Goal: Information Seeking & Learning: Learn about a topic

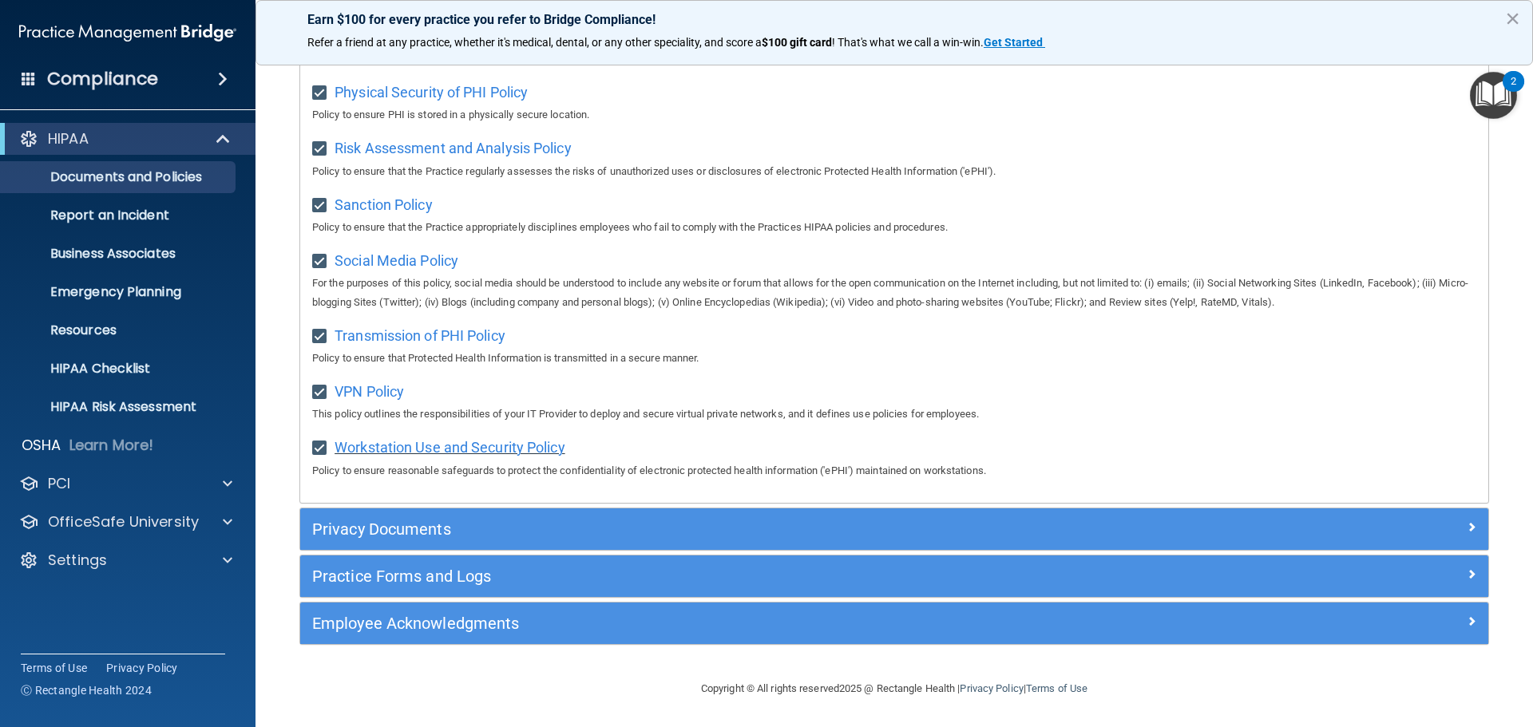
scroll to position [1068, 0]
click at [120, 177] on p "Documents and Policies" at bounding box center [119, 177] width 218 height 16
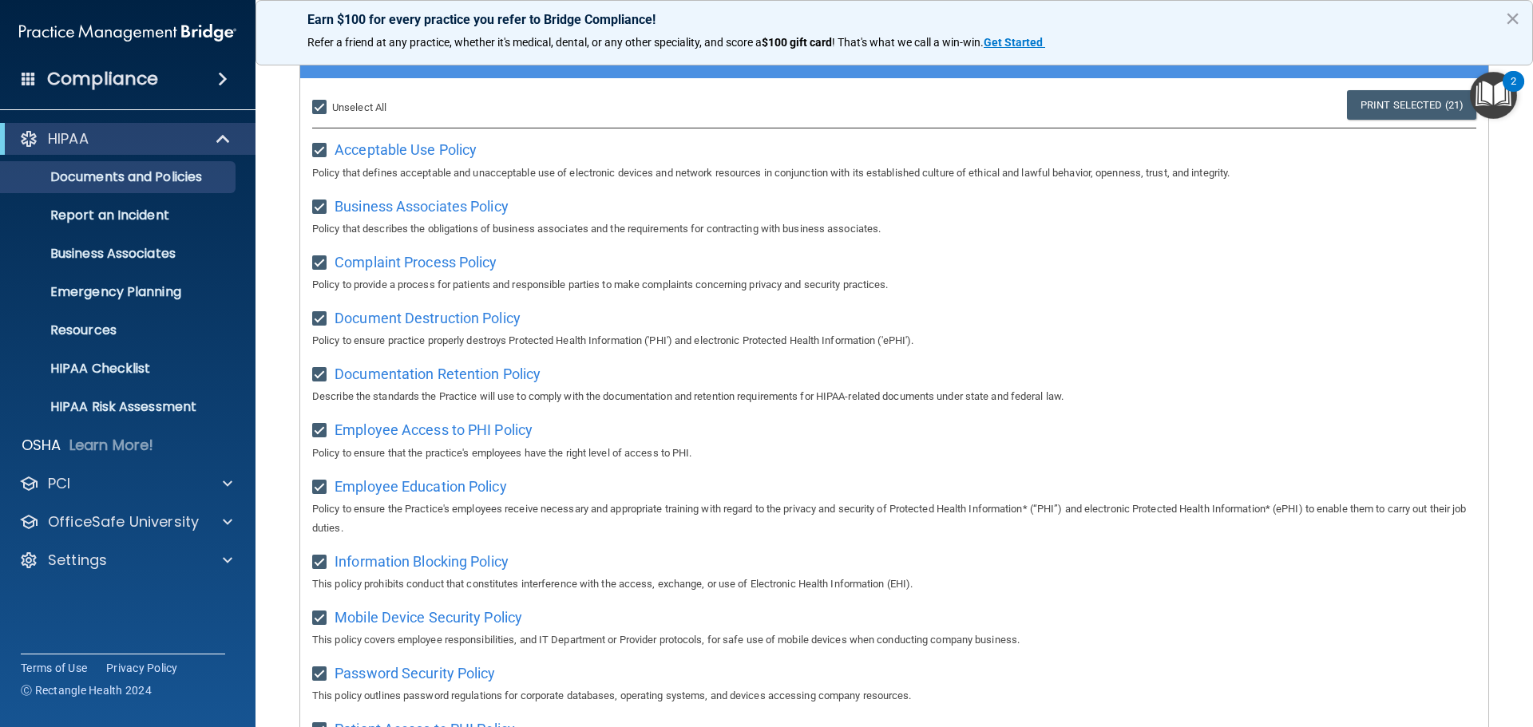
scroll to position [0, 0]
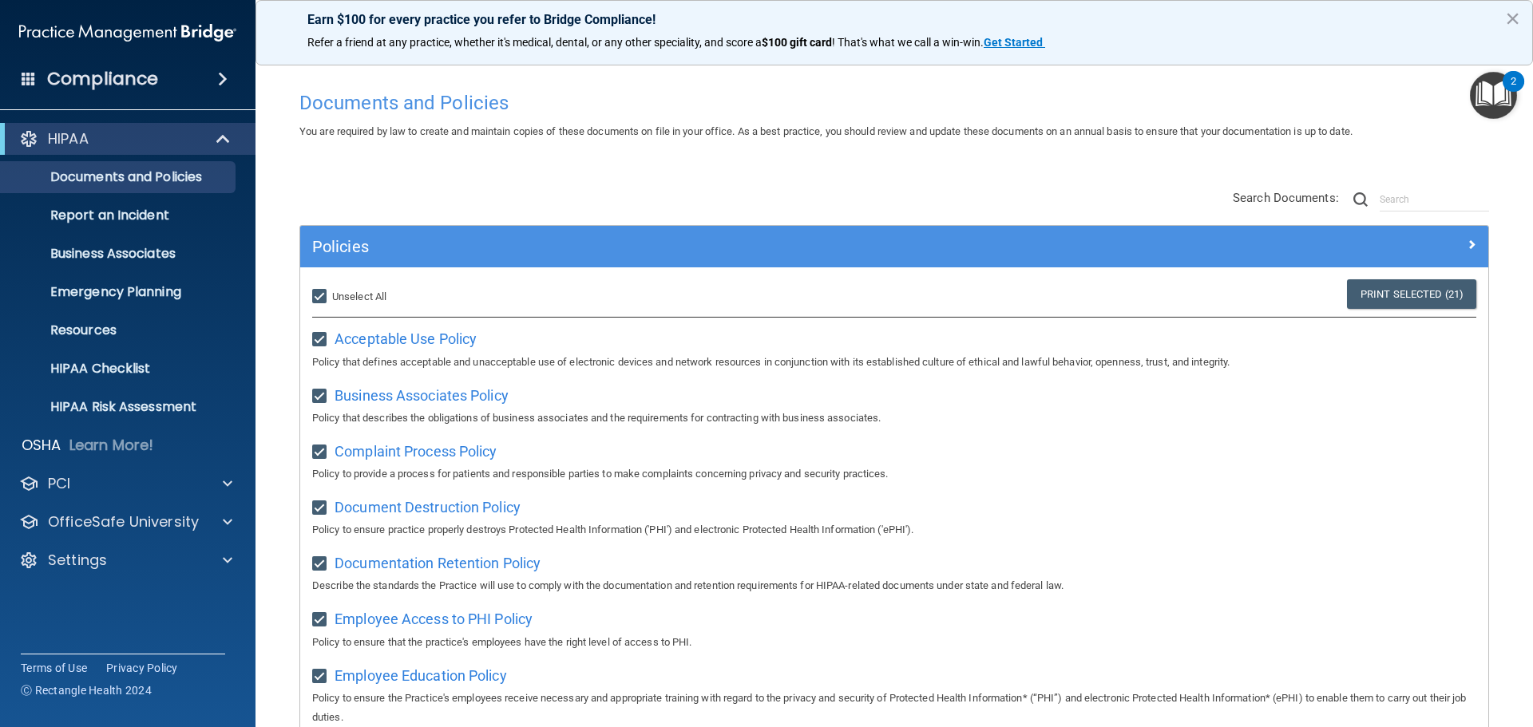
click at [218, 72] on span at bounding box center [223, 78] width 10 height 19
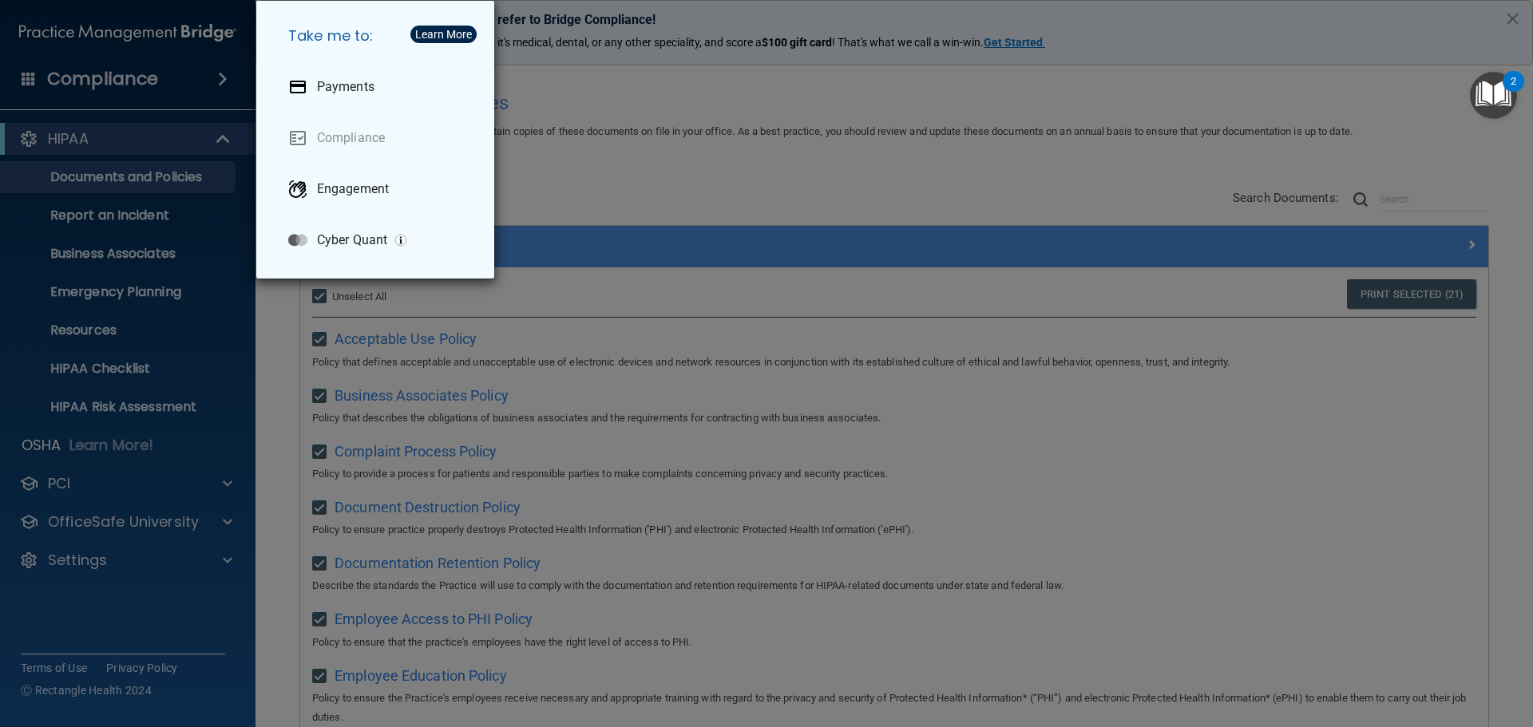
click at [84, 574] on div "Take me to: Payments Compliance Engagement Cyber Quant" at bounding box center [766, 363] width 1533 height 727
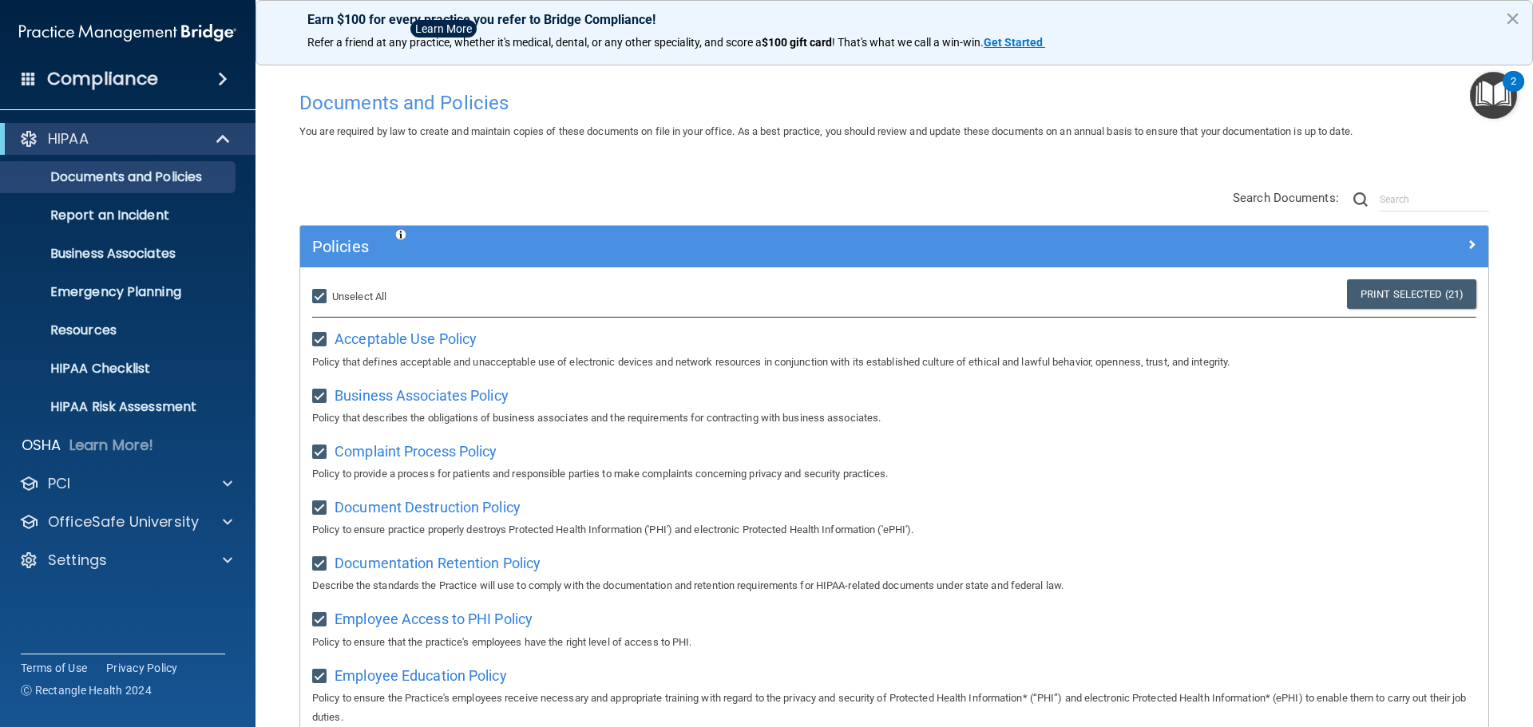
click at [95, 560] on div at bounding box center [766, 363] width 1533 height 727
click at [101, 559] on p "Settings" at bounding box center [77, 560] width 59 height 19
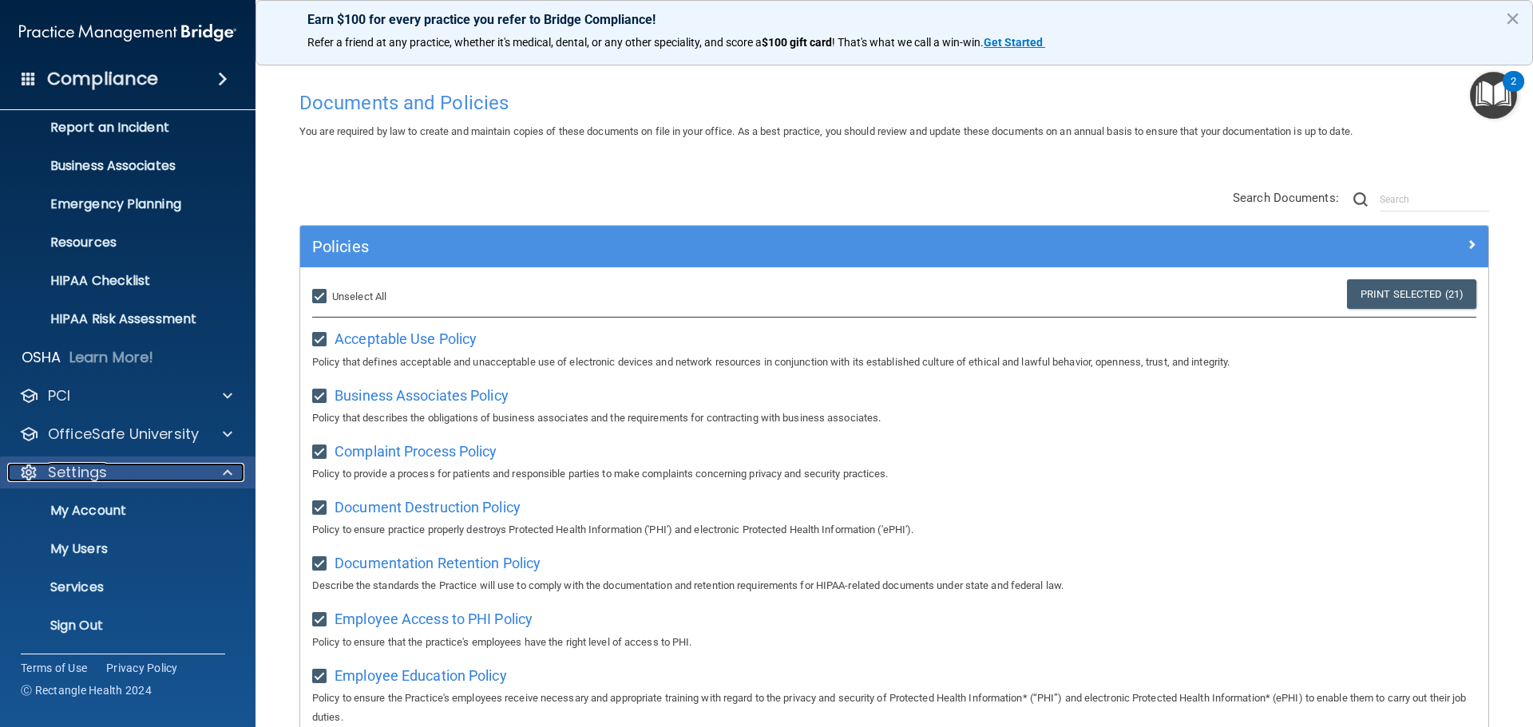
scroll to position [89, 0]
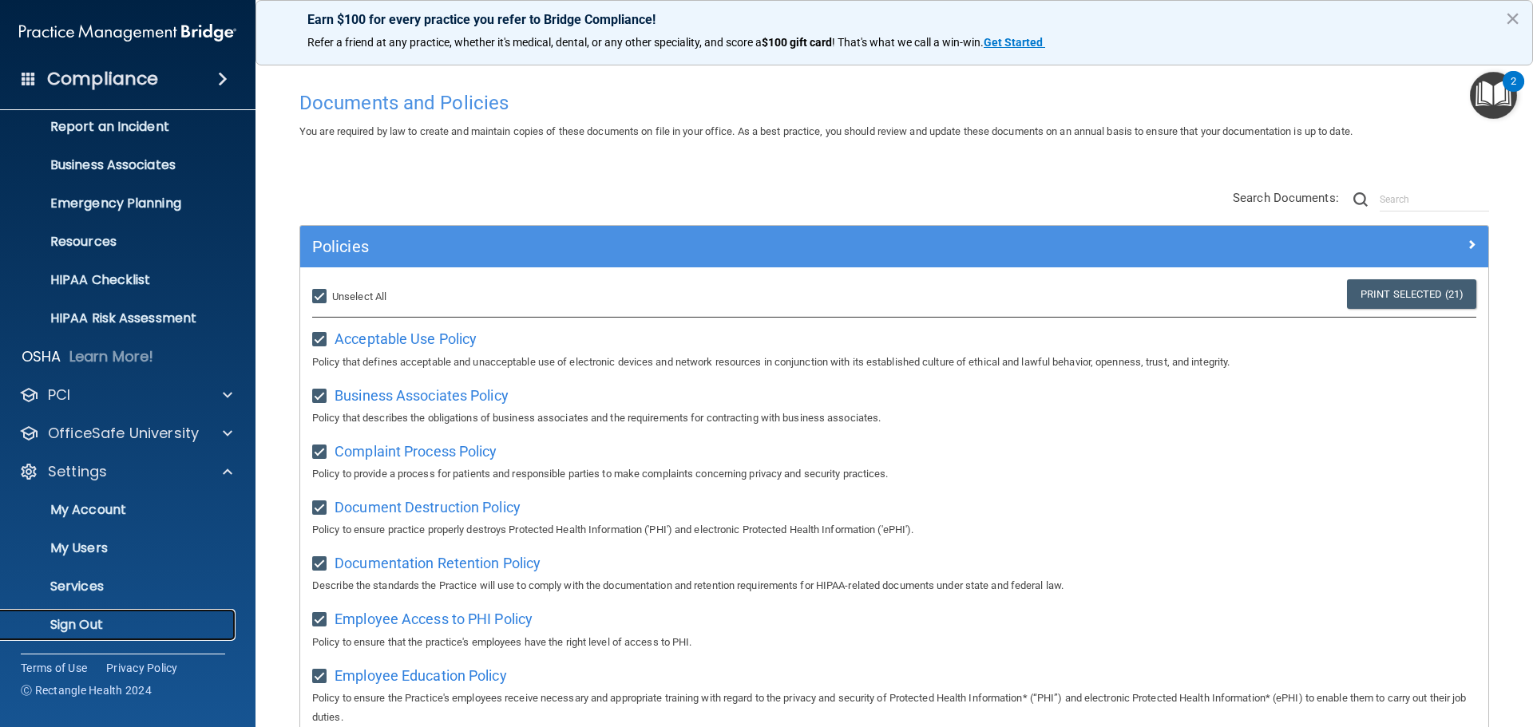
click at [104, 618] on p "Sign Out" at bounding box center [119, 625] width 218 height 16
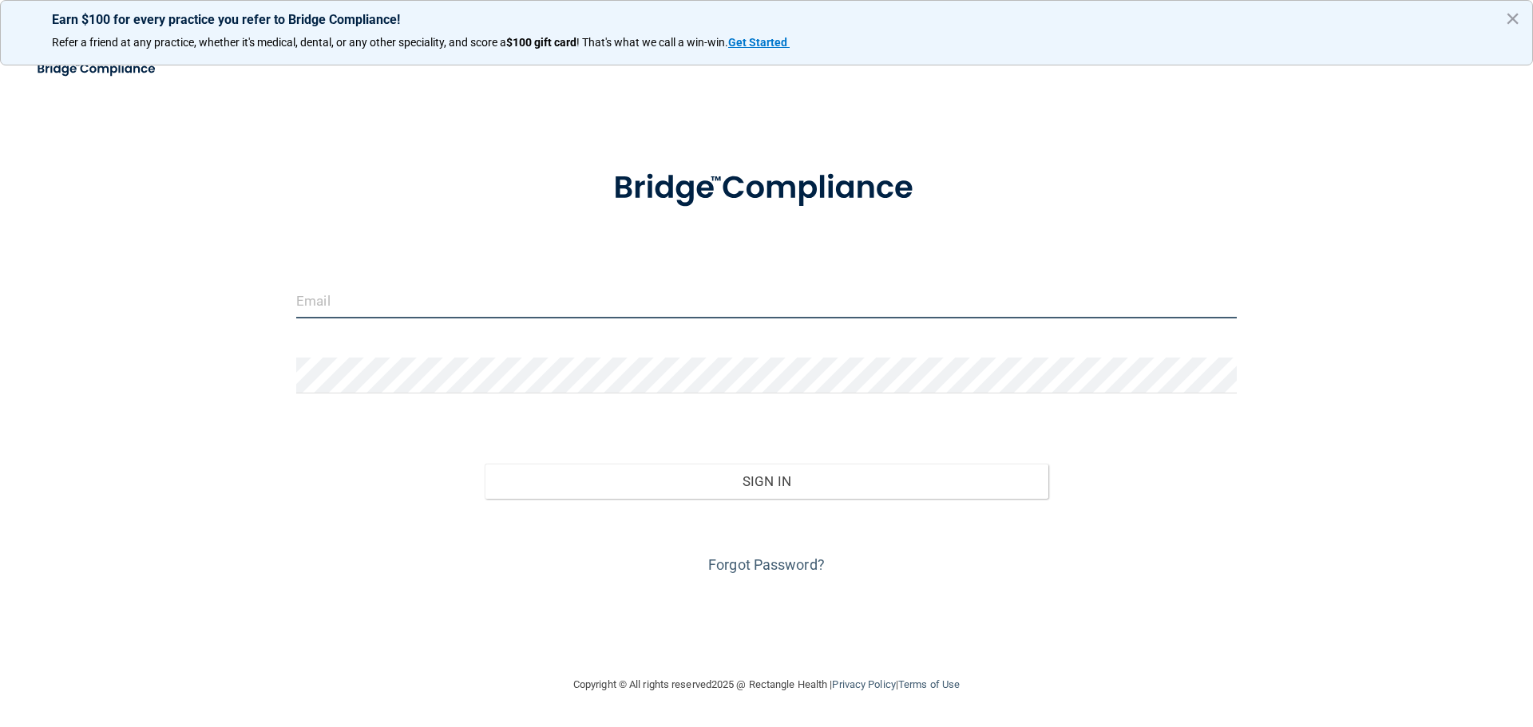
click at [347, 305] on input "email" at bounding box center [766, 301] width 941 height 36
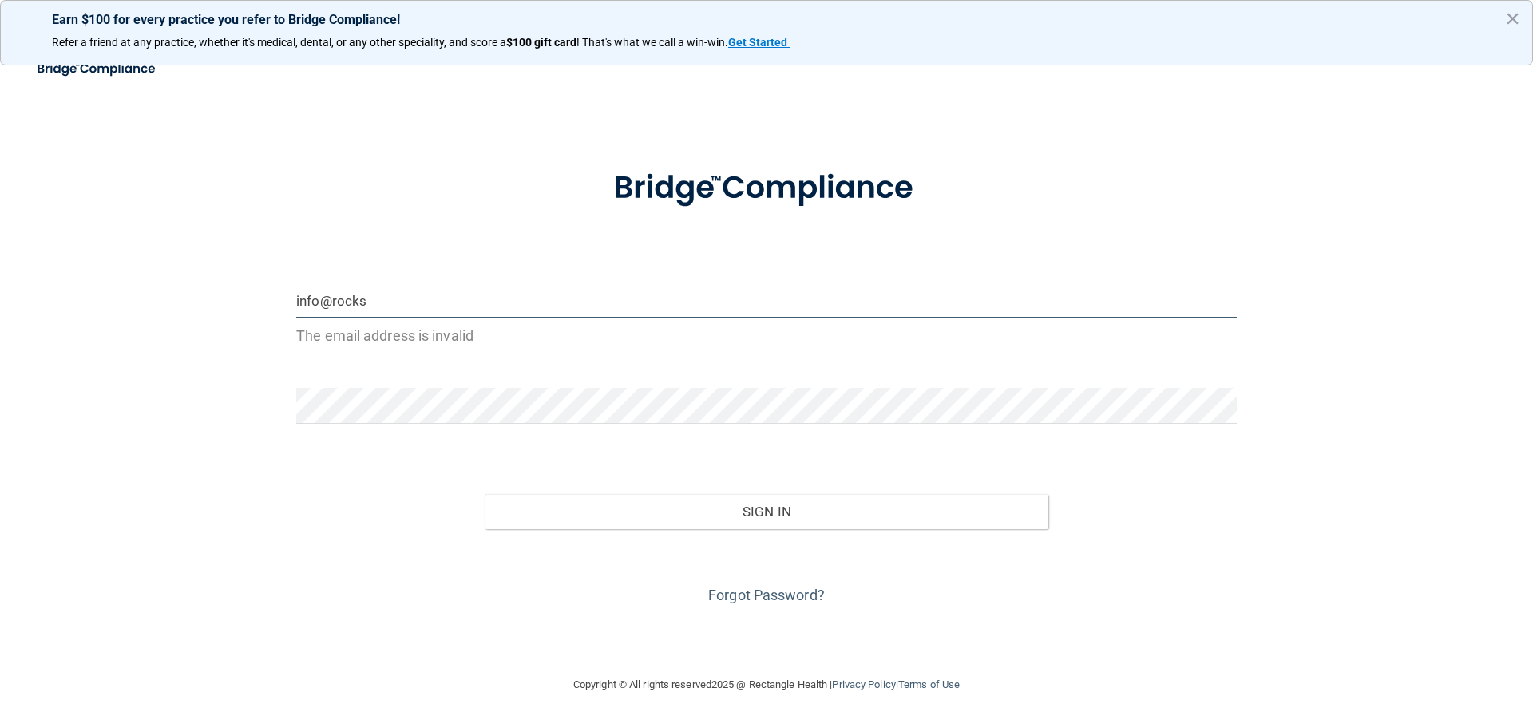
type input "info@rockstarkidsdental.com"
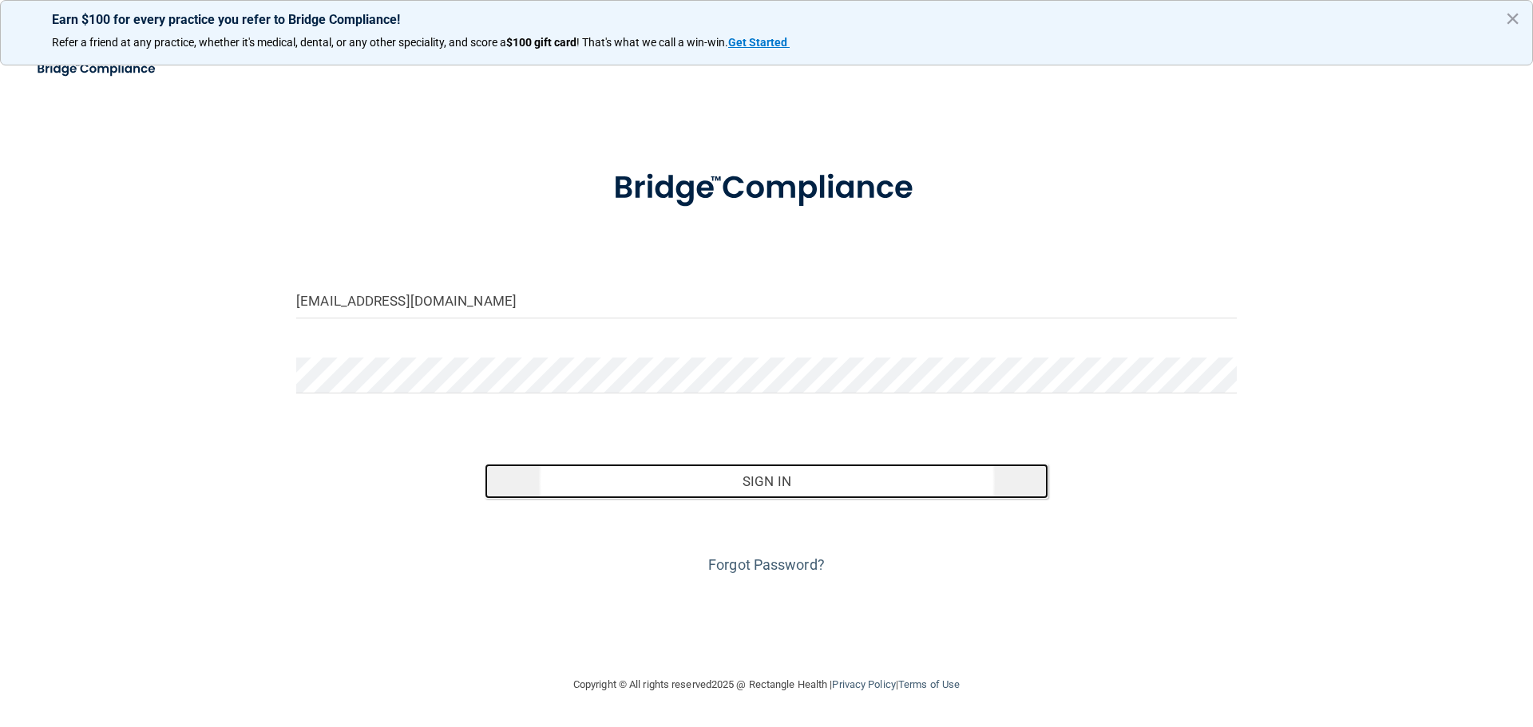
click at [678, 484] on button "Sign In" at bounding box center [767, 481] width 565 height 35
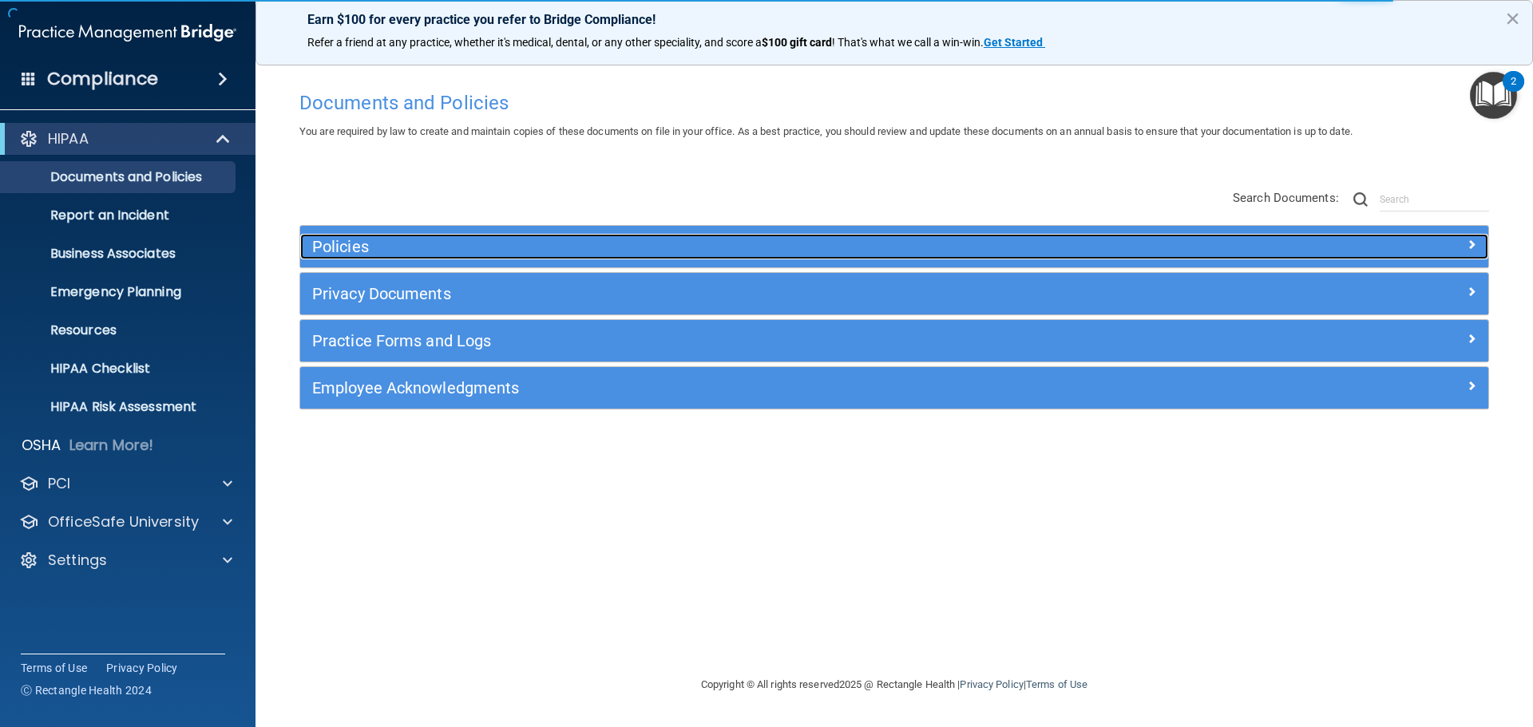
click at [479, 257] on div "Policies" at bounding box center [745, 247] width 891 height 26
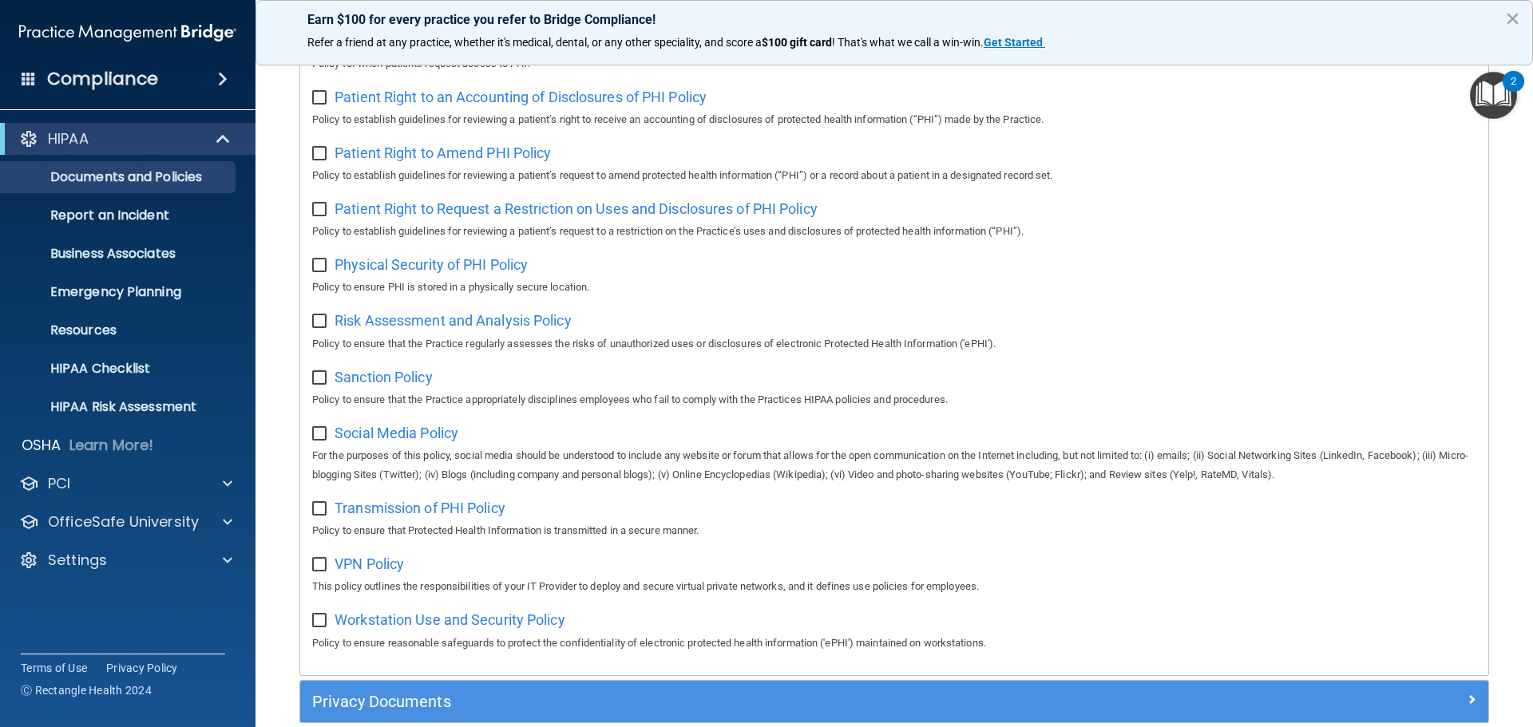
scroll to position [1068, 0]
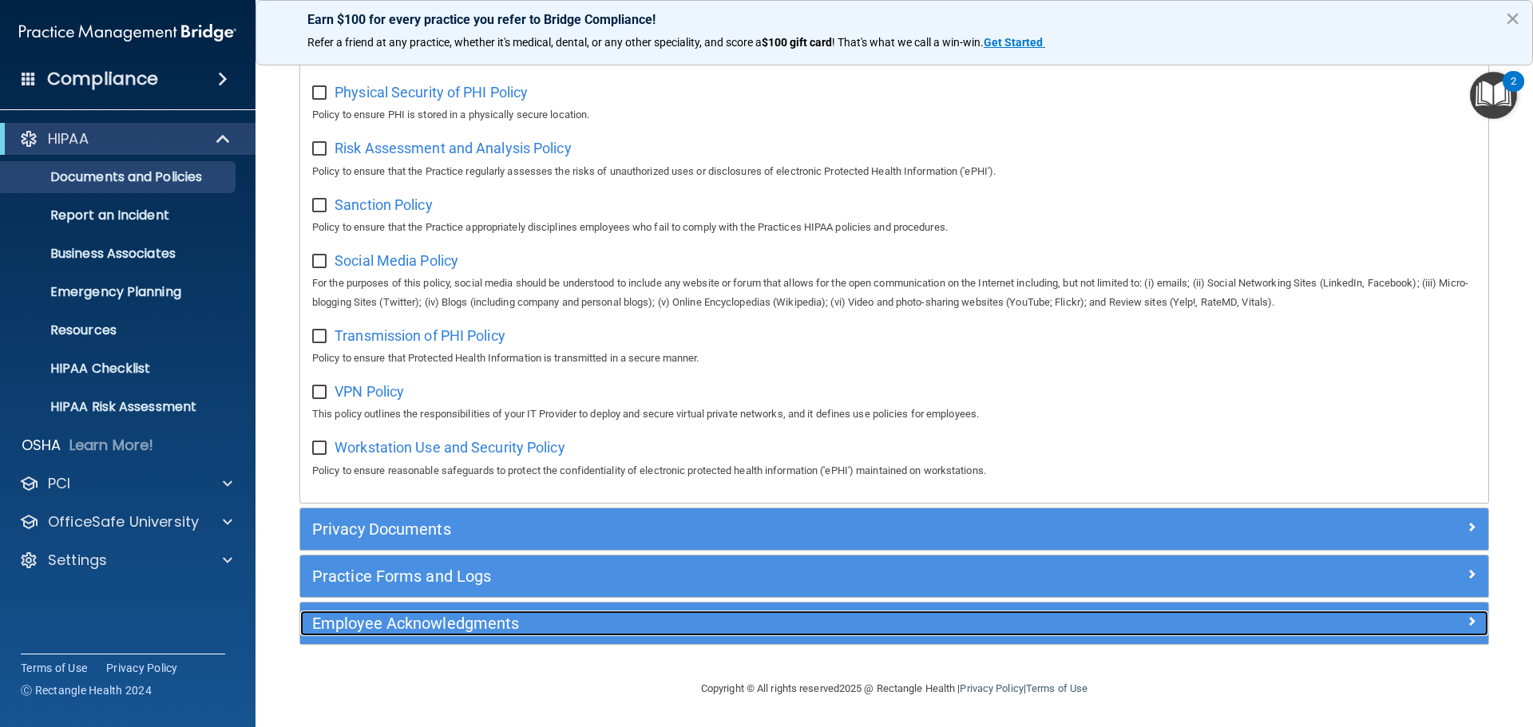
click at [386, 625] on h5 "Employee Acknowledgments" at bounding box center [745, 624] width 867 height 18
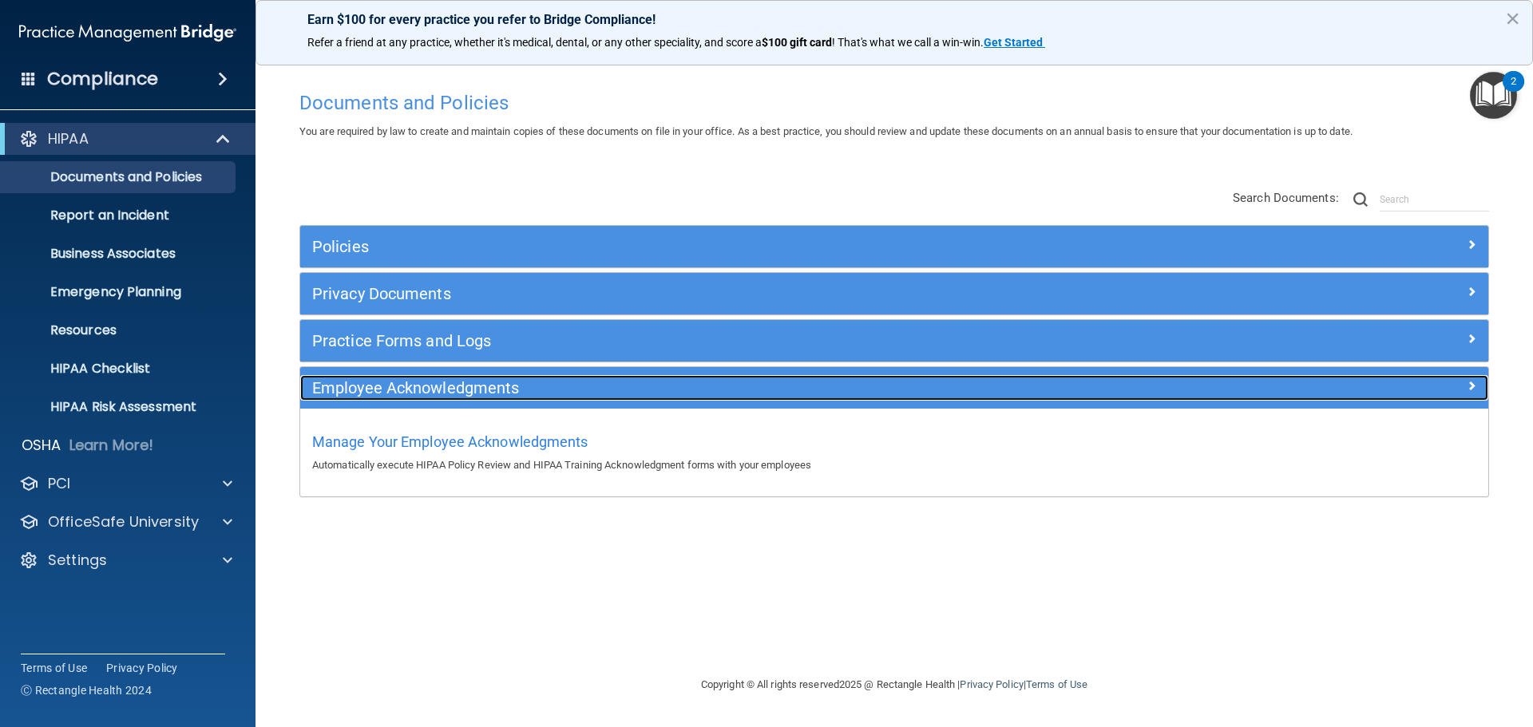
scroll to position [0, 0]
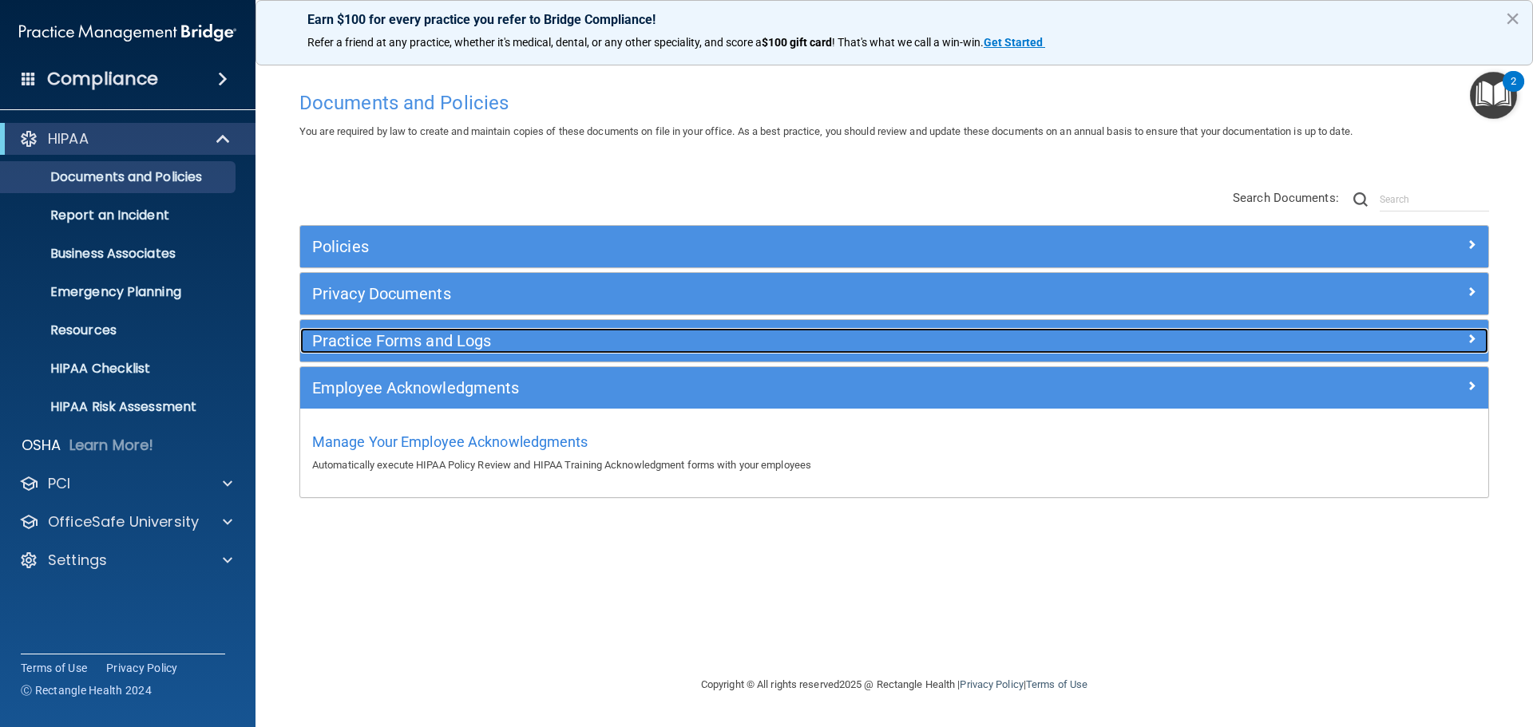
click at [386, 341] on h5 "Practice Forms and Logs" at bounding box center [745, 341] width 867 height 18
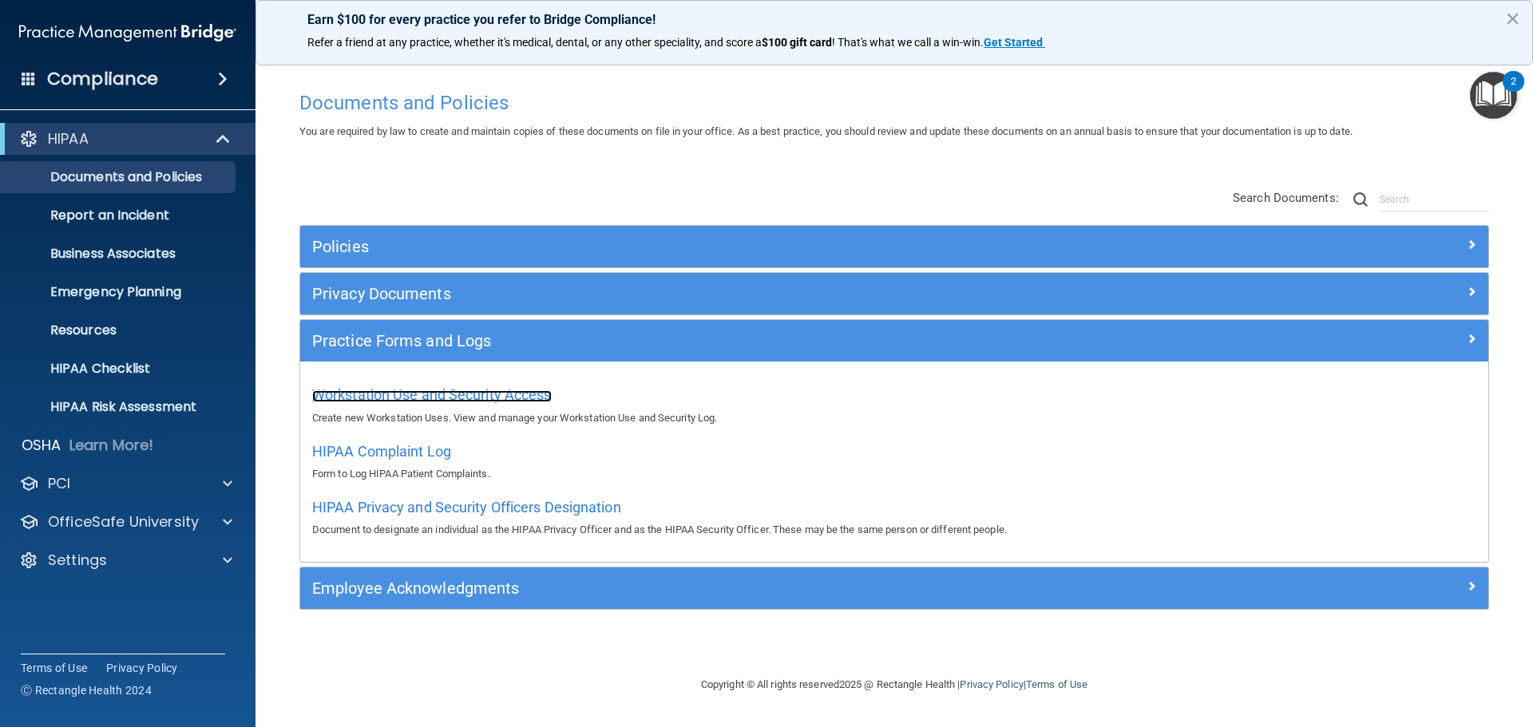
click at [394, 391] on span "Workstation Use and Security Access" at bounding box center [432, 394] width 240 height 17
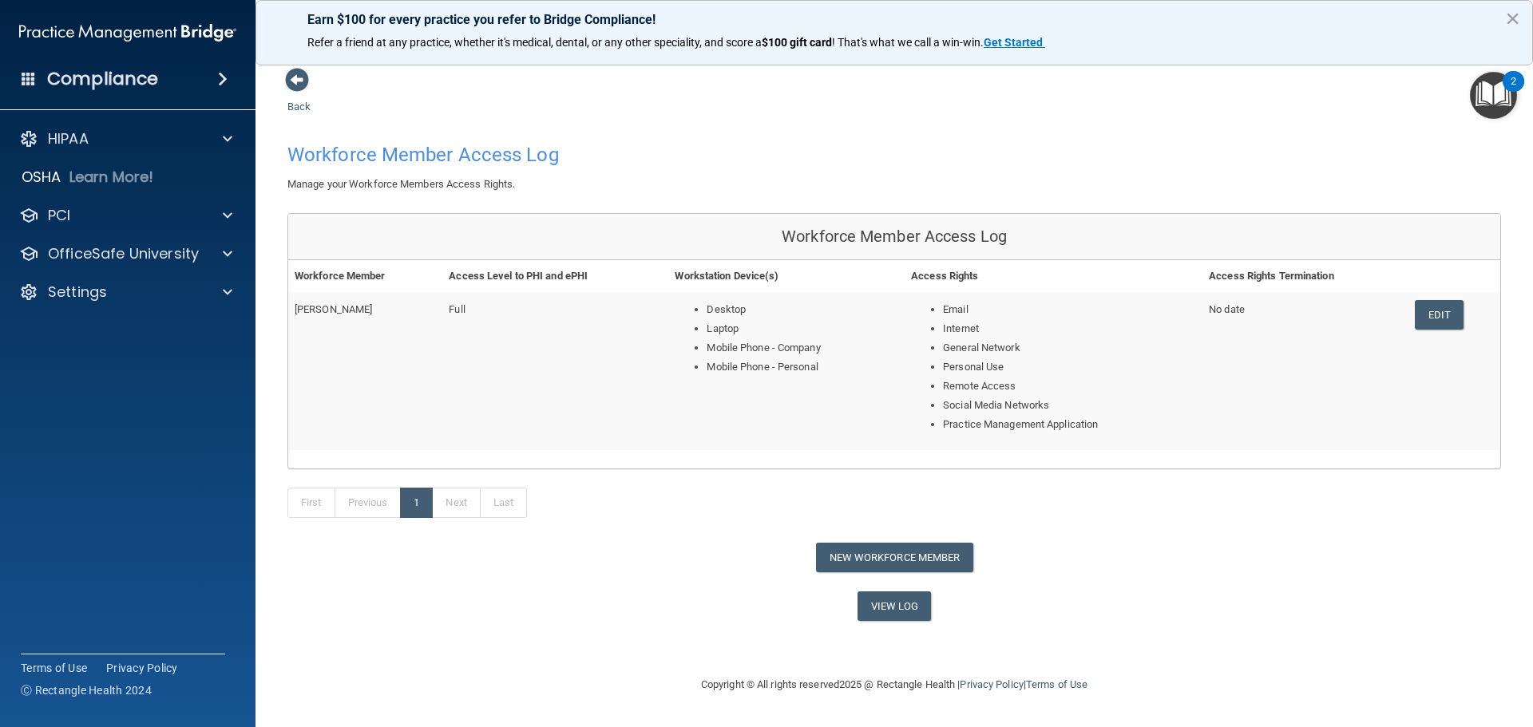
click at [133, 85] on h4 "Compliance" at bounding box center [102, 79] width 111 height 22
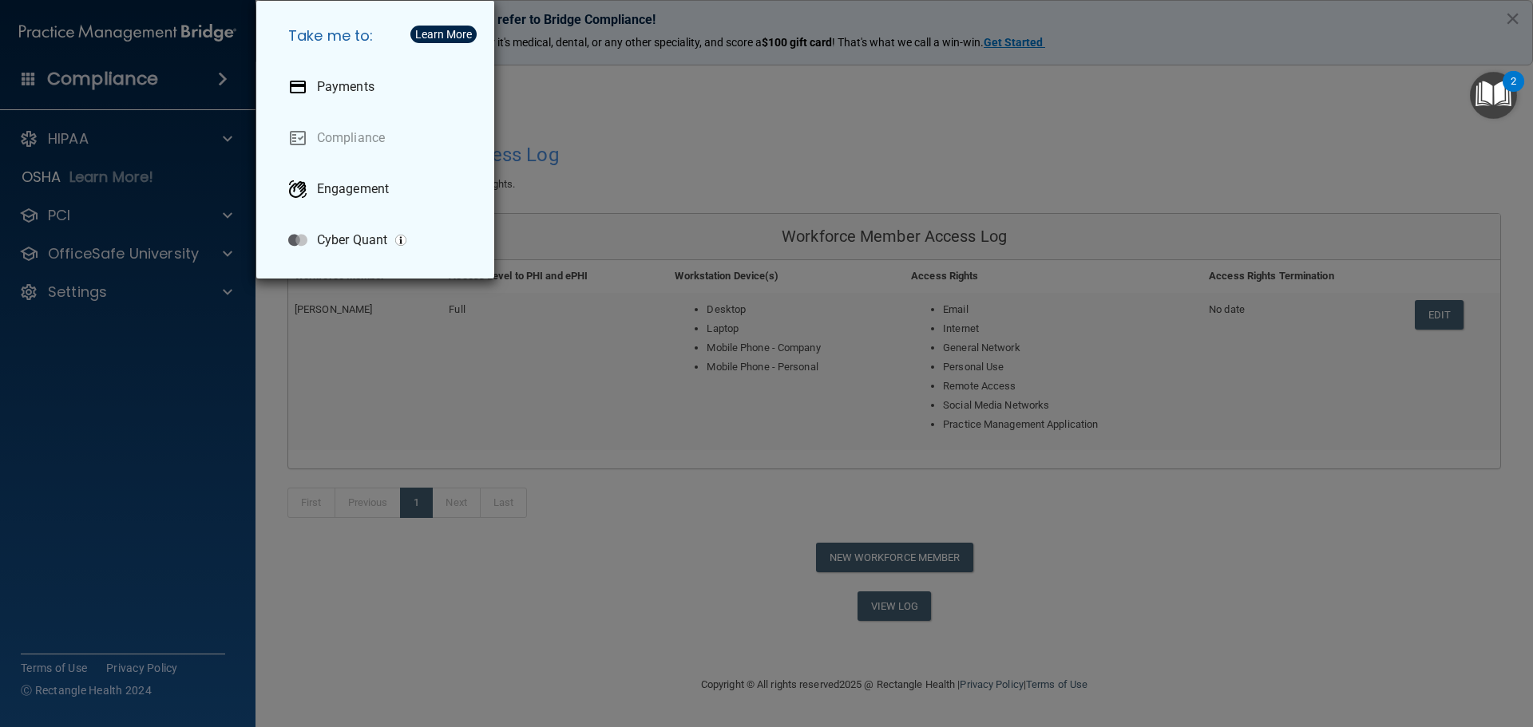
click at [199, 479] on div "Take me to: Payments Compliance Engagement Cyber Quant" at bounding box center [766, 363] width 1533 height 727
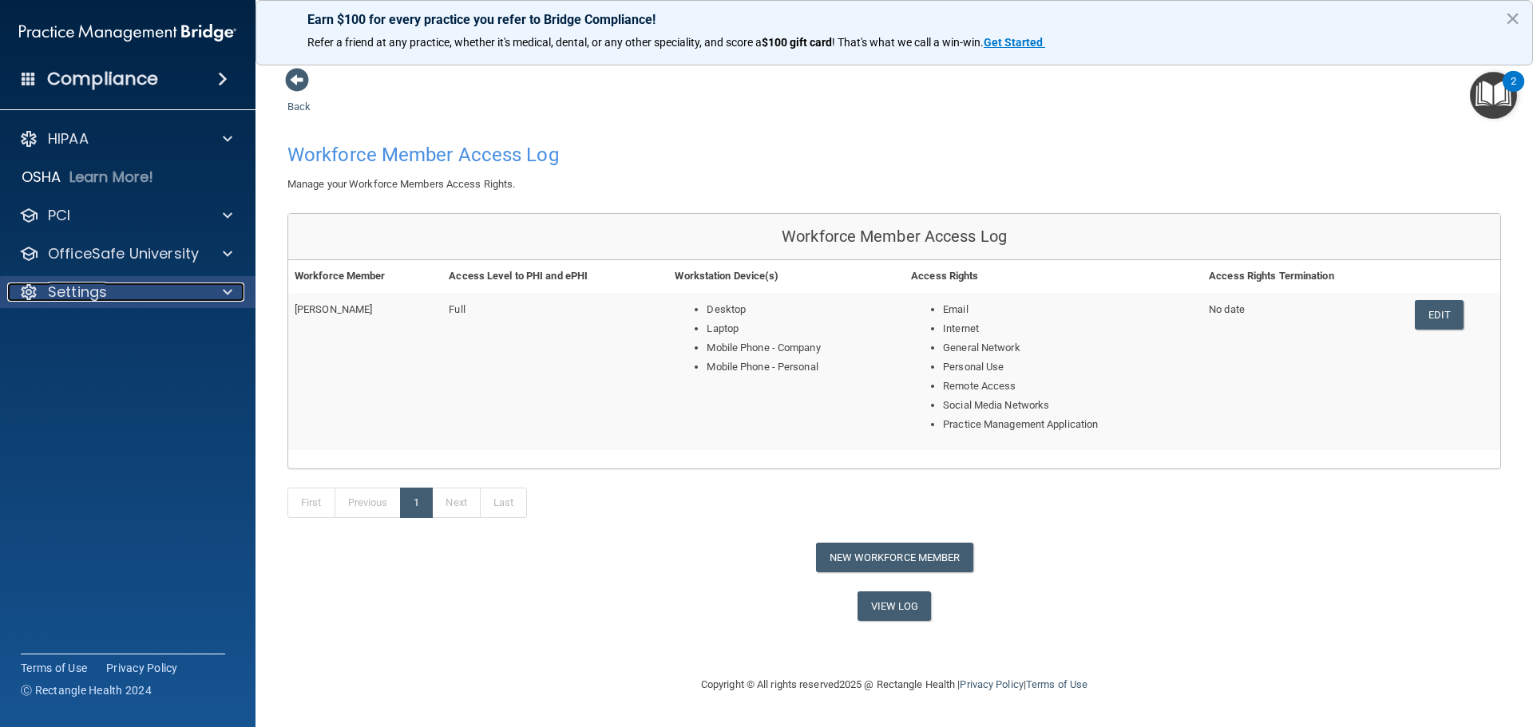
click at [81, 298] on p "Settings" at bounding box center [77, 292] width 59 height 19
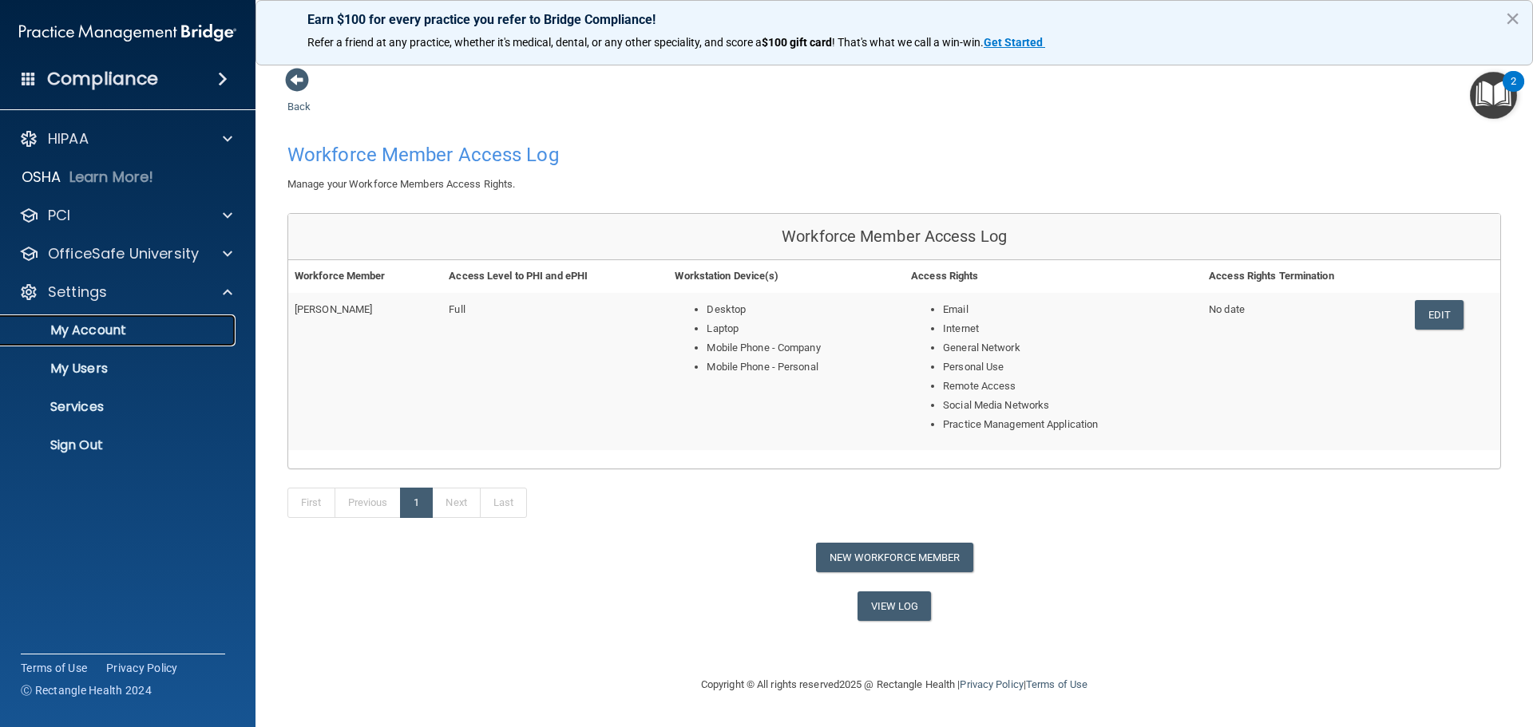
click at [125, 337] on p "My Account" at bounding box center [119, 331] width 218 height 16
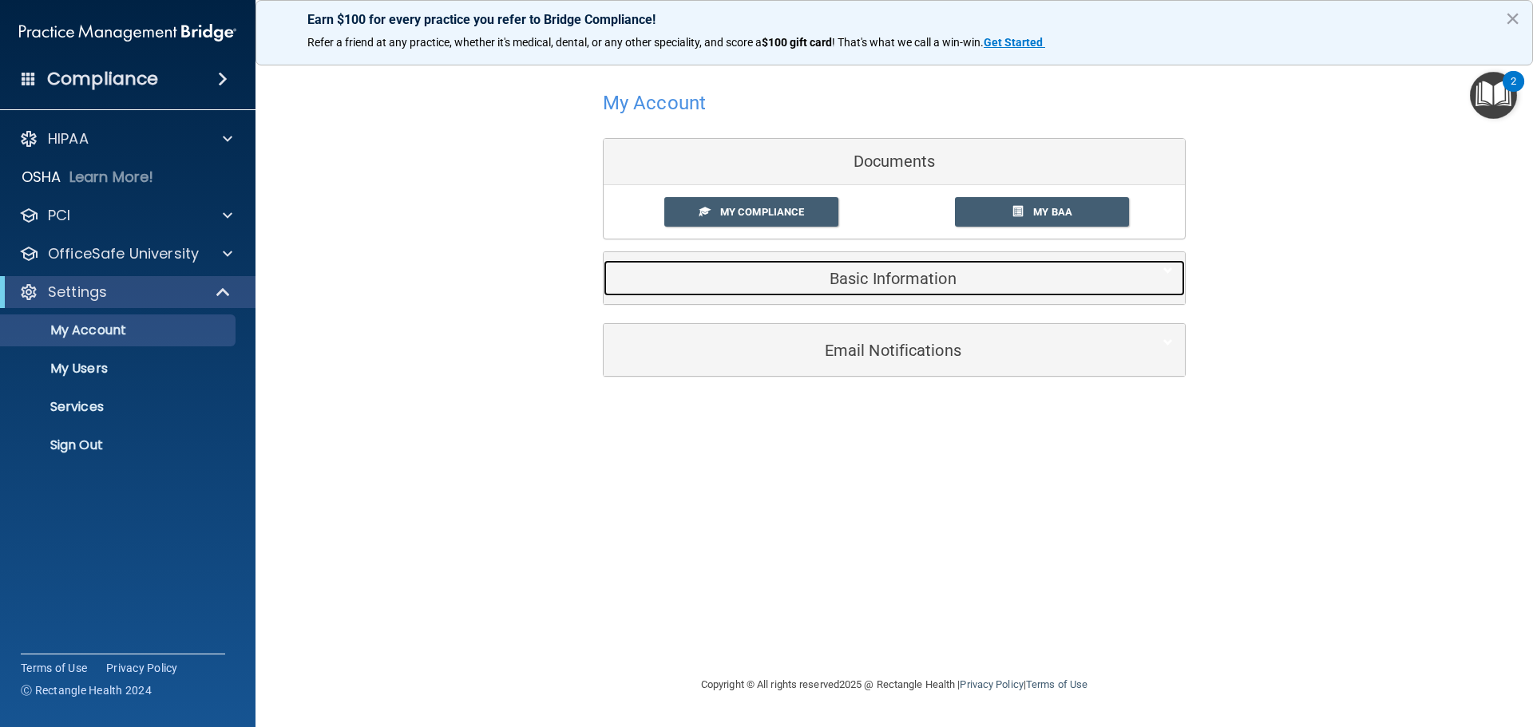
click at [891, 271] on h5 "Basic Information" at bounding box center [870, 279] width 509 height 18
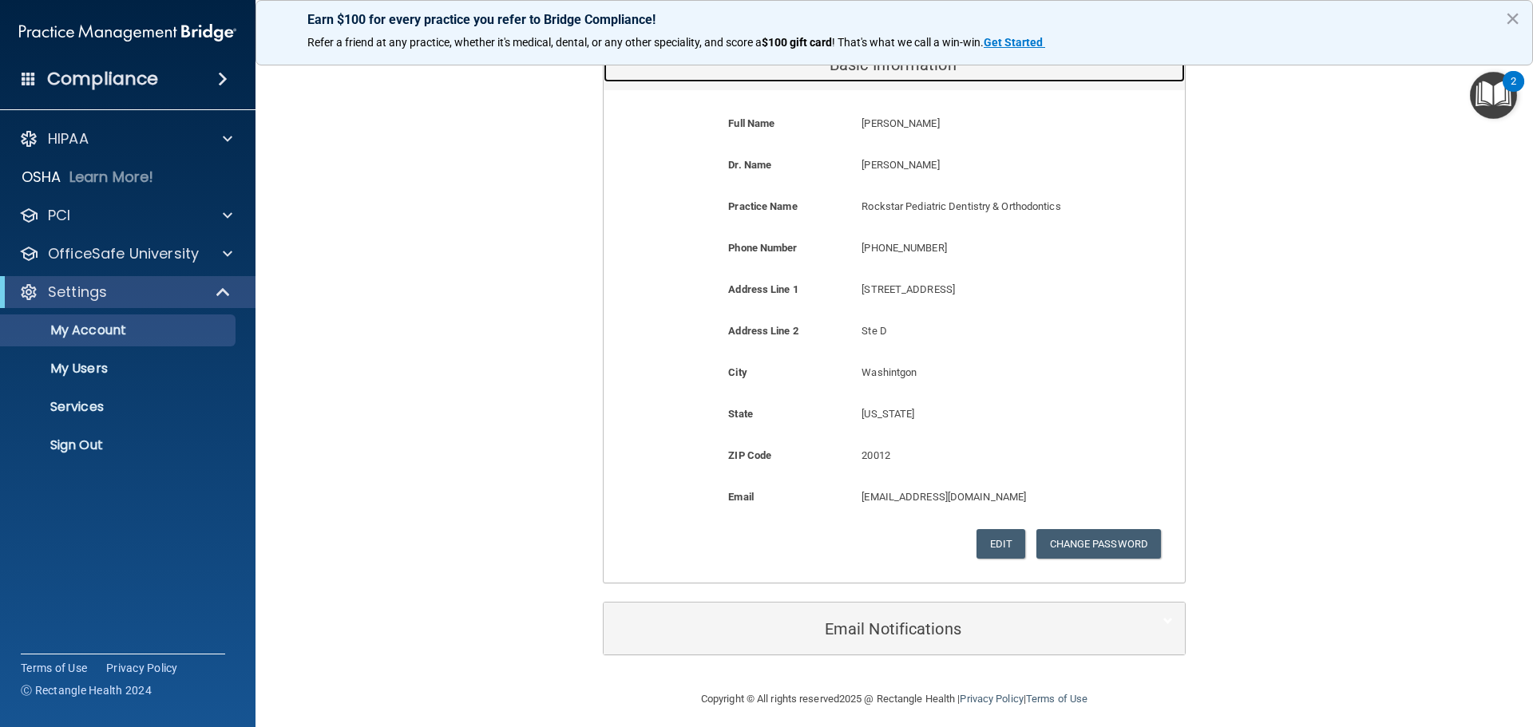
scroll to position [224, 0]
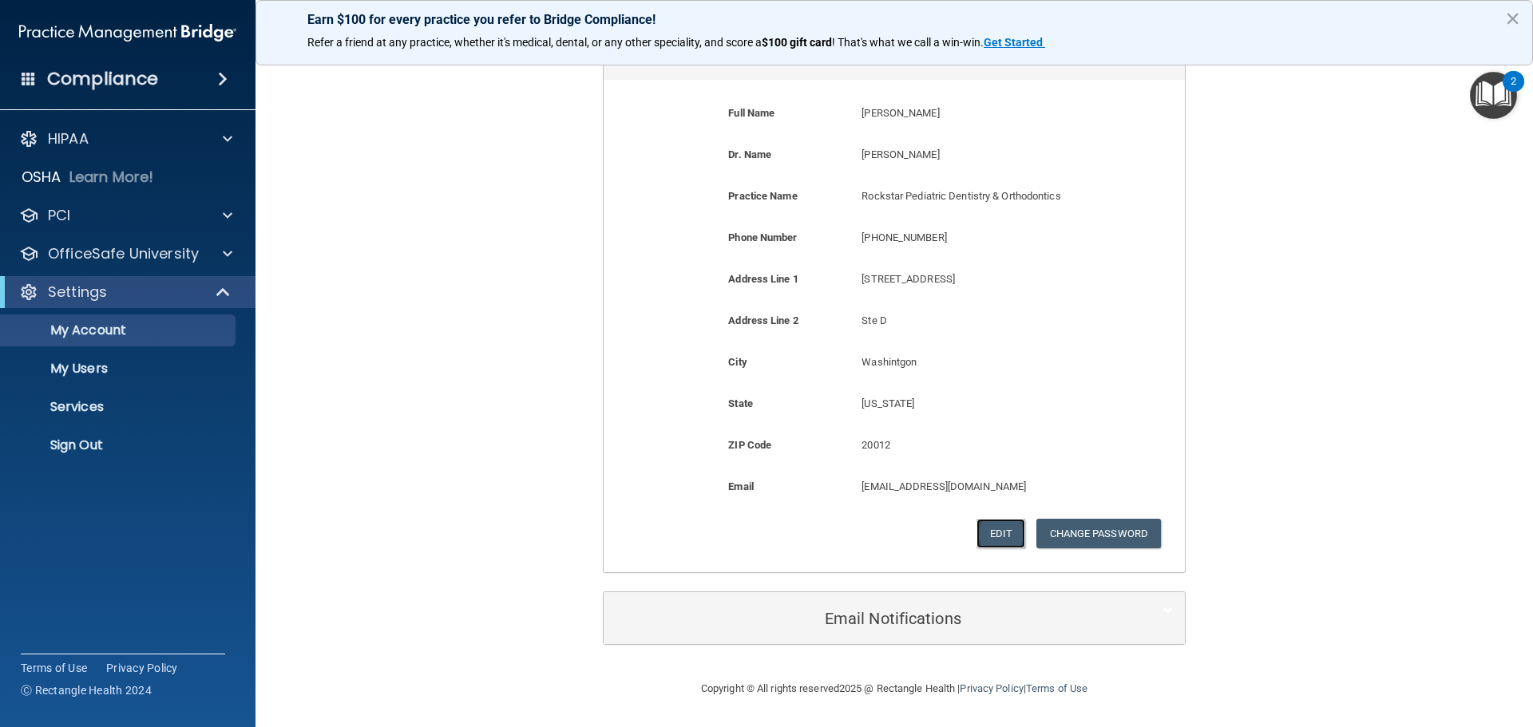
click at [993, 535] on button "Edit" at bounding box center [1001, 534] width 49 height 30
select select "8"
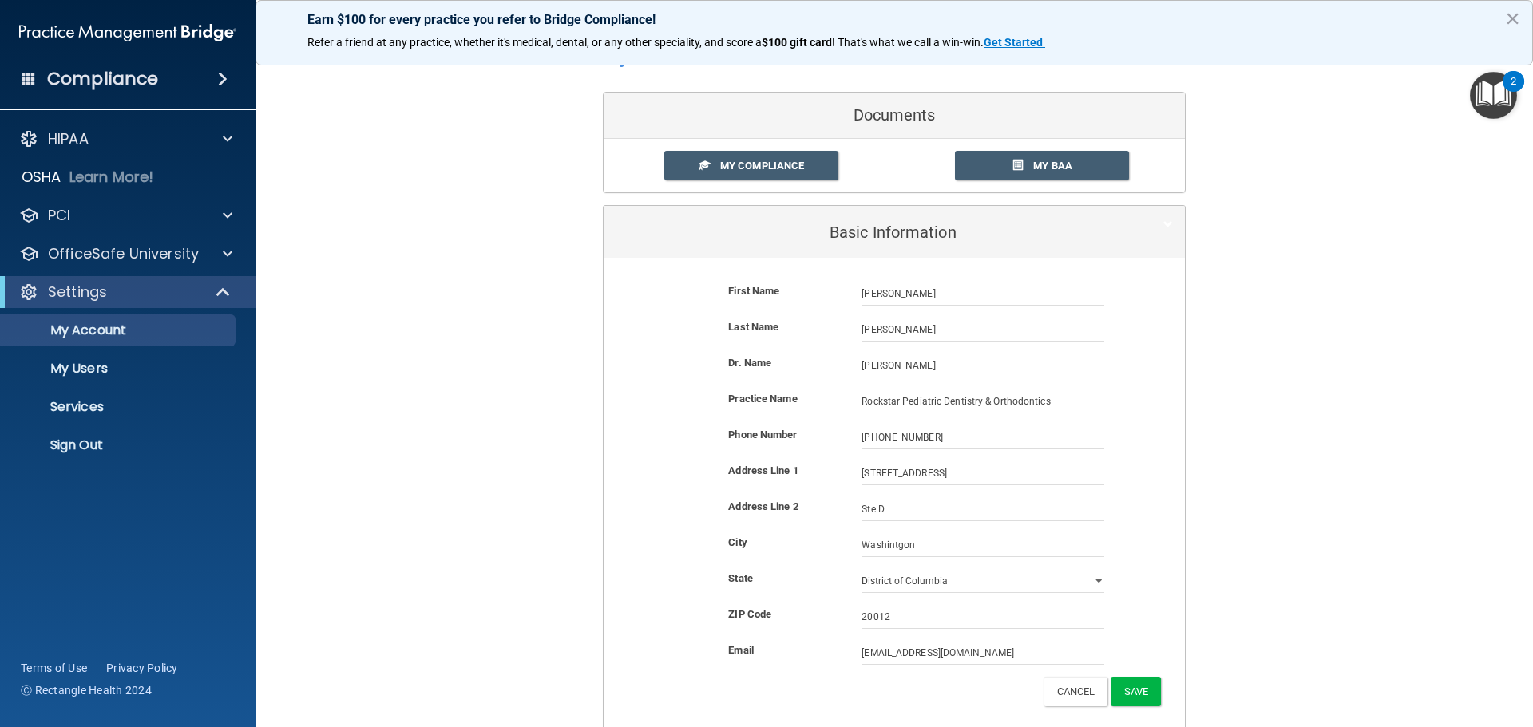
scroll to position [45, 0]
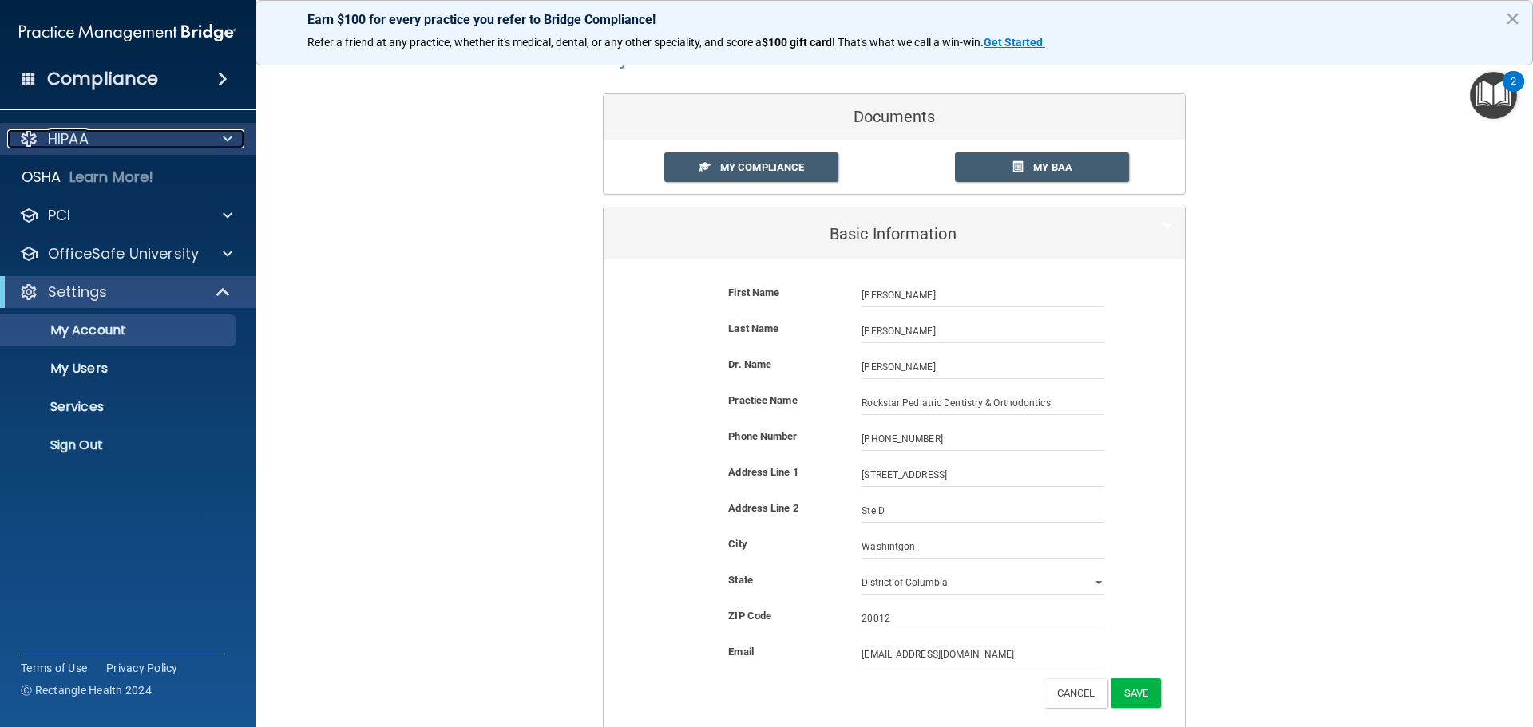
click at [135, 136] on div "HIPAA" at bounding box center [106, 138] width 198 height 19
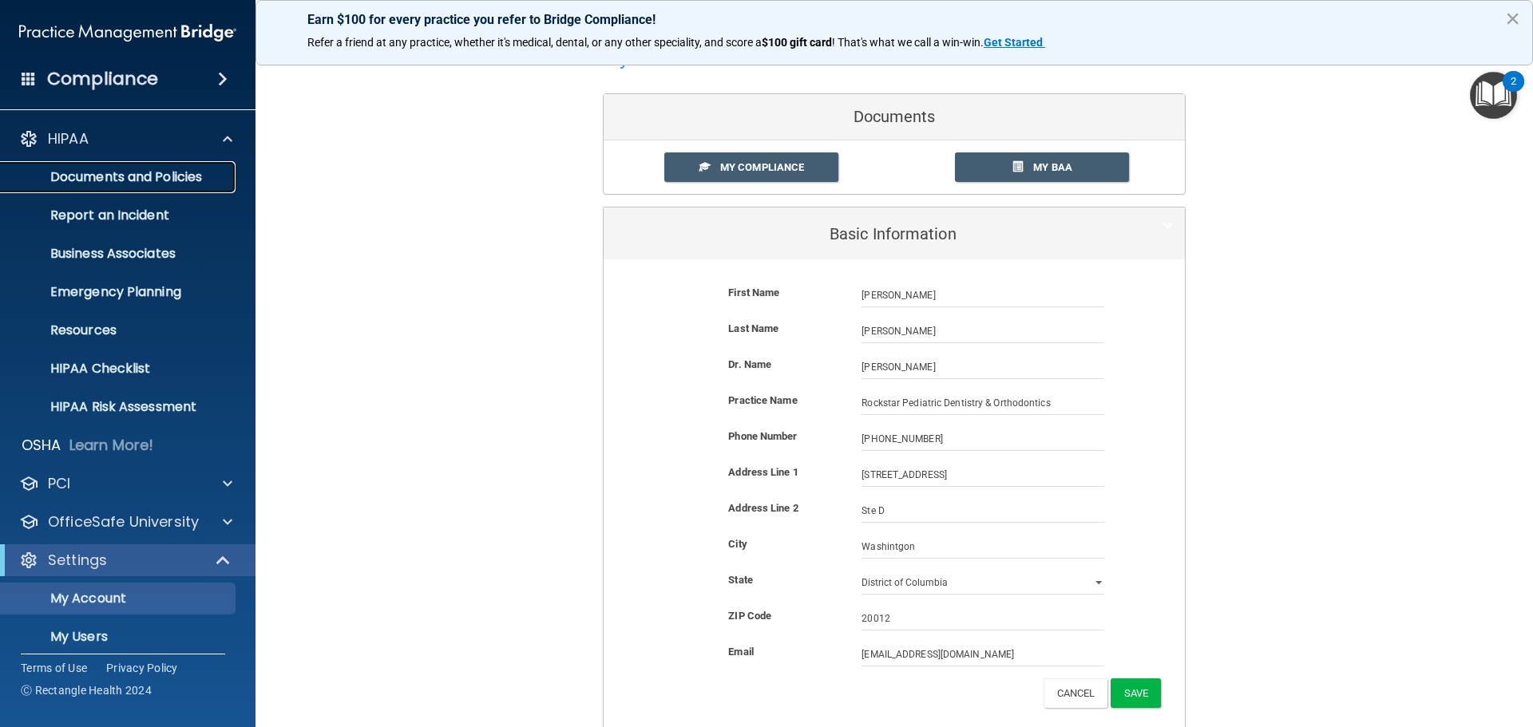
click at [133, 182] on p "Documents and Policies" at bounding box center [119, 177] width 218 height 16
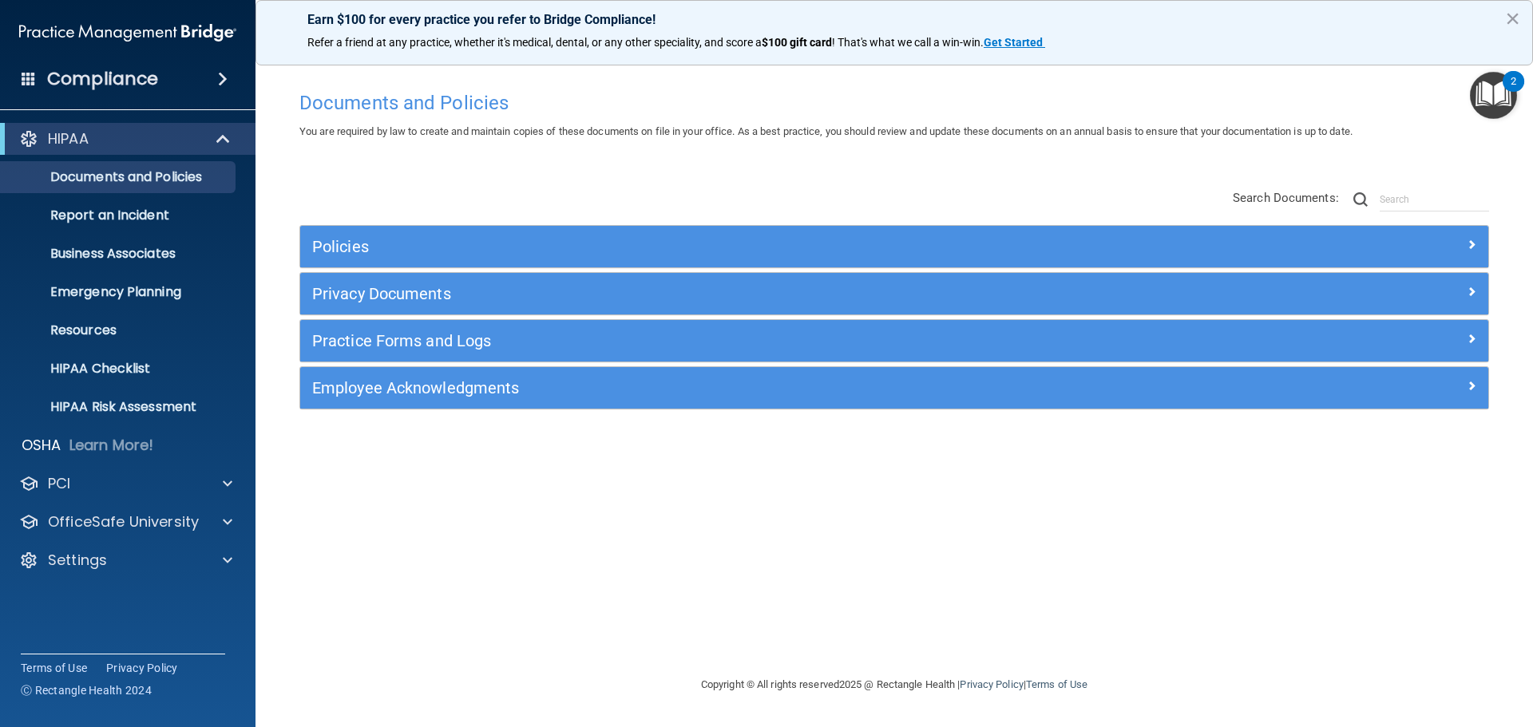
click at [393, 271] on div "Policies Select All (Unselect 0) Unselect All Print Selected (0) Acceptable Use…" at bounding box center [894, 317] width 1190 height 184
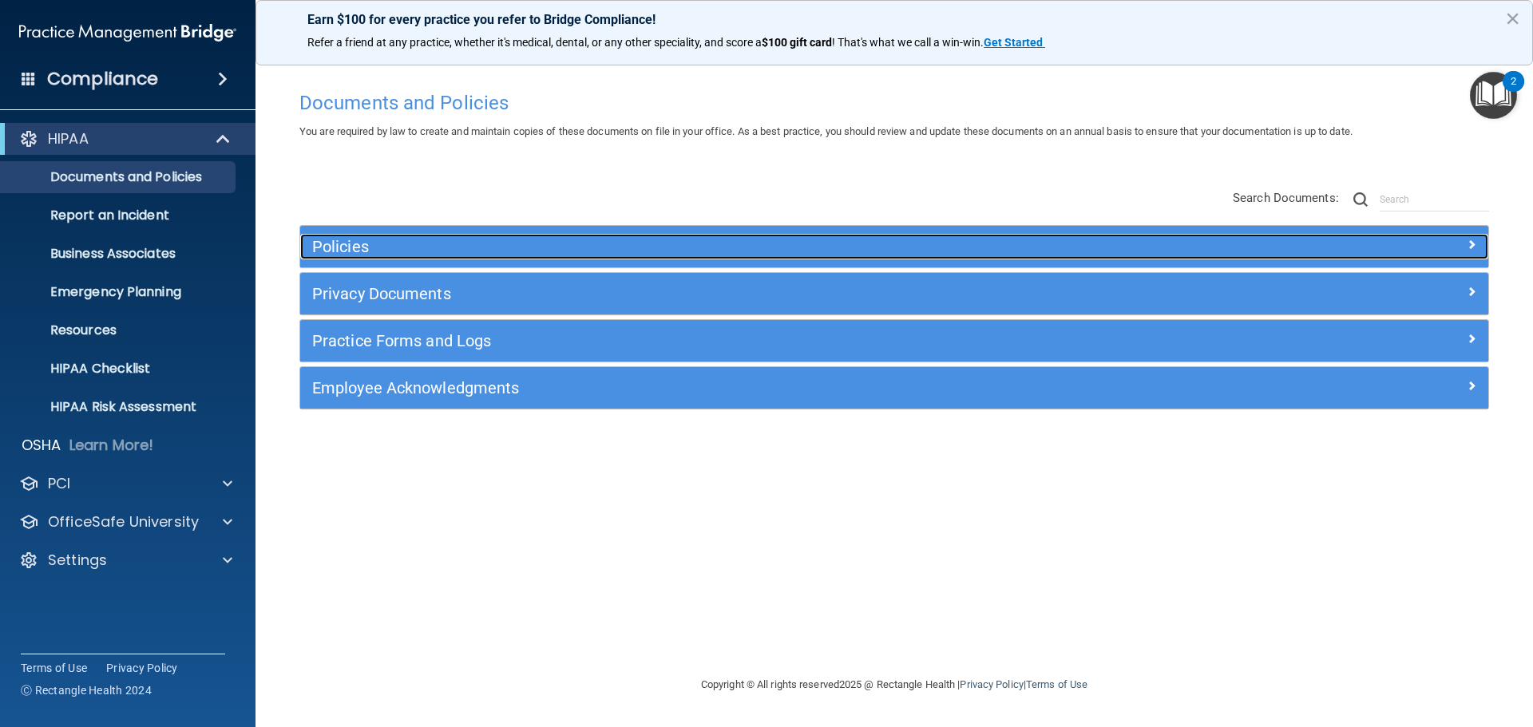
click at [411, 236] on div "Policies" at bounding box center [745, 247] width 891 height 26
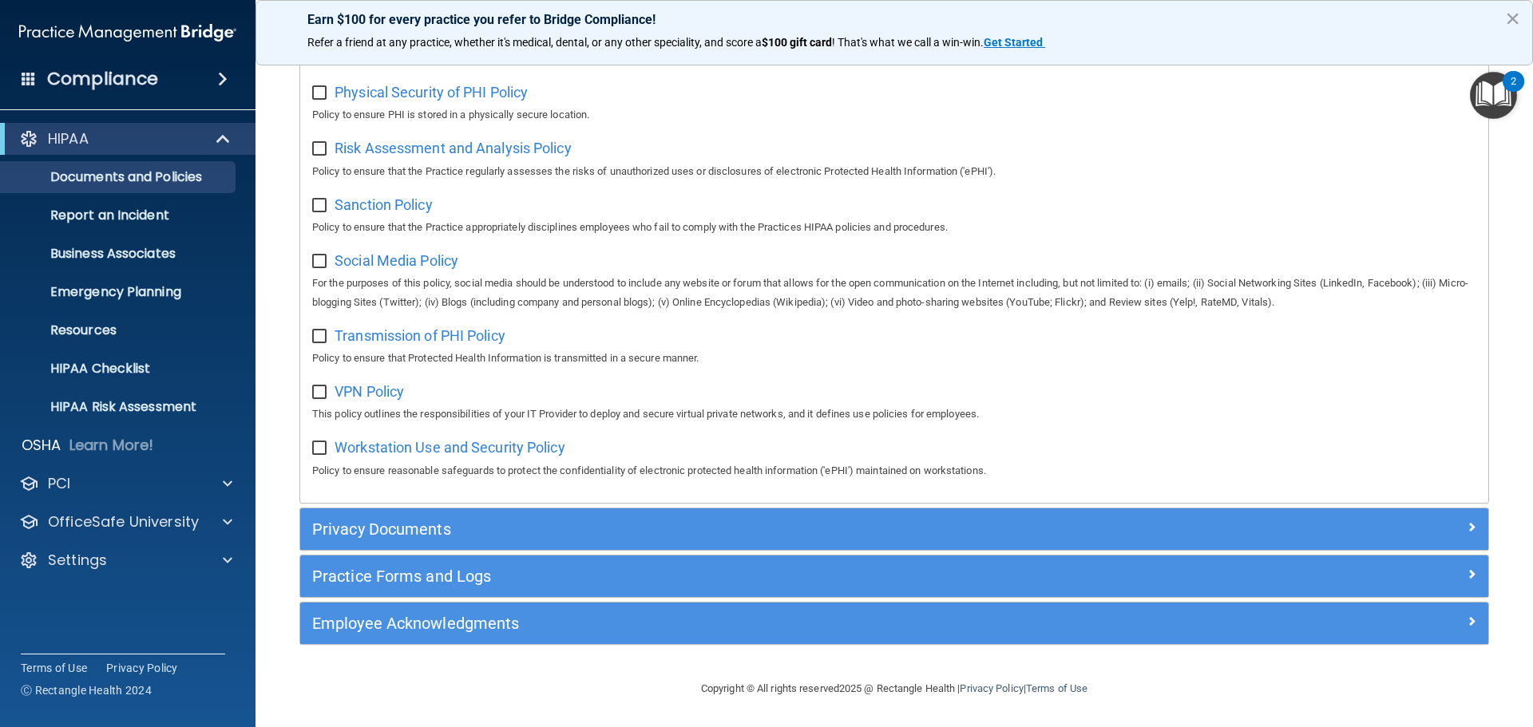
scroll to position [1068, 0]
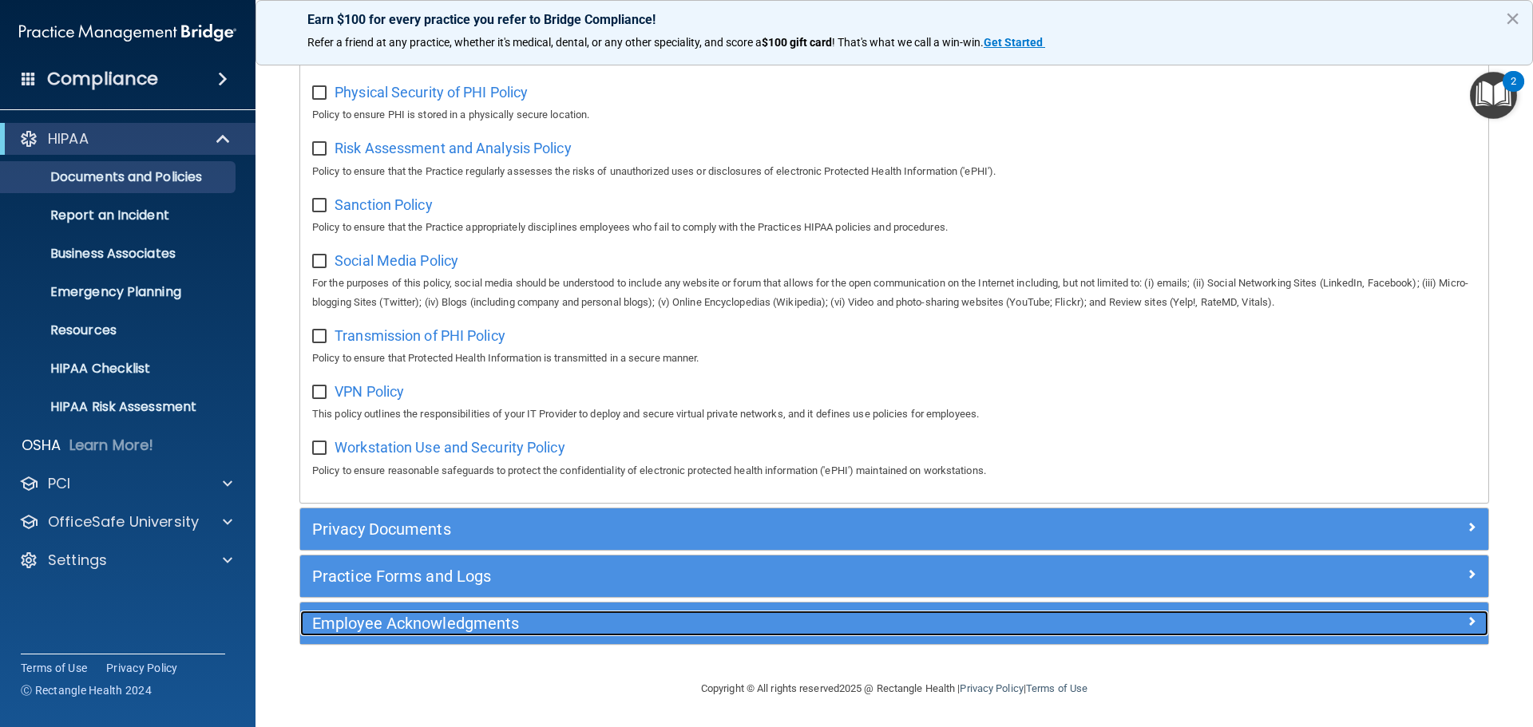
click at [366, 622] on h5 "Employee Acknowledgments" at bounding box center [745, 624] width 867 height 18
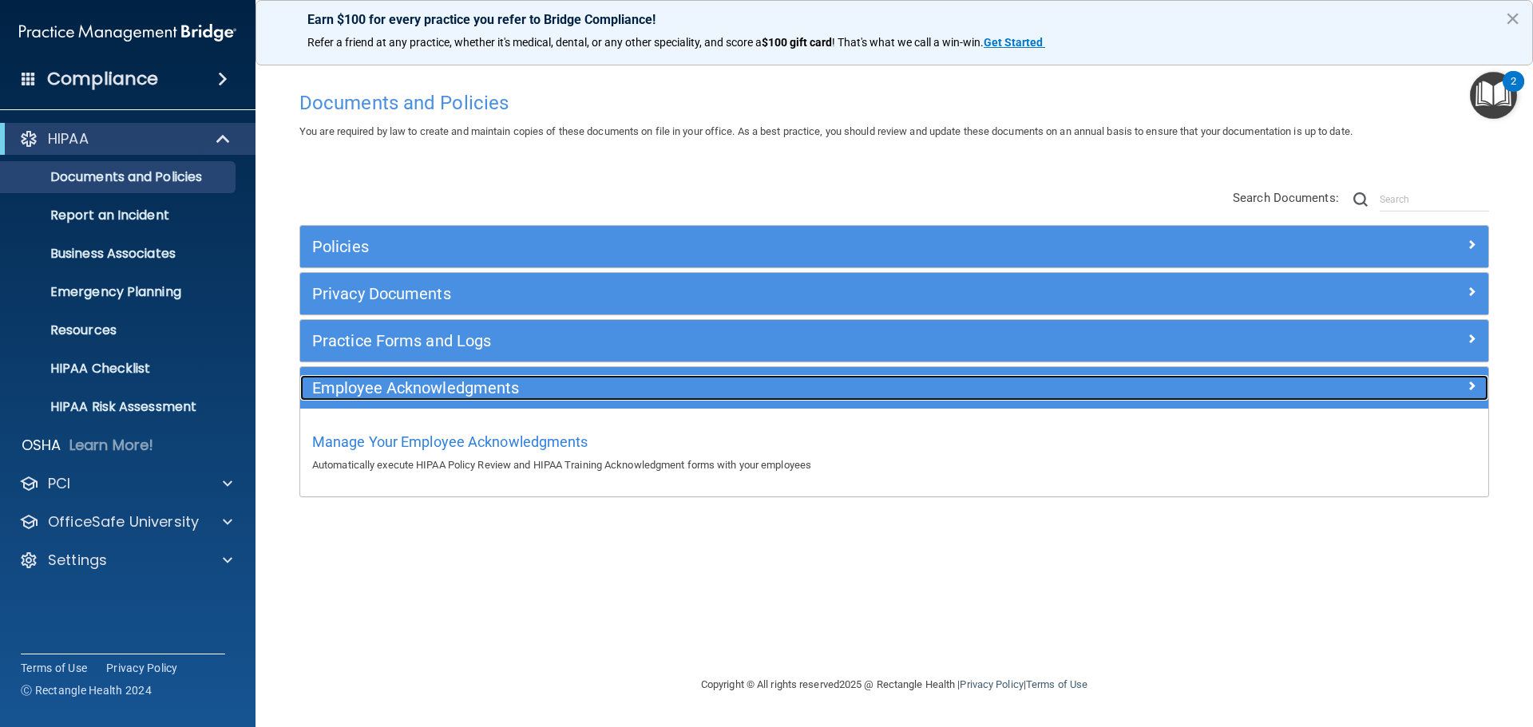
scroll to position [0, 0]
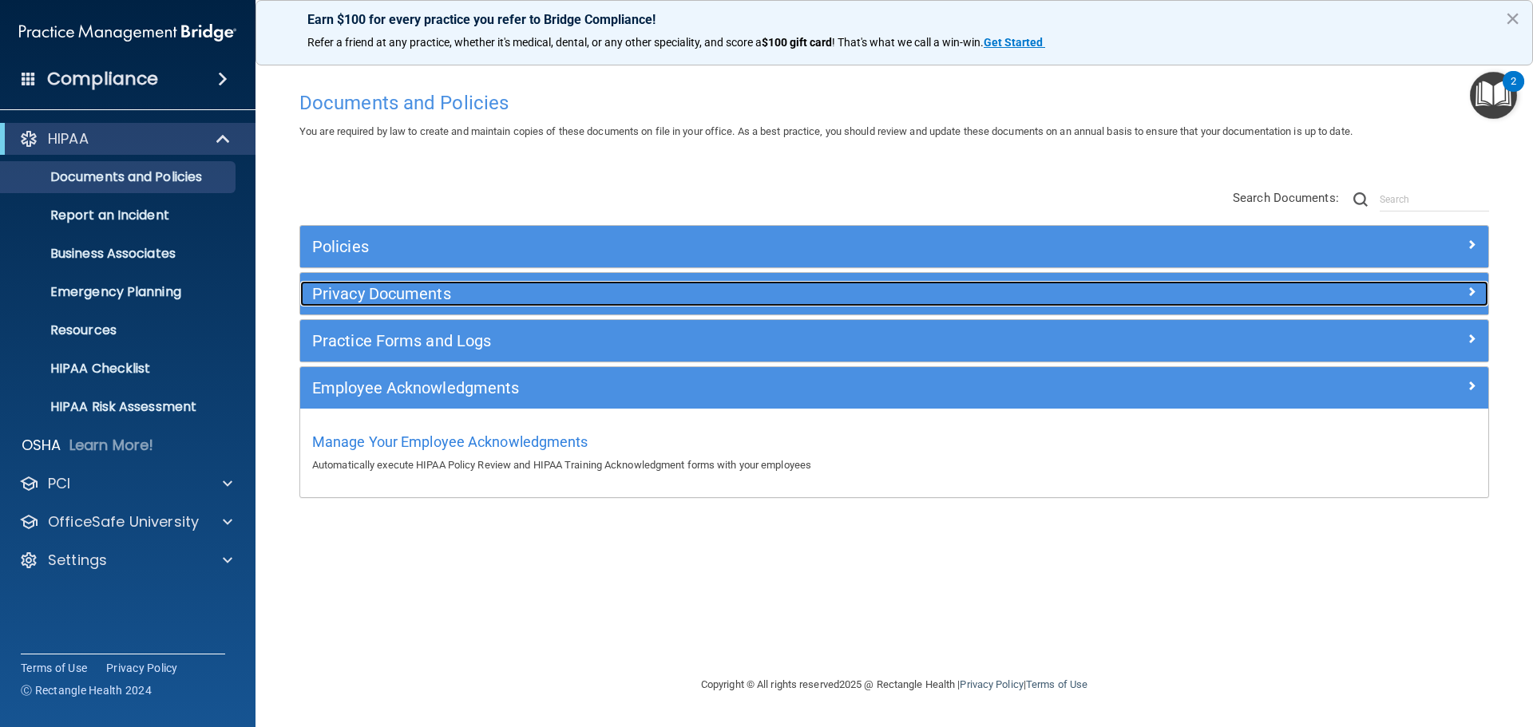
click at [423, 299] on h5 "Privacy Documents" at bounding box center [745, 294] width 867 height 18
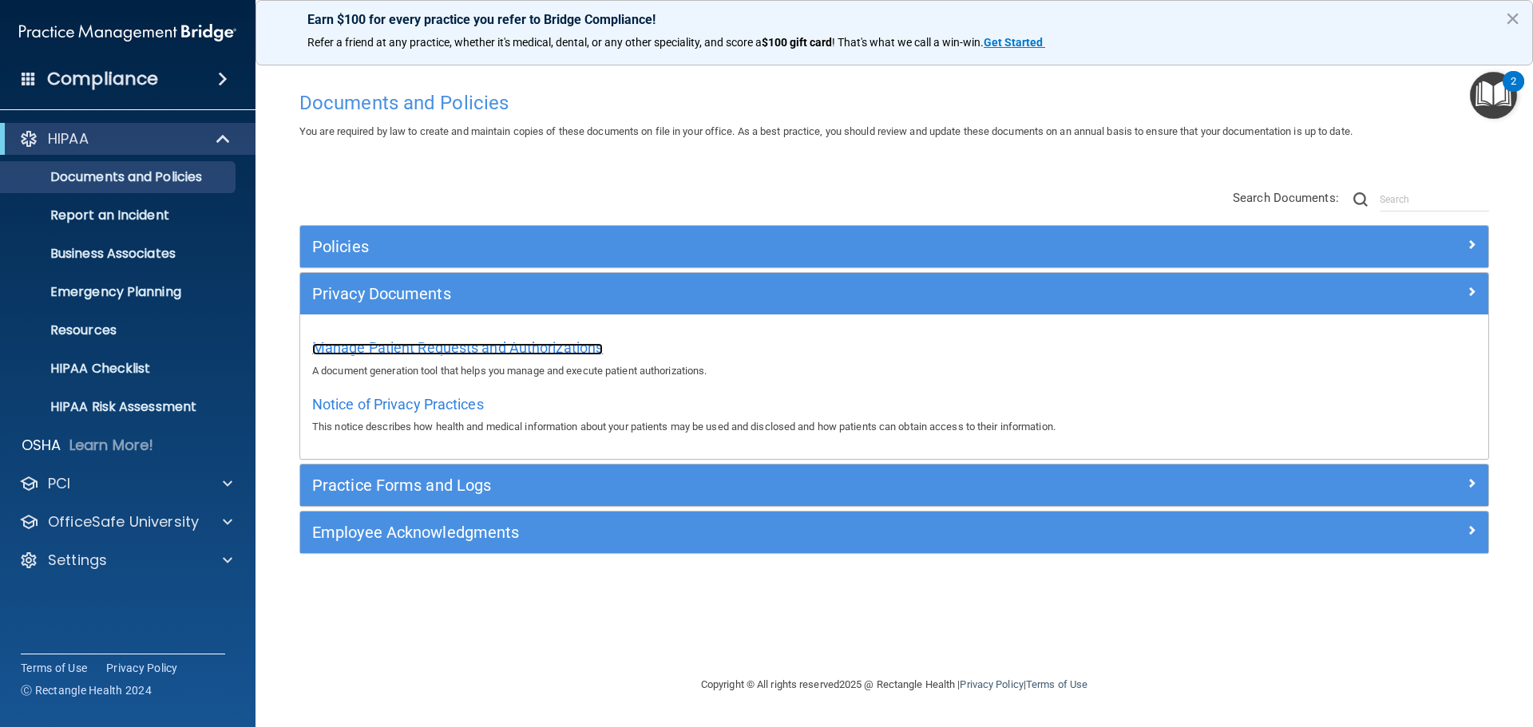
click at [429, 342] on span "Manage Patient Requests and Authorizations" at bounding box center [457, 347] width 291 height 17
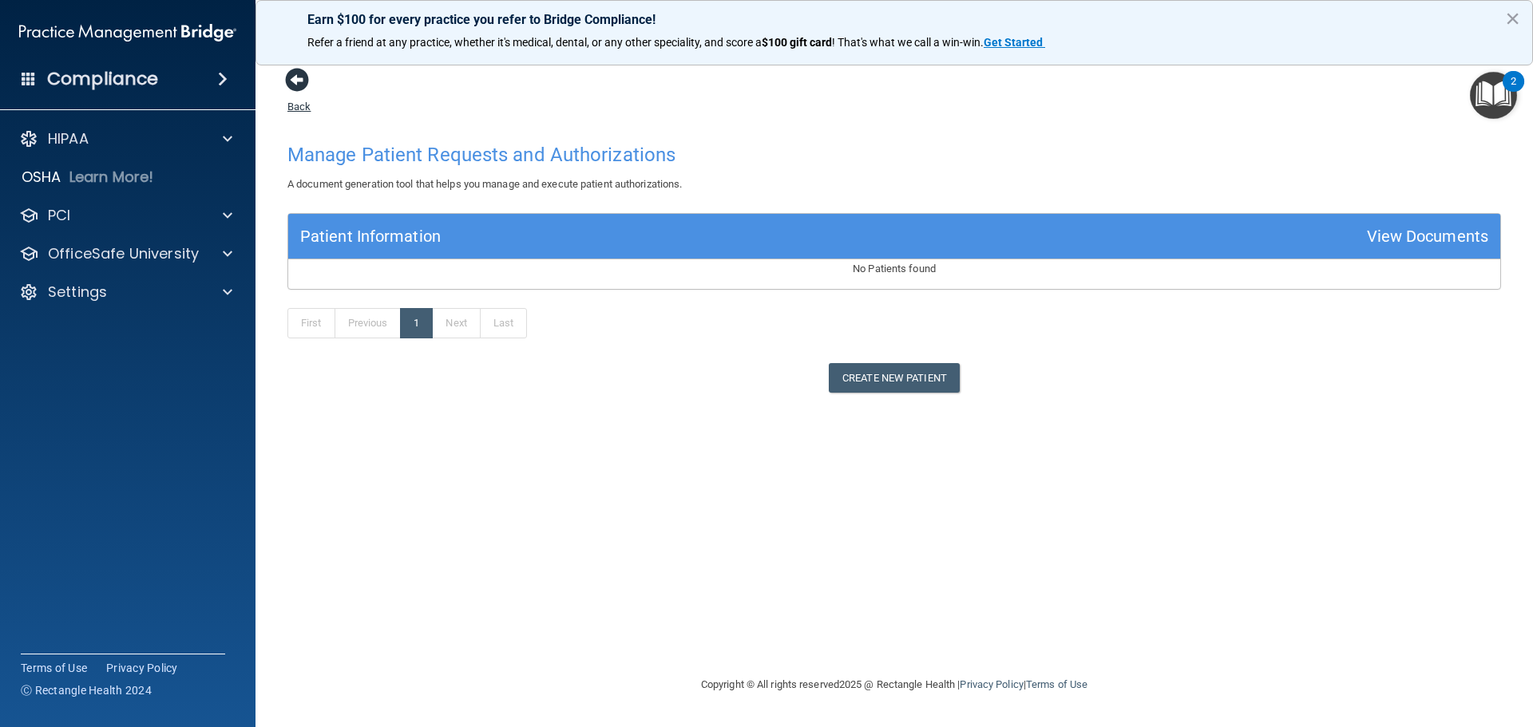
click at [299, 81] on span at bounding box center [297, 80] width 24 height 24
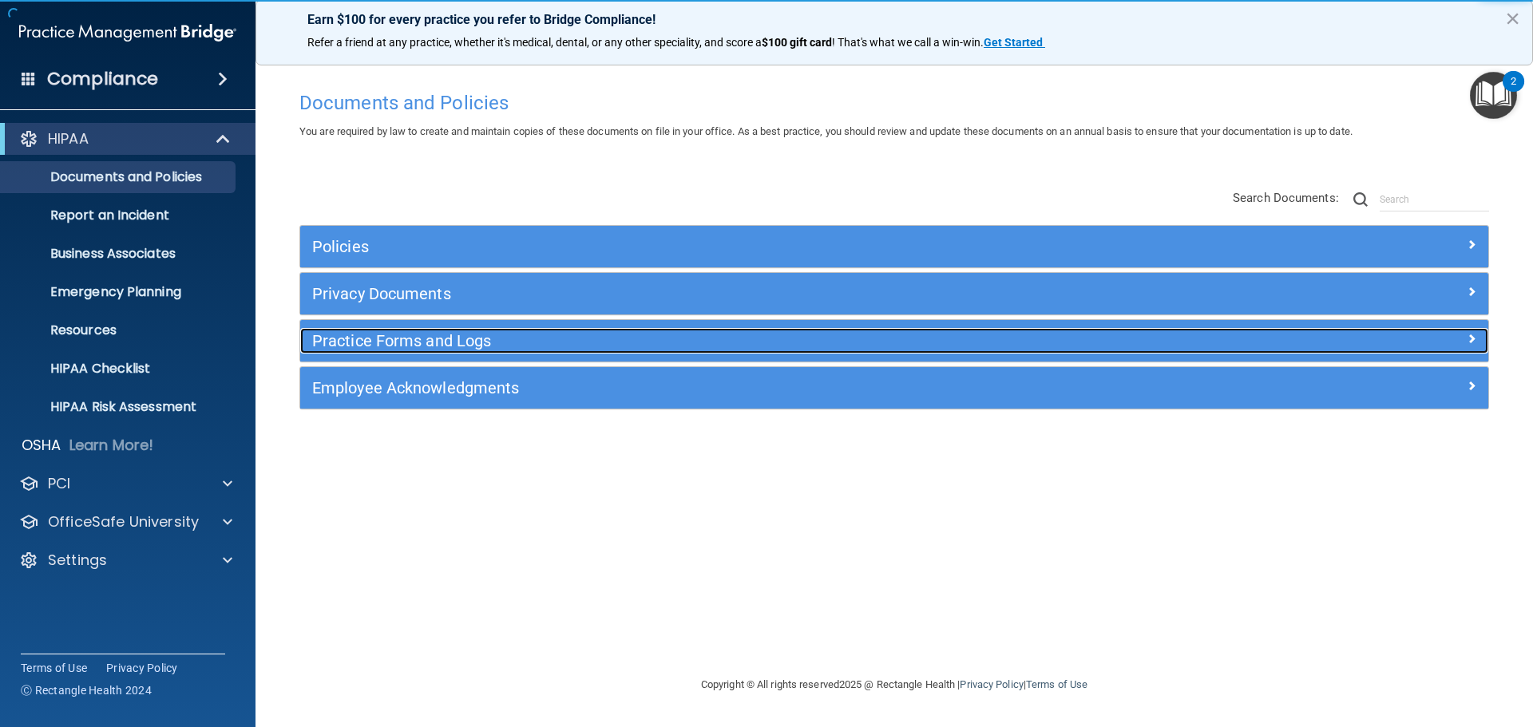
click at [371, 334] on h5 "Practice Forms and Logs" at bounding box center [745, 341] width 867 height 18
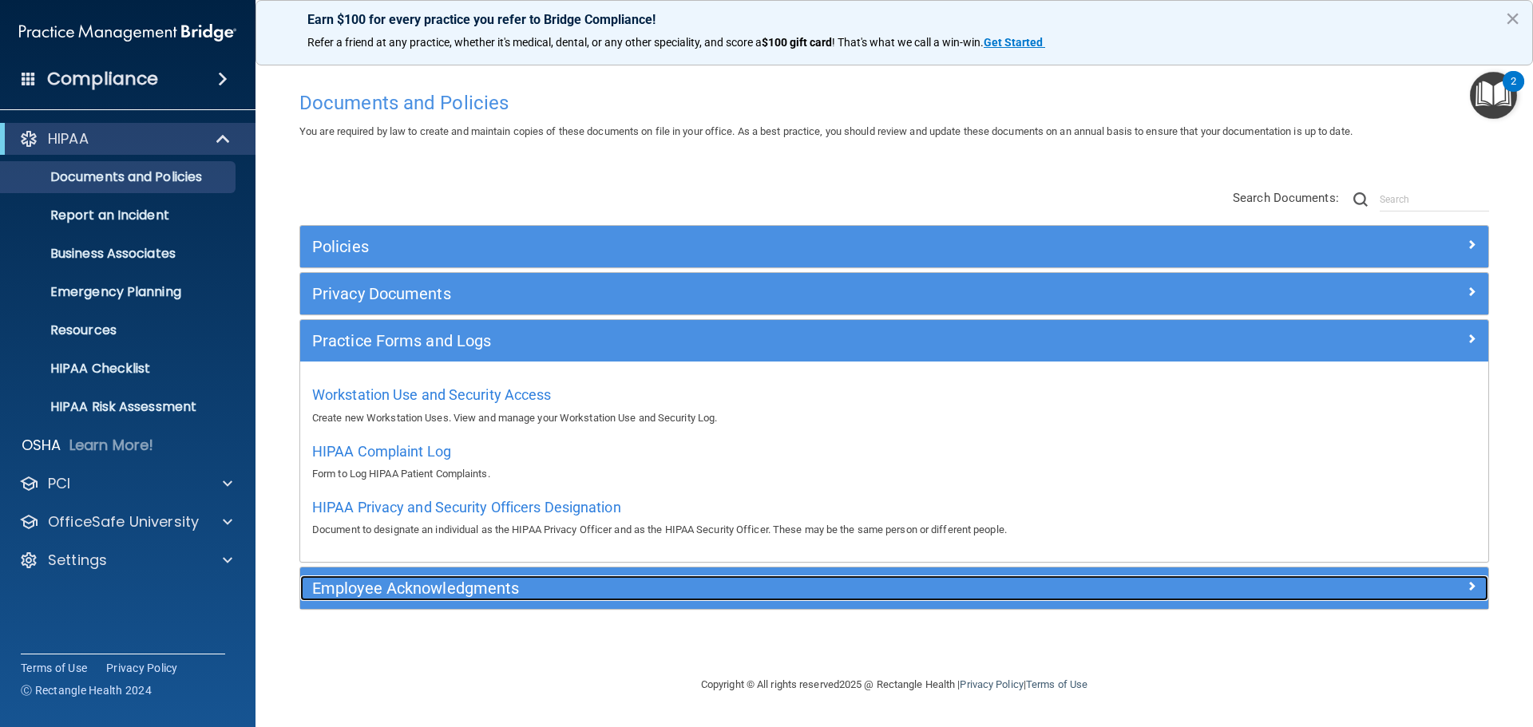
click at [434, 583] on h5 "Employee Acknowledgments" at bounding box center [745, 589] width 867 height 18
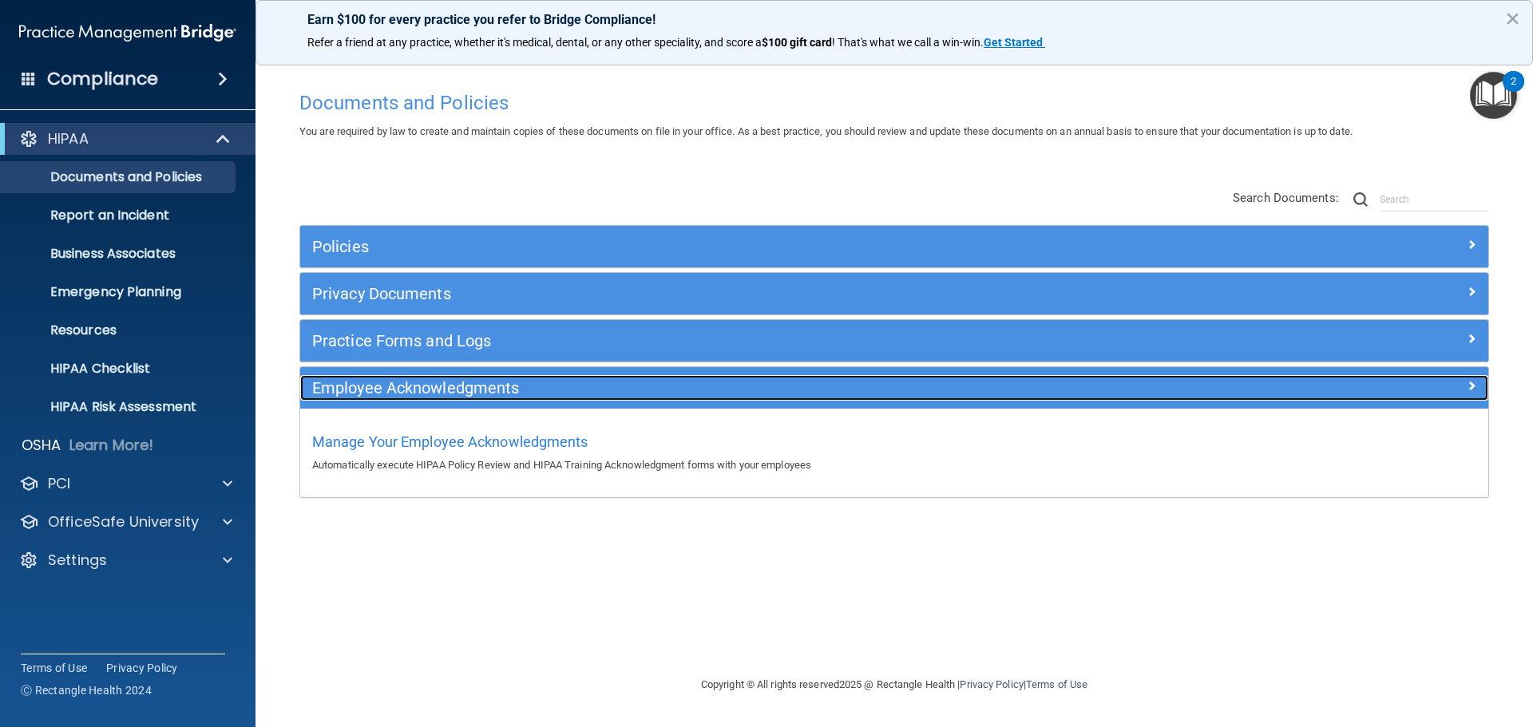
click at [384, 386] on h5 "Employee Acknowledgments" at bounding box center [745, 388] width 867 height 18
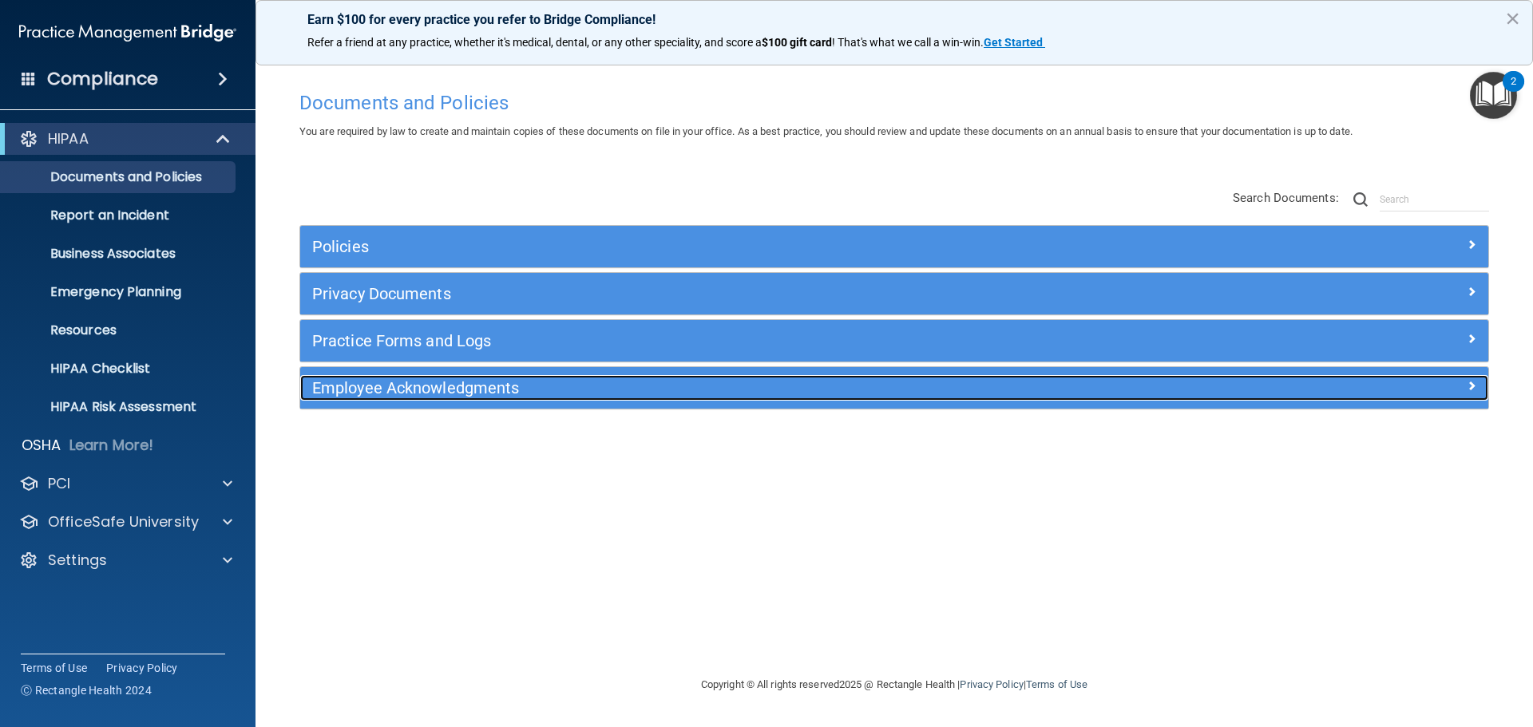
click at [414, 390] on h5 "Employee Acknowledgments" at bounding box center [745, 388] width 867 height 18
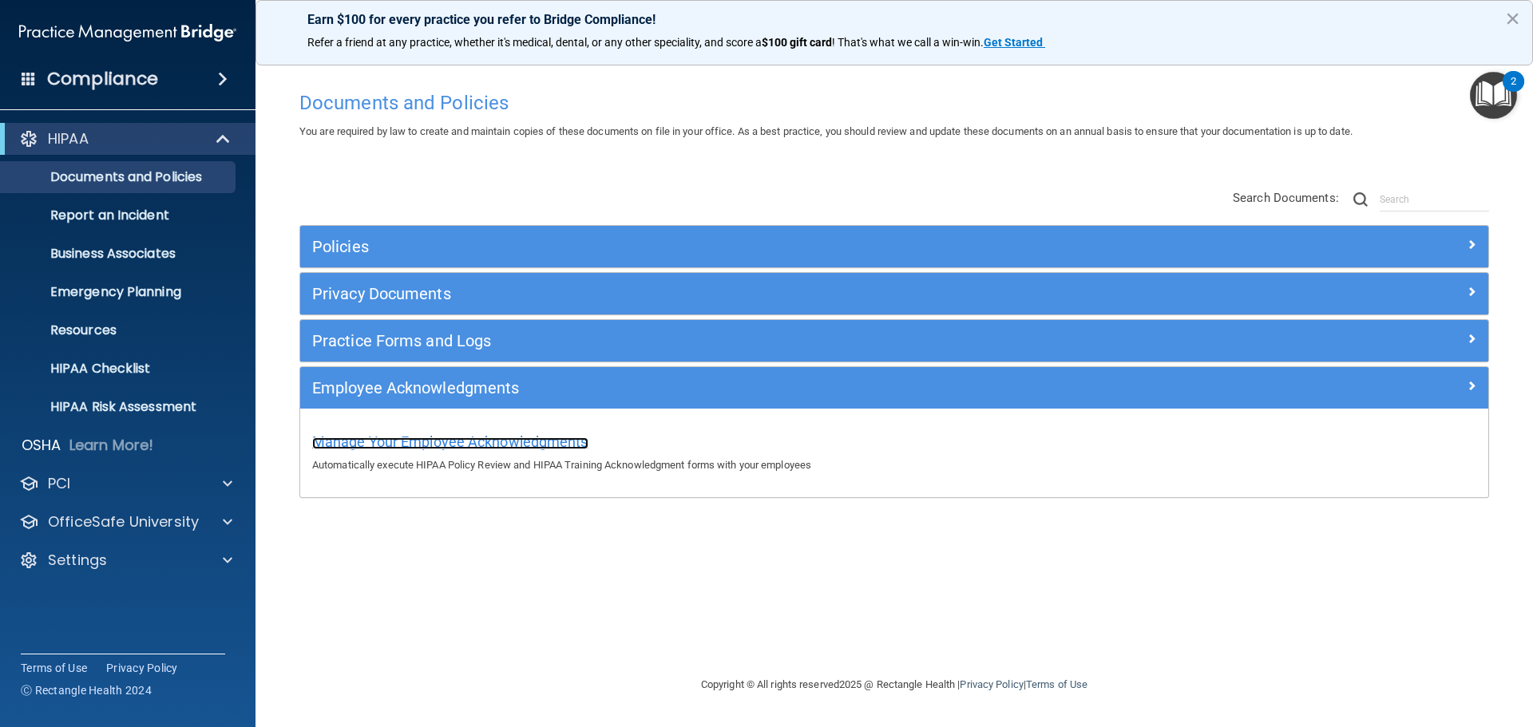
click at [428, 444] on span "Manage Your Employee Acknowledgments" at bounding box center [450, 442] width 276 height 17
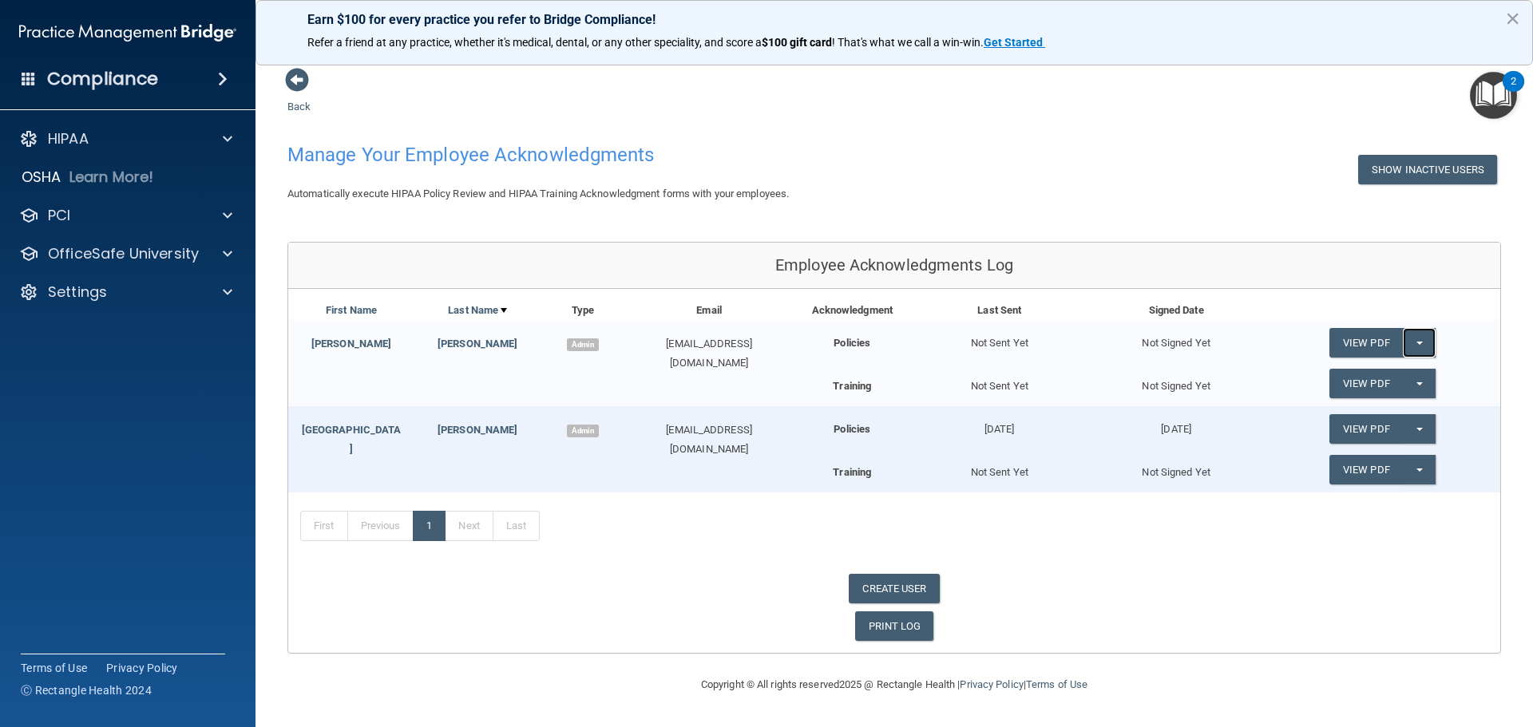
click at [1422, 347] on button "Split button!" at bounding box center [1419, 343] width 33 height 30
click at [1373, 290] on div "First Name Last Name Type Email Acknowledgment Last Sent Signed Date Stella Chu…" at bounding box center [894, 471] width 1212 height 364
click at [1383, 466] on link "View PDF" at bounding box center [1366, 470] width 73 height 30
click at [303, 91] on span at bounding box center [297, 80] width 24 height 24
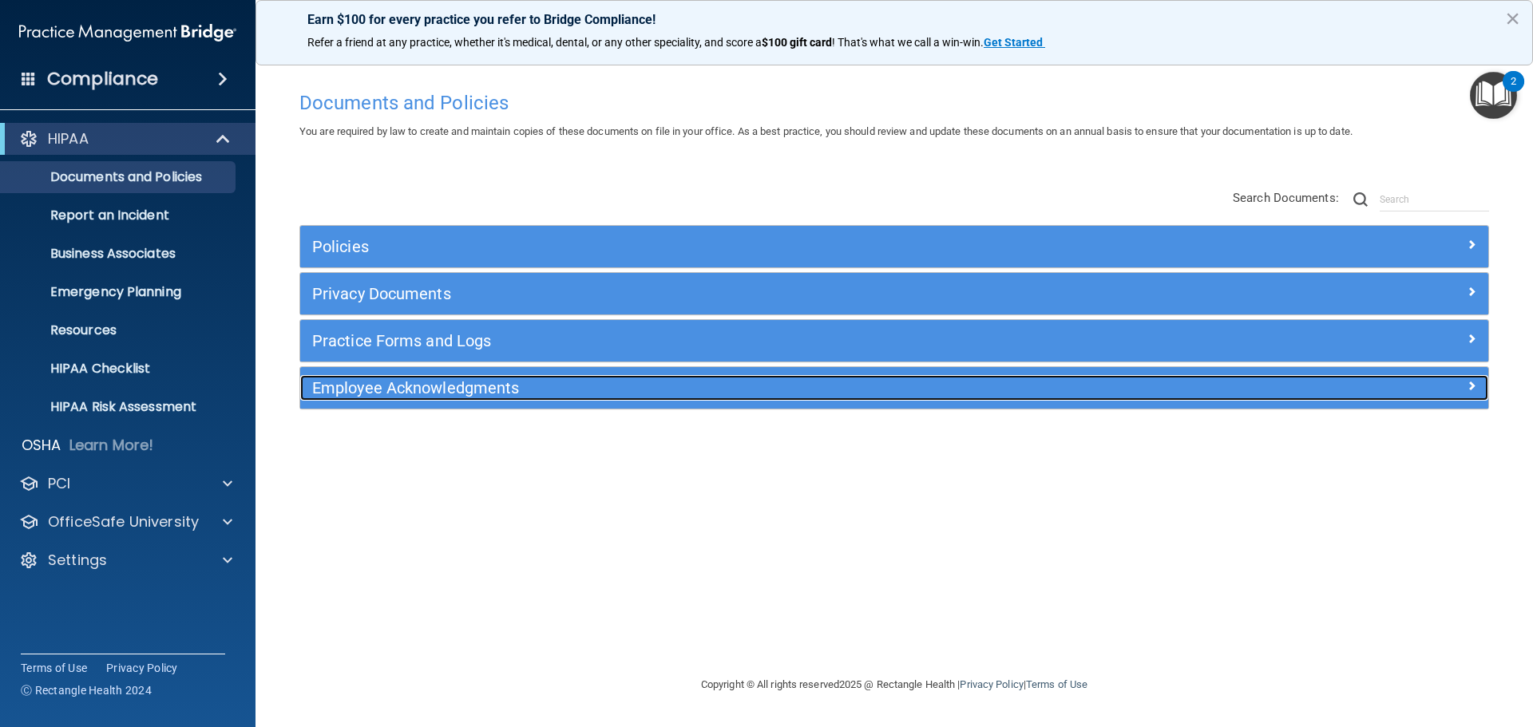
click at [449, 388] on h5 "Employee Acknowledgments" at bounding box center [745, 388] width 867 height 18
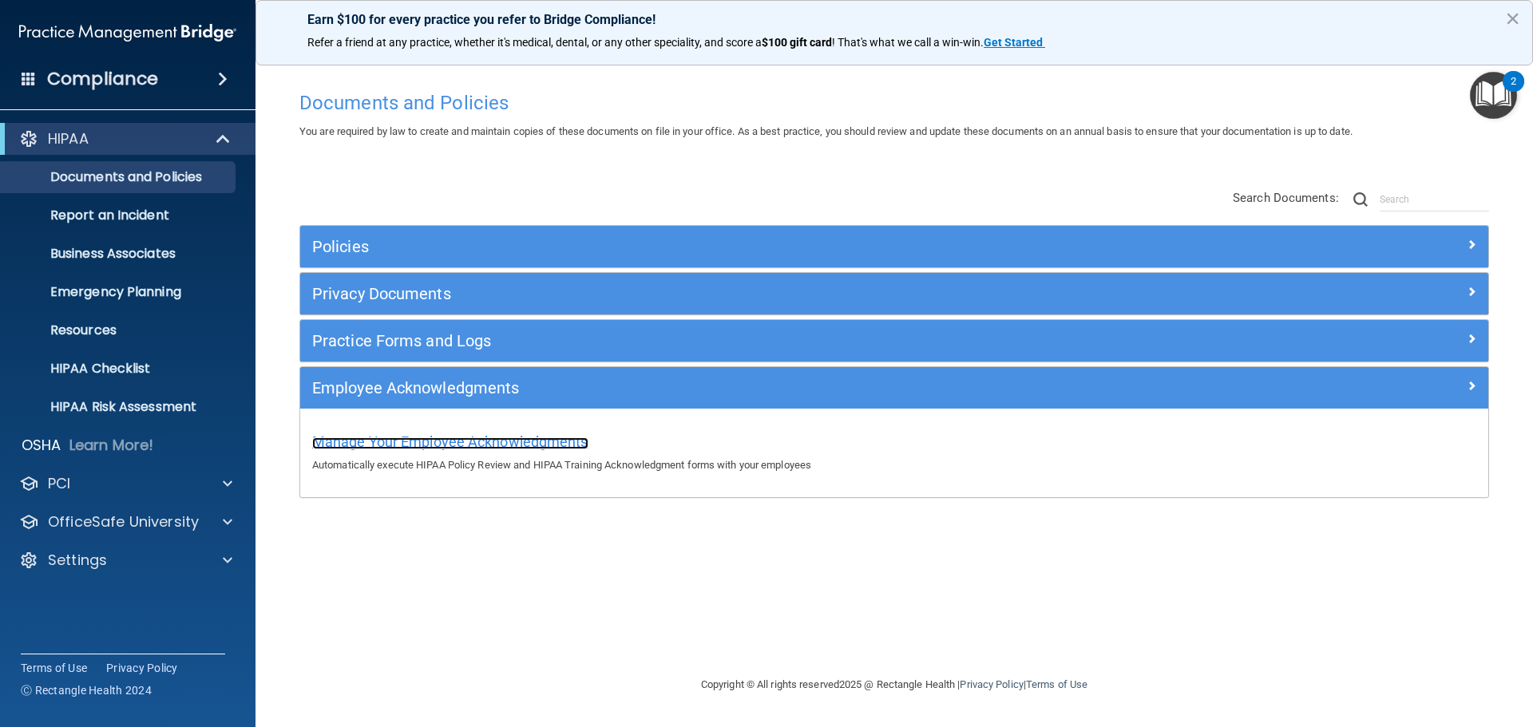
click at [553, 448] on span "Manage Your Employee Acknowledgments" at bounding box center [450, 442] width 276 height 17
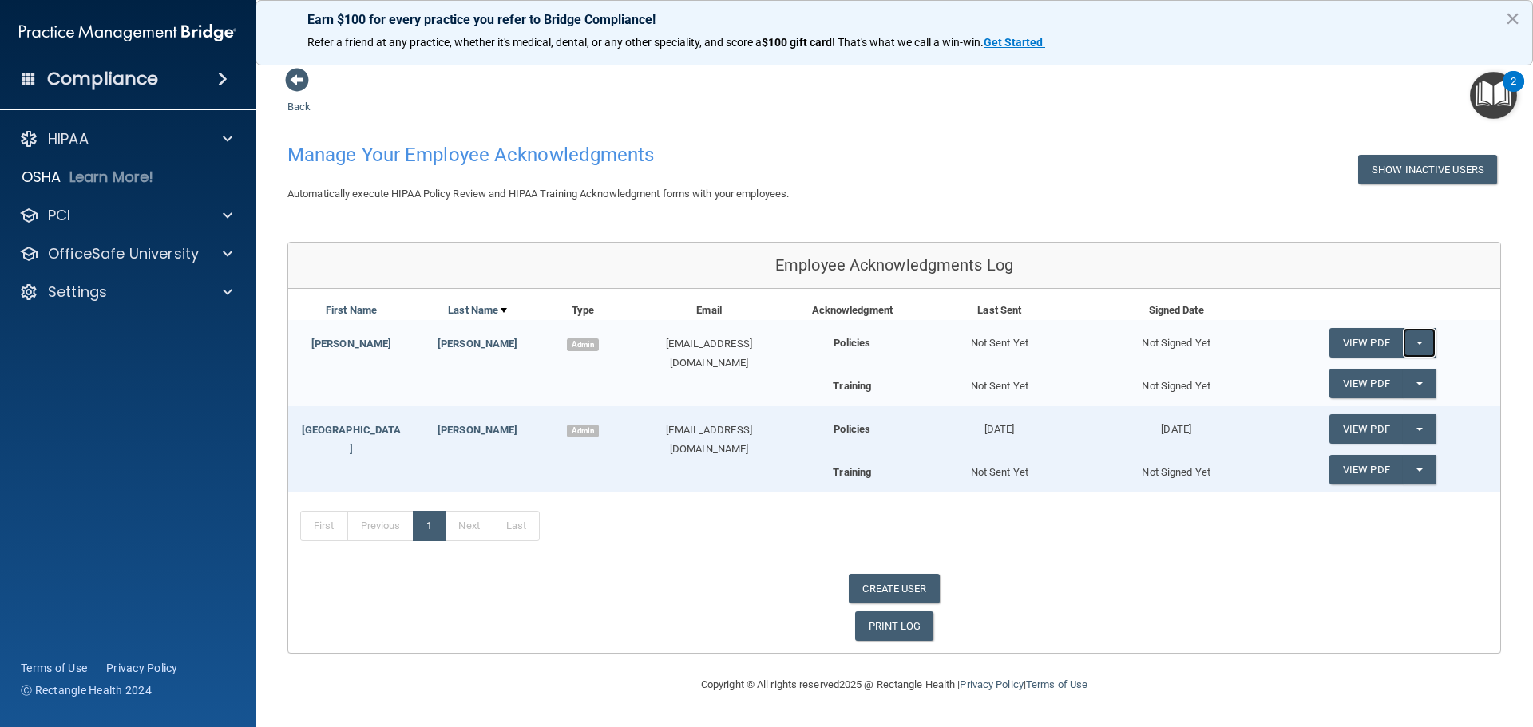
click at [1423, 343] on button "Split button!" at bounding box center [1419, 343] width 33 height 30
click at [1422, 470] on span "button" at bounding box center [1420, 470] width 6 height 3
click at [149, 140] on div "HIPAA" at bounding box center [106, 138] width 198 height 19
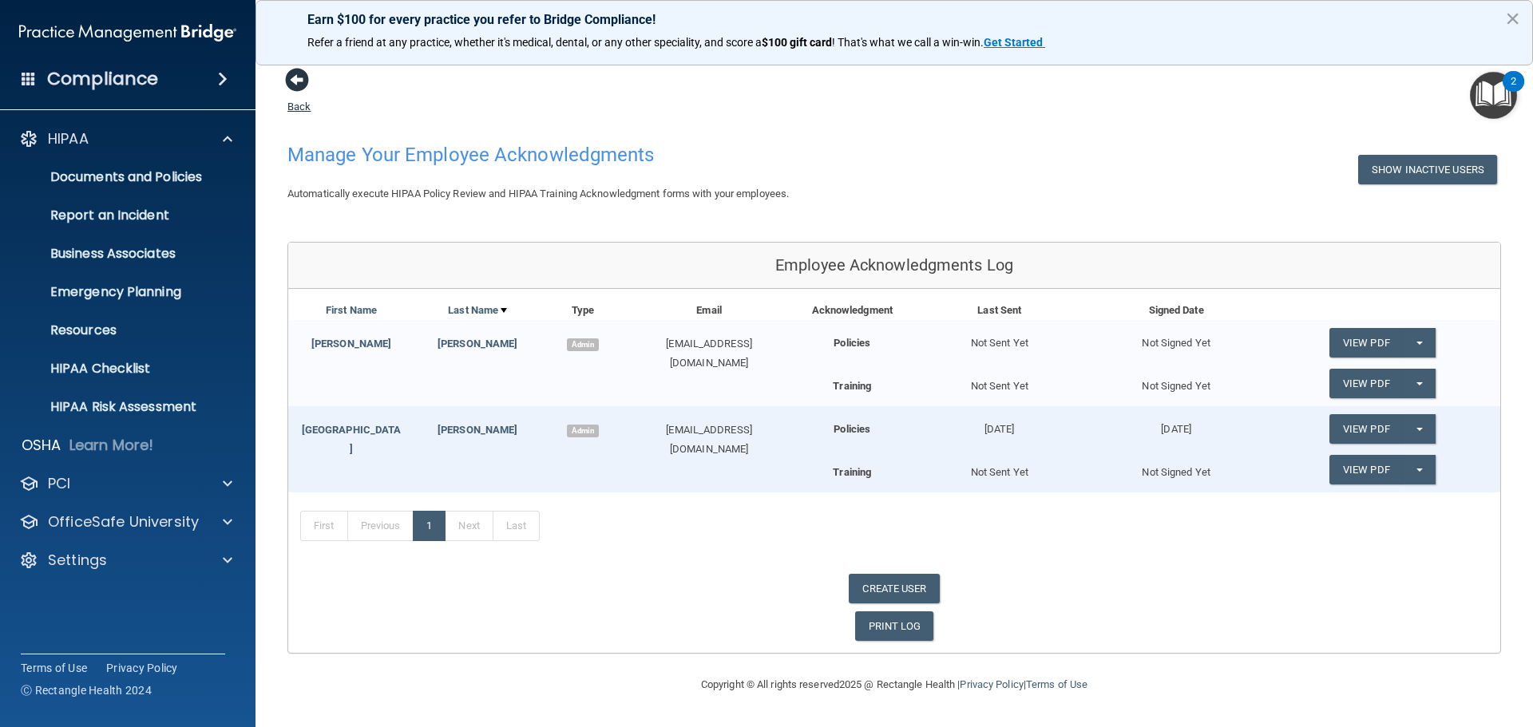
click at [300, 83] on span at bounding box center [297, 80] width 24 height 24
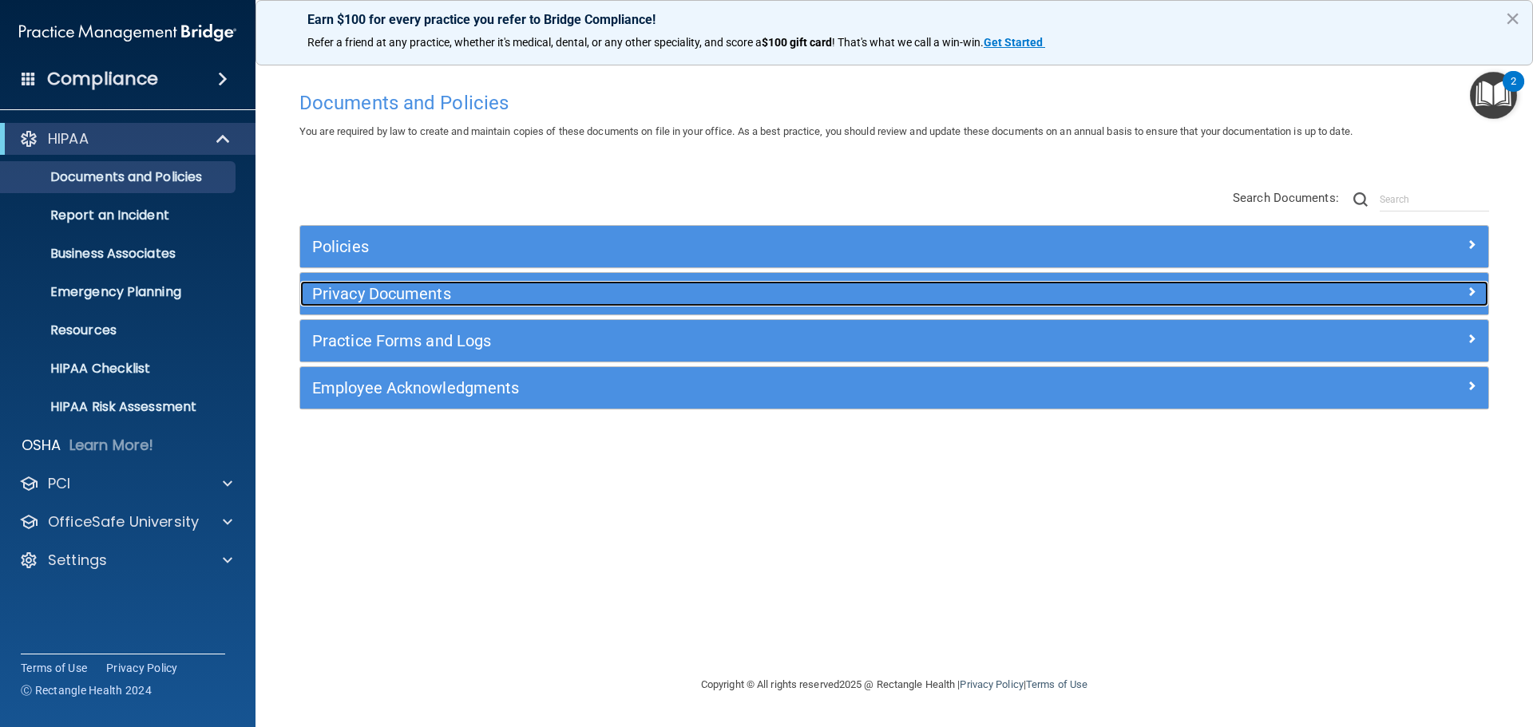
click at [419, 285] on h5 "Privacy Documents" at bounding box center [745, 294] width 867 height 18
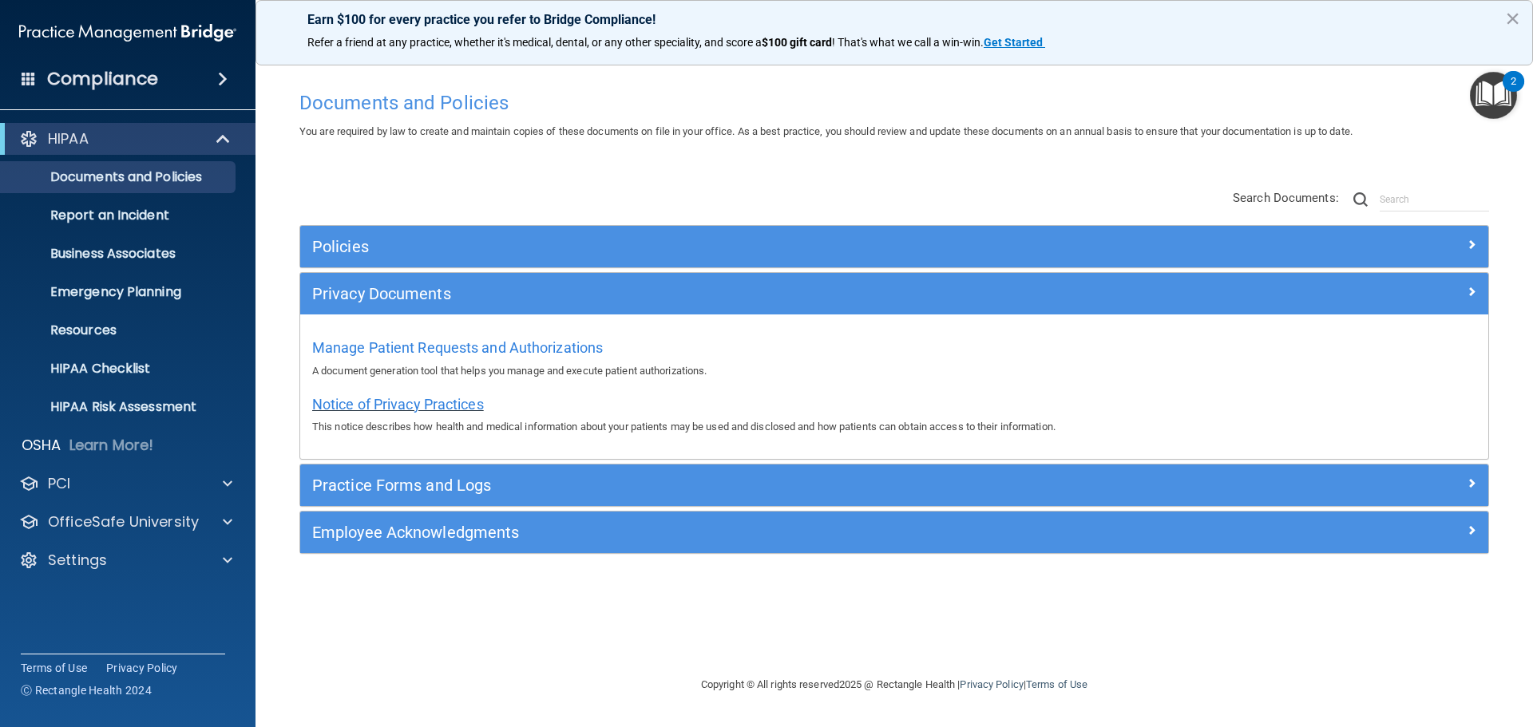
click at [399, 404] on span "Notice of Privacy Practices" at bounding box center [398, 404] width 172 height 17
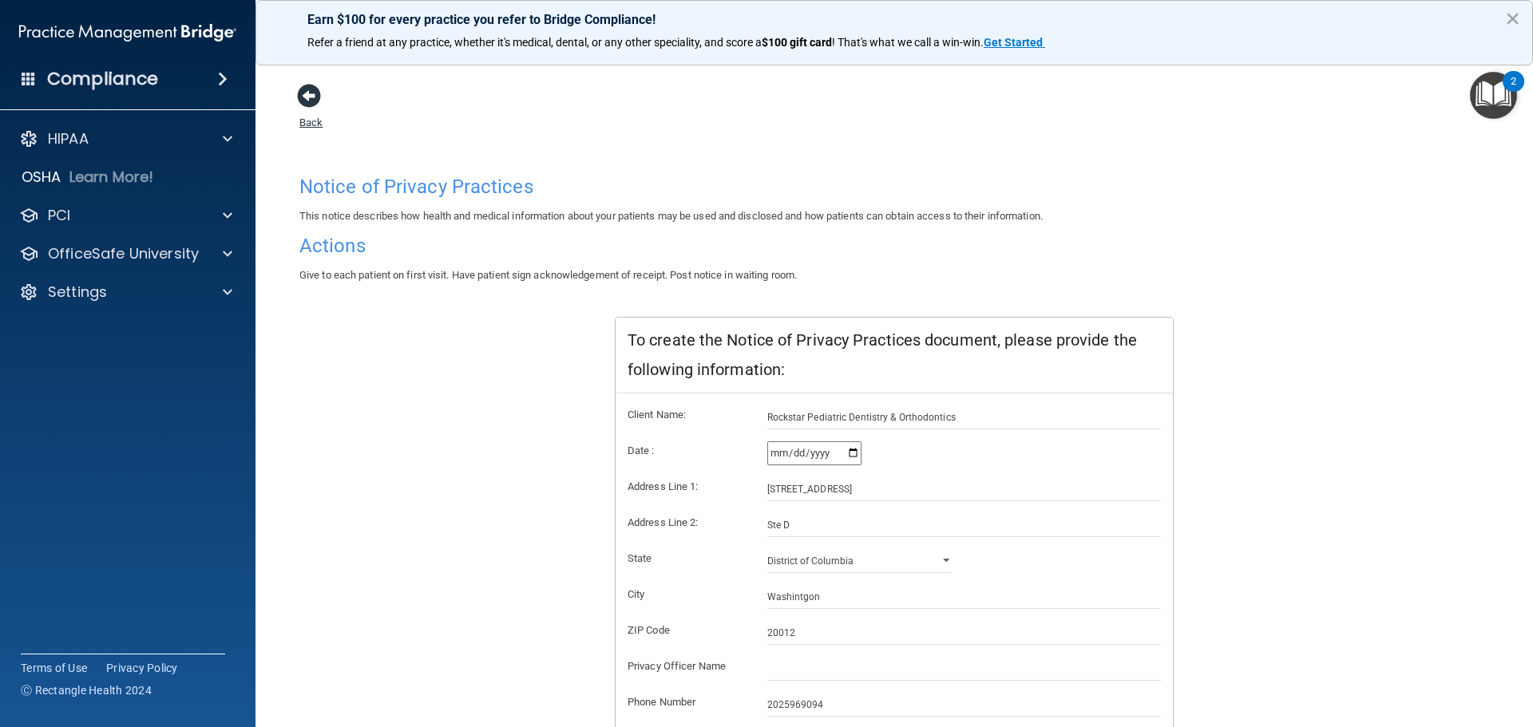
click at [315, 102] on span at bounding box center [309, 96] width 24 height 24
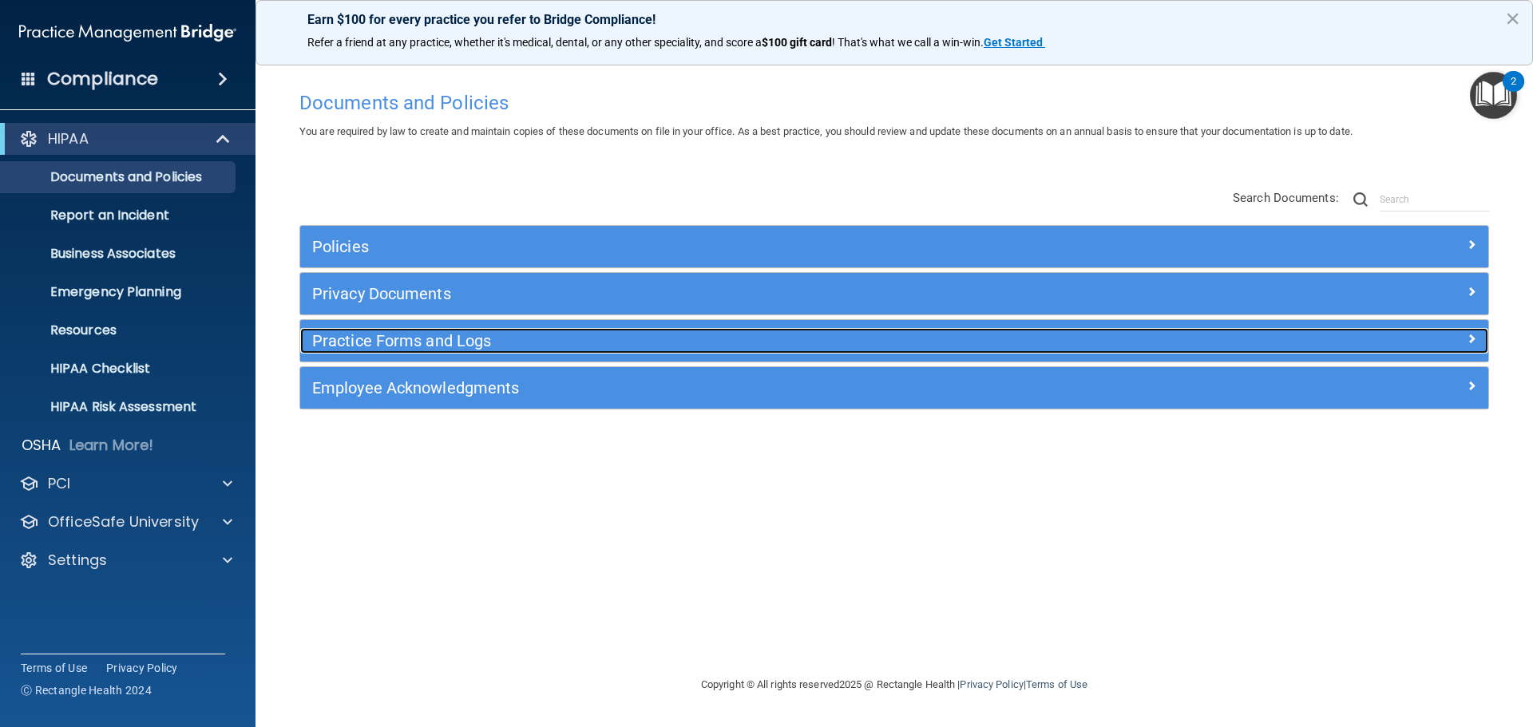
click at [394, 339] on h5 "Practice Forms and Logs" at bounding box center [745, 341] width 867 height 18
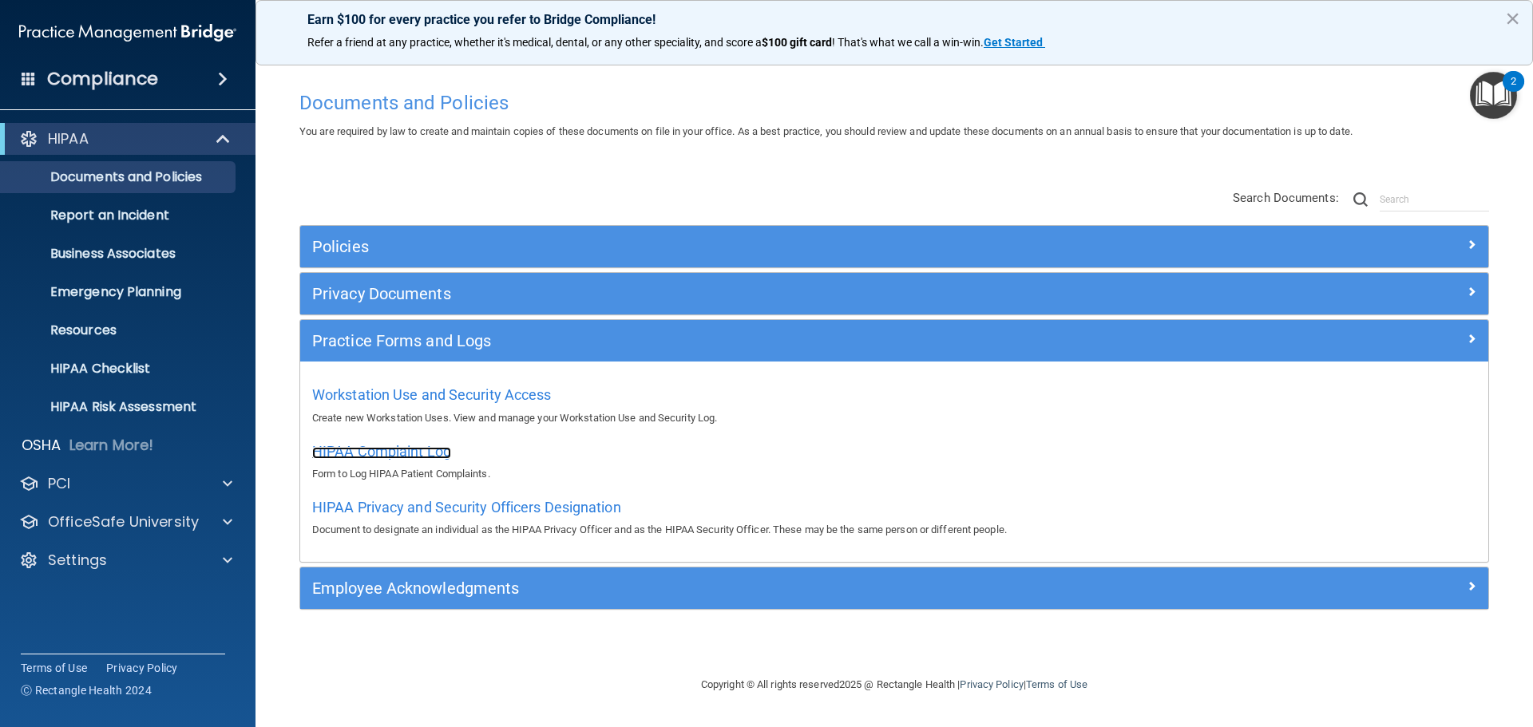
click at [409, 446] on span "HIPAA Complaint Log" at bounding box center [381, 451] width 139 height 17
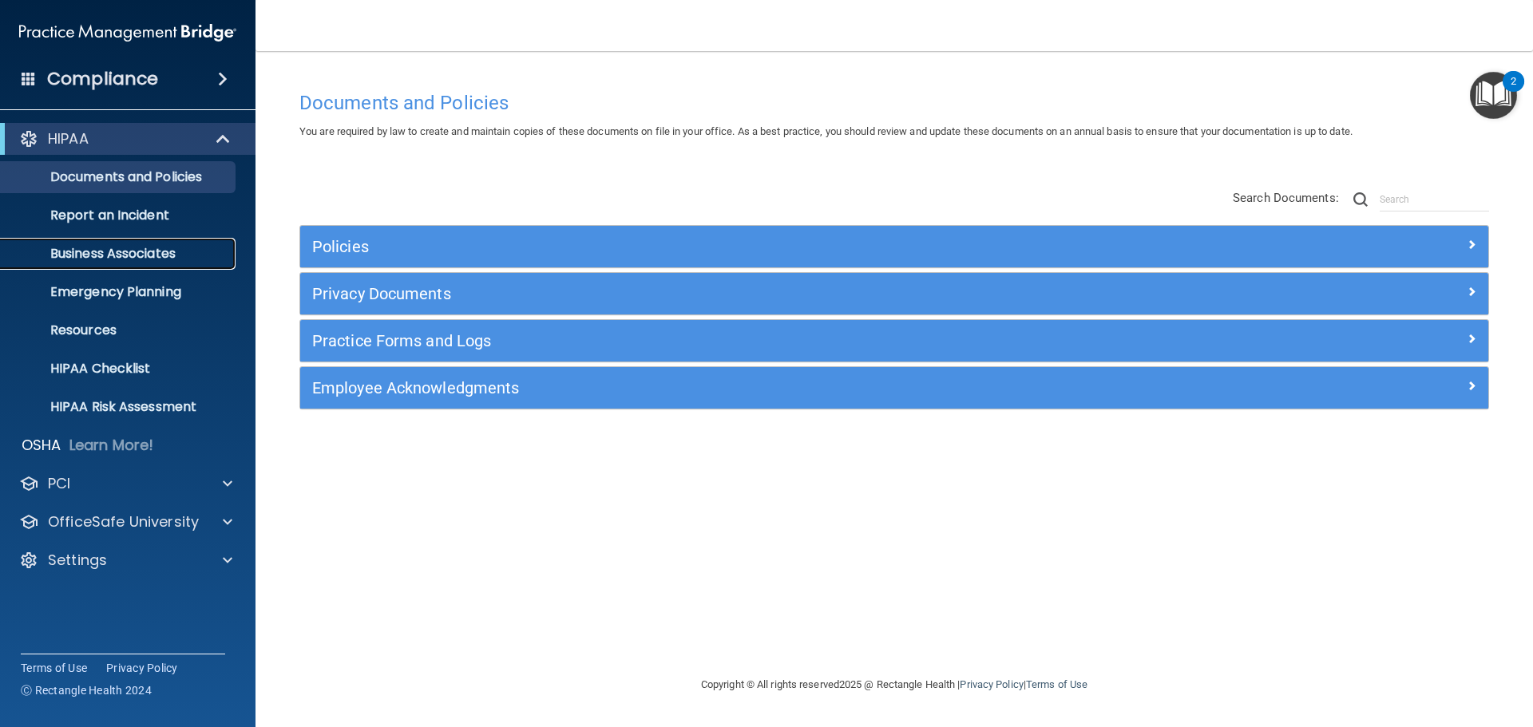
click at [108, 255] on p "Business Associates" at bounding box center [119, 254] width 218 height 16
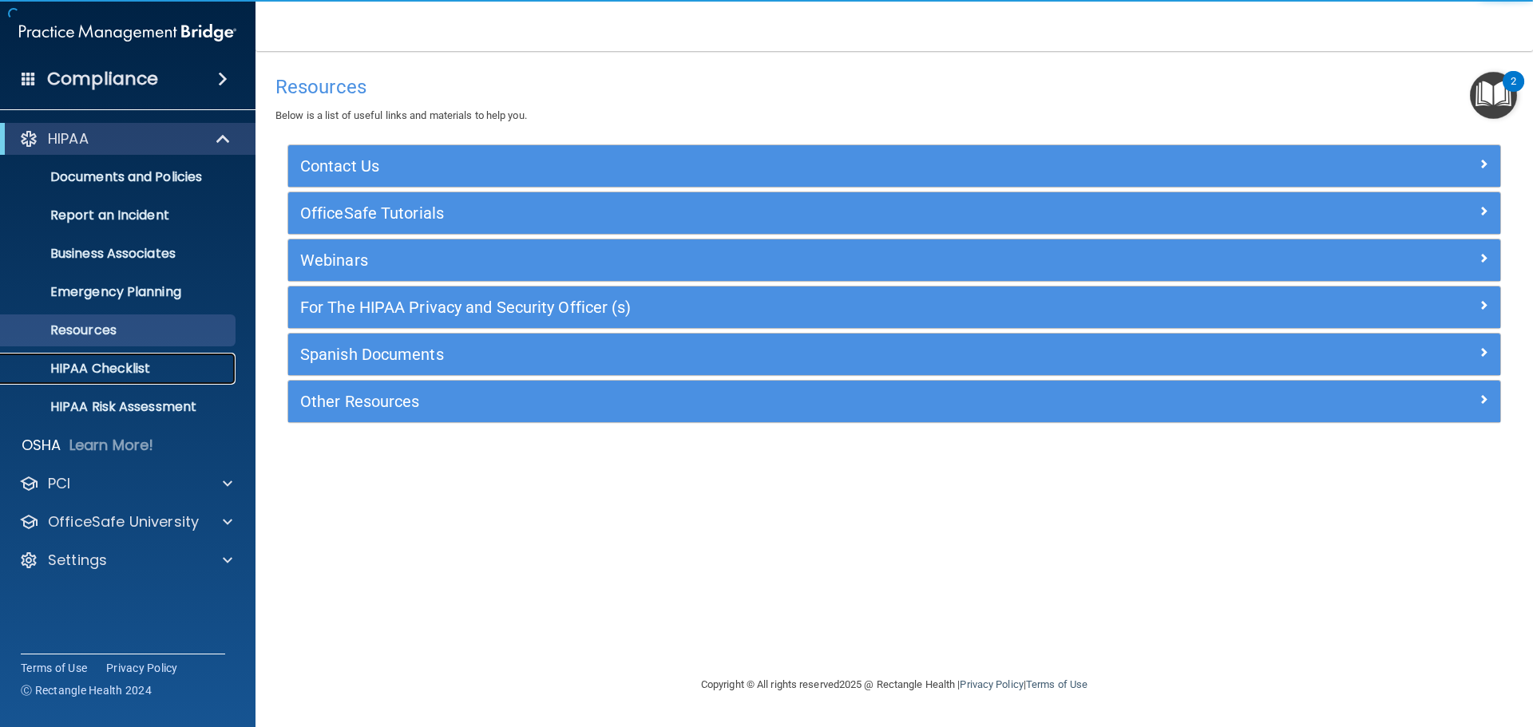
click at [157, 373] on p "HIPAA Checklist" at bounding box center [119, 369] width 218 height 16
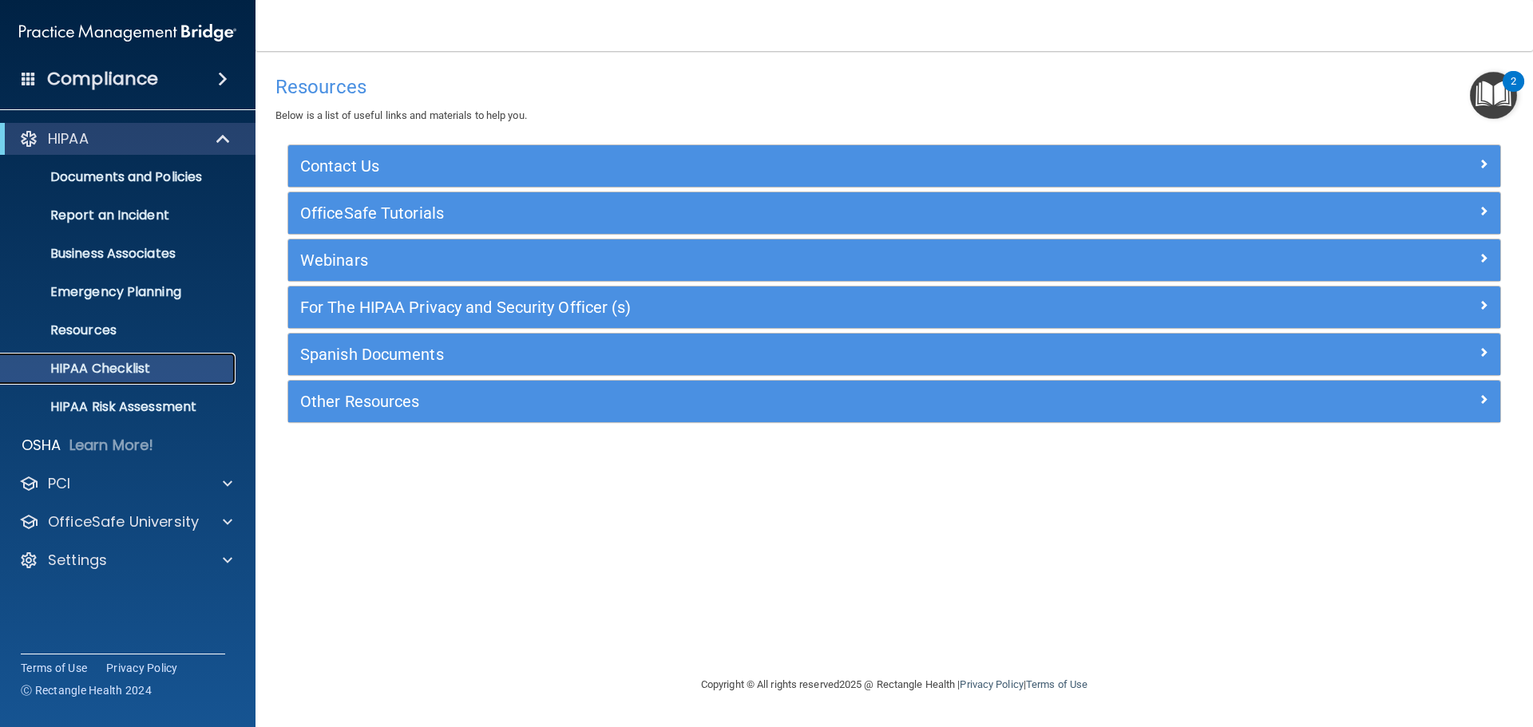
click at [104, 367] on p "HIPAA Checklist" at bounding box center [119, 369] width 218 height 16
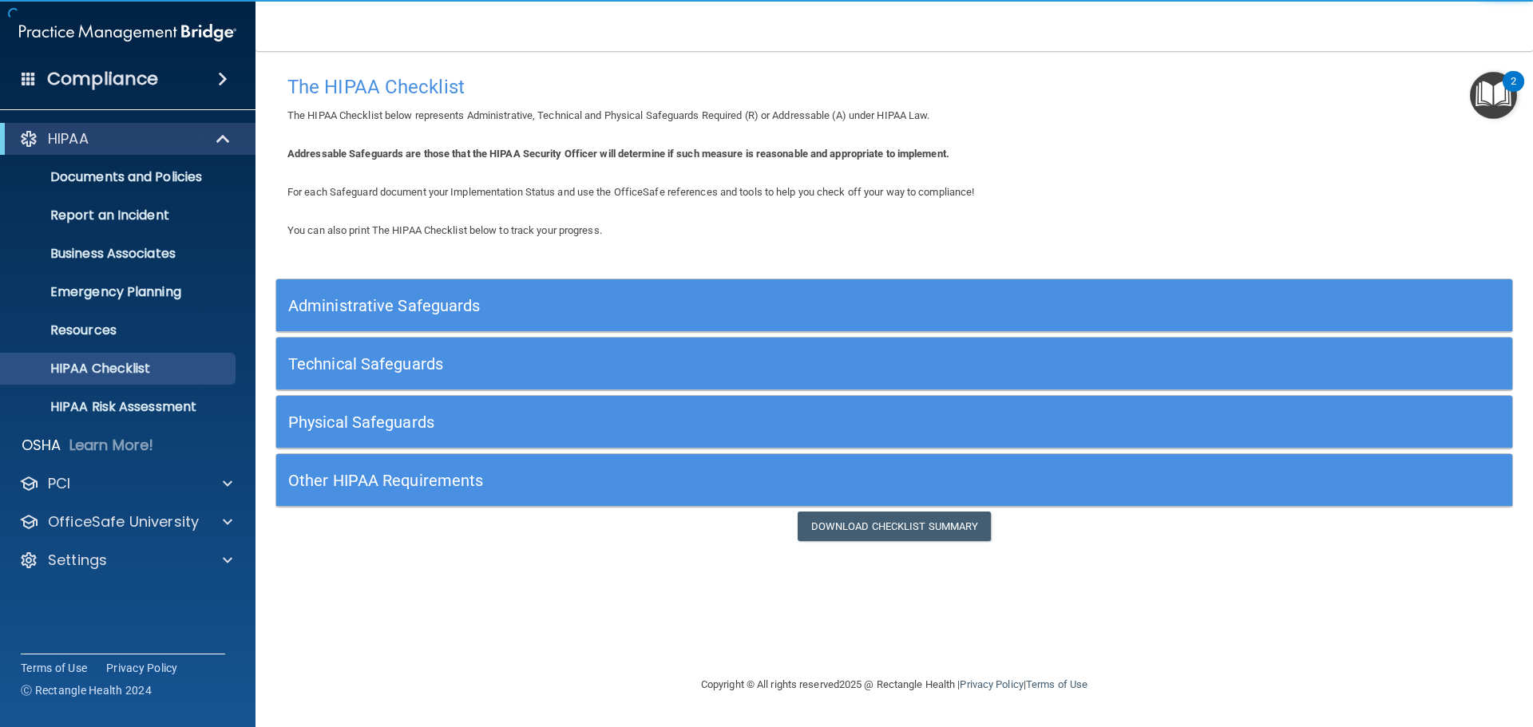
click at [438, 307] on h5 "Administrative Safeguards" at bounding box center [739, 306] width 903 height 18
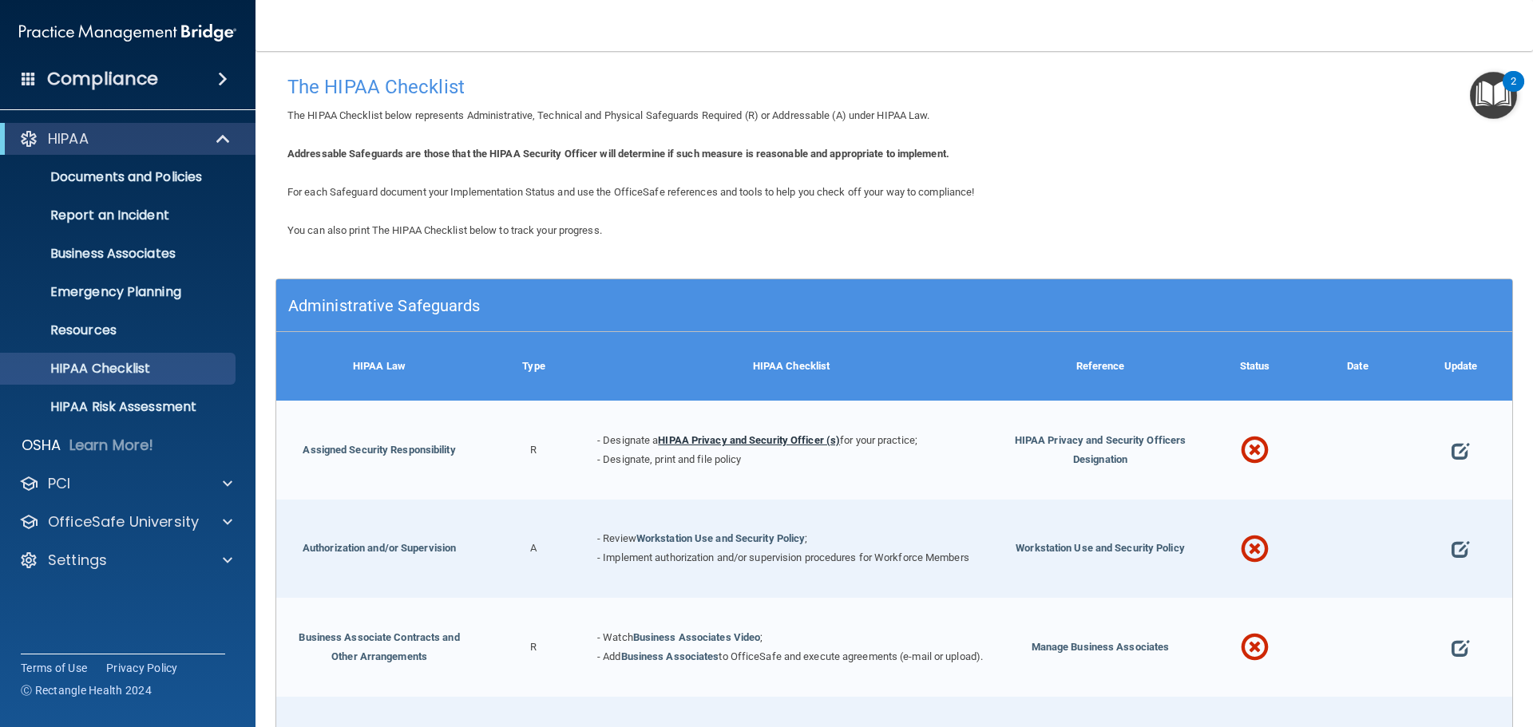
click at [781, 444] on link "HIPAA Privacy and Security Officer (s)" at bounding box center [749, 440] width 182 height 12
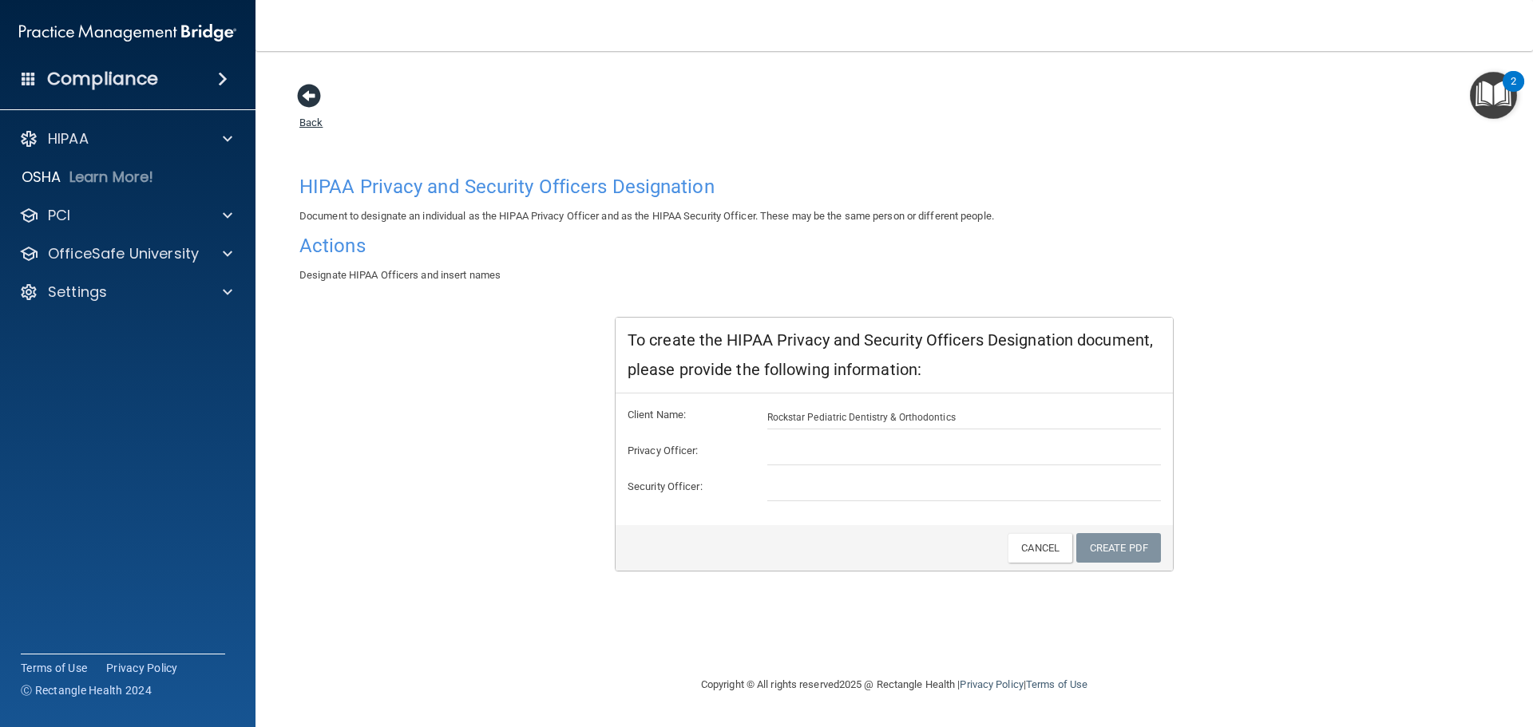
click at [312, 101] on span at bounding box center [309, 96] width 24 height 24
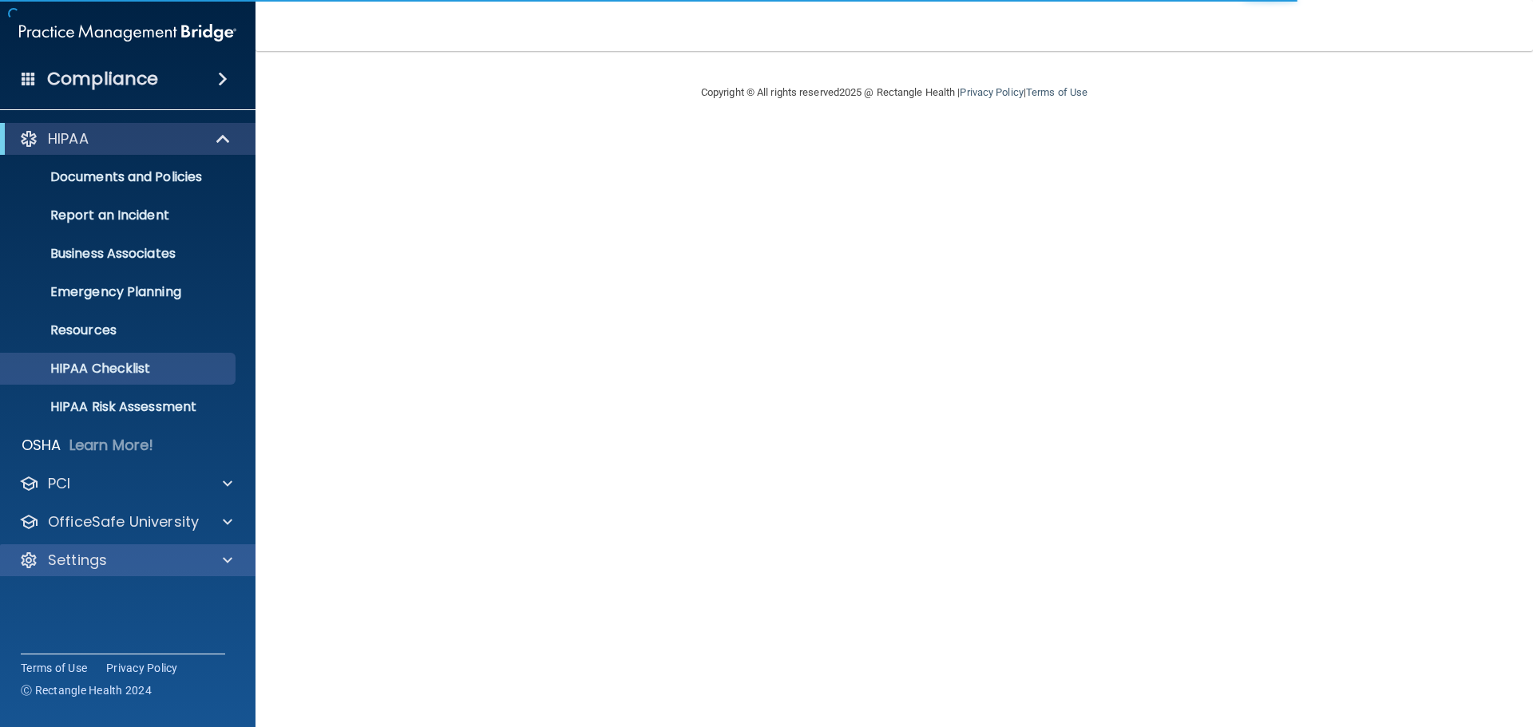
click at [96, 574] on div "Settings" at bounding box center [128, 561] width 256 height 32
click at [114, 565] on div "Settings" at bounding box center [106, 560] width 198 height 19
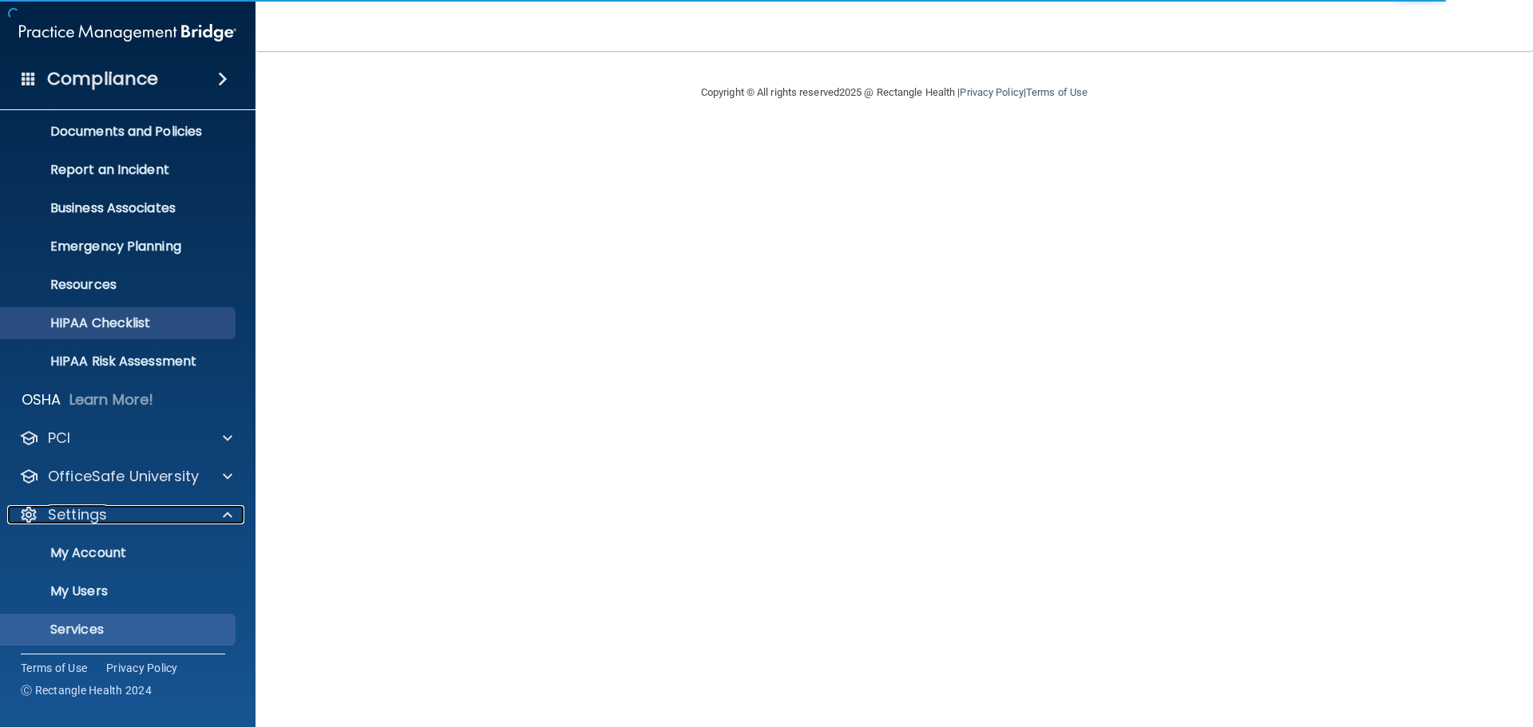
scroll to position [89, 0]
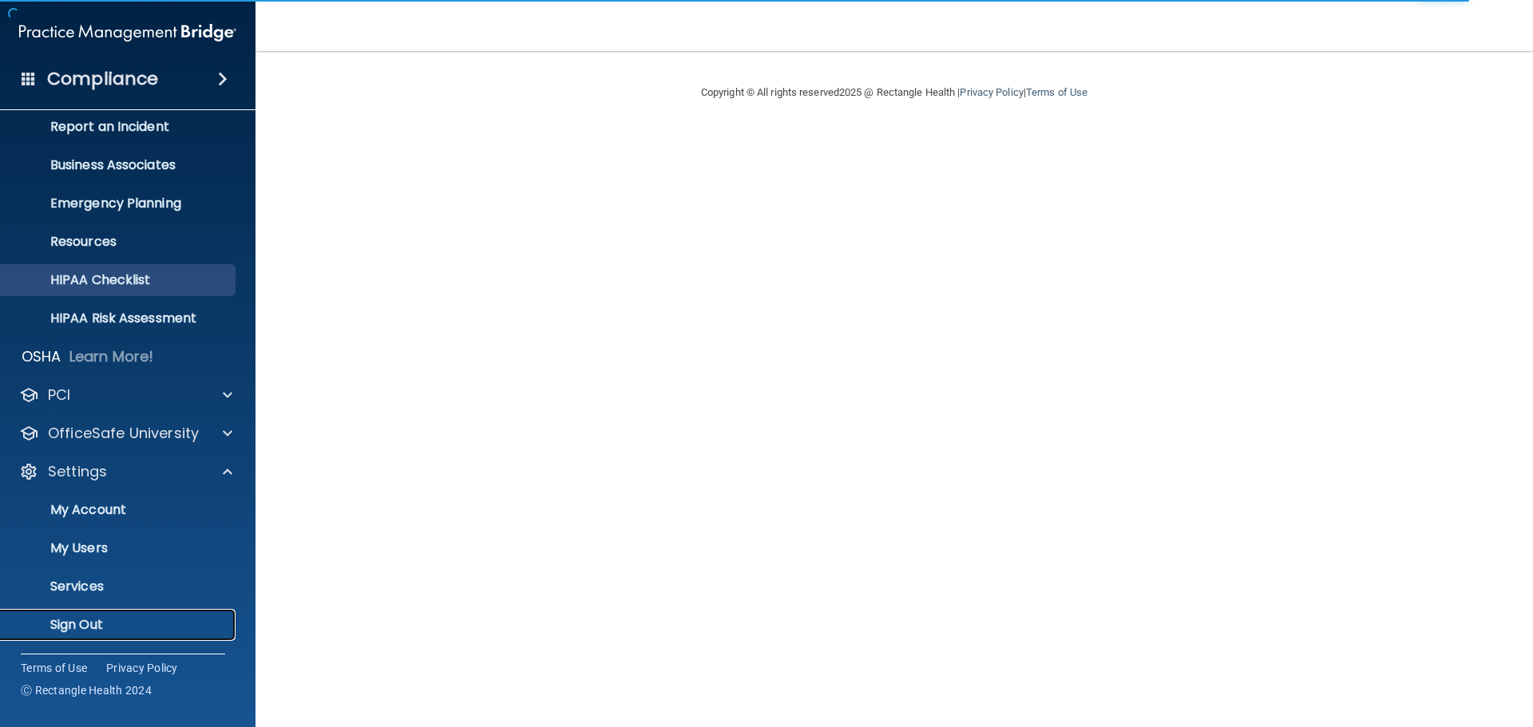
click at [111, 622] on p "Sign Out" at bounding box center [119, 625] width 218 height 16
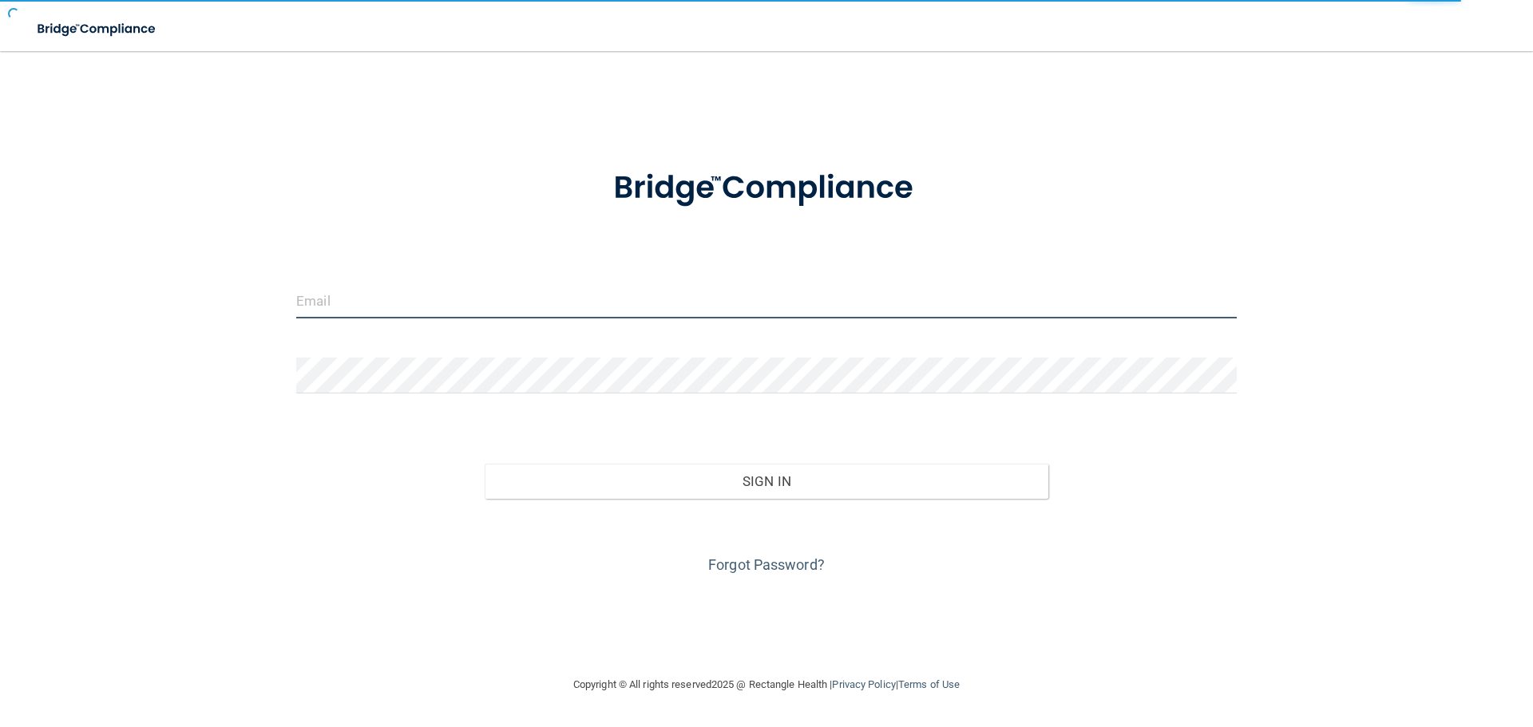
click at [576, 313] on input "email" at bounding box center [766, 301] width 941 height 36
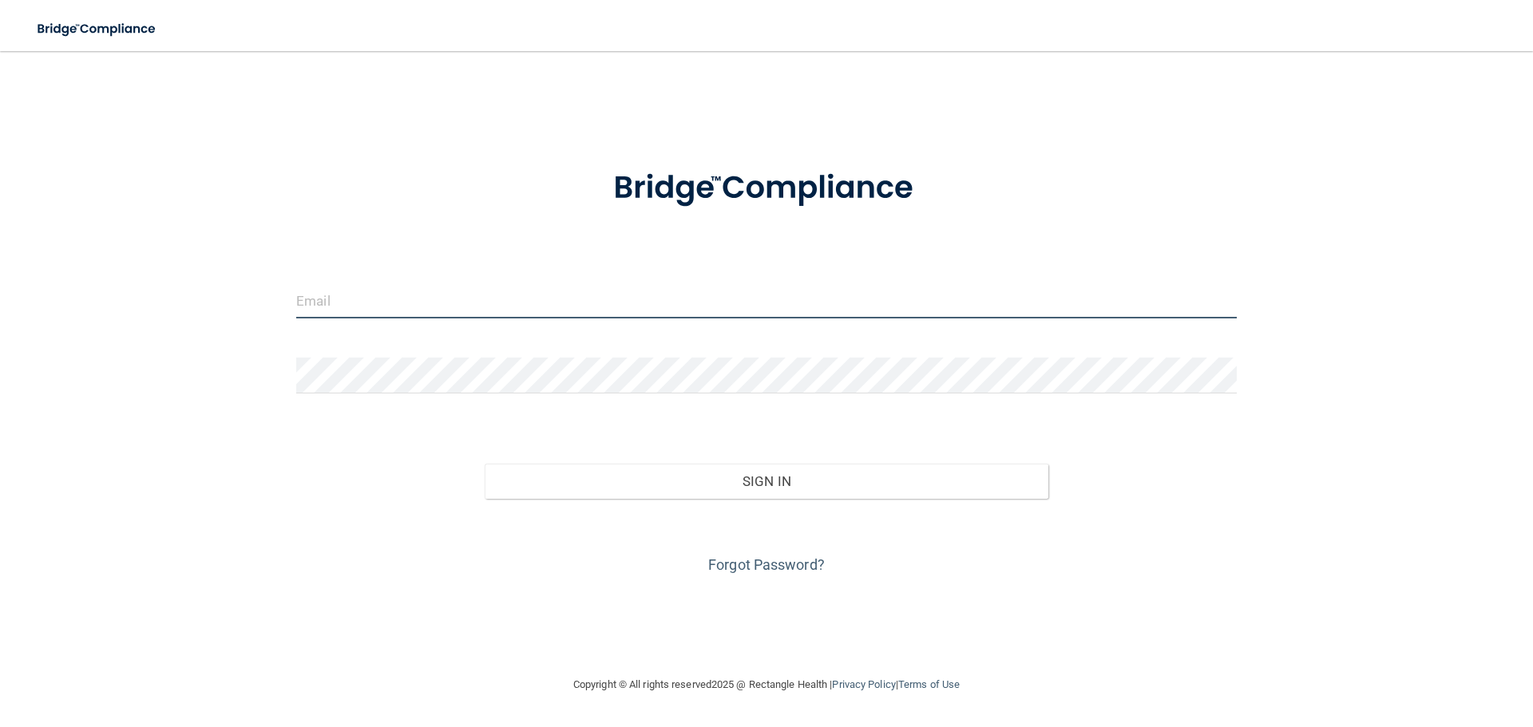
type input "[EMAIL_ADDRESS][DOMAIN_NAME]"
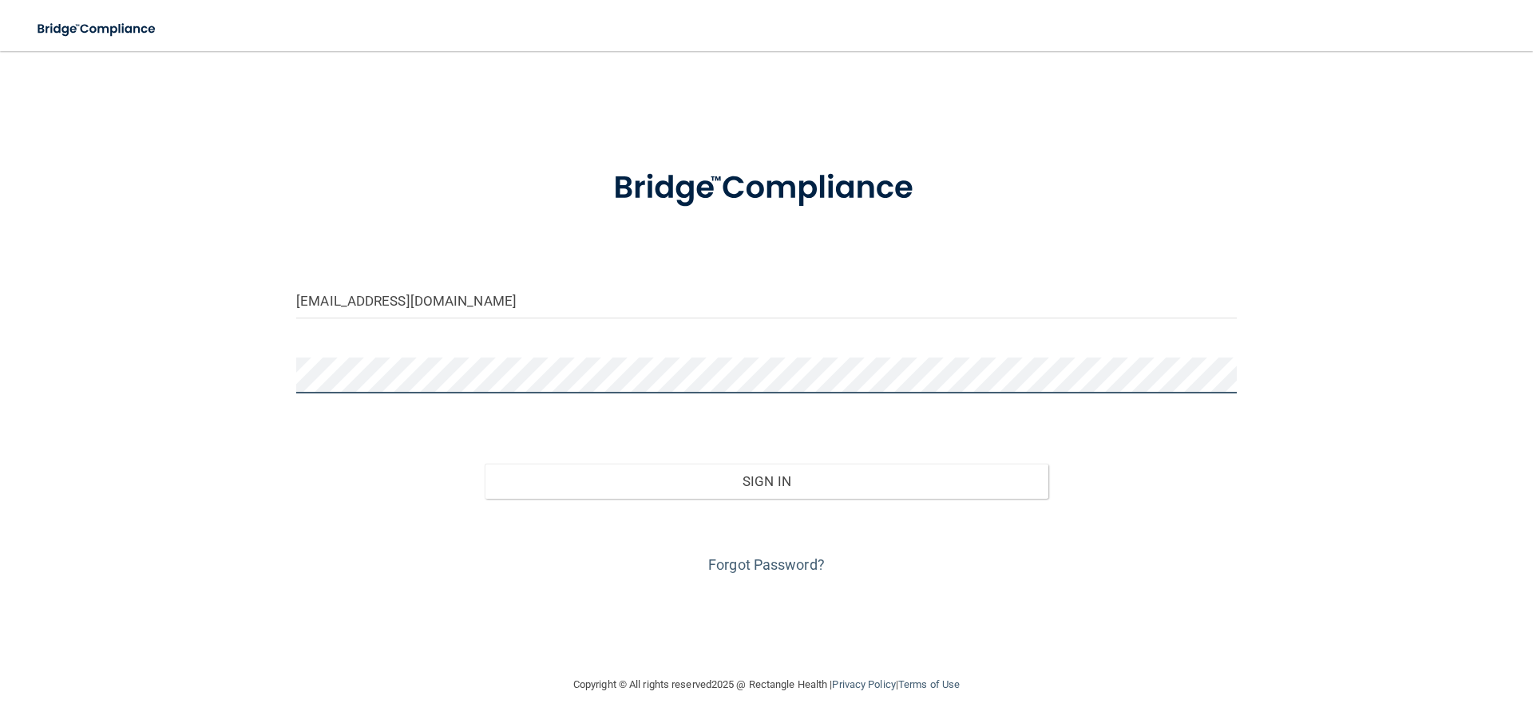
click at [485, 464] on button "Sign In" at bounding box center [767, 481] width 565 height 35
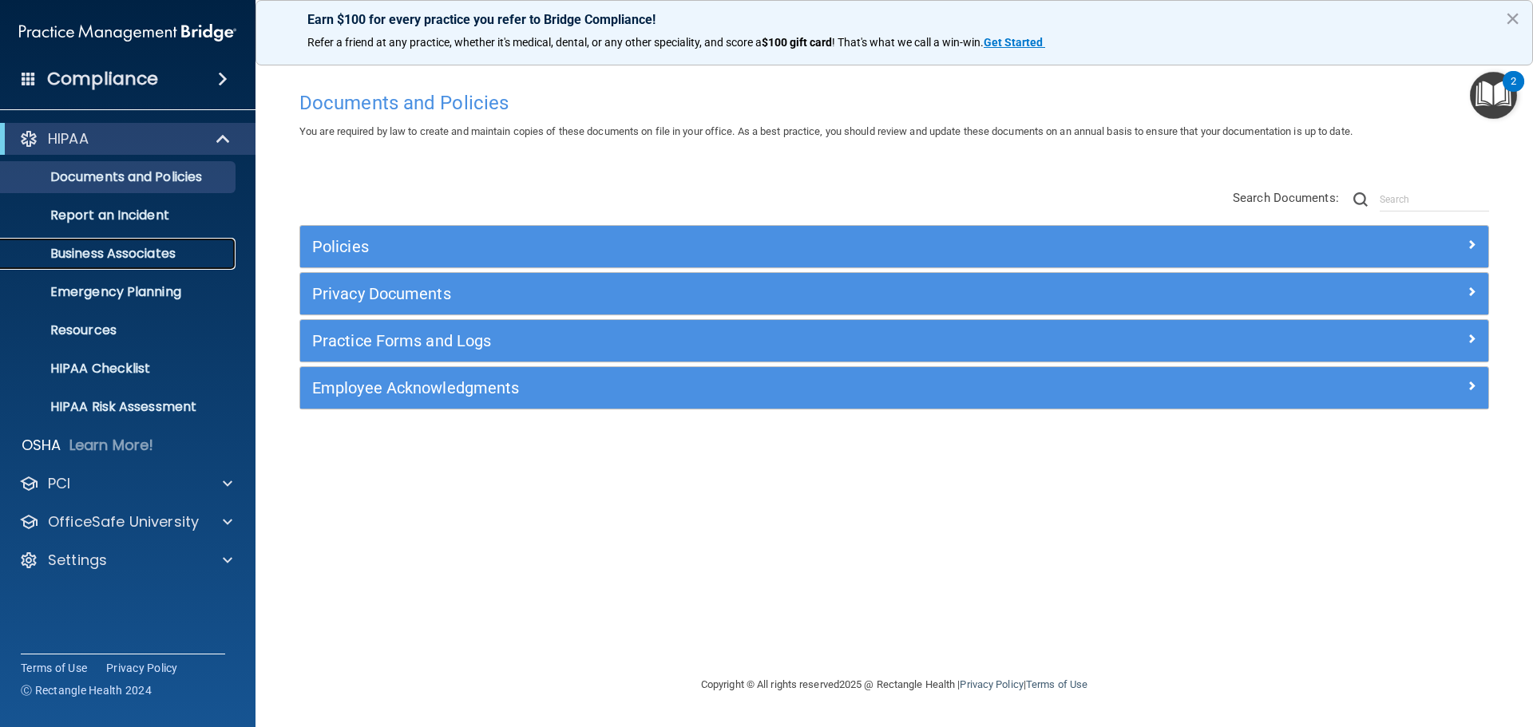
click at [136, 259] on p "Business Associates" at bounding box center [119, 254] width 218 height 16
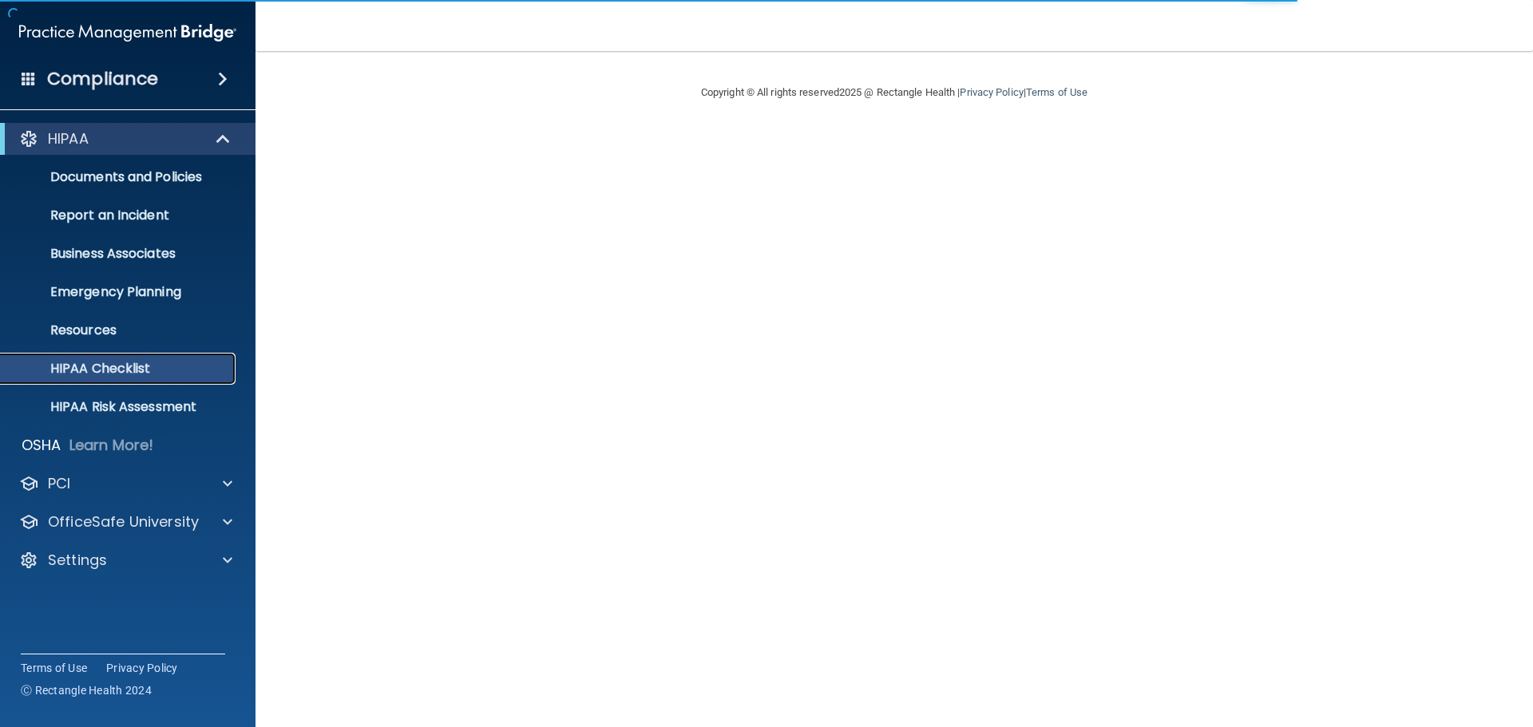
click at [157, 371] on p "HIPAA Checklist" at bounding box center [119, 369] width 218 height 16
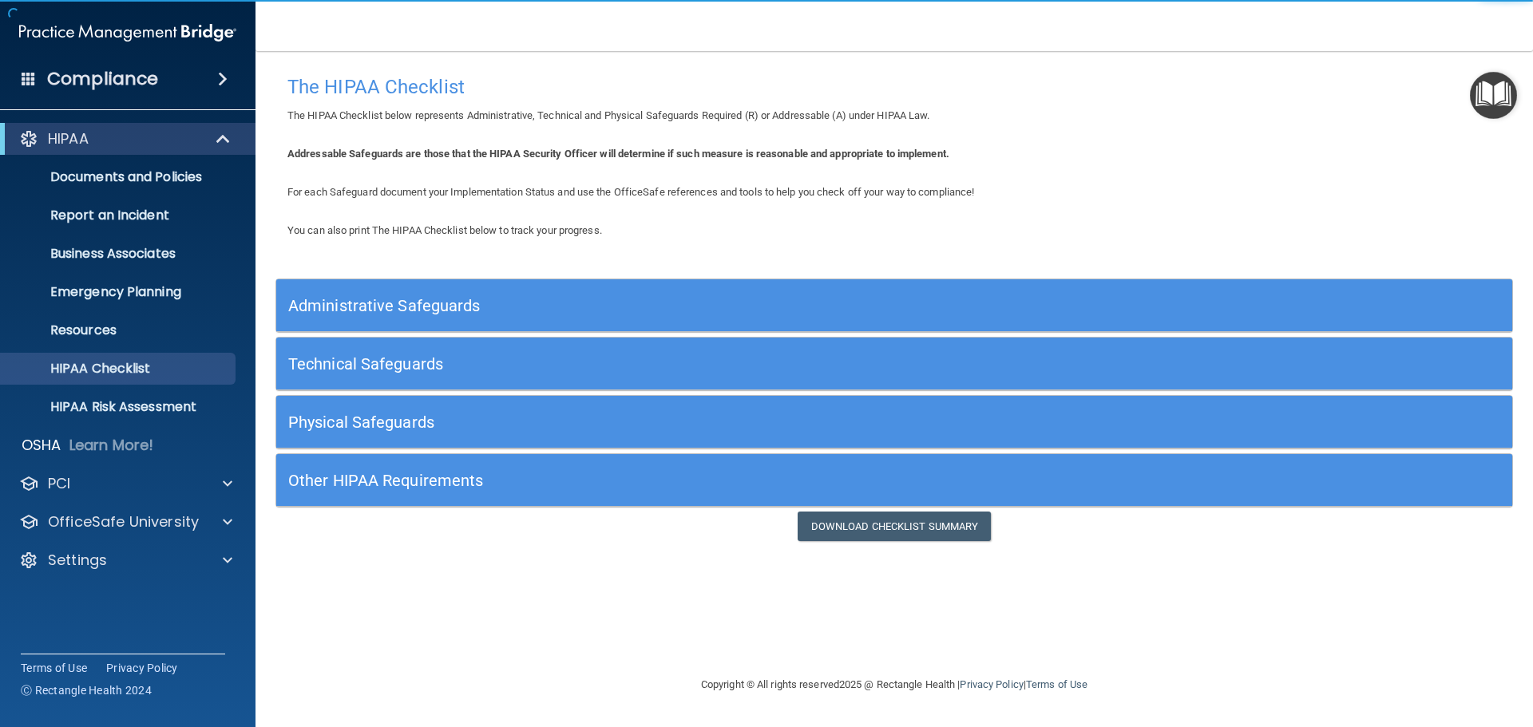
click at [367, 304] on h5 "Administrative Safeguards" at bounding box center [739, 306] width 903 height 18
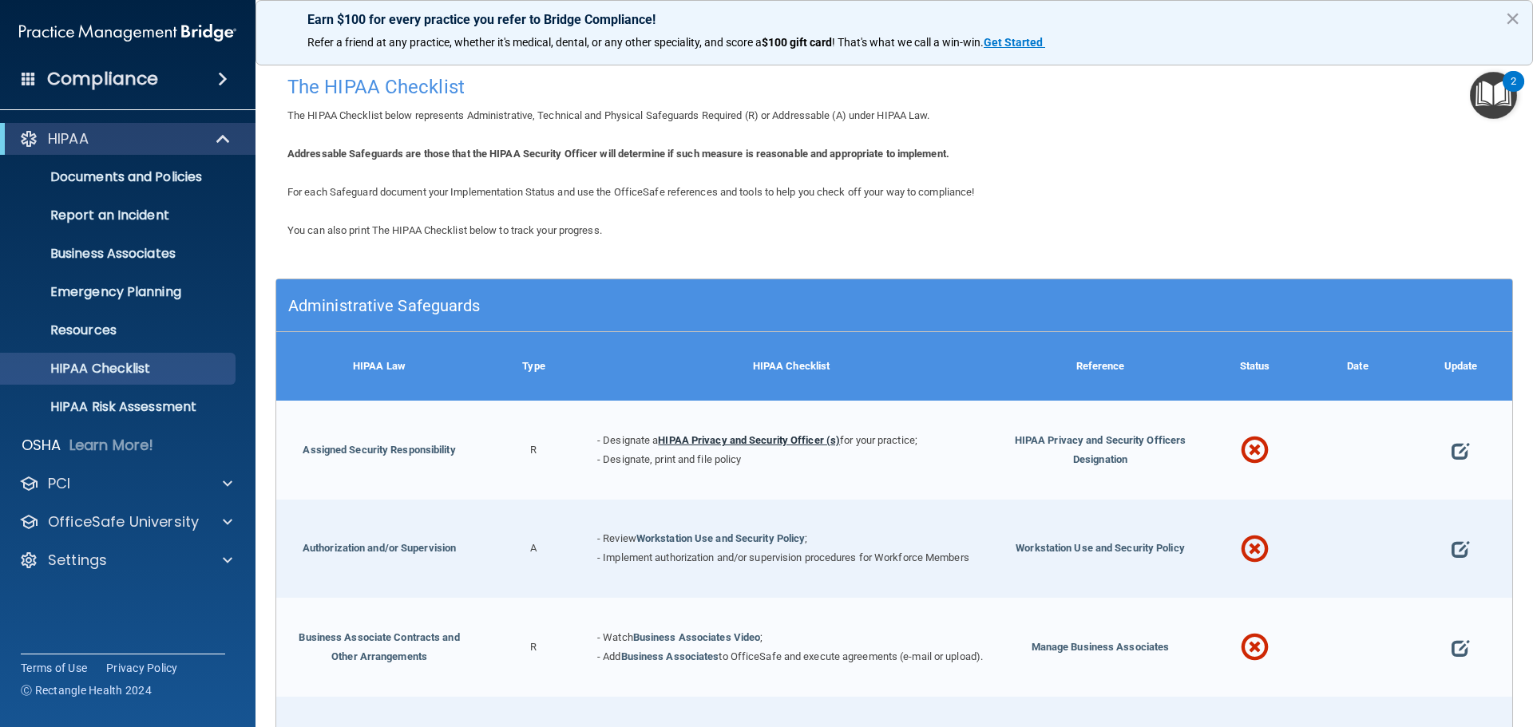
scroll to position [80, 0]
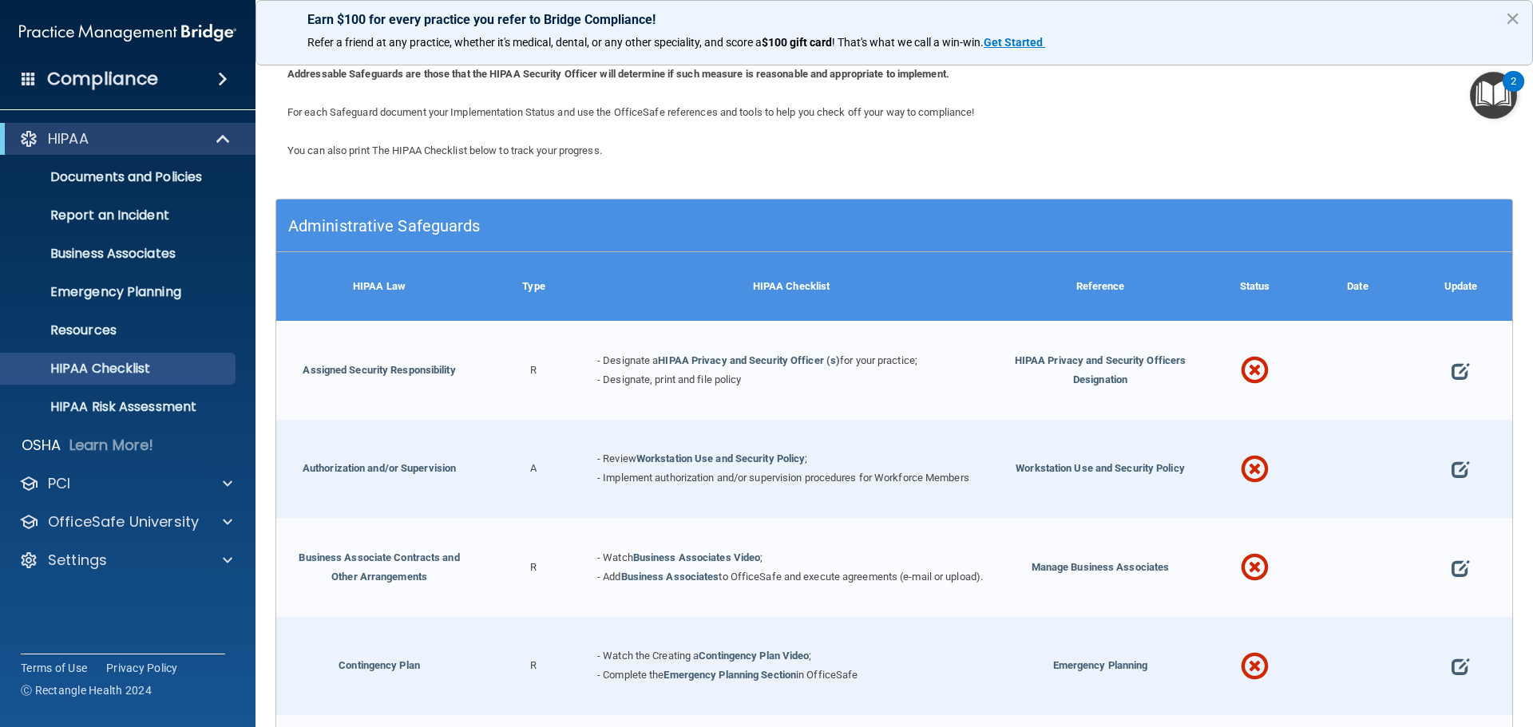
click at [435, 226] on h5 "Administrative Safeguards" at bounding box center [739, 226] width 903 height 18
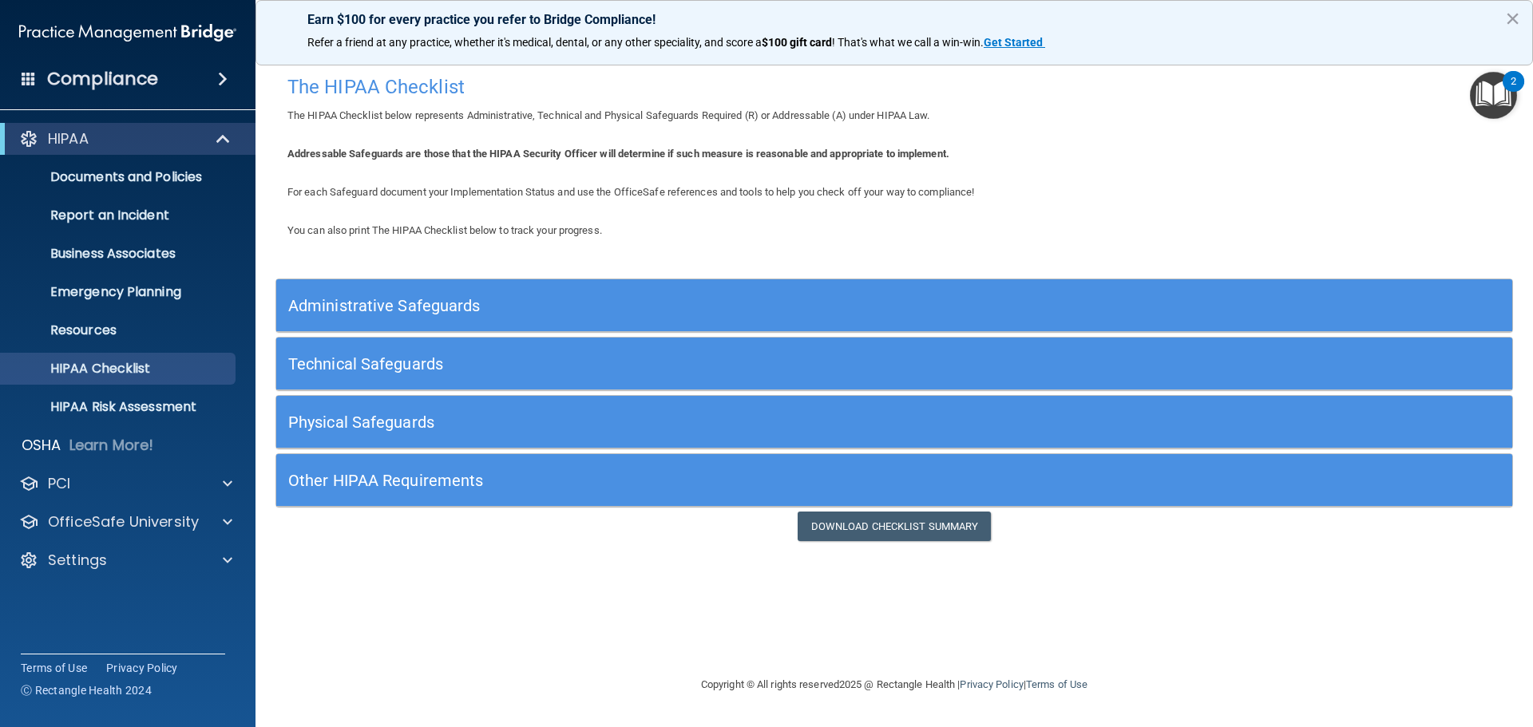
click at [358, 367] on h5 "Technical Safeguards" at bounding box center [739, 364] width 903 height 18
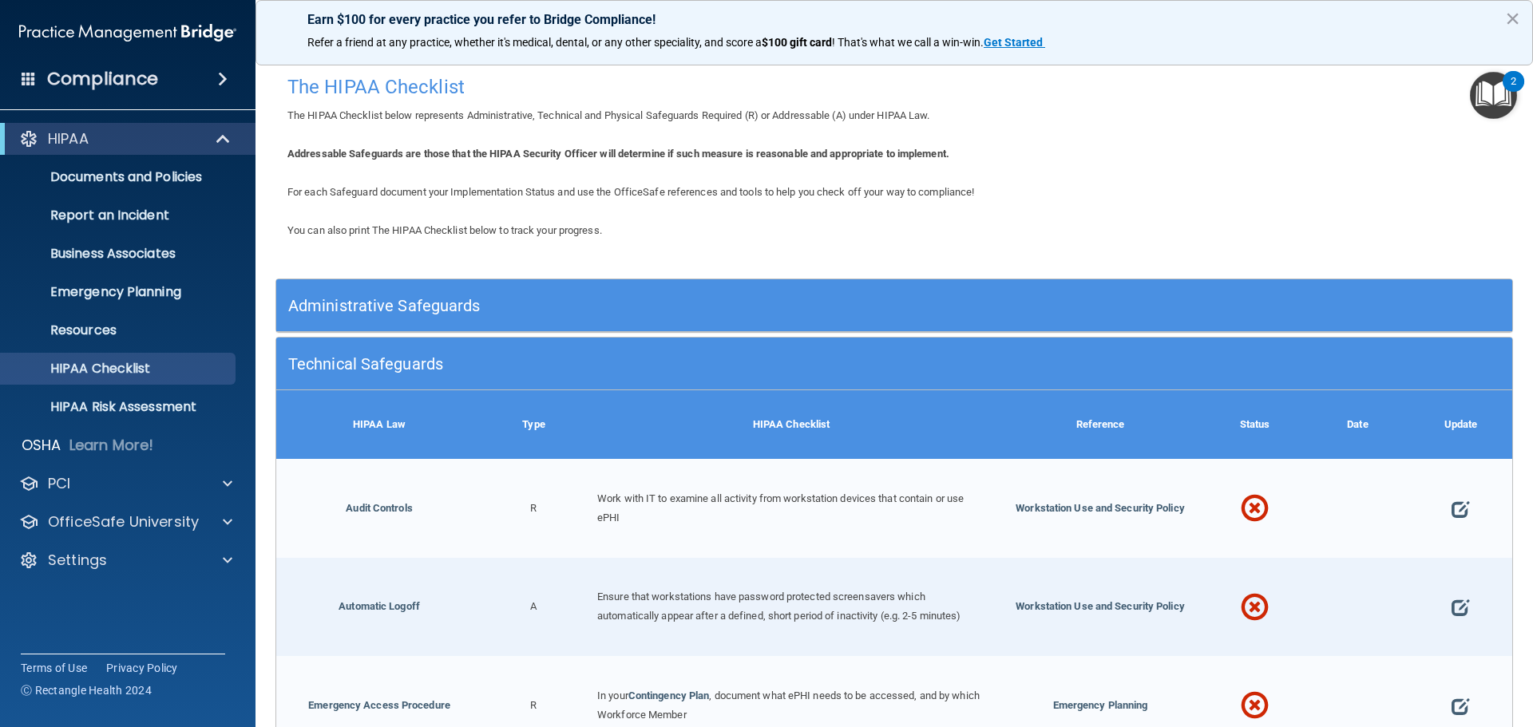
click at [358, 367] on h5 "Technical Safeguards" at bounding box center [739, 364] width 903 height 18
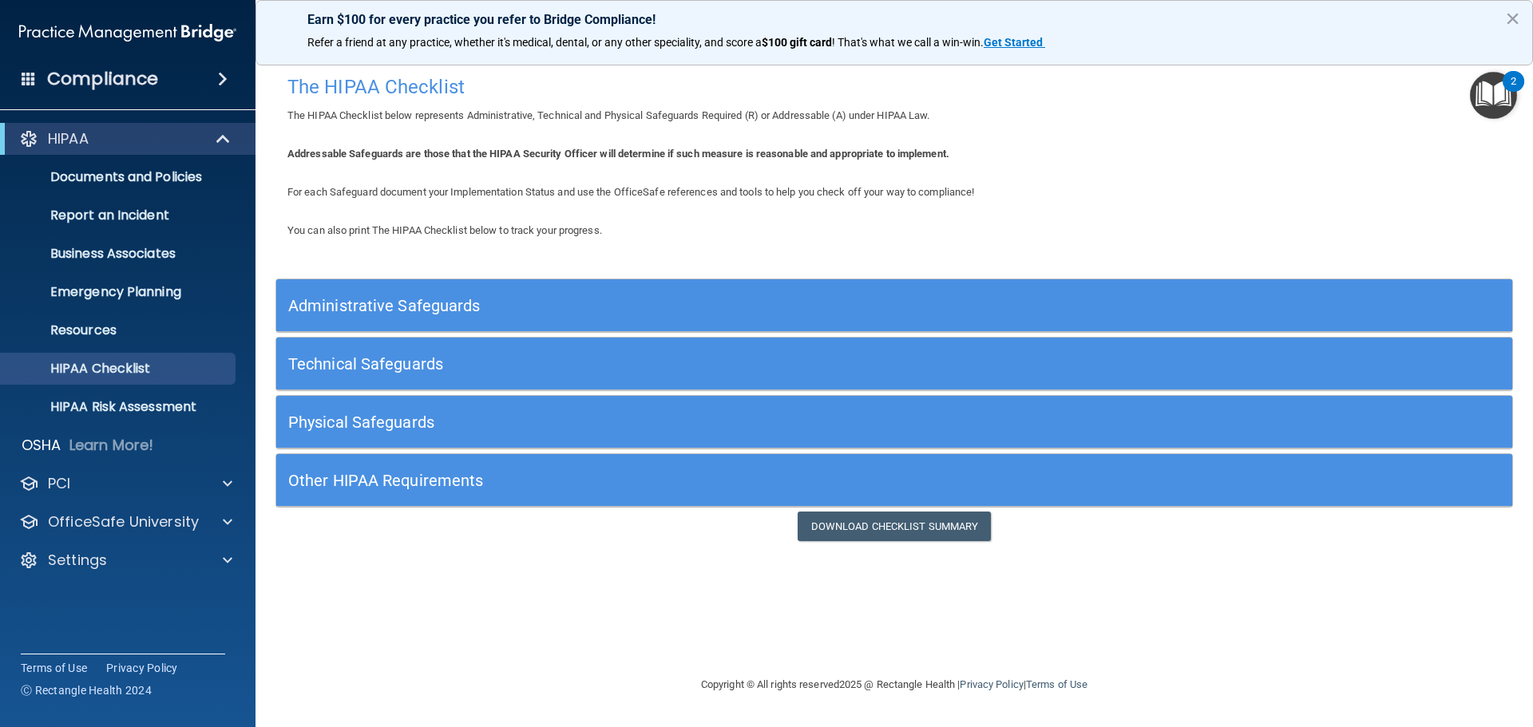
click at [370, 410] on div "Physical Safeguards" at bounding box center [739, 422] width 927 height 36
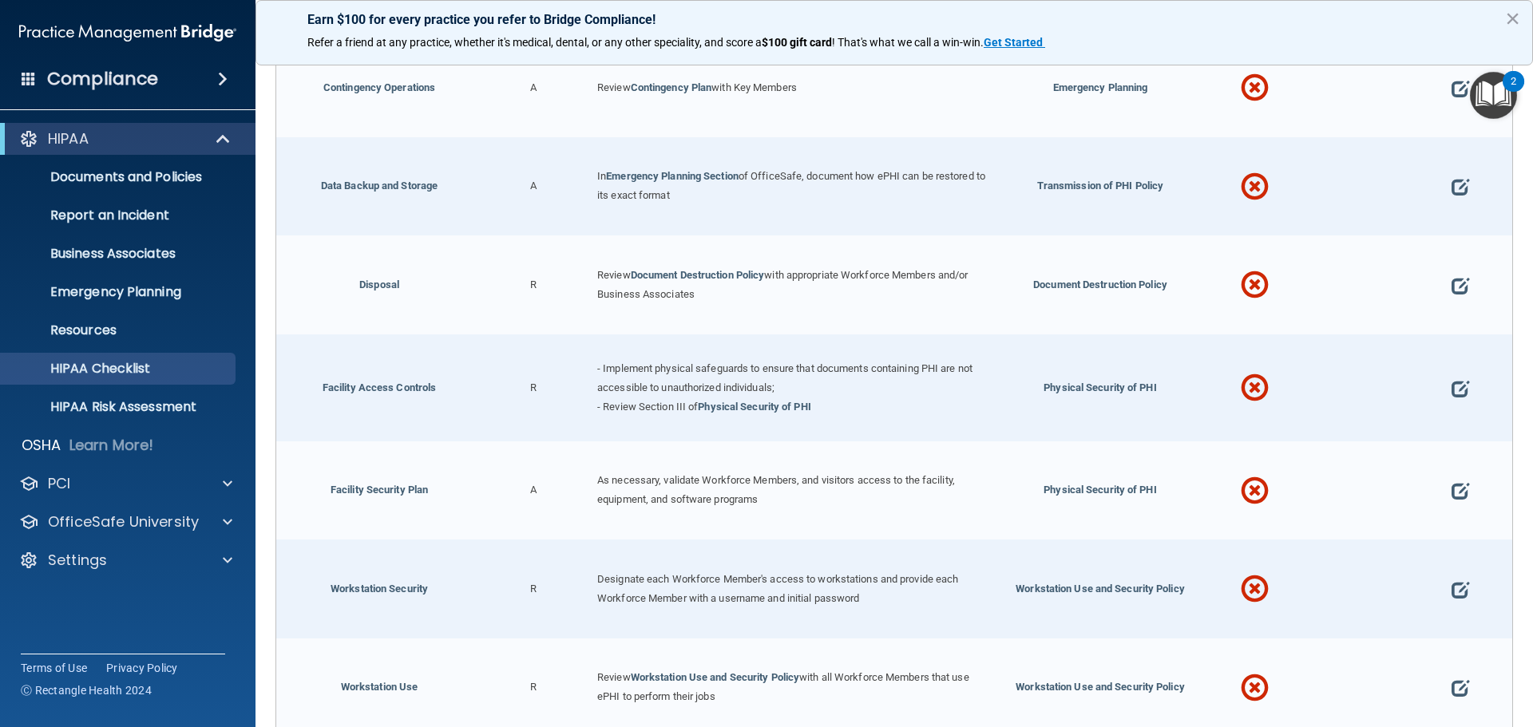
scroll to position [160, 0]
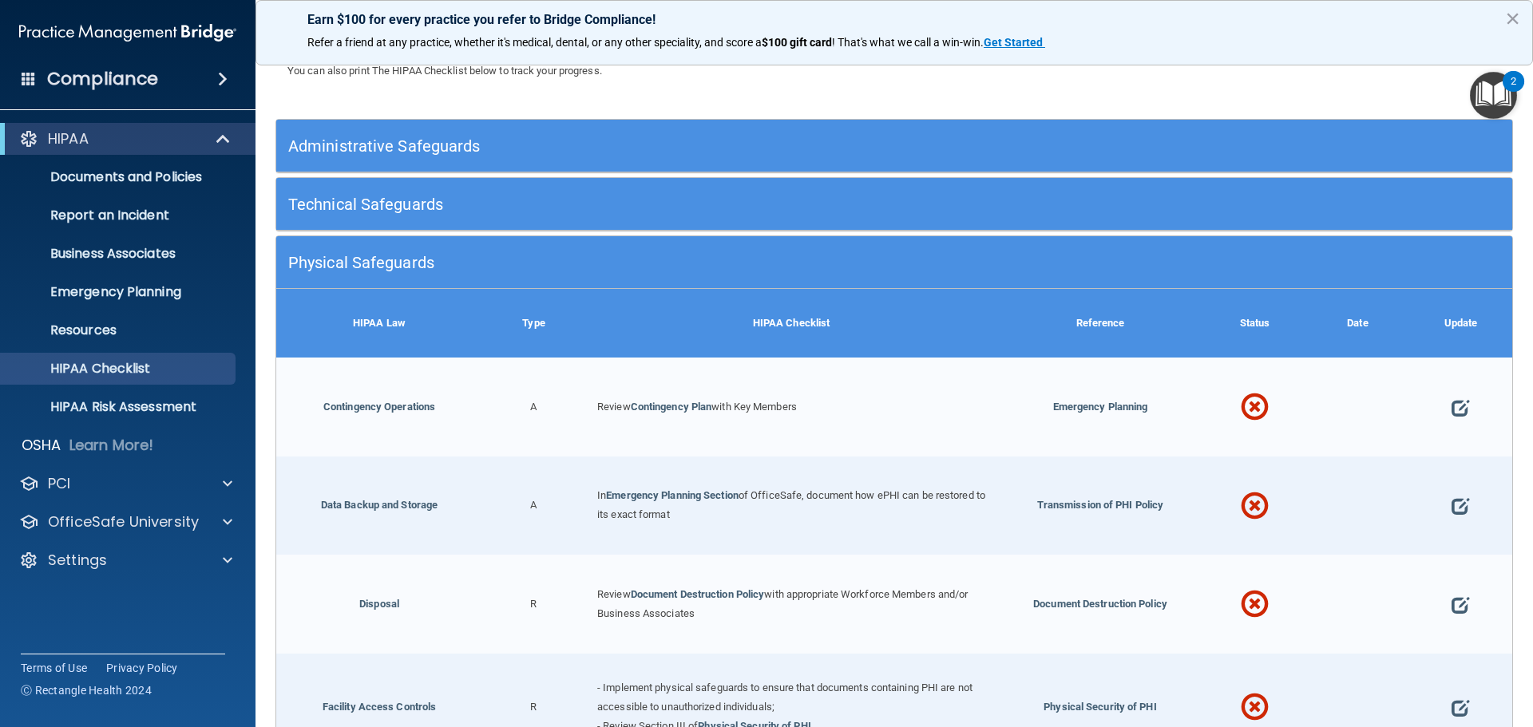
click at [402, 260] on h5 "Physical Safeguards" at bounding box center [739, 263] width 903 height 18
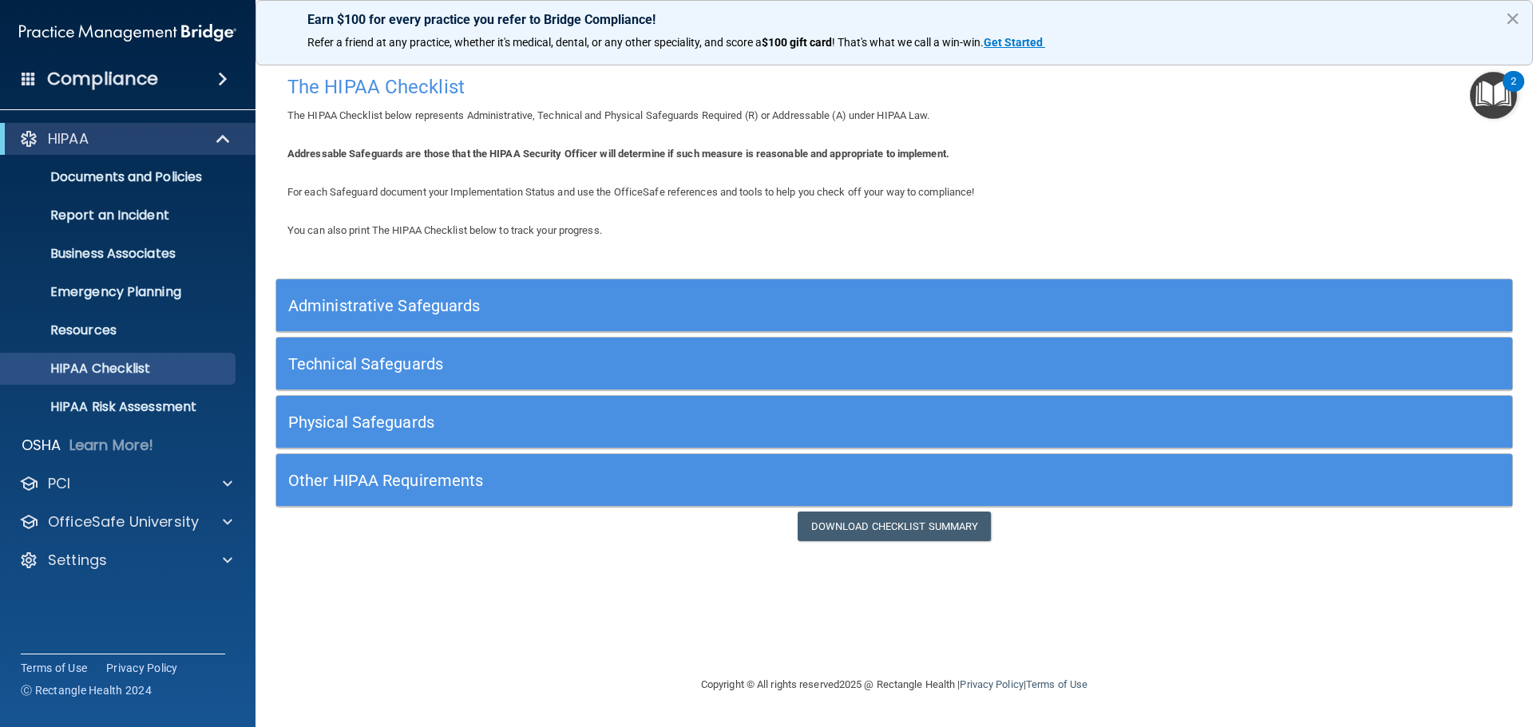
scroll to position [0, 0]
click at [356, 497] on div "Other HIPAA Requirements" at bounding box center [739, 480] width 927 height 36
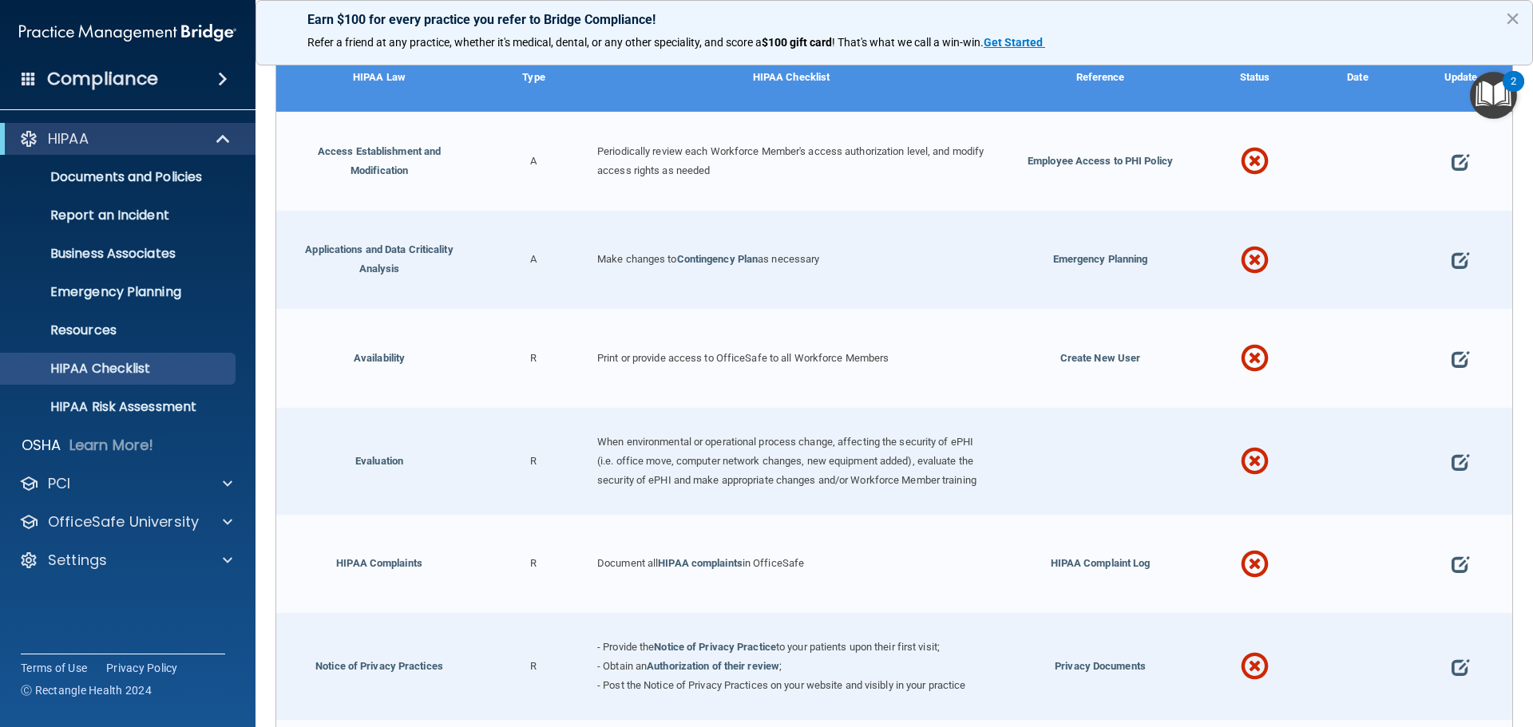
scroll to position [80, 0]
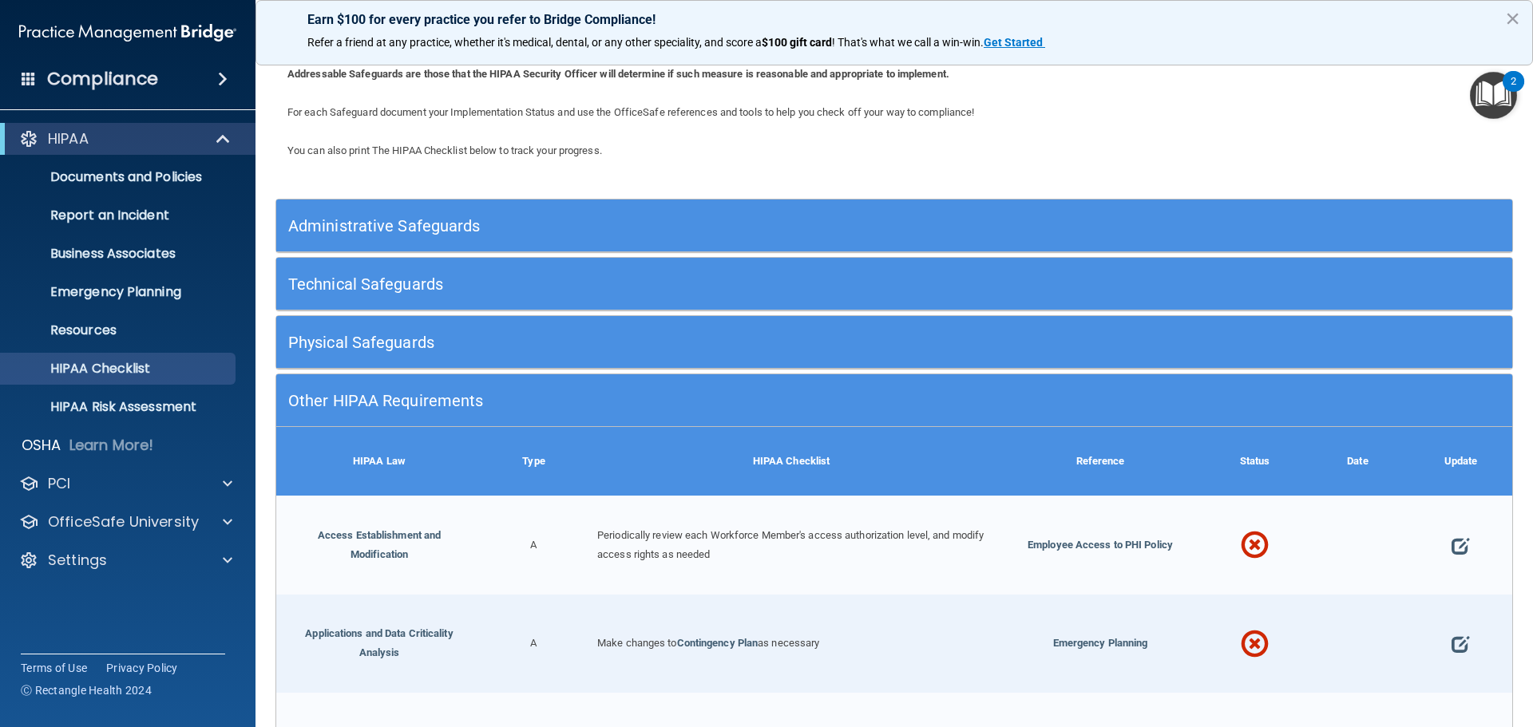
click at [416, 399] on h5 "Other HIPAA Requirements" at bounding box center [739, 401] width 903 height 18
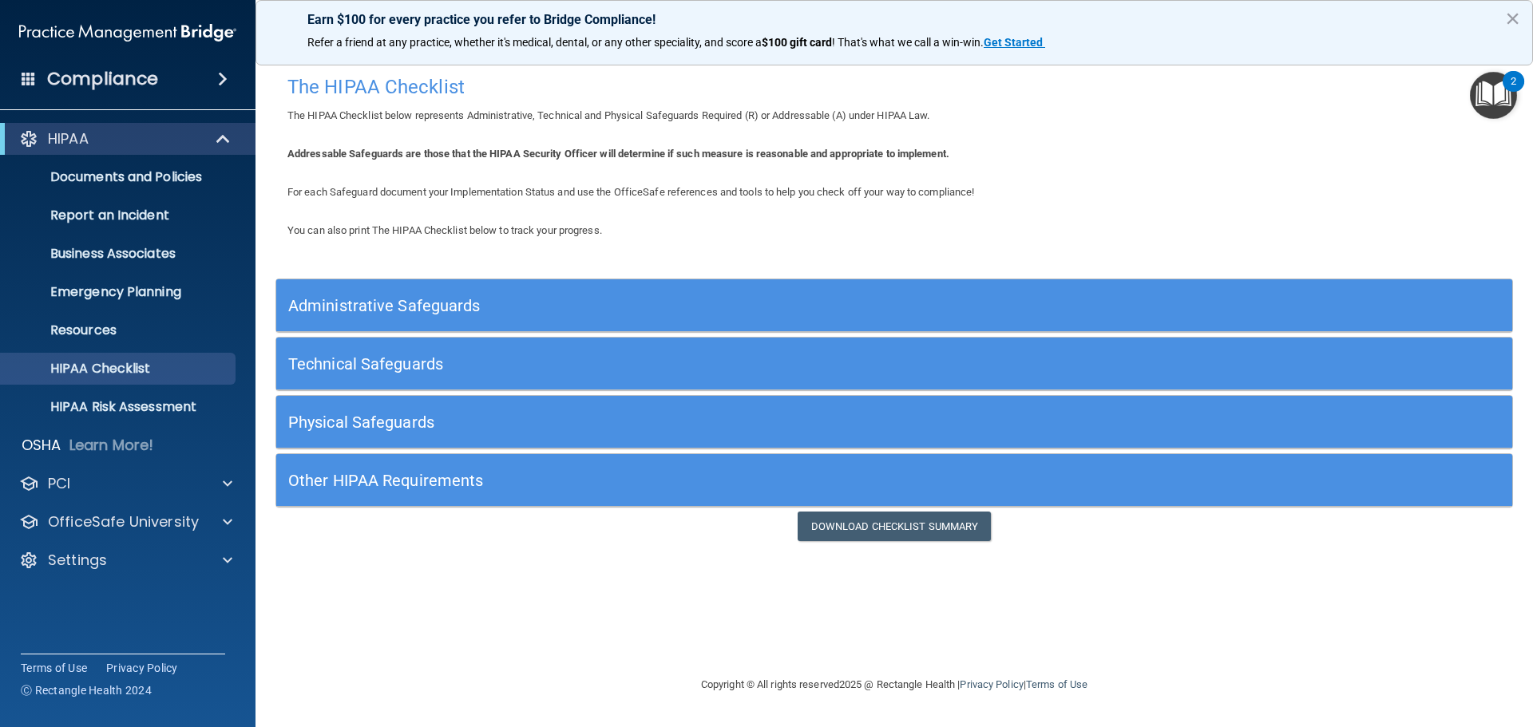
scroll to position [0, 0]
click at [381, 304] on h5 "Administrative Safeguards" at bounding box center [739, 306] width 903 height 18
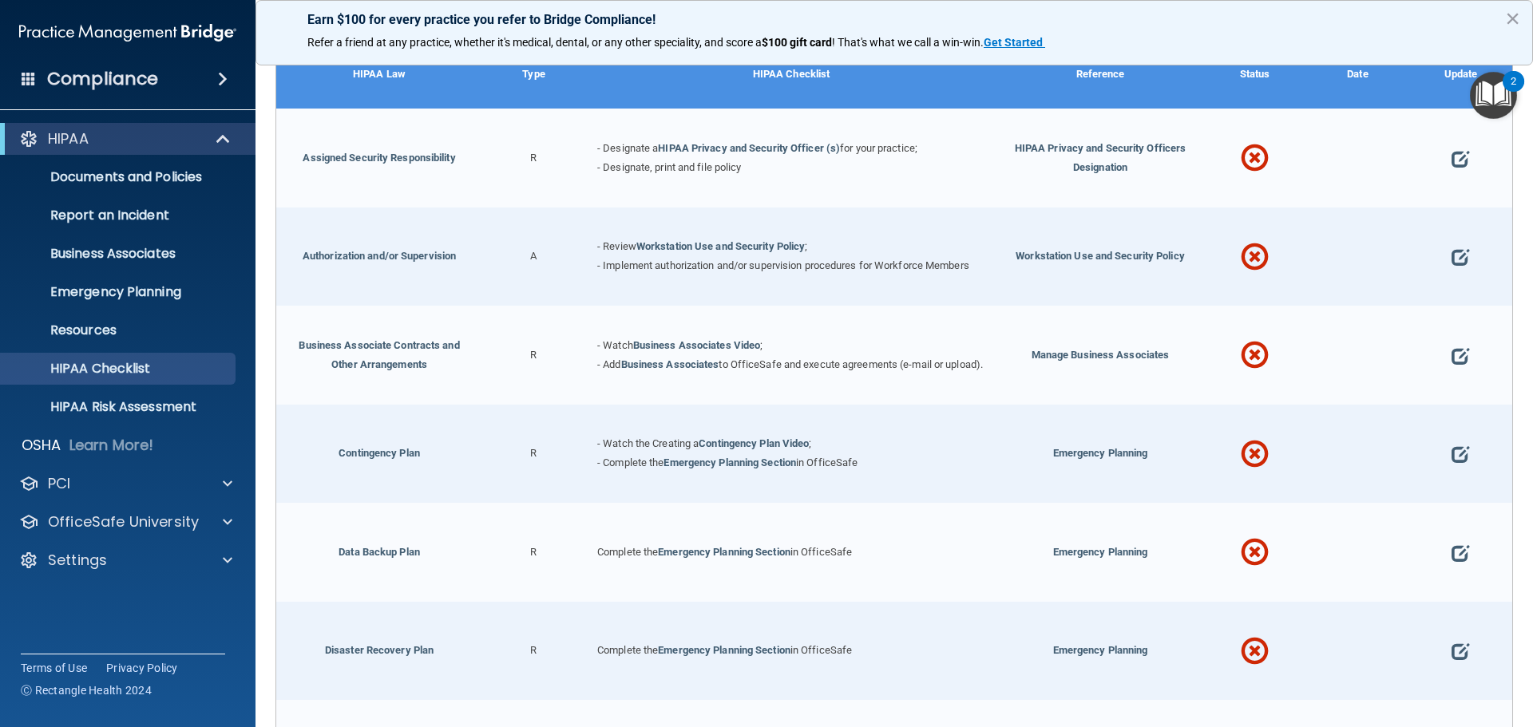
scroll to position [319, 0]
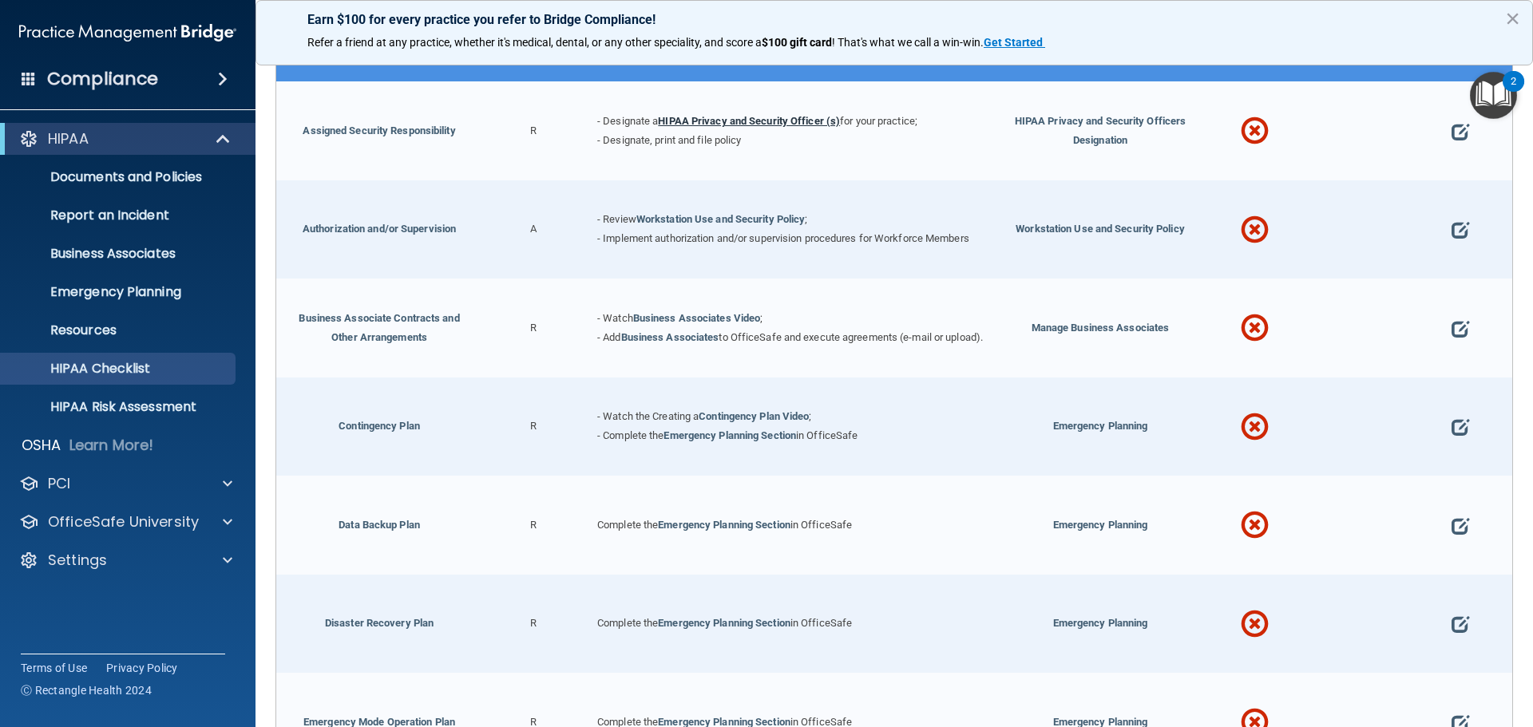
click at [692, 124] on link "HIPAA Privacy and Security Officer (s)" at bounding box center [749, 121] width 182 height 12
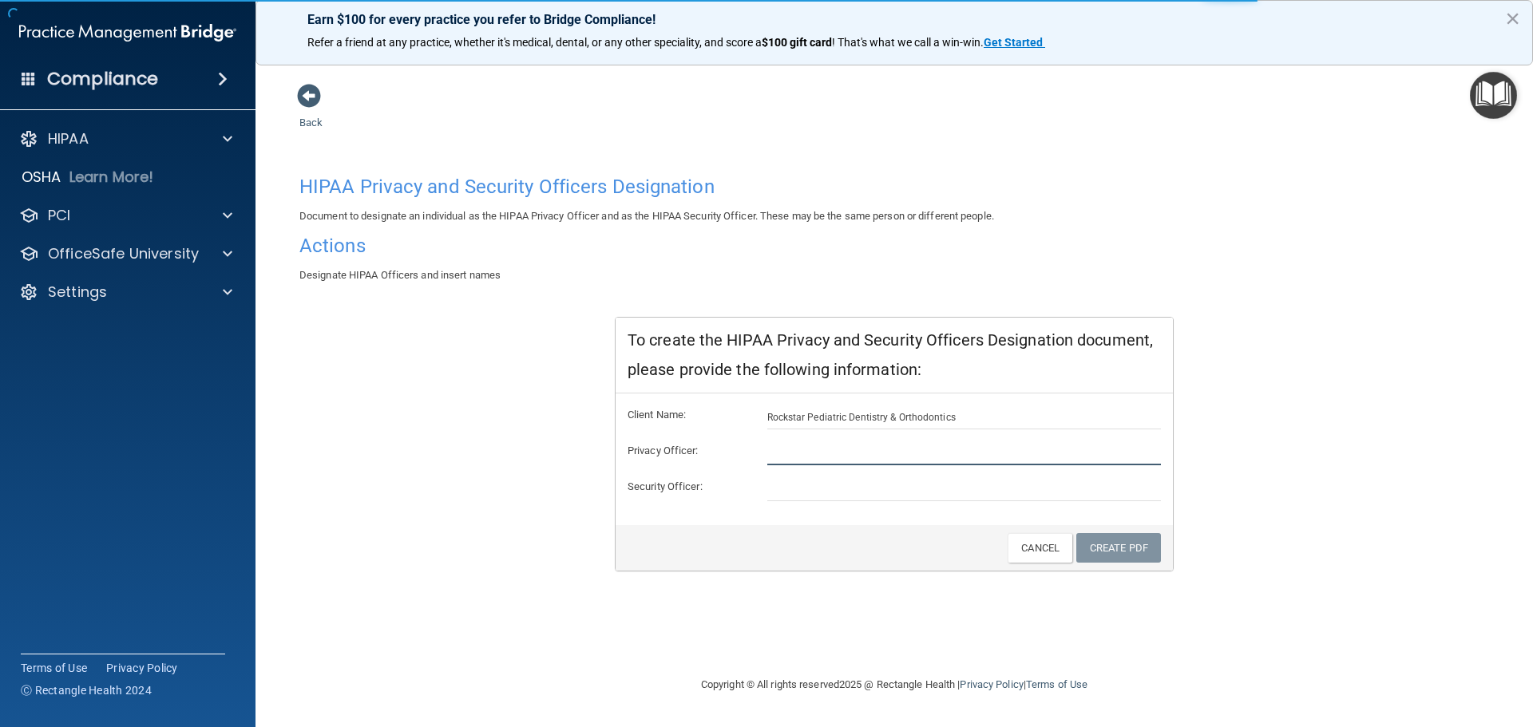
click at [799, 454] on input "text" at bounding box center [964, 454] width 394 height 24
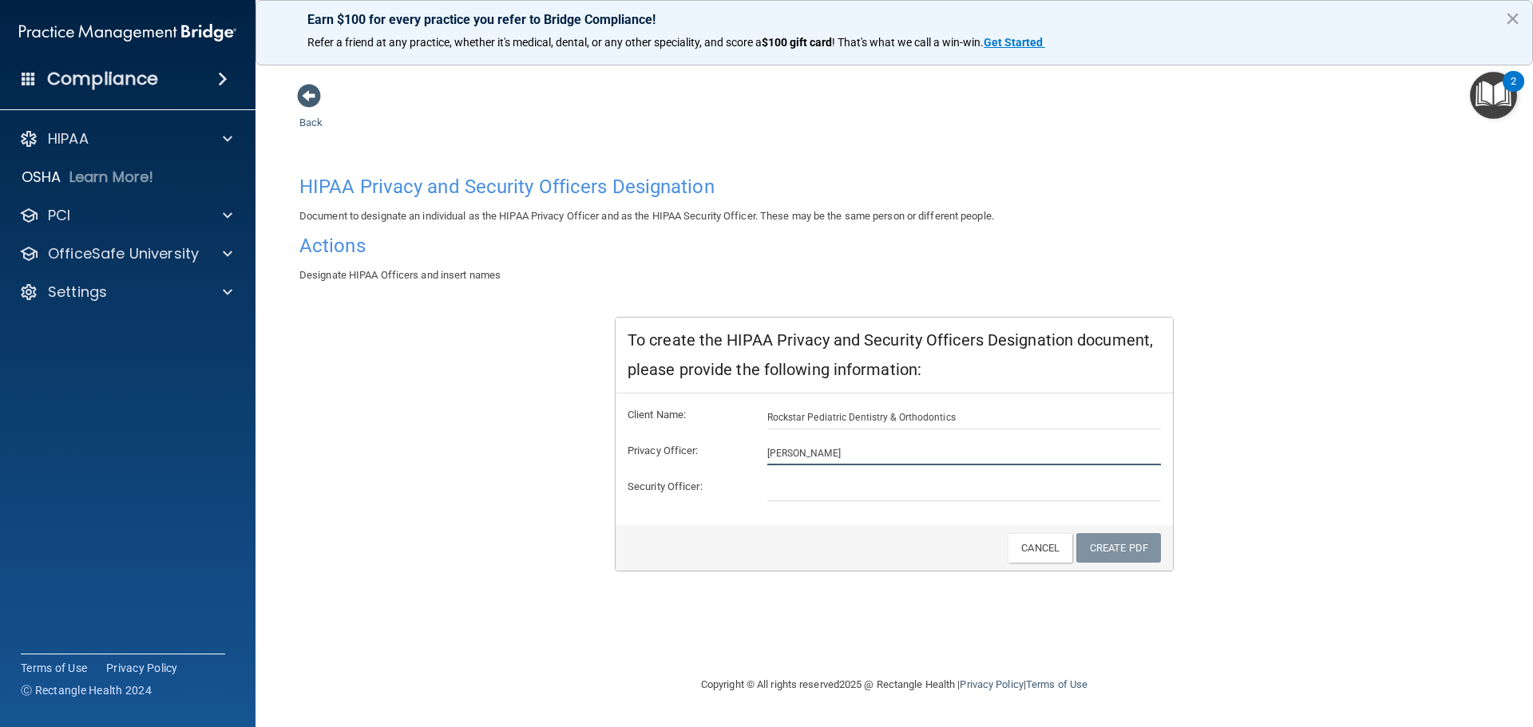
type input "[PERSON_NAME]"
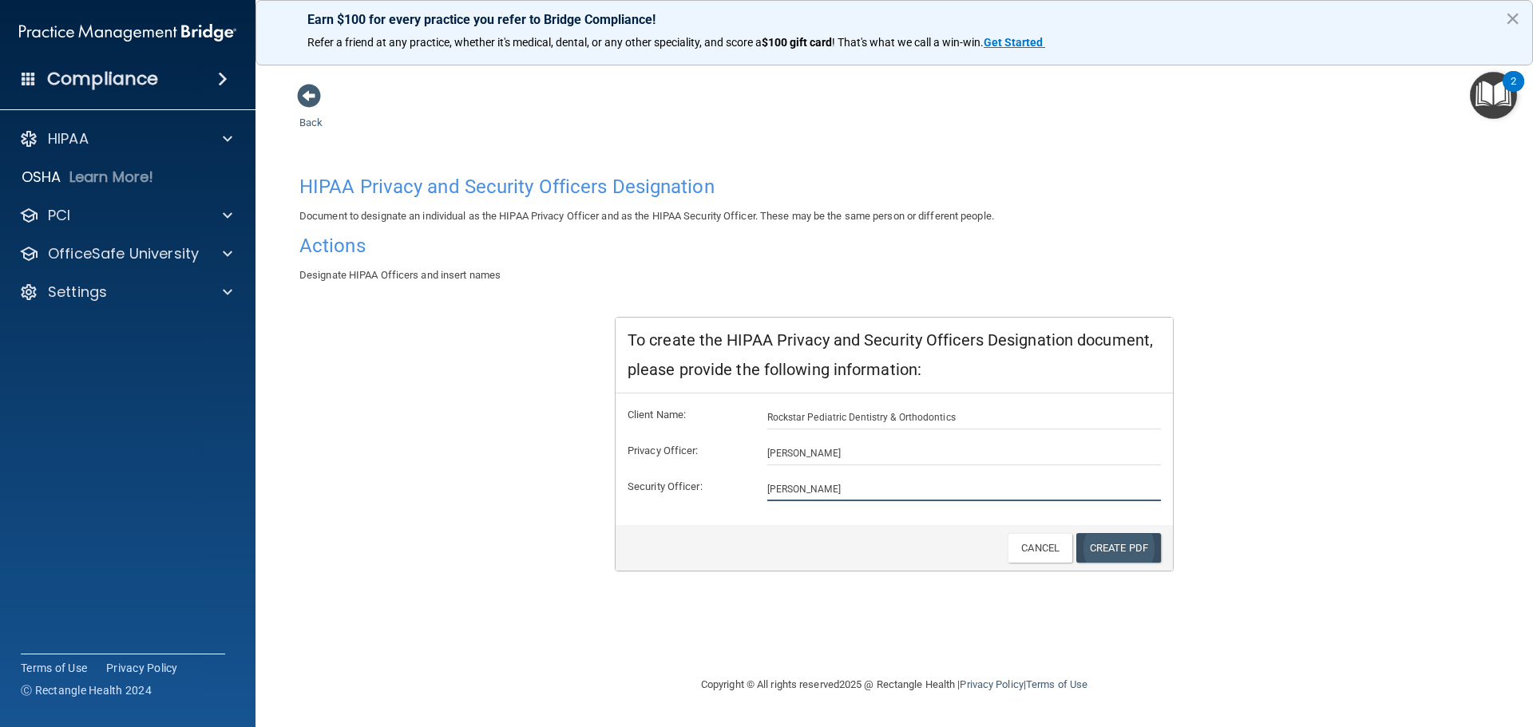
type input "[PERSON_NAME]"
click at [1110, 549] on link "Create PDF" at bounding box center [1118, 548] width 85 height 30
click at [1133, 555] on link "Create PDF" at bounding box center [1118, 548] width 85 height 30
click at [315, 93] on span at bounding box center [309, 96] width 24 height 24
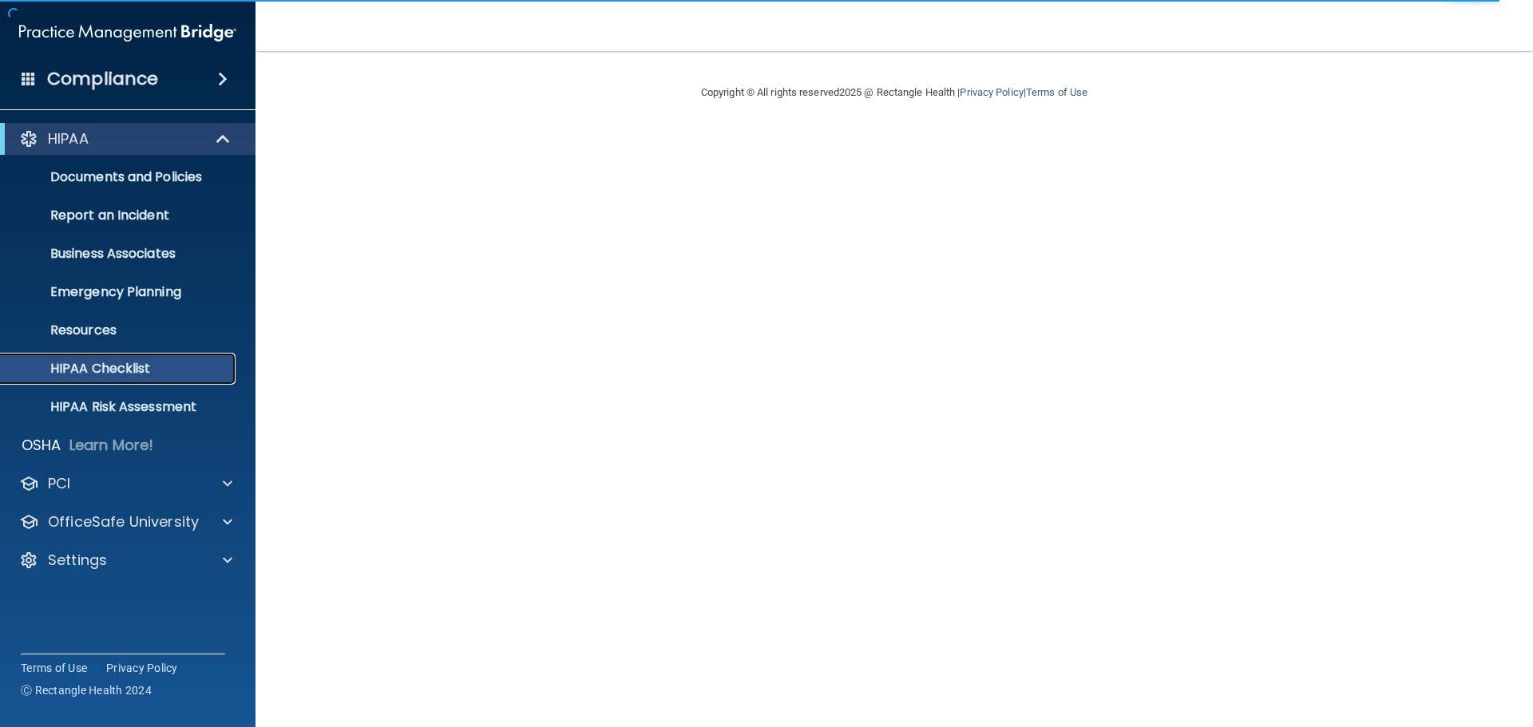
click at [137, 367] on p "HIPAA Checklist" at bounding box center [119, 369] width 218 height 16
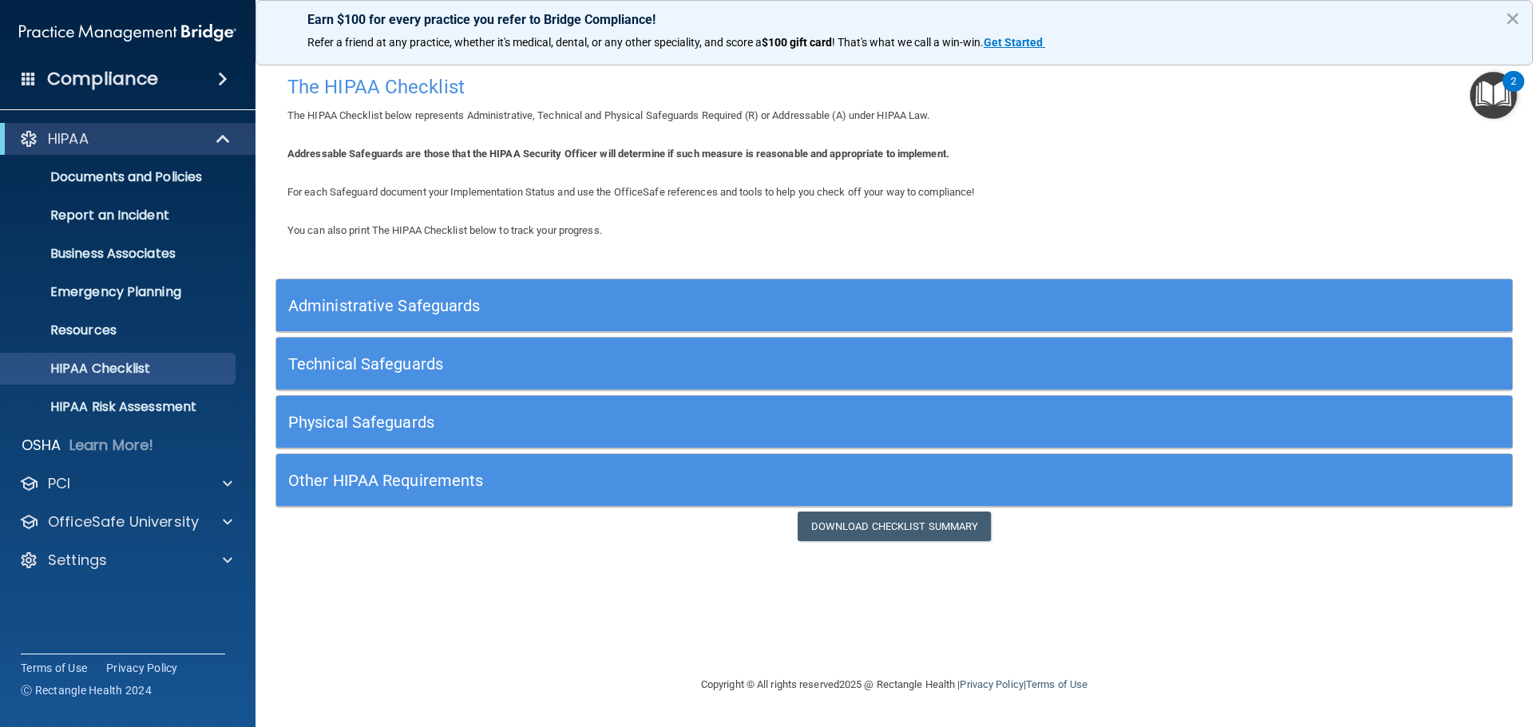
click at [459, 292] on div "Administrative Safeguards" at bounding box center [739, 305] width 927 height 36
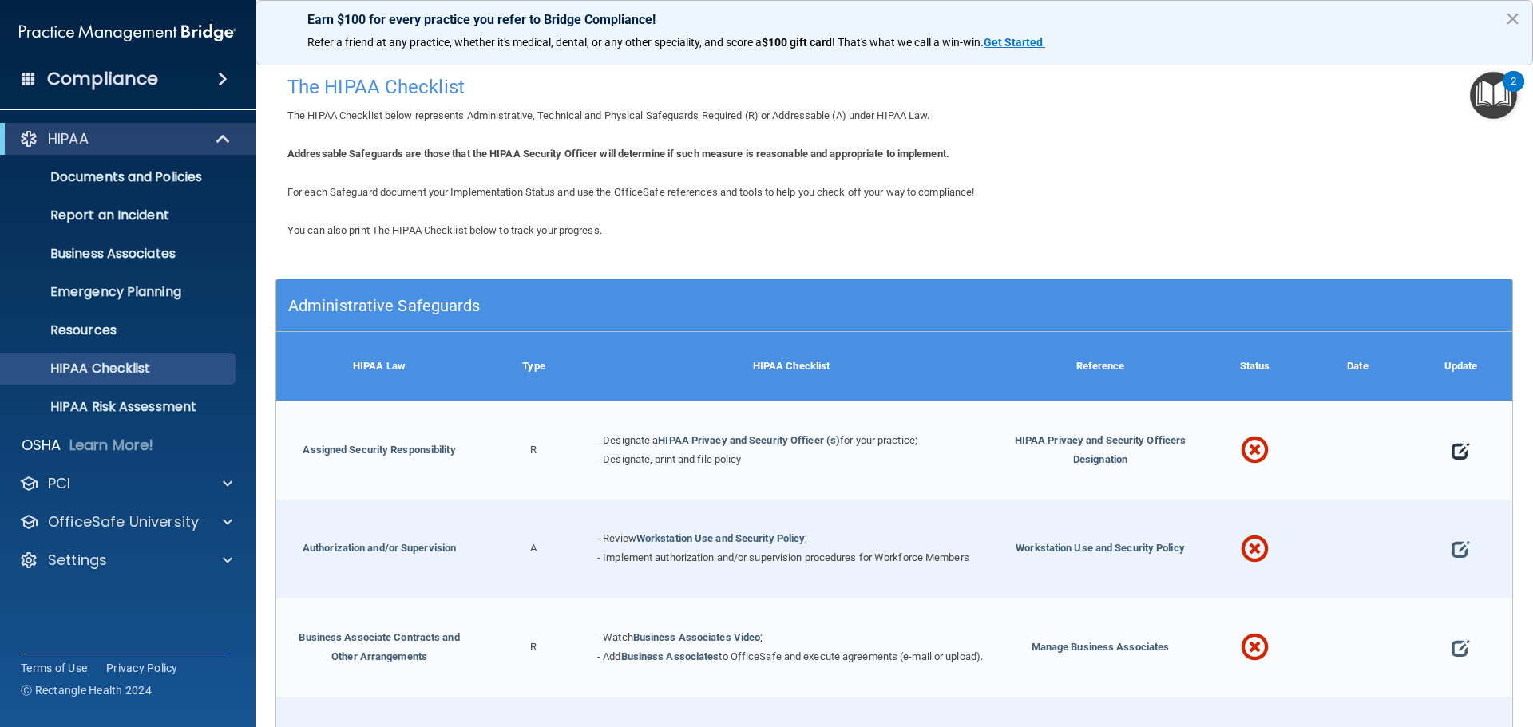
click at [1453, 450] on span at bounding box center [1461, 451] width 18 height 50
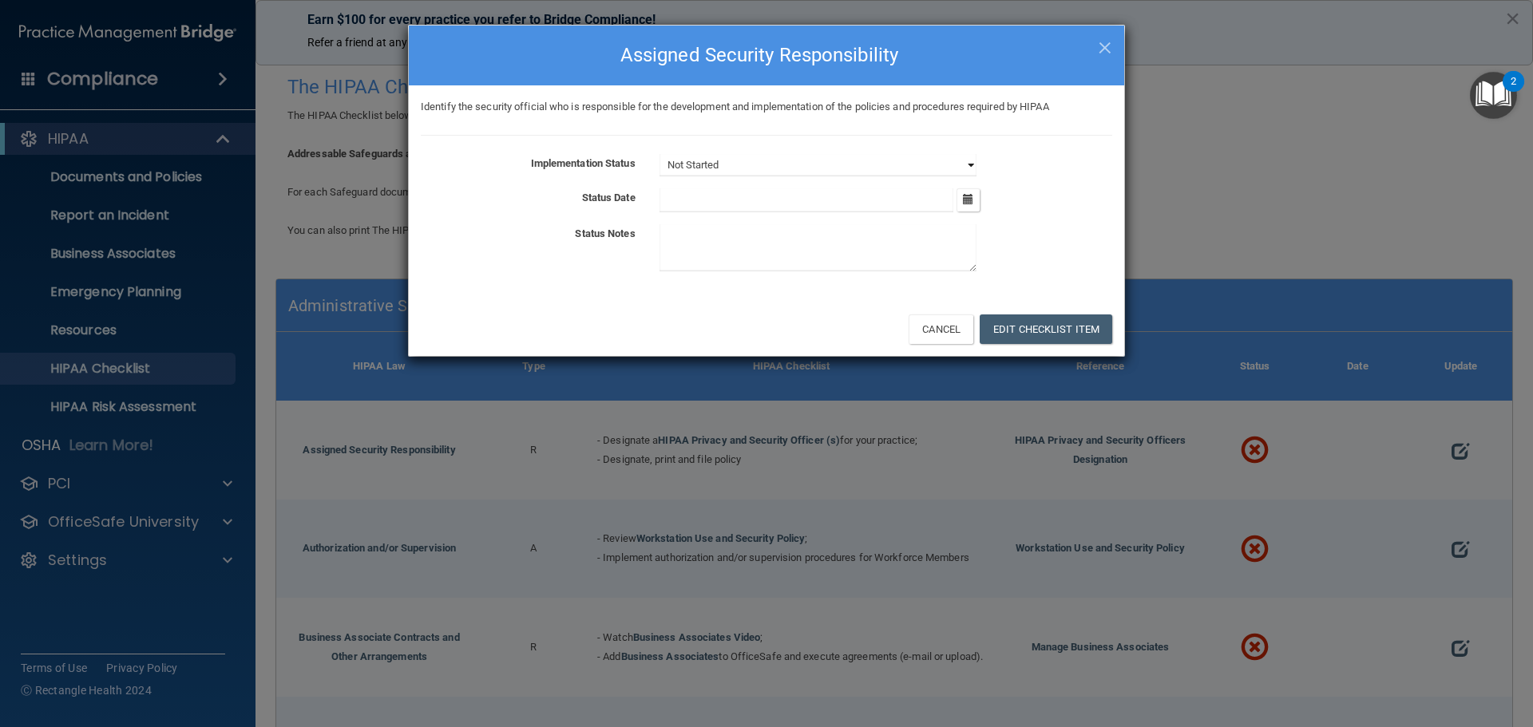
click at [767, 164] on select "Not Started In Progress Completed" at bounding box center [818, 165] width 317 height 22
click at [573, 153] on div "Identify the security official who is responsible for the development and imple…" at bounding box center [766, 193] width 715 height 216
click at [710, 202] on input "text" at bounding box center [807, 200] width 295 height 24
drag, startPoint x: 597, startPoint y: 254, endPoint x: 776, endPoint y: 213, distance: 184.2
click at [597, 252] on div "Status Notes" at bounding box center [766, 251] width 715 height 54
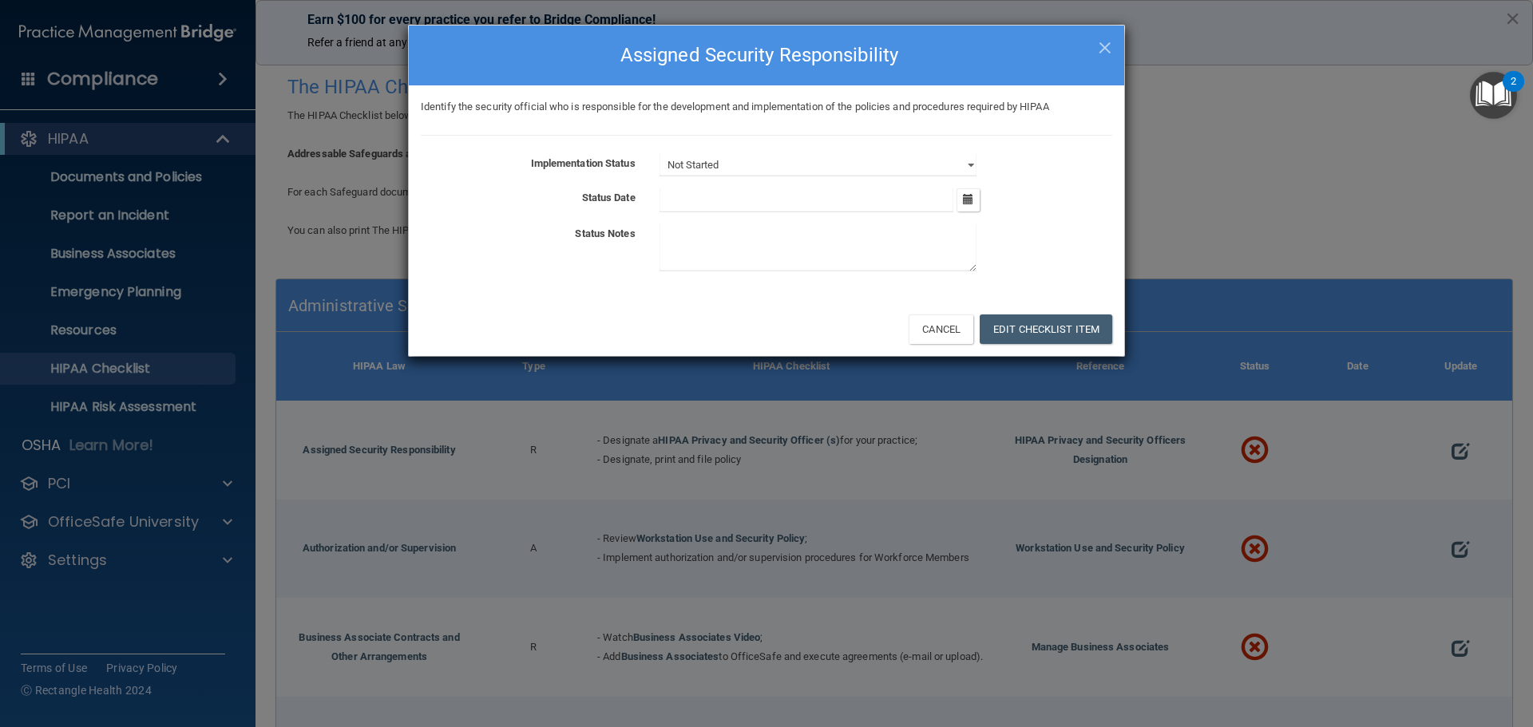
click at [1096, 45] on h4 "Assigned Security Responsibility" at bounding box center [767, 55] width 692 height 35
click at [1114, 39] on div "× Close Assigned Security Responsibility" at bounding box center [766, 56] width 715 height 60
click at [1106, 46] on span "×" at bounding box center [1105, 46] width 14 height 32
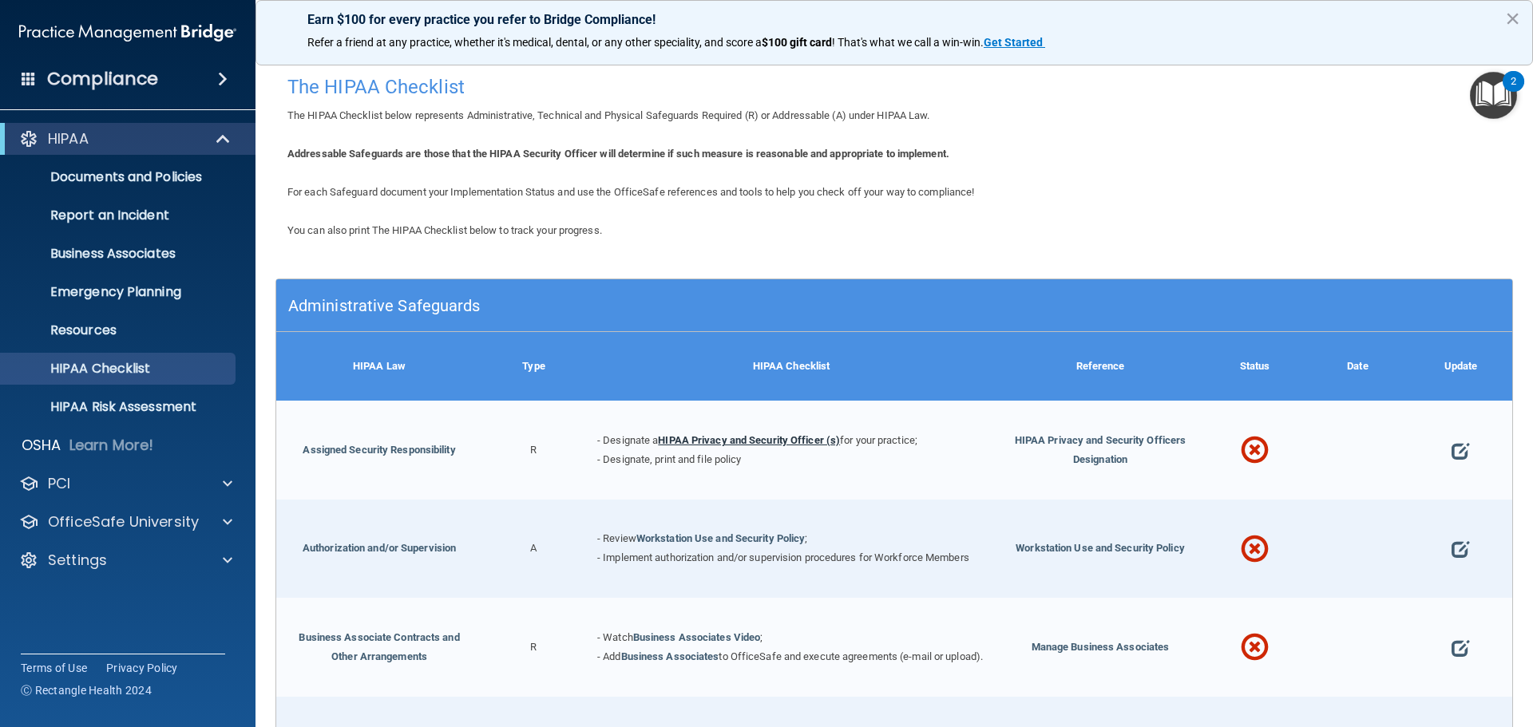
click at [755, 434] on link "HIPAA Privacy and Security Officer (s)" at bounding box center [749, 440] width 182 height 12
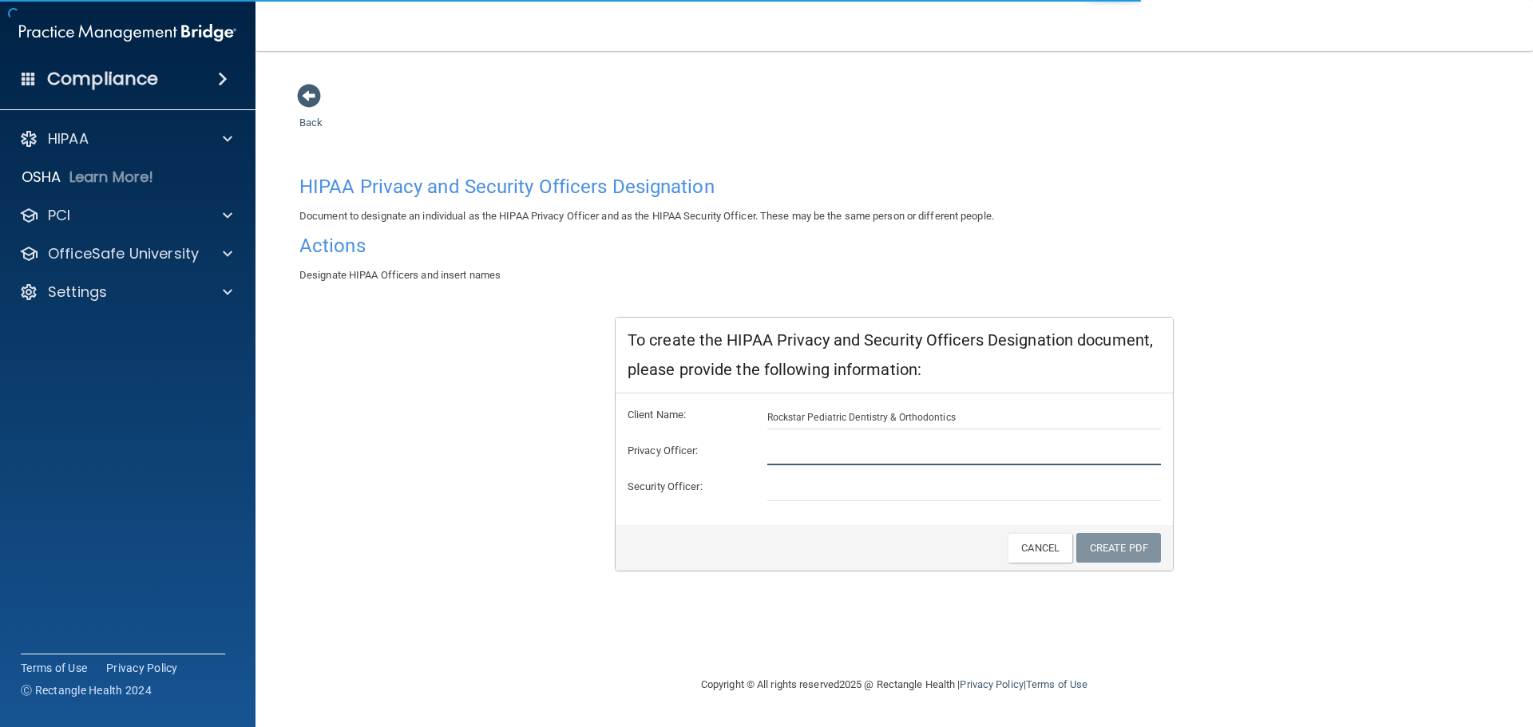
click at [804, 446] on input "text" at bounding box center [964, 454] width 394 height 24
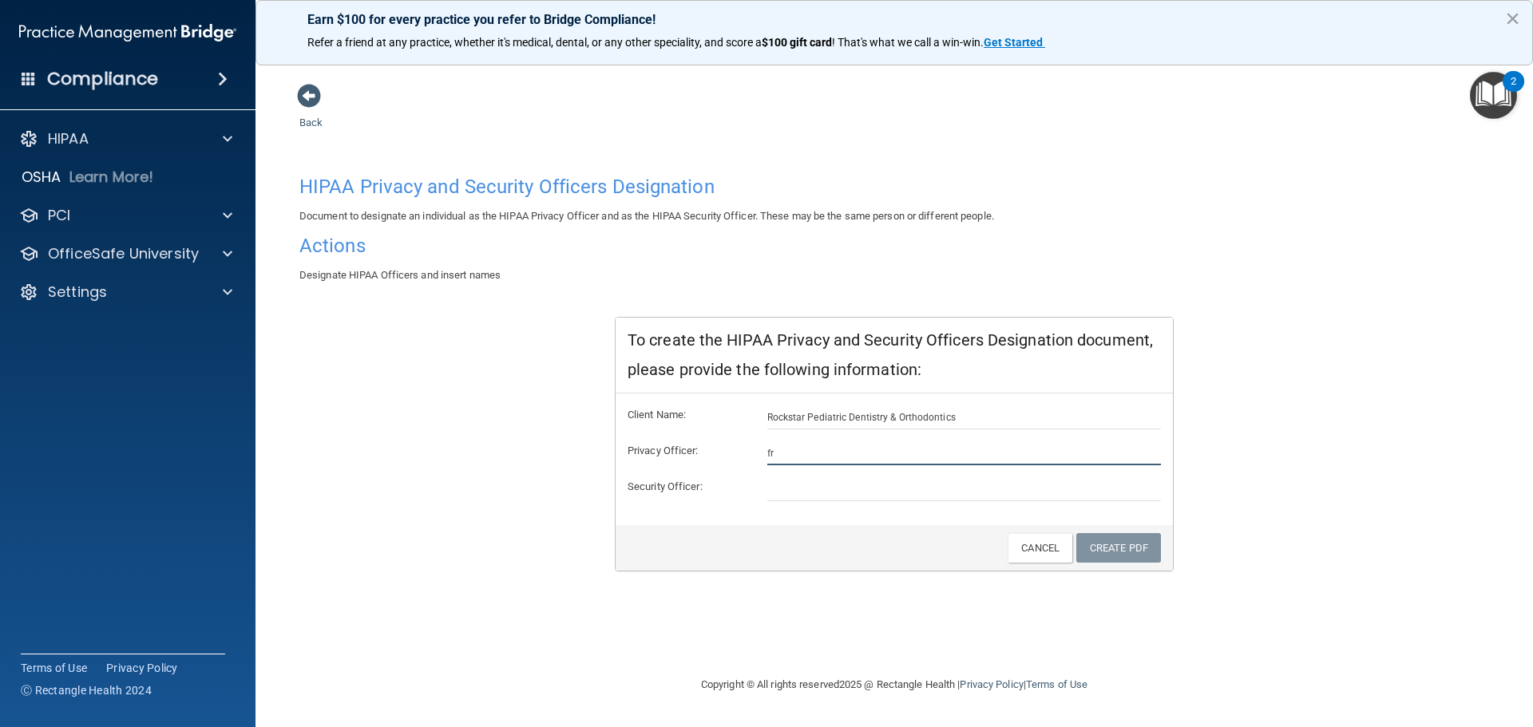
type input "f"
type input "[PERSON_NAME]"
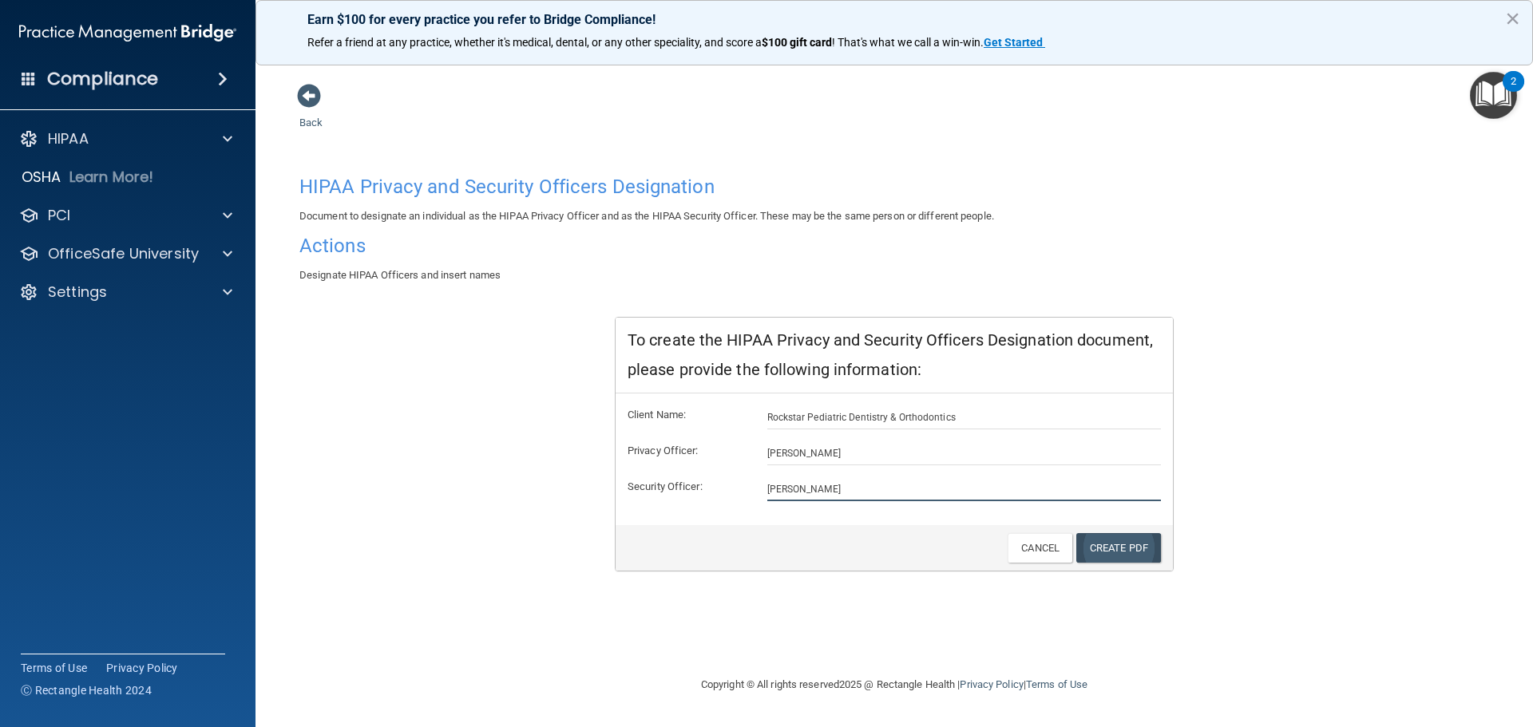
type input "[PERSON_NAME]"
click at [1122, 545] on link "Create PDF" at bounding box center [1118, 548] width 85 height 30
click at [343, 252] on h4 "Actions" at bounding box center [894, 246] width 1190 height 21
click at [344, 166] on div "Back HIPAA Privacy and Security Officers Designation Document to designate an i…" at bounding box center [894, 379] width 1214 height 593
click at [308, 99] on span at bounding box center [309, 96] width 24 height 24
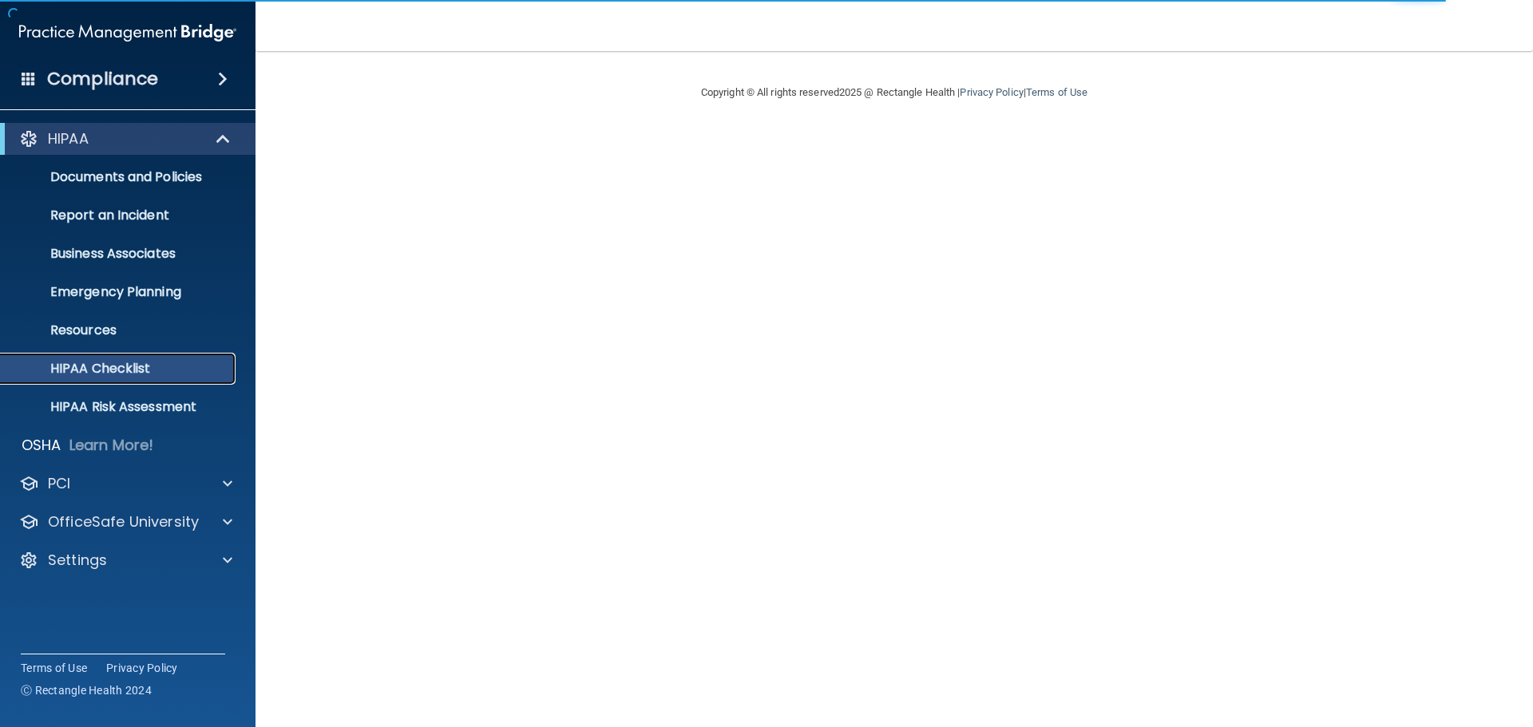
click at [118, 367] on p "HIPAA Checklist" at bounding box center [119, 369] width 218 height 16
click at [184, 420] on link "HIPAA Risk Assessment" at bounding box center [110, 407] width 252 height 32
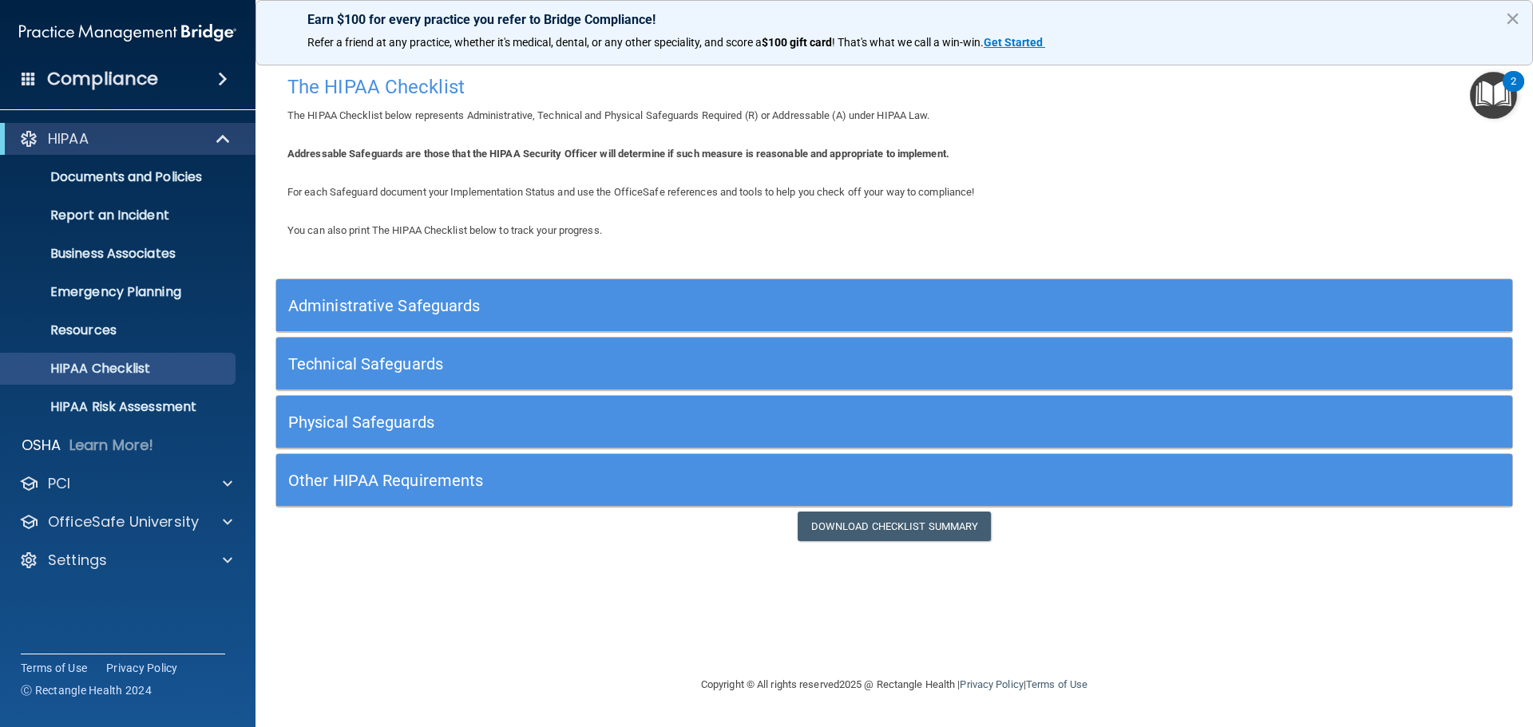
click at [461, 303] on h5 "Administrative Safeguards" at bounding box center [739, 306] width 903 height 18
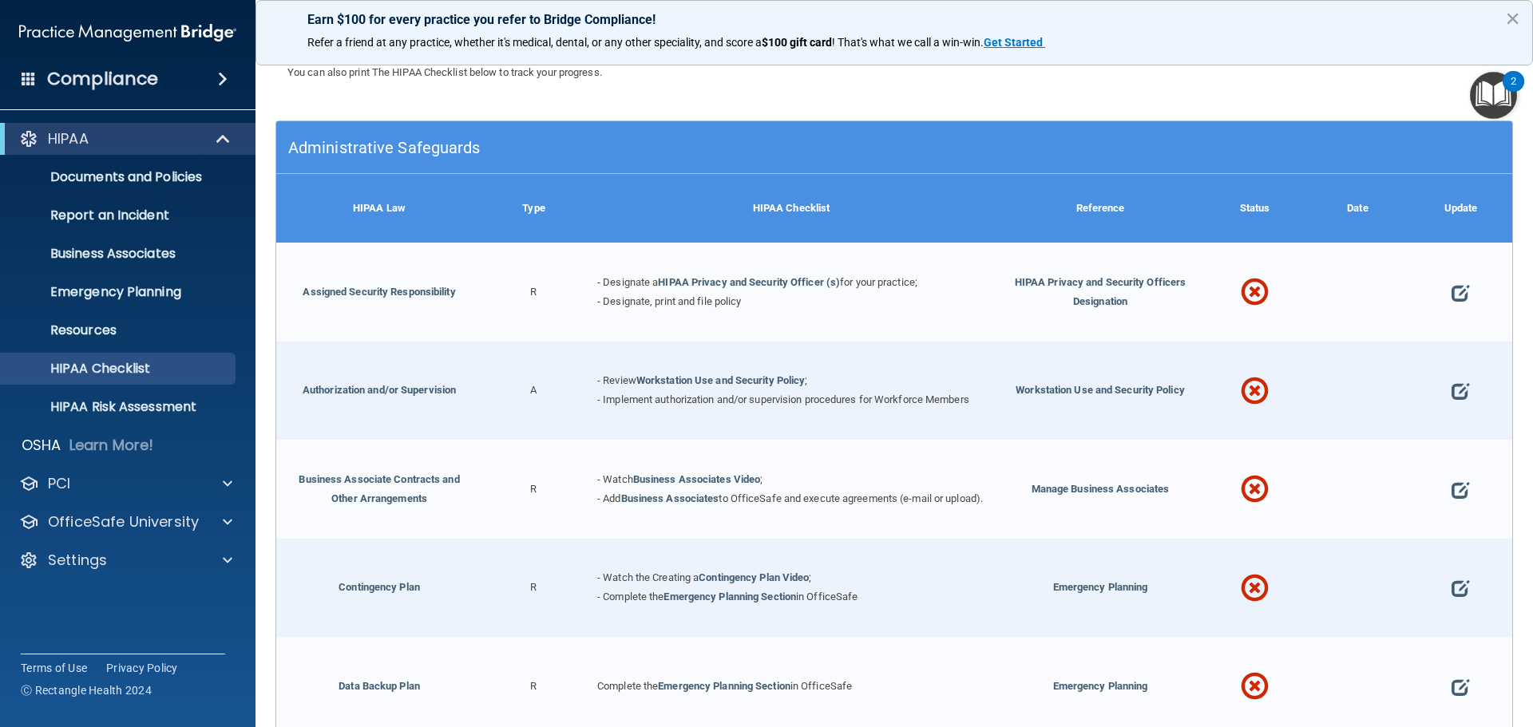
scroll to position [160, 0]
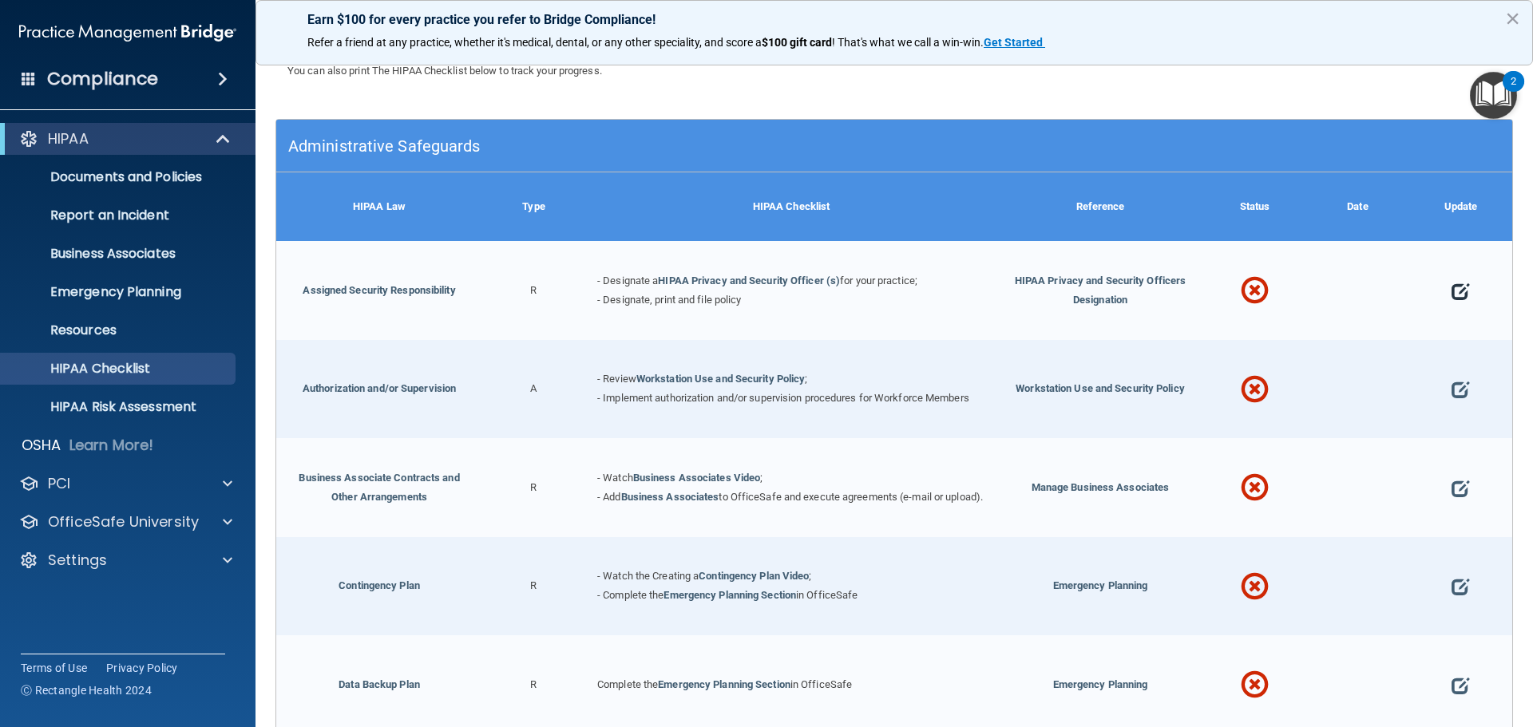
click at [1452, 284] on span at bounding box center [1461, 292] width 18 height 50
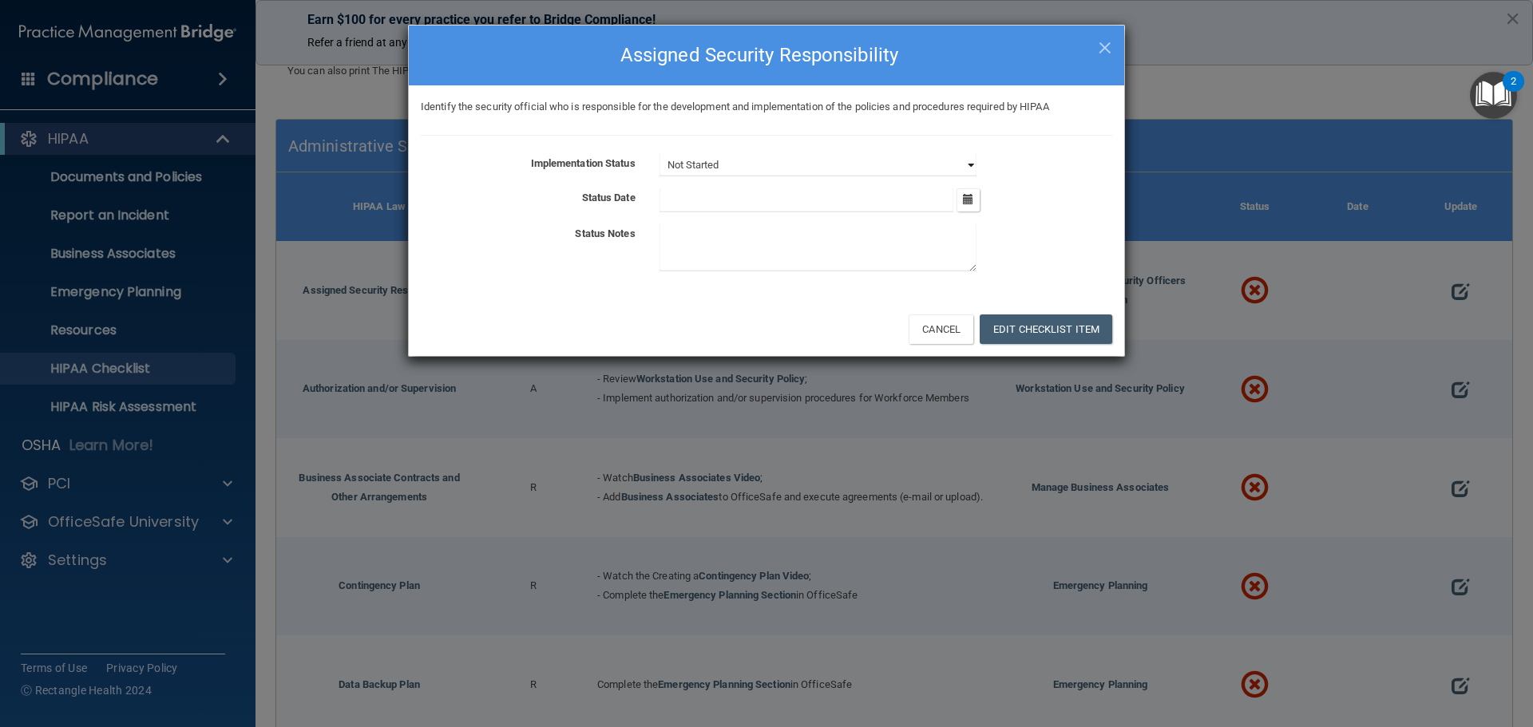
click at [894, 168] on select "Not Started In Progress Completed" at bounding box center [818, 165] width 317 height 22
click at [660, 154] on select "Not Started In Progress Completed" at bounding box center [818, 165] width 317 height 22
click at [888, 154] on select "Not Started In Progress Completed" at bounding box center [818, 165] width 317 height 22
click at [660, 154] on select "Not Started In Progress Completed" at bounding box center [818, 165] width 317 height 22
click at [783, 208] on input "text" at bounding box center [807, 200] width 295 height 24
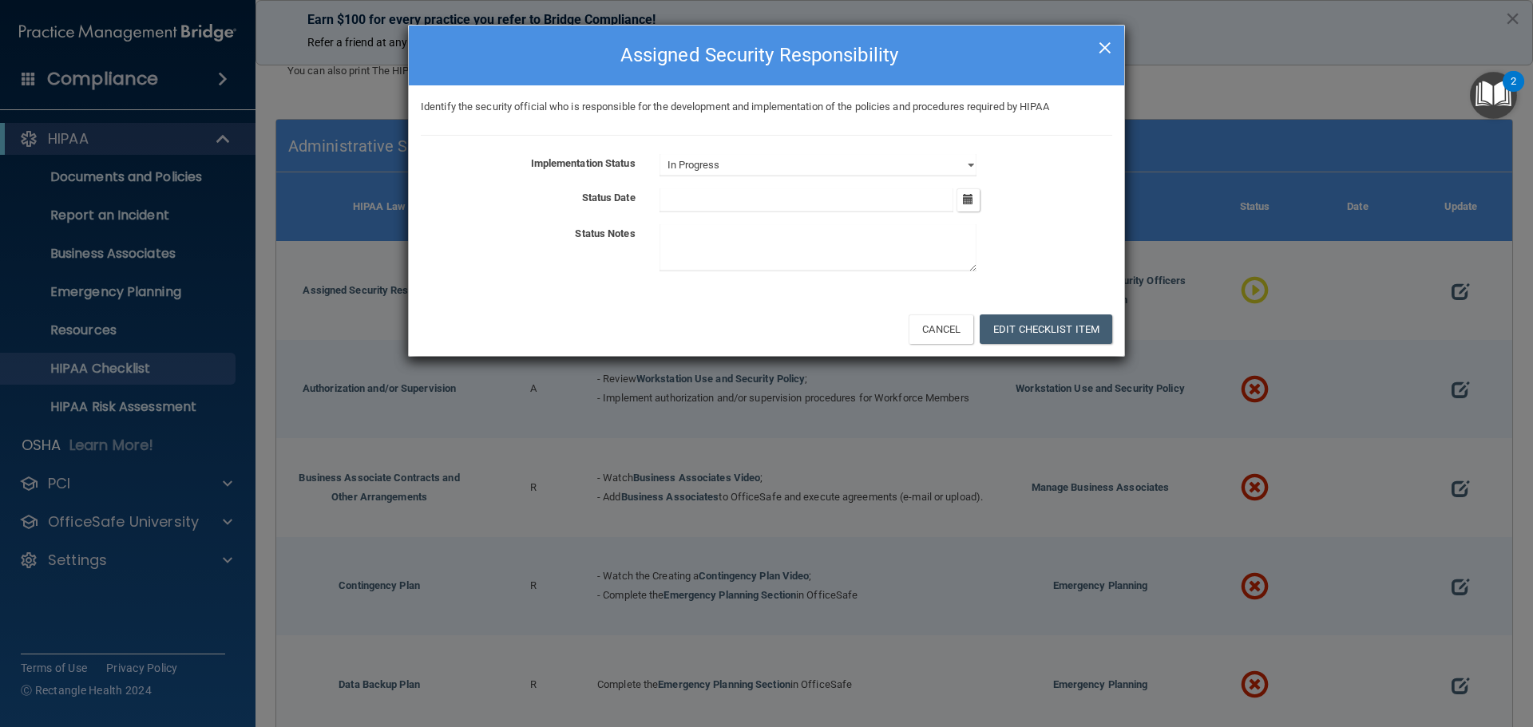
click at [1100, 46] on span "×" at bounding box center [1105, 46] width 14 height 32
select select "not_started"
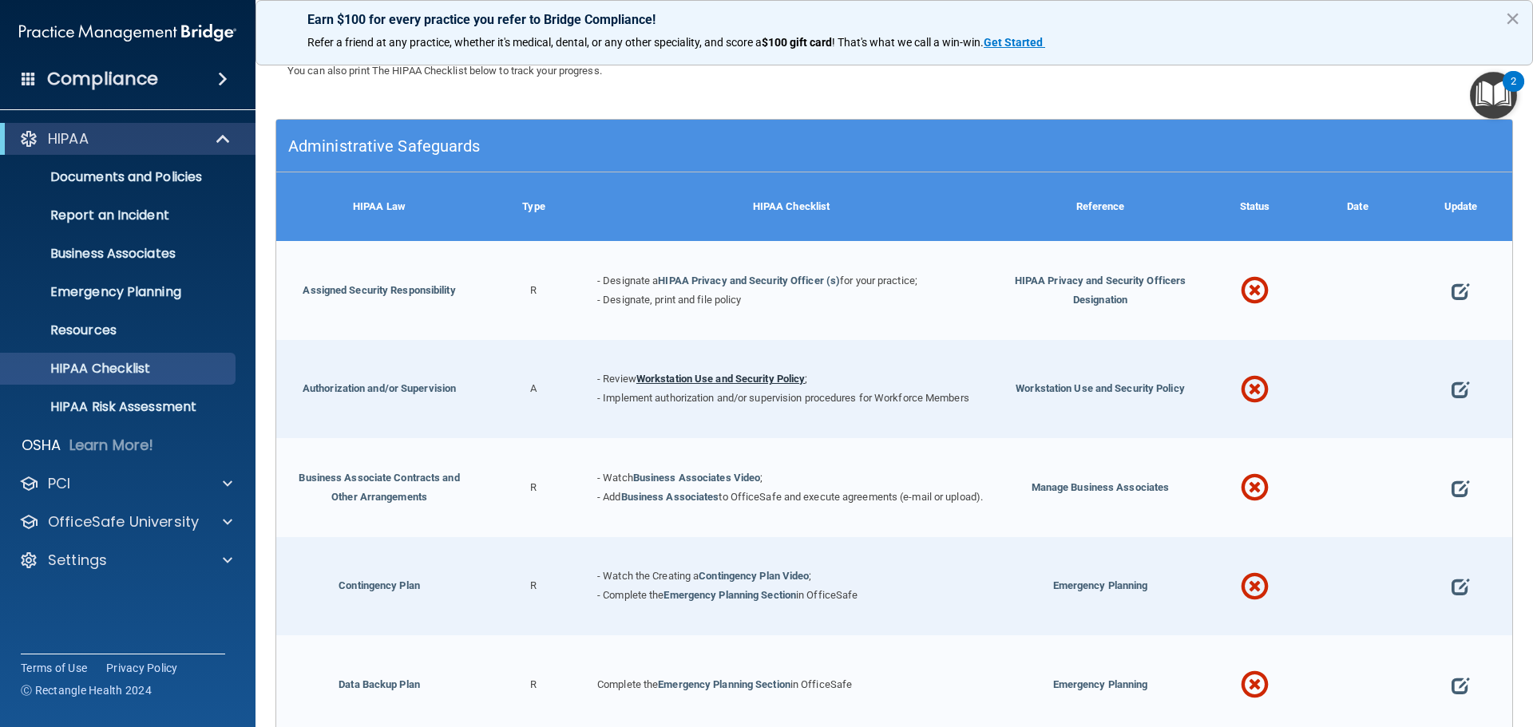
scroll to position [399, 0]
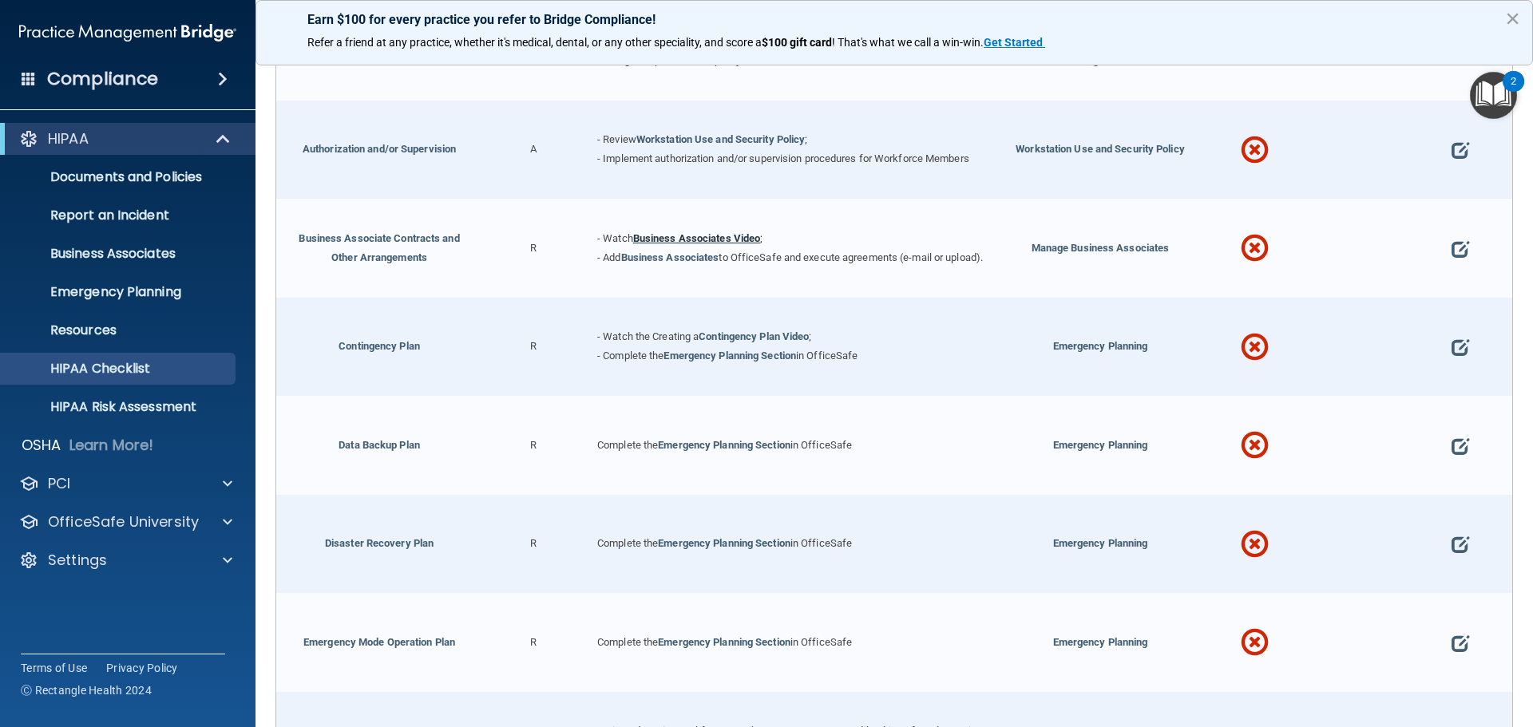
click at [676, 235] on link "Business Associates Video" at bounding box center [697, 238] width 128 height 12
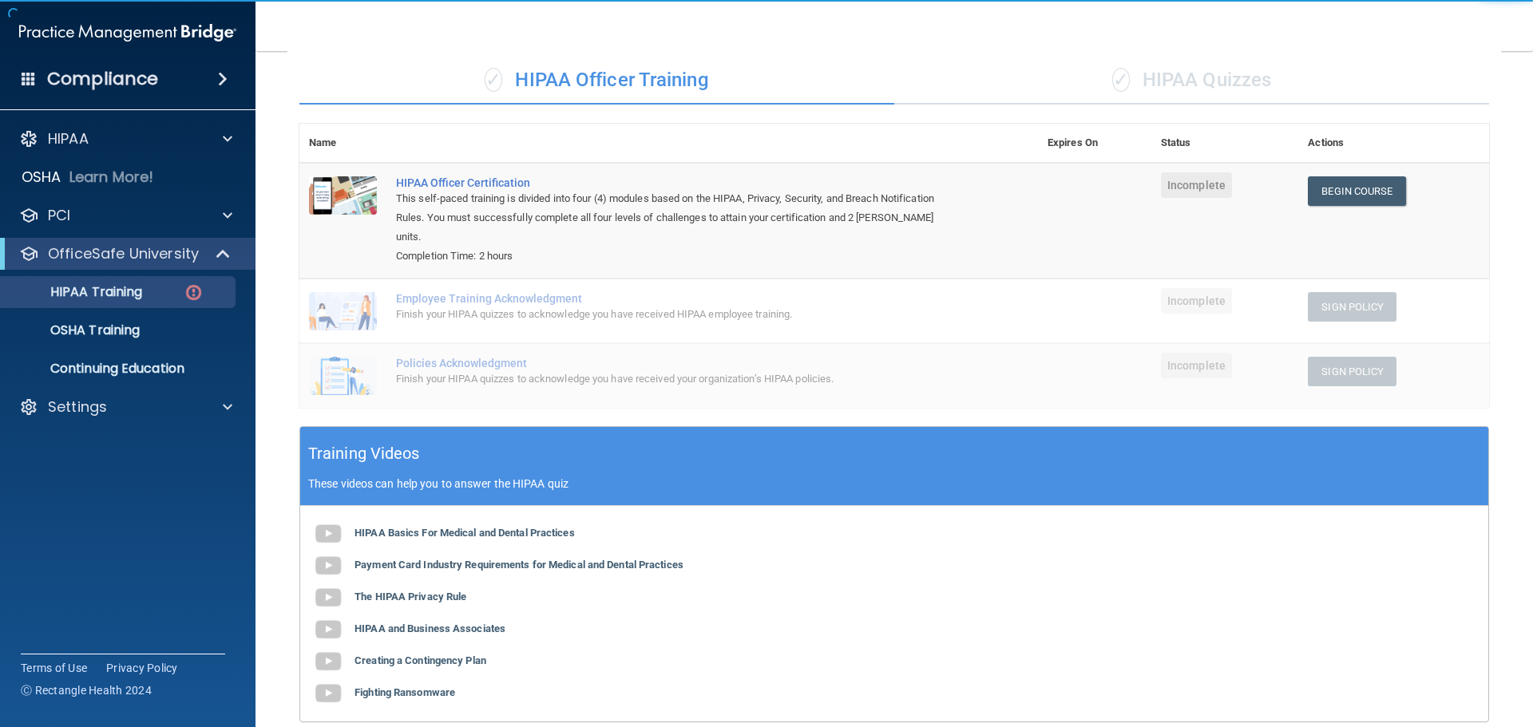
scroll to position [160, 0]
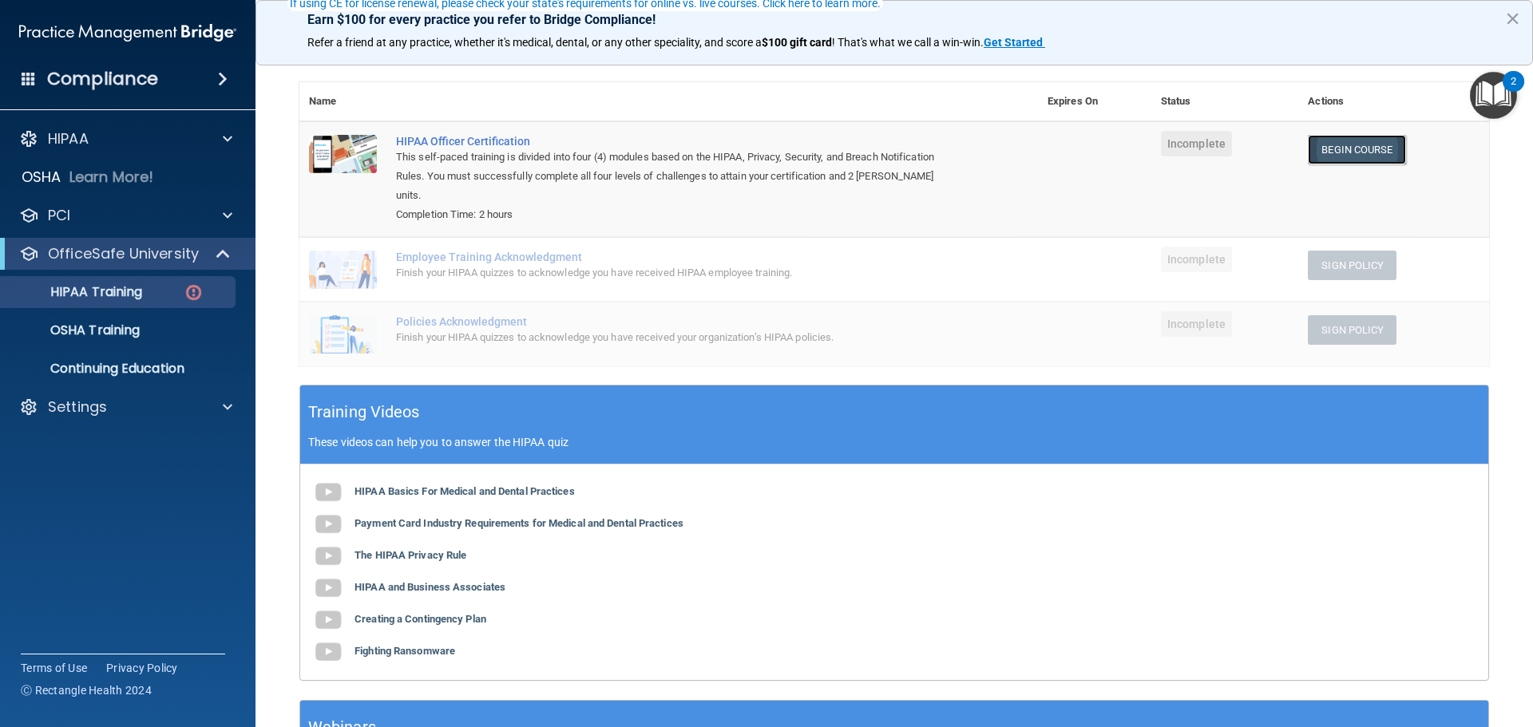
click at [1316, 153] on link "Begin Course" at bounding box center [1356, 150] width 97 height 30
click at [197, 250] on div "OfficeSafe University" at bounding box center [105, 253] width 197 height 19
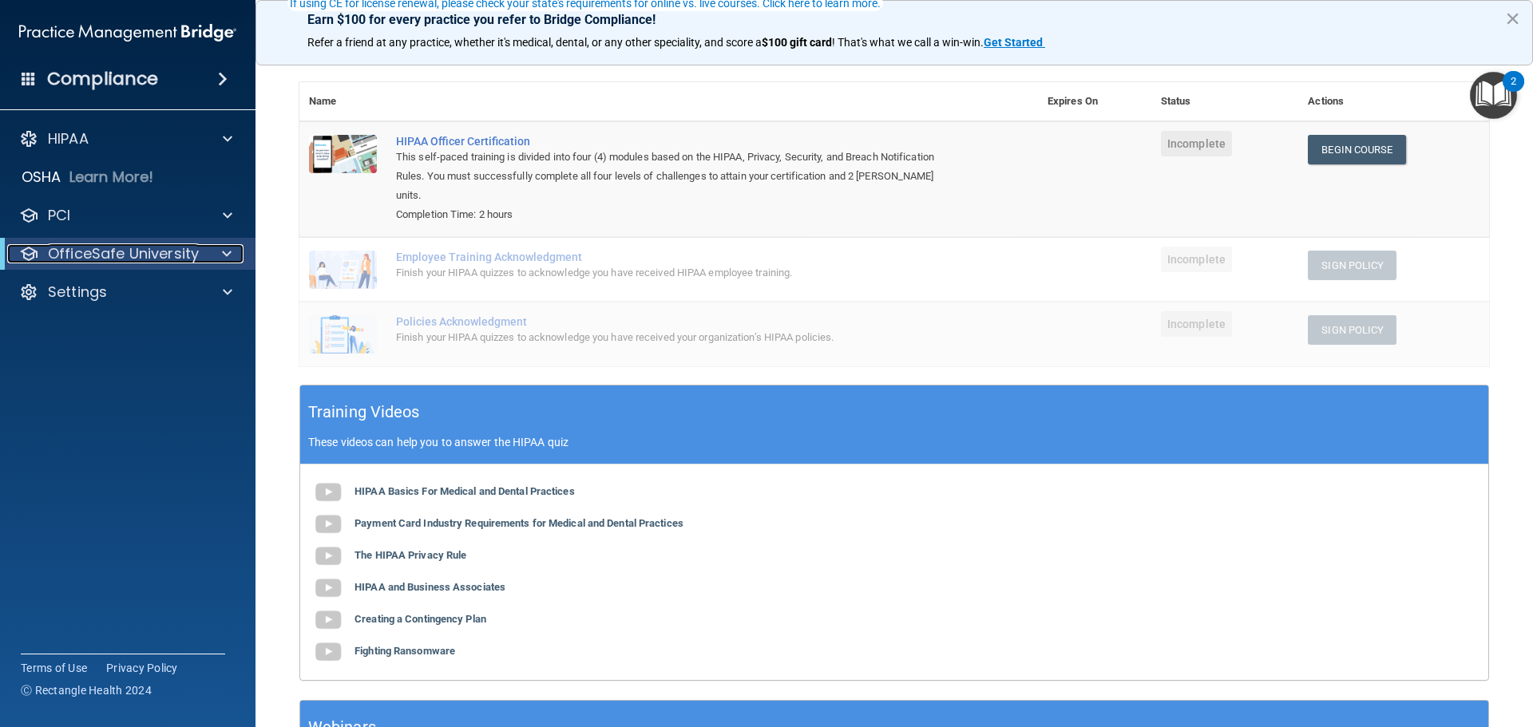
click at [197, 250] on div "OfficeSafe University" at bounding box center [105, 253] width 197 height 19
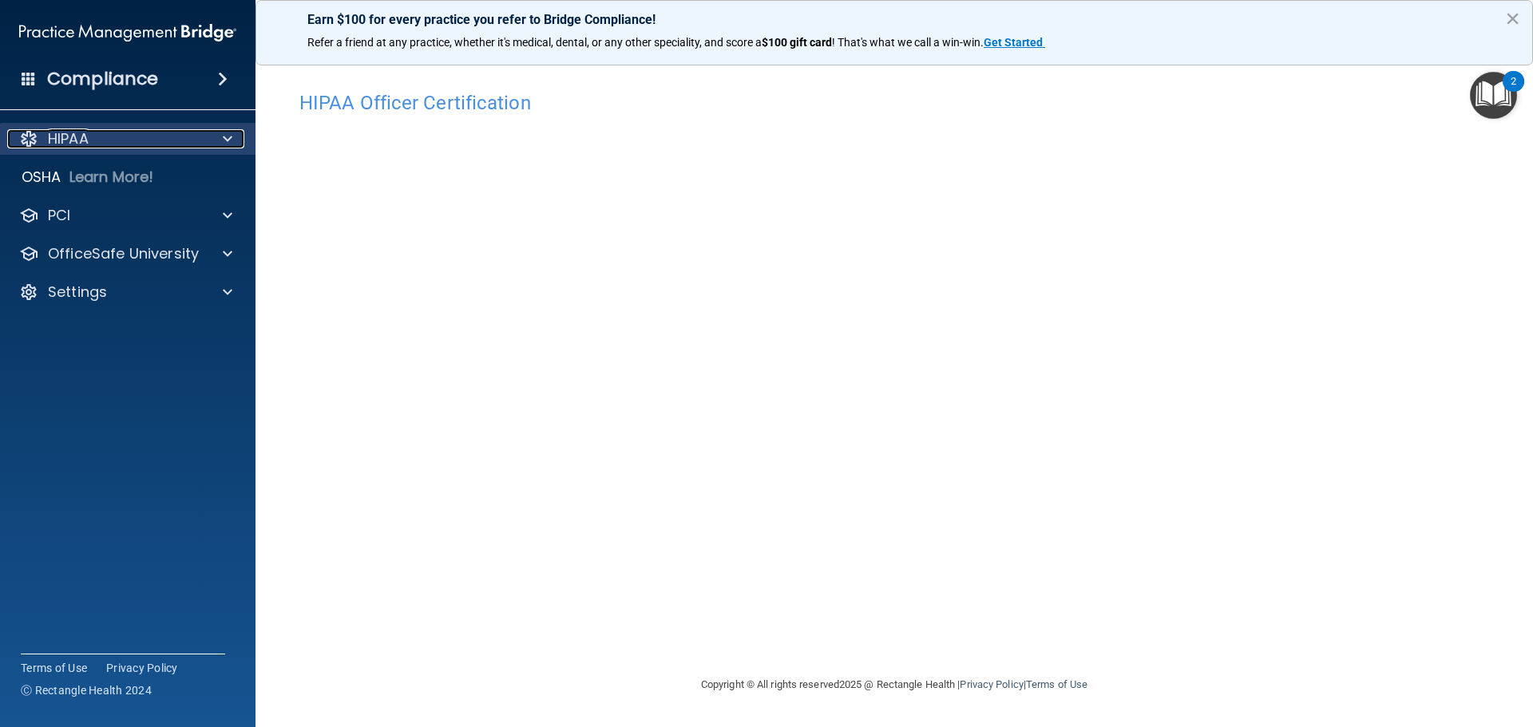
click at [85, 141] on p "HIPAA" at bounding box center [68, 138] width 41 height 19
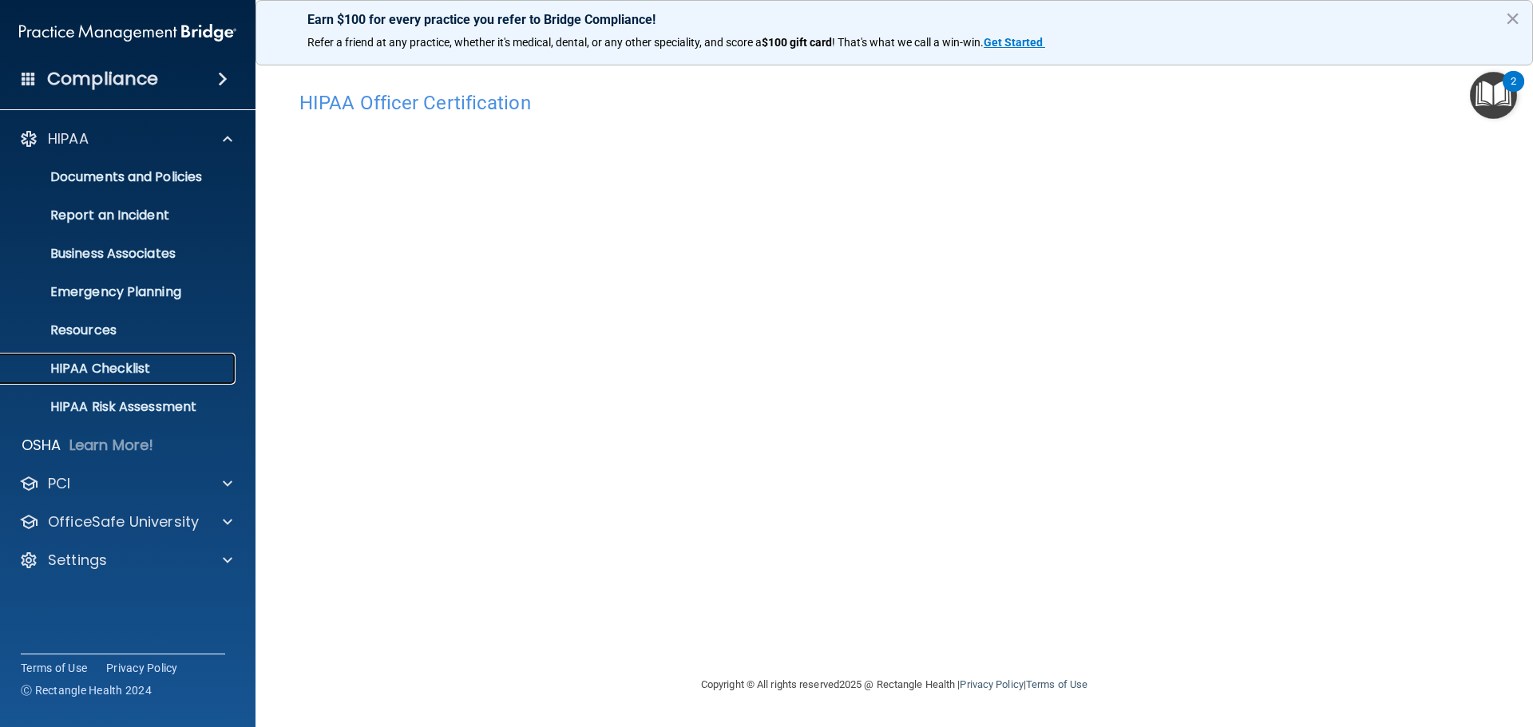
click at [106, 379] on link "HIPAA Checklist" at bounding box center [110, 369] width 252 height 32
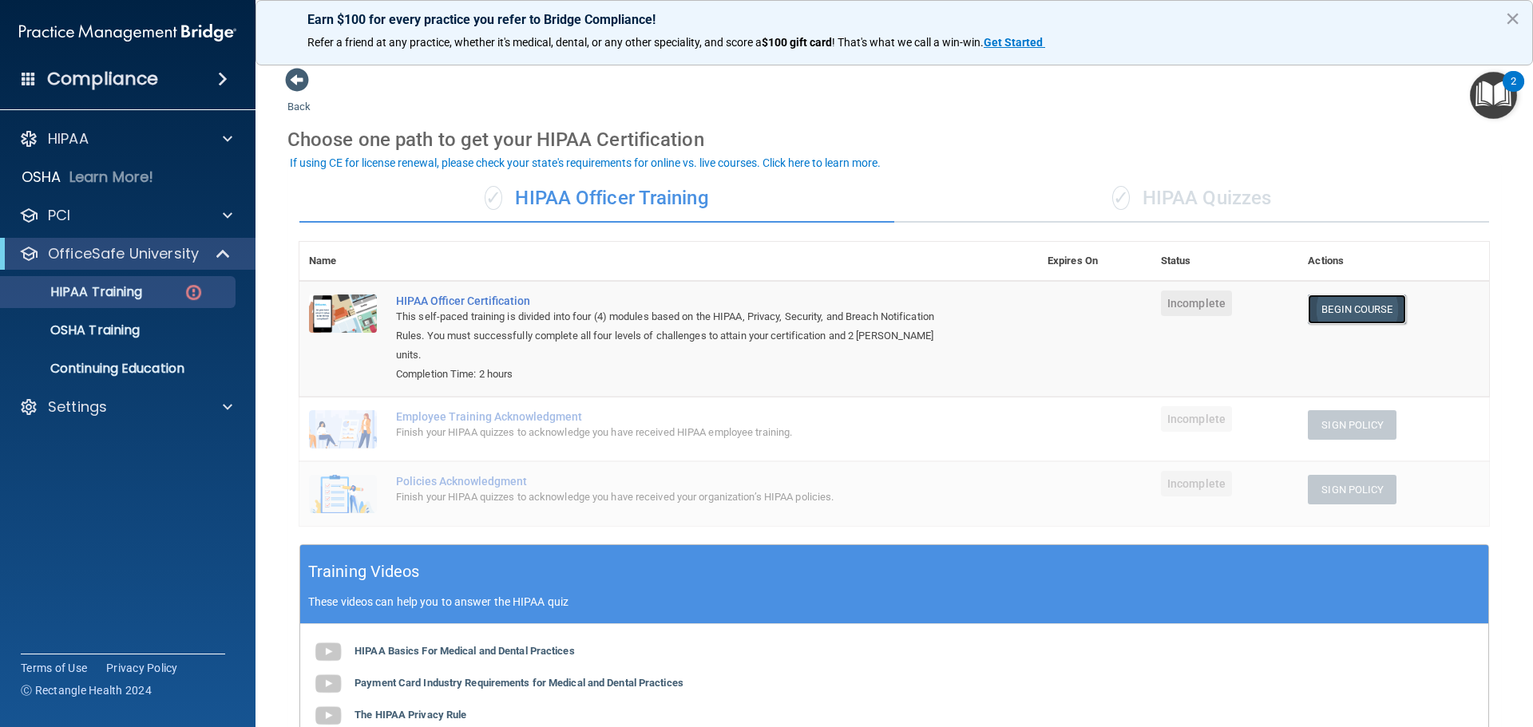
click at [1338, 306] on link "Begin Course" at bounding box center [1356, 310] width 97 height 30
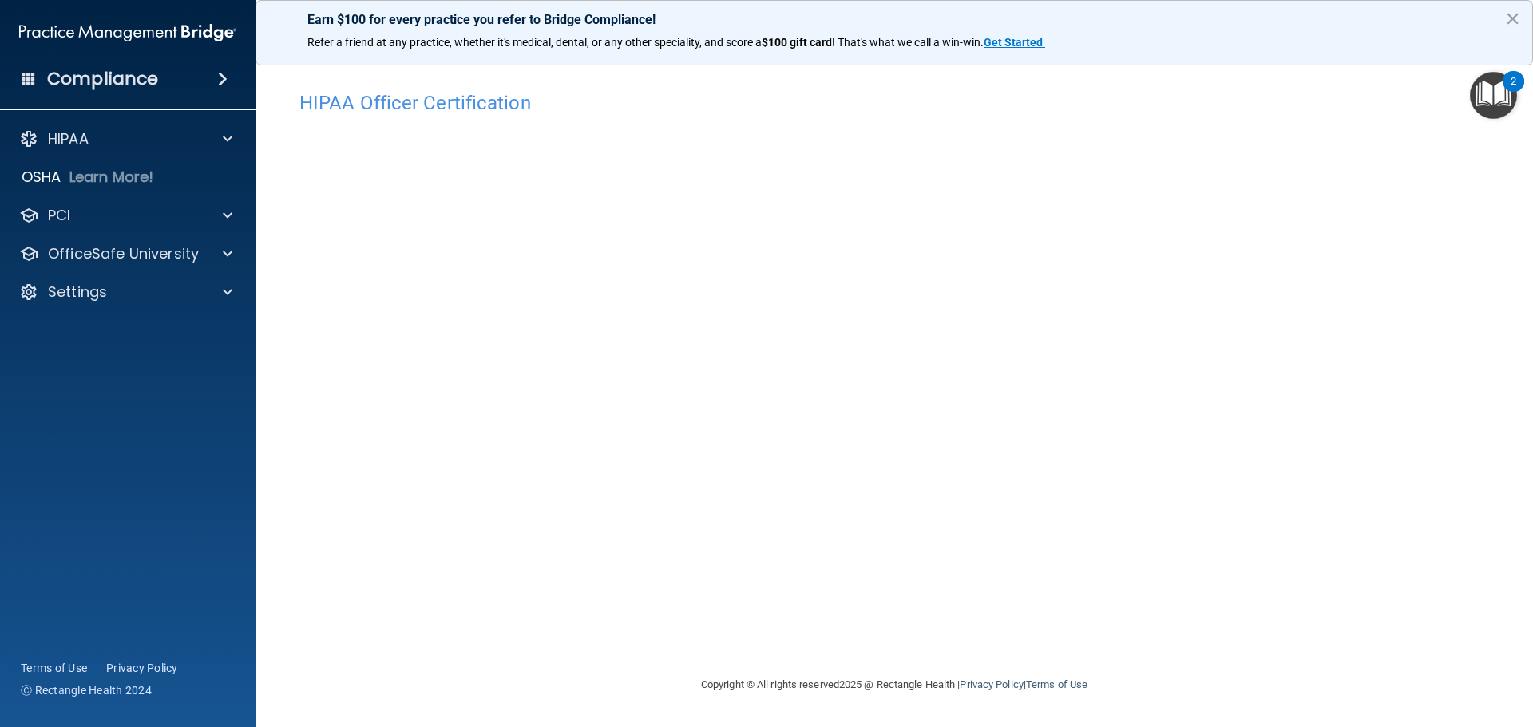
click at [138, 85] on h4 "Compliance" at bounding box center [102, 79] width 111 height 22
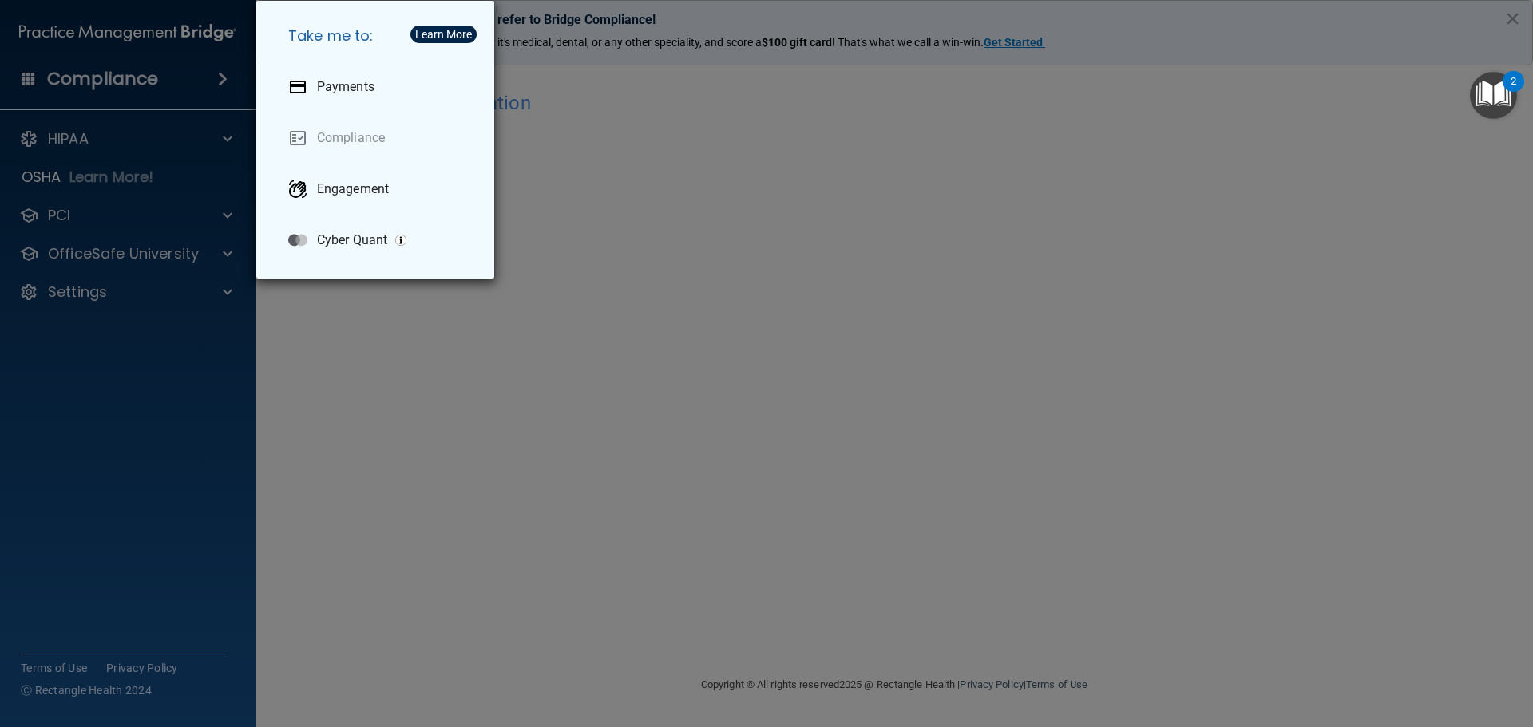
click at [138, 85] on div "Take me to: Payments Compliance Engagement Cyber Quant" at bounding box center [766, 363] width 1533 height 727
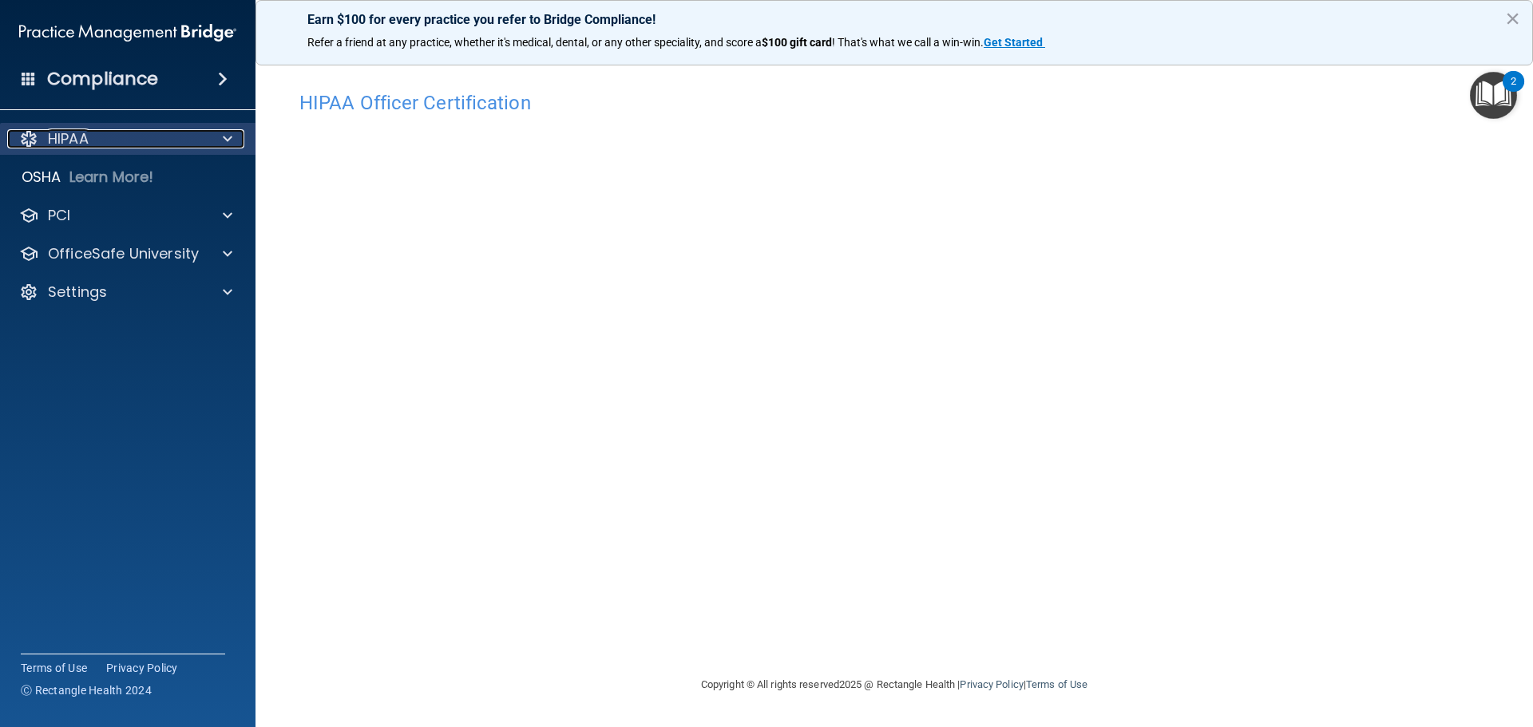
click at [121, 136] on div "HIPAA" at bounding box center [106, 138] width 198 height 19
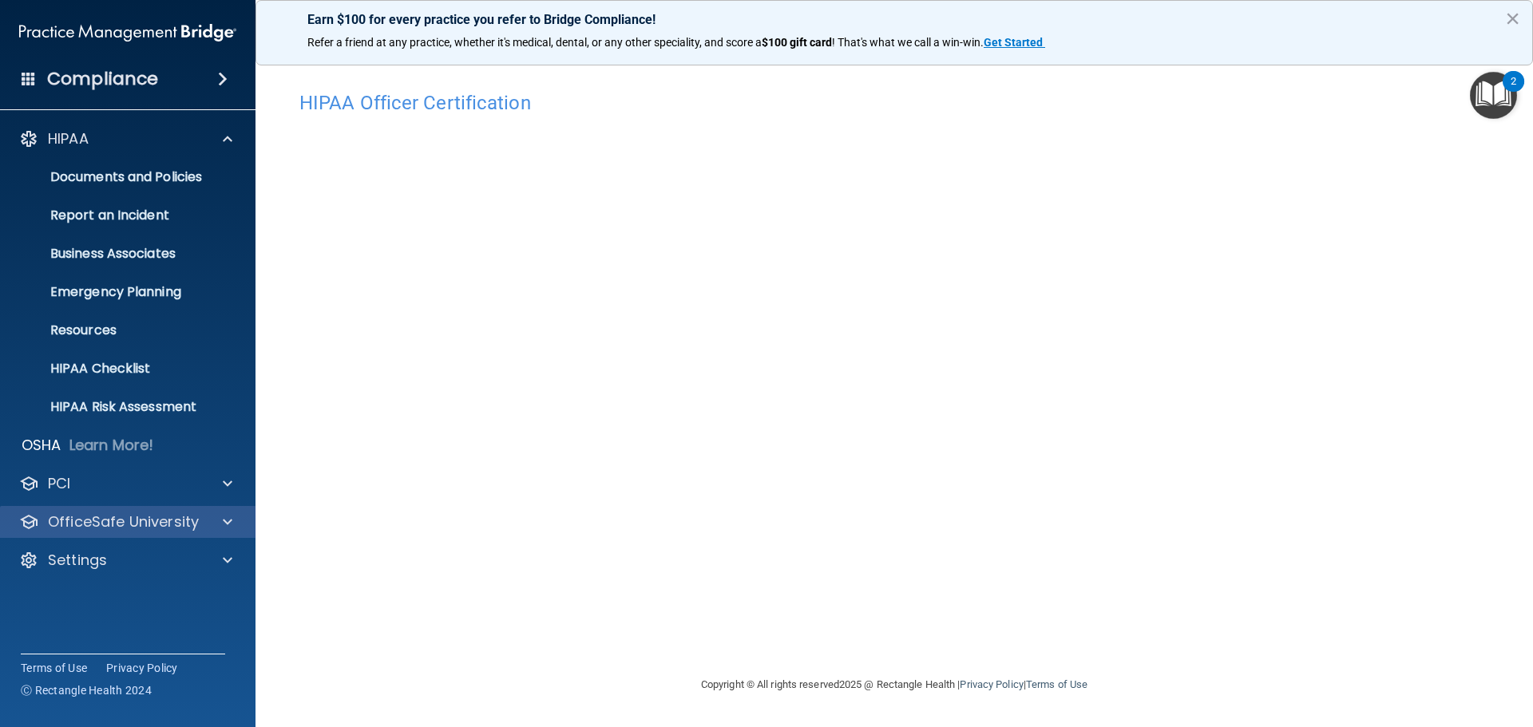
click at [141, 509] on div "OfficeSafe University" at bounding box center [128, 522] width 256 height 32
click at [118, 363] on p "HIPAA Checklist" at bounding box center [119, 369] width 218 height 16
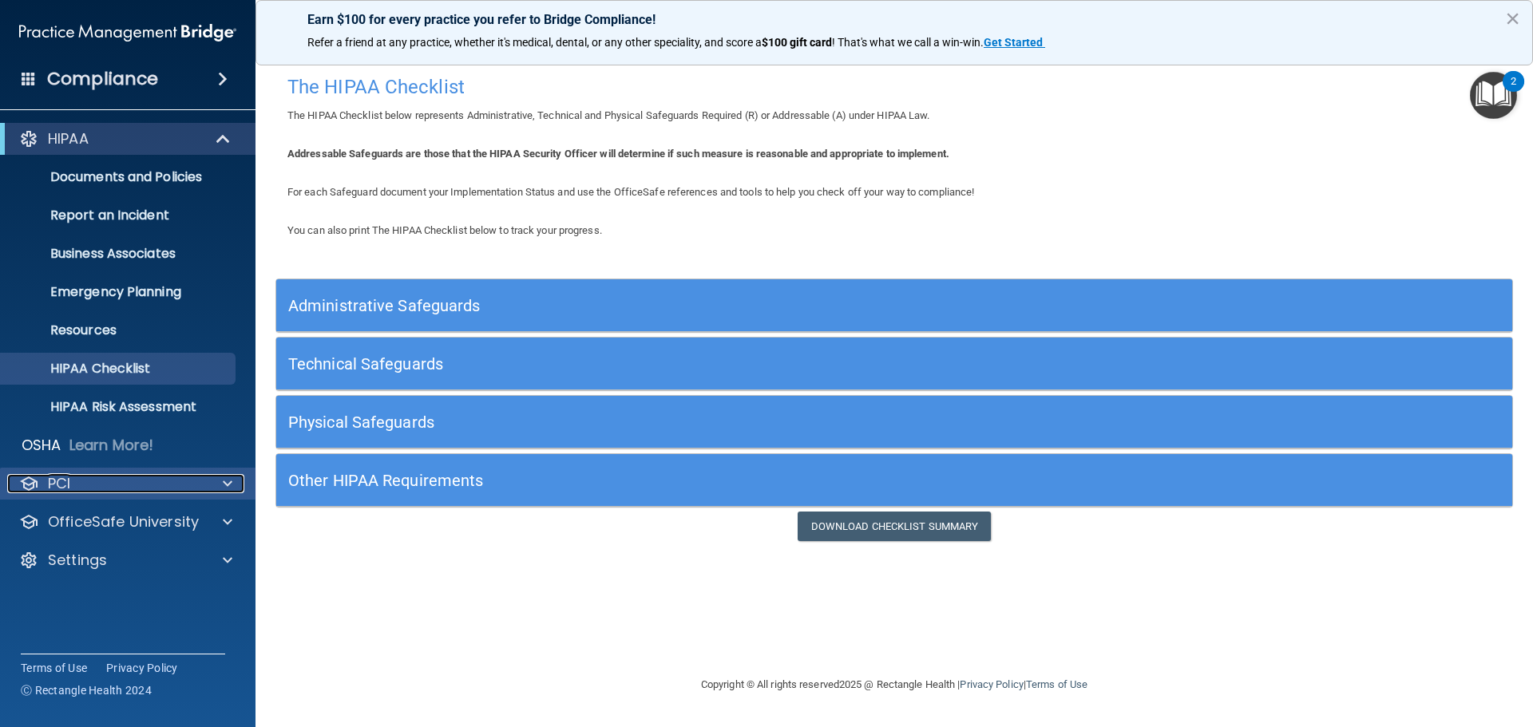
click at [57, 486] on p "PCI" at bounding box center [59, 483] width 22 height 19
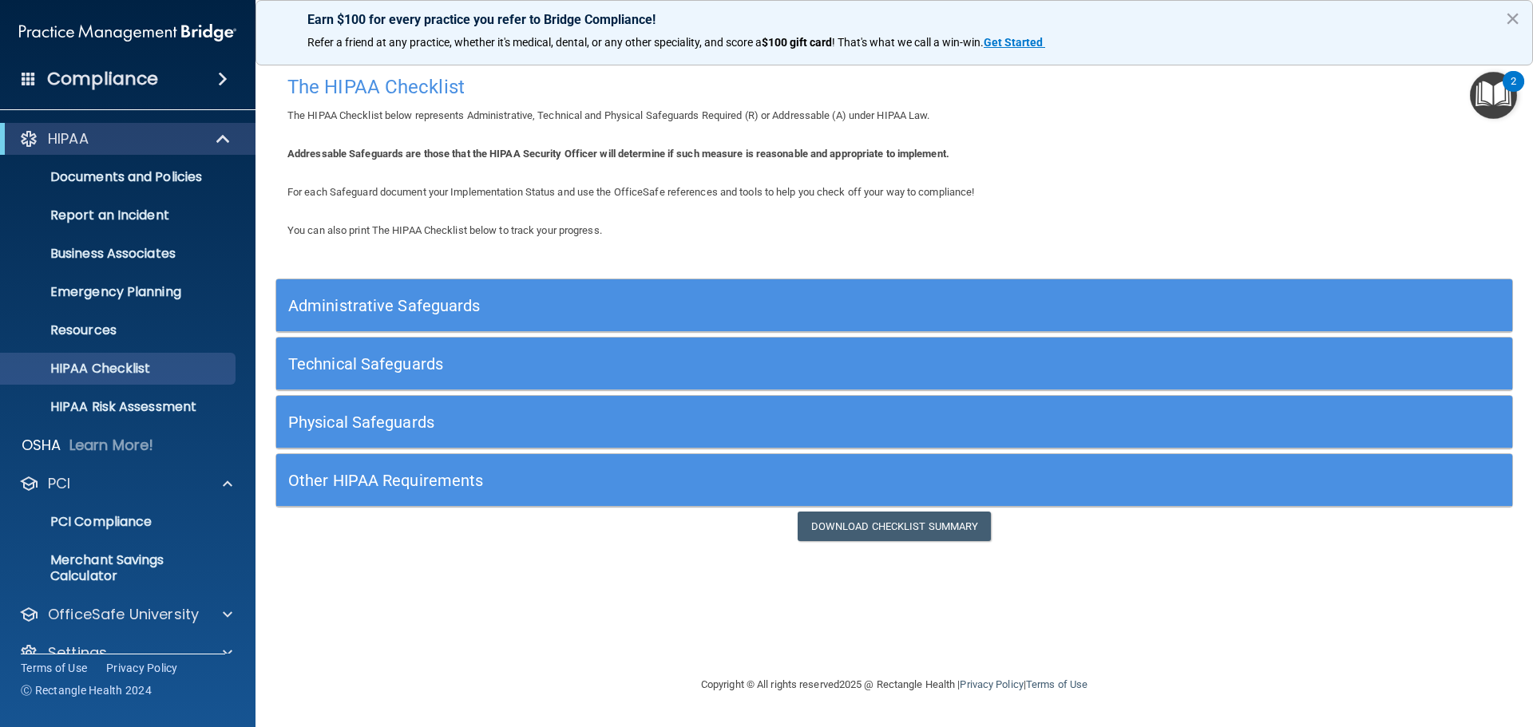
click at [421, 311] on h5 "Administrative Safeguards" at bounding box center [739, 306] width 903 height 18
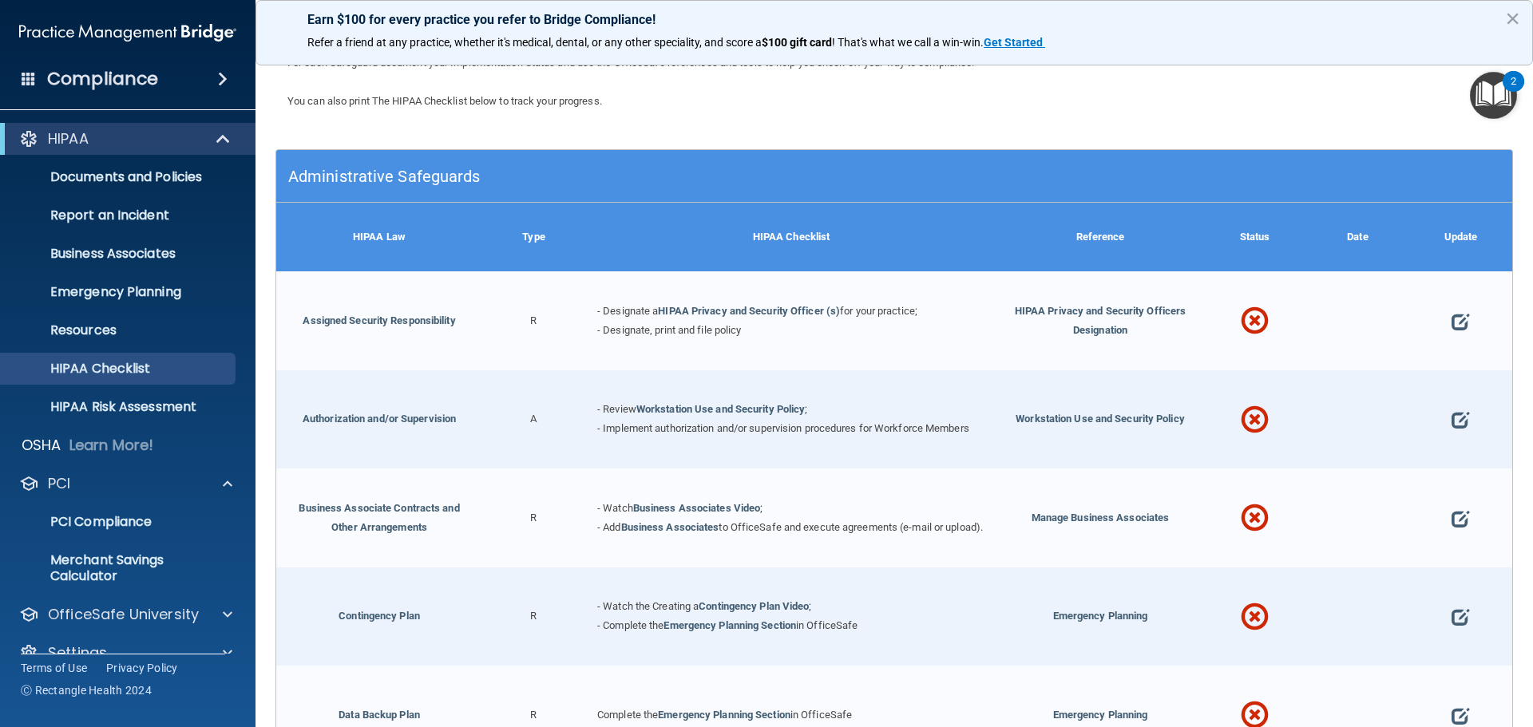
scroll to position [319, 0]
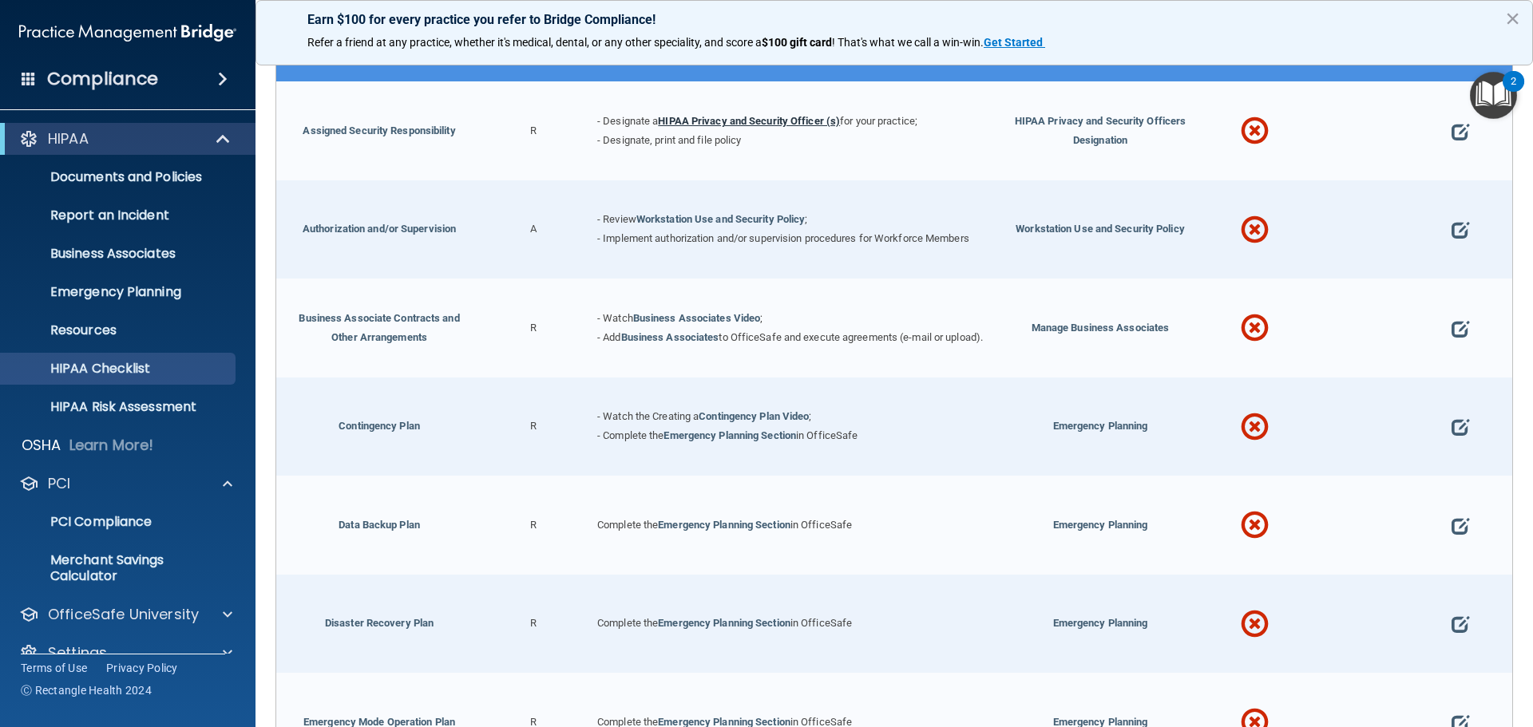
click at [759, 121] on link "HIPAA Privacy and Security Officer (s)" at bounding box center [749, 121] width 182 height 12
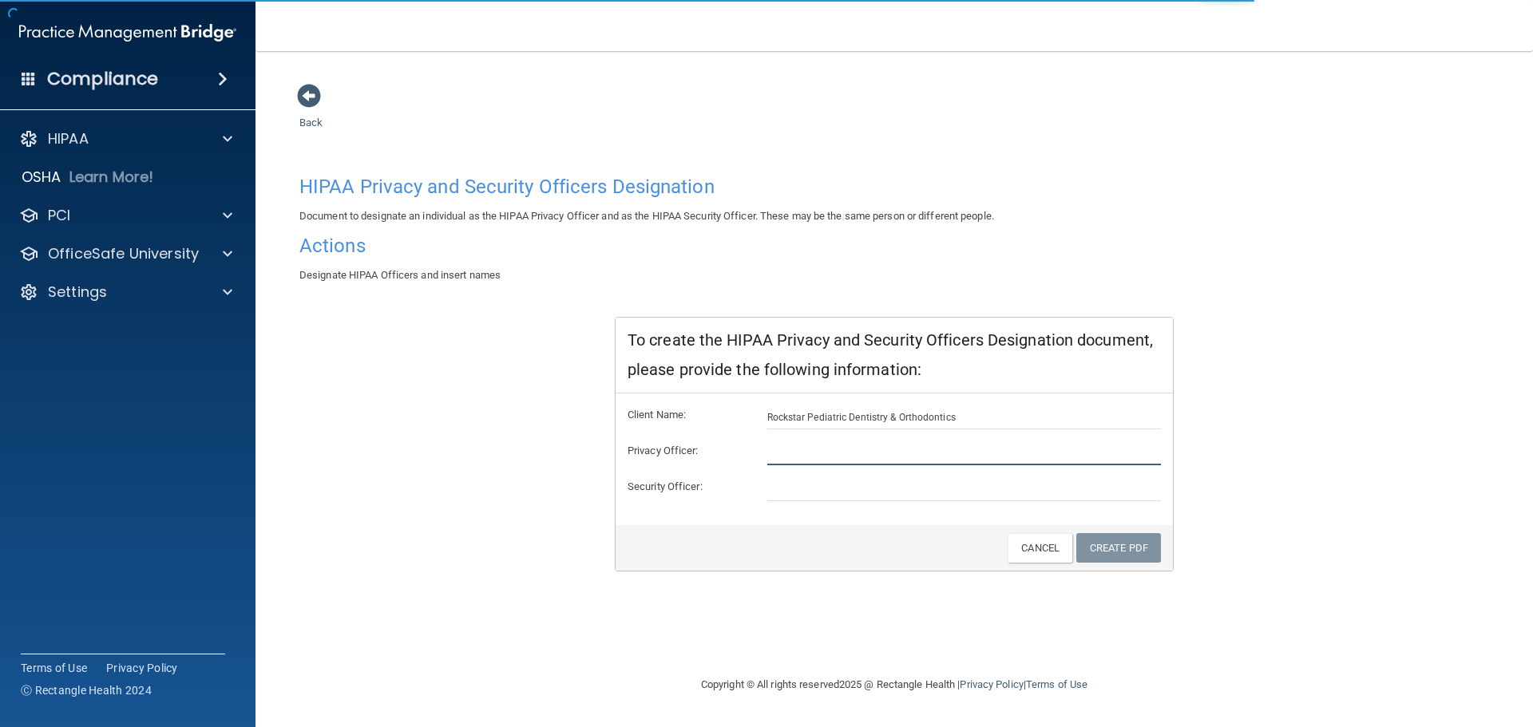
click at [809, 452] on input "text" at bounding box center [964, 454] width 394 height 24
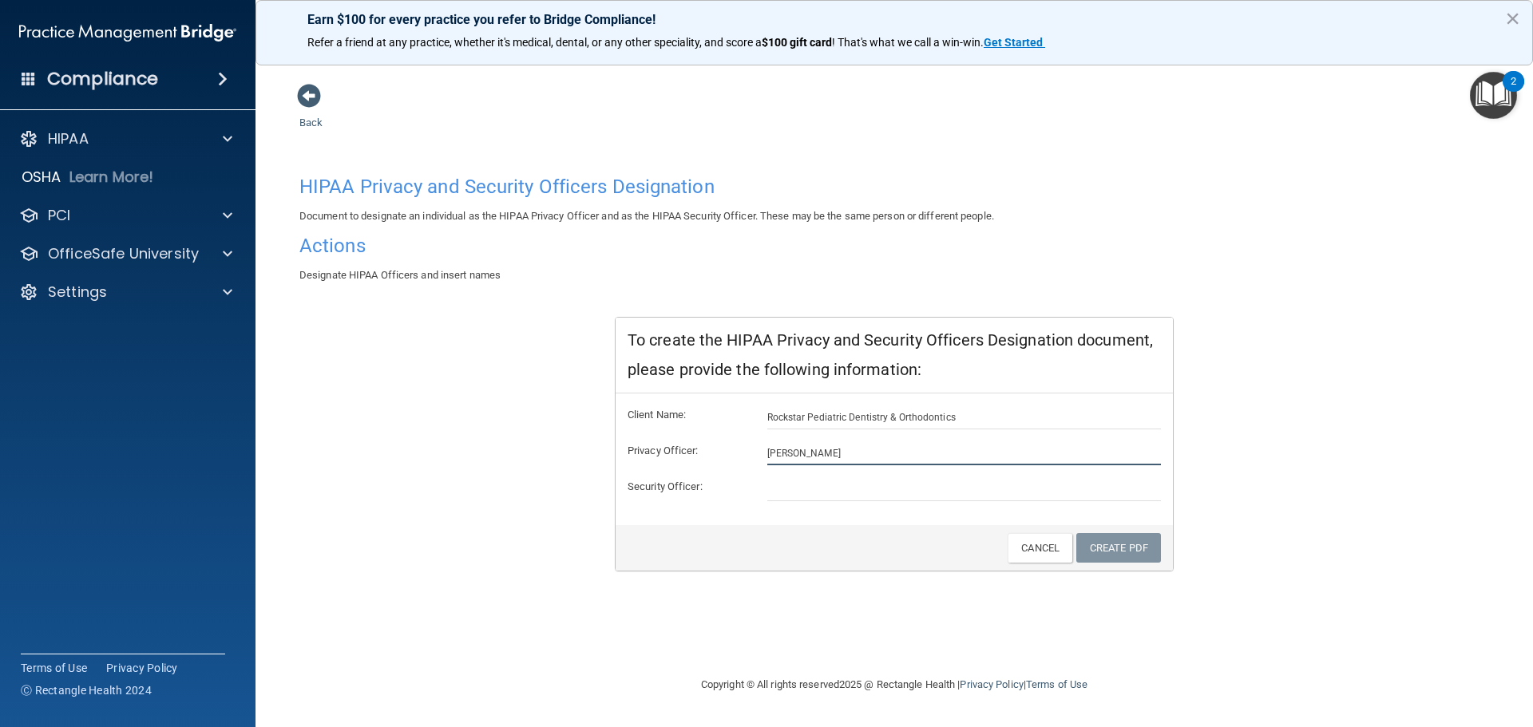
type input "Stella Chukwu"
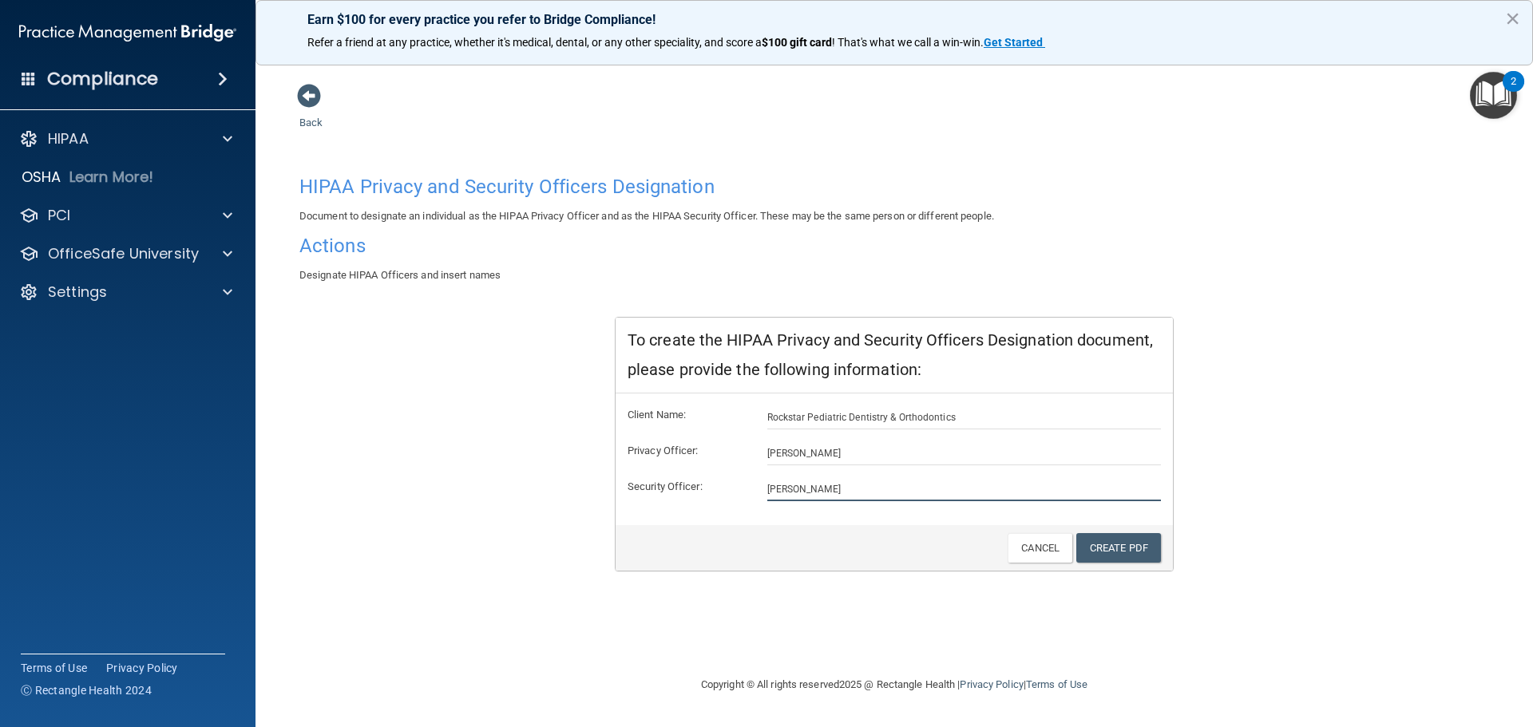
type input "Stella Chukwu"
click at [1128, 569] on div "Create PDF Cancel" at bounding box center [894, 548] width 557 height 46
click at [1120, 549] on link "Create PDF" at bounding box center [1118, 548] width 85 height 30
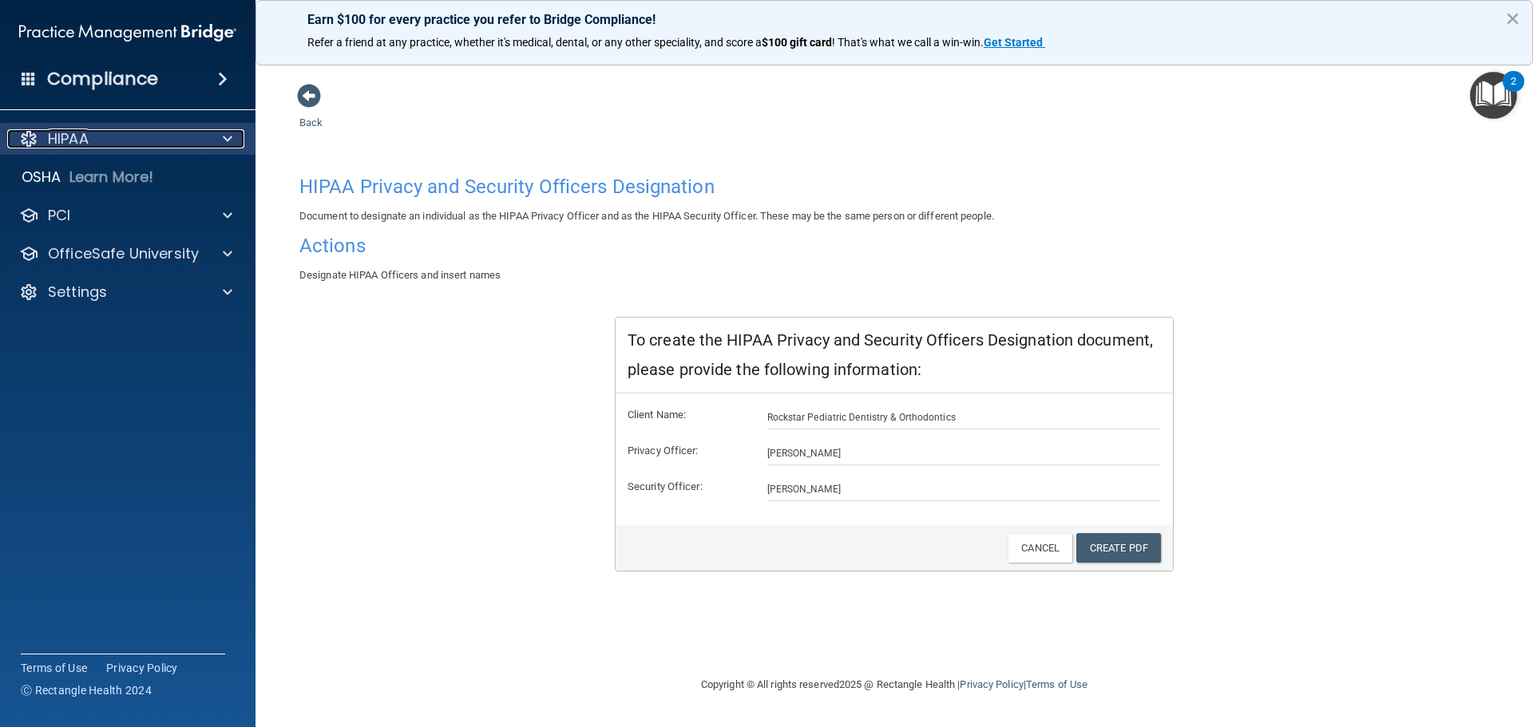
click at [100, 137] on div "HIPAA" at bounding box center [106, 138] width 198 height 19
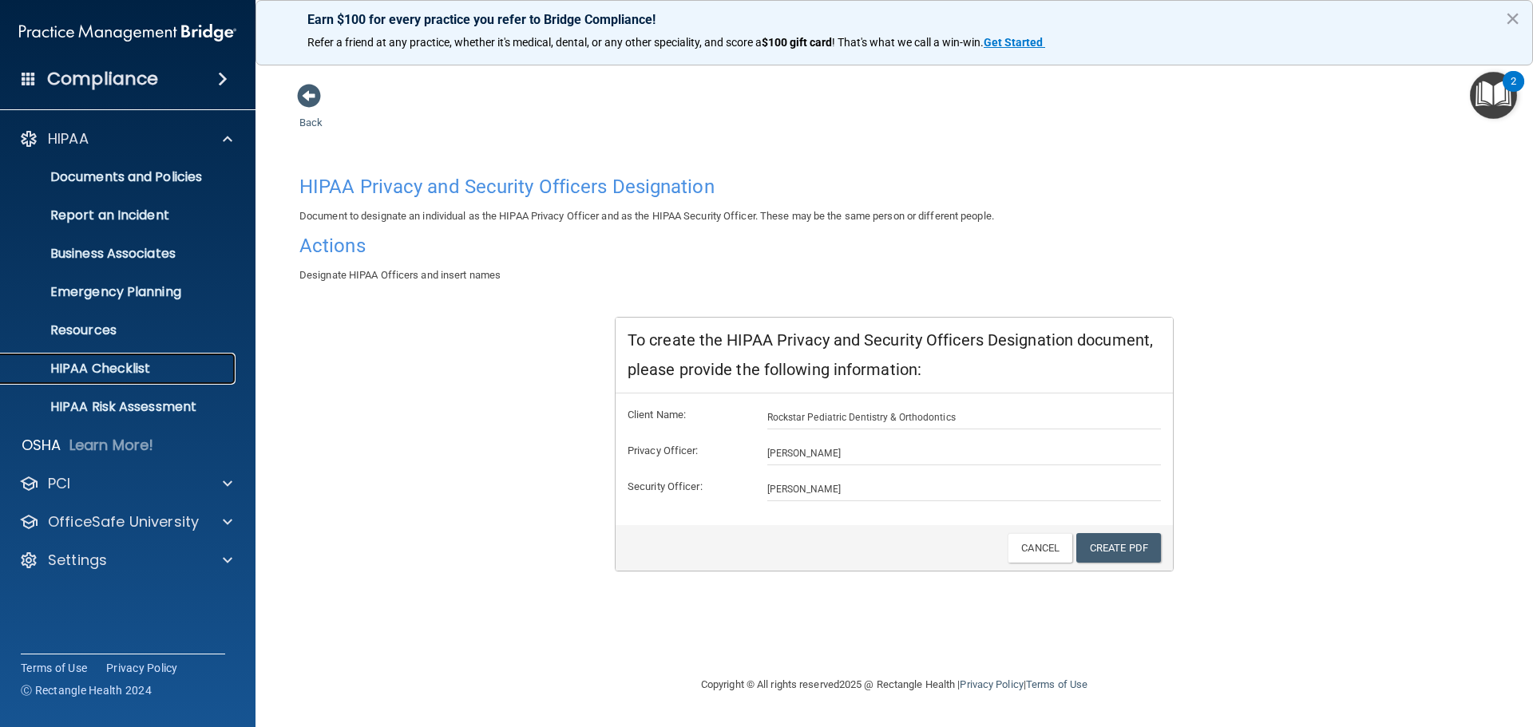
click at [136, 366] on p "HIPAA Checklist" at bounding box center [119, 369] width 218 height 16
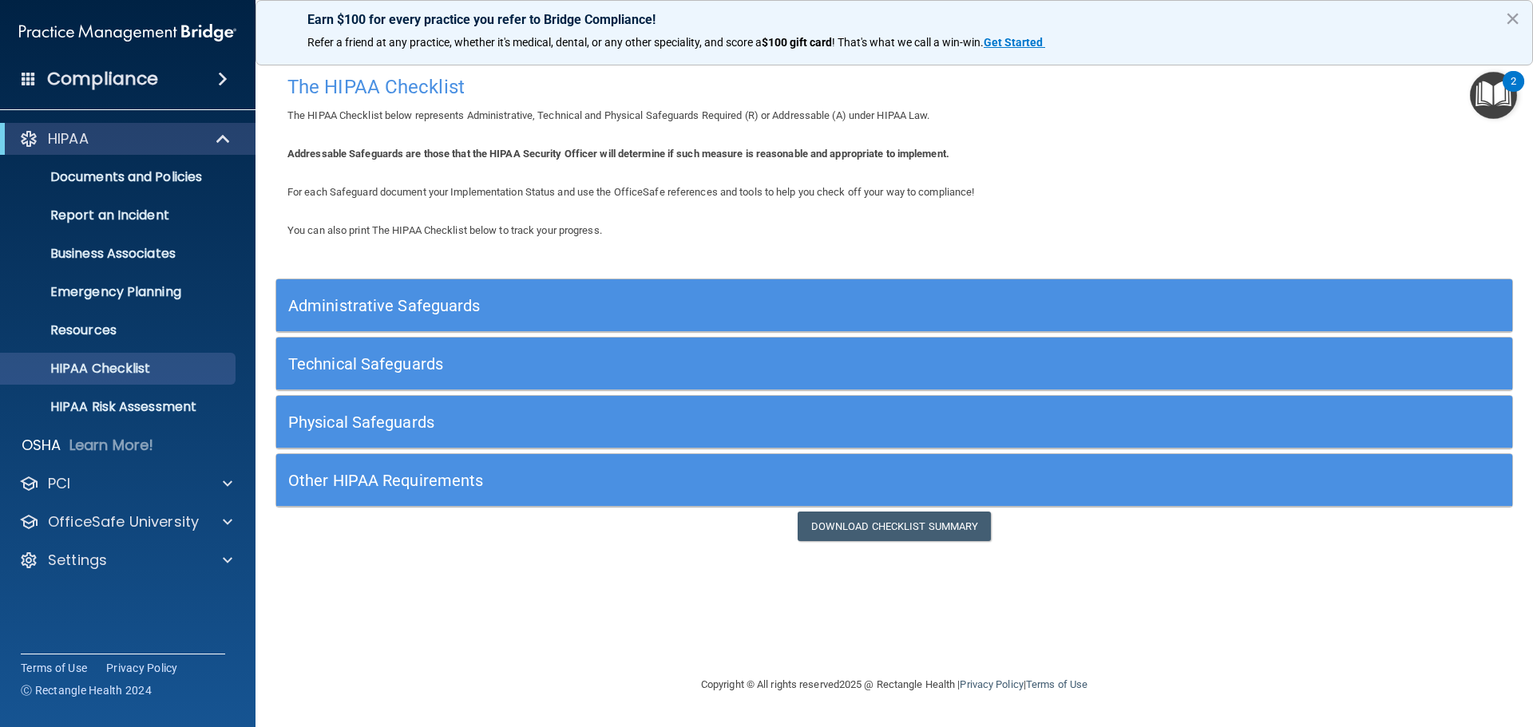
click at [451, 303] on h5 "Administrative Safeguards" at bounding box center [739, 306] width 903 height 18
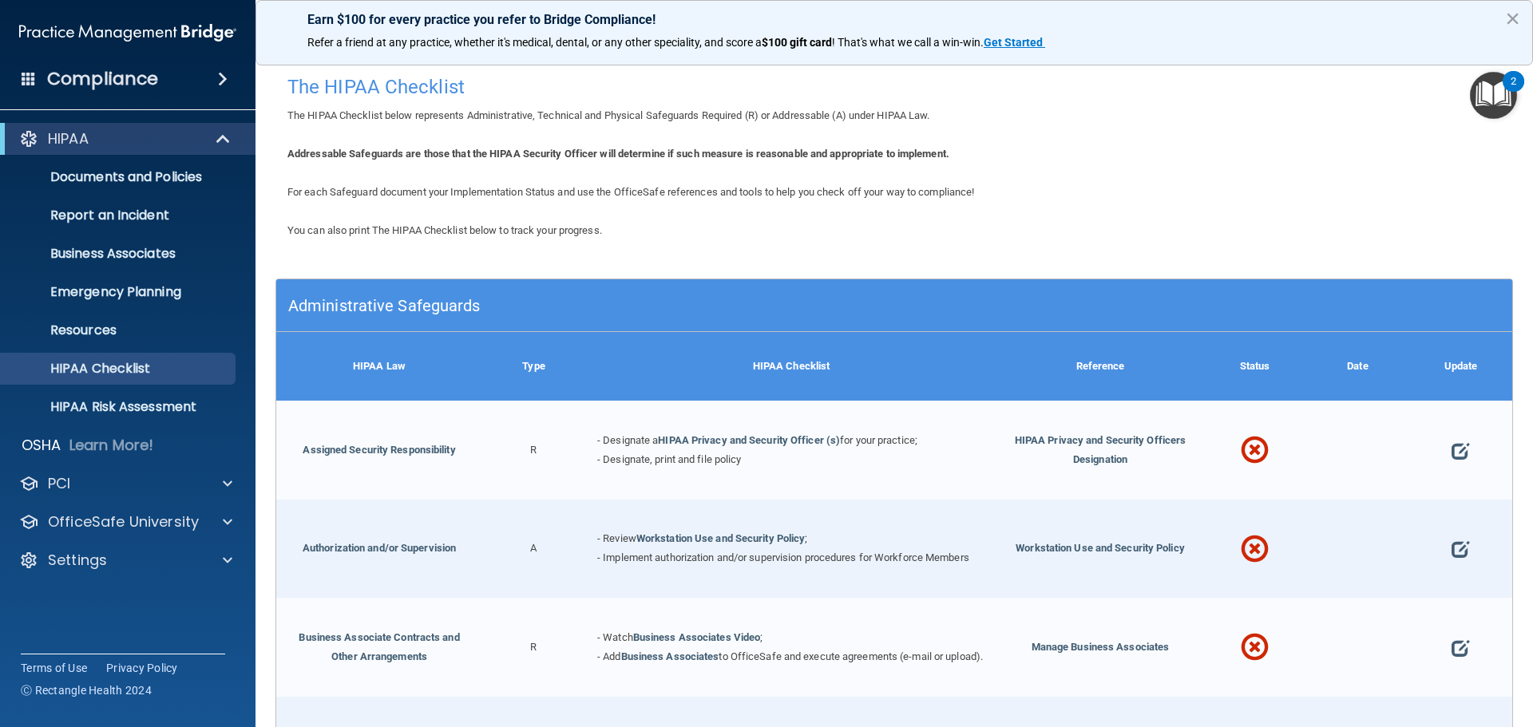
click at [451, 309] on h5 "Administrative Safeguards" at bounding box center [739, 306] width 903 height 18
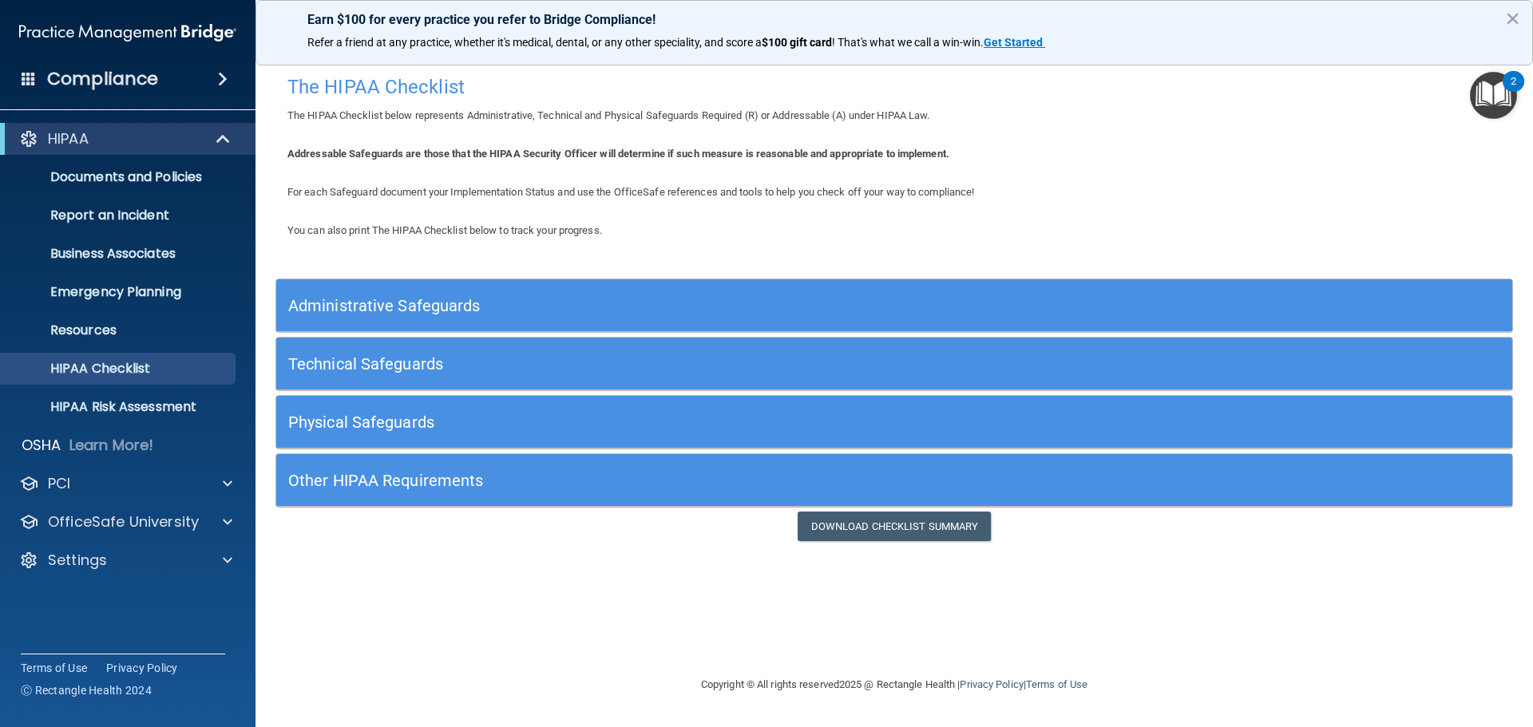
click at [427, 368] on h5 "Technical Safeguards" at bounding box center [739, 364] width 903 height 18
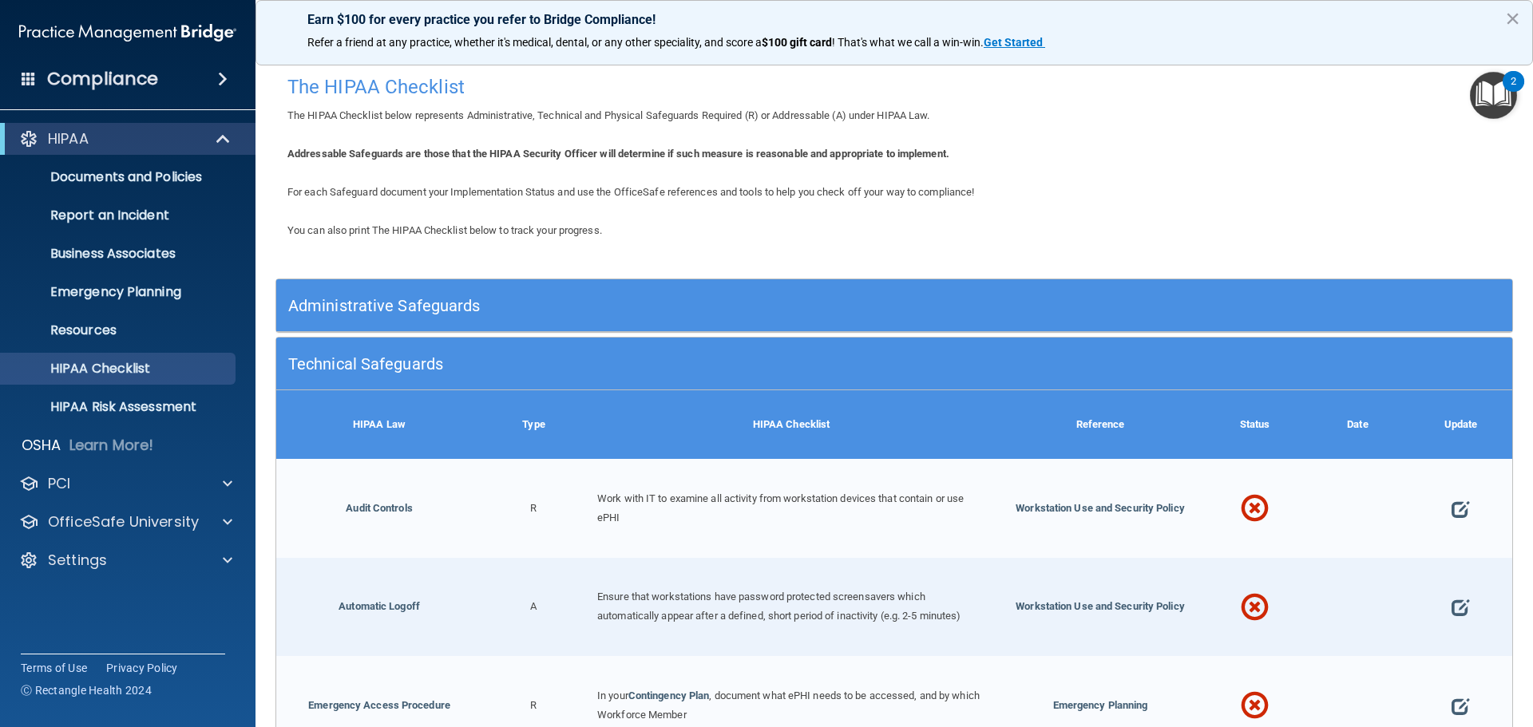
click at [427, 368] on h5 "Technical Safeguards" at bounding box center [739, 364] width 903 height 18
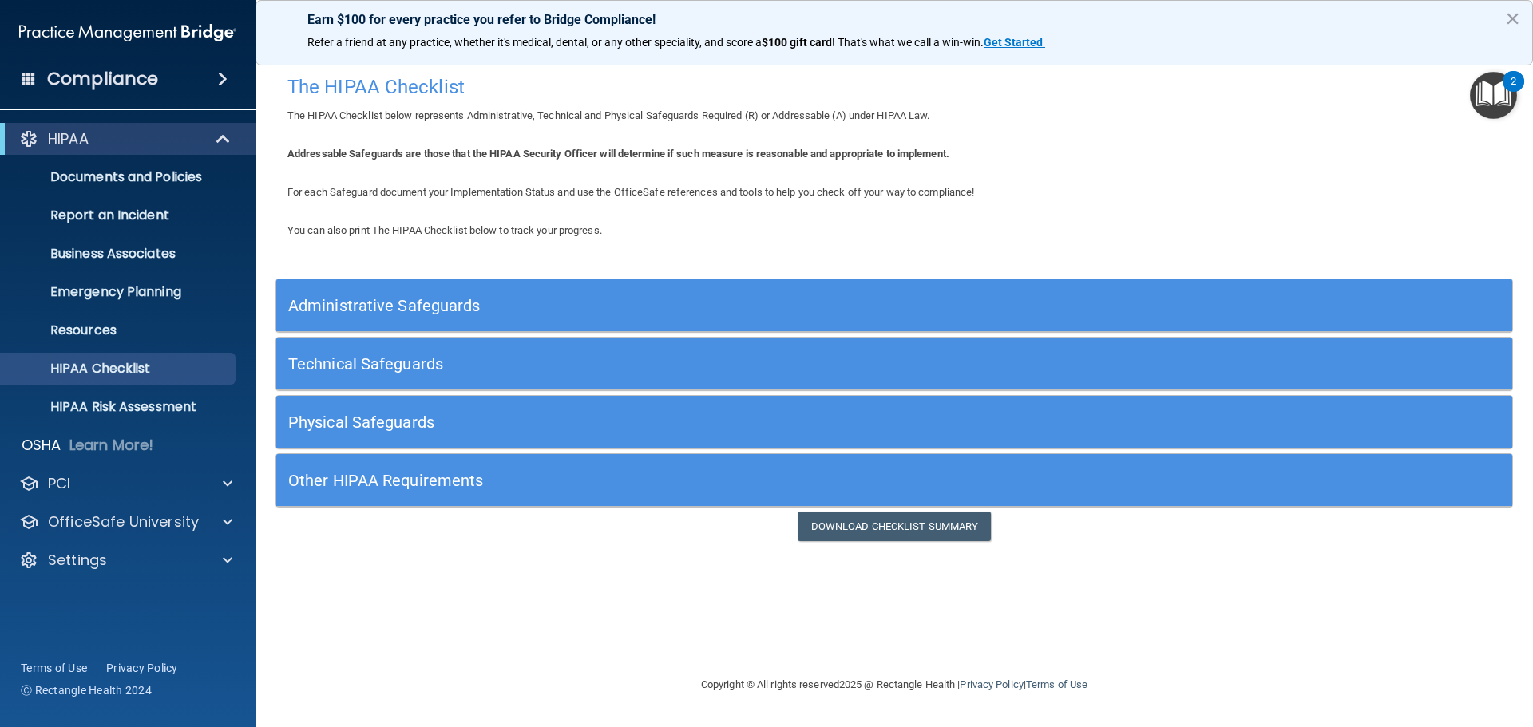
click at [411, 416] on h5 "Physical Safeguards" at bounding box center [739, 423] width 903 height 18
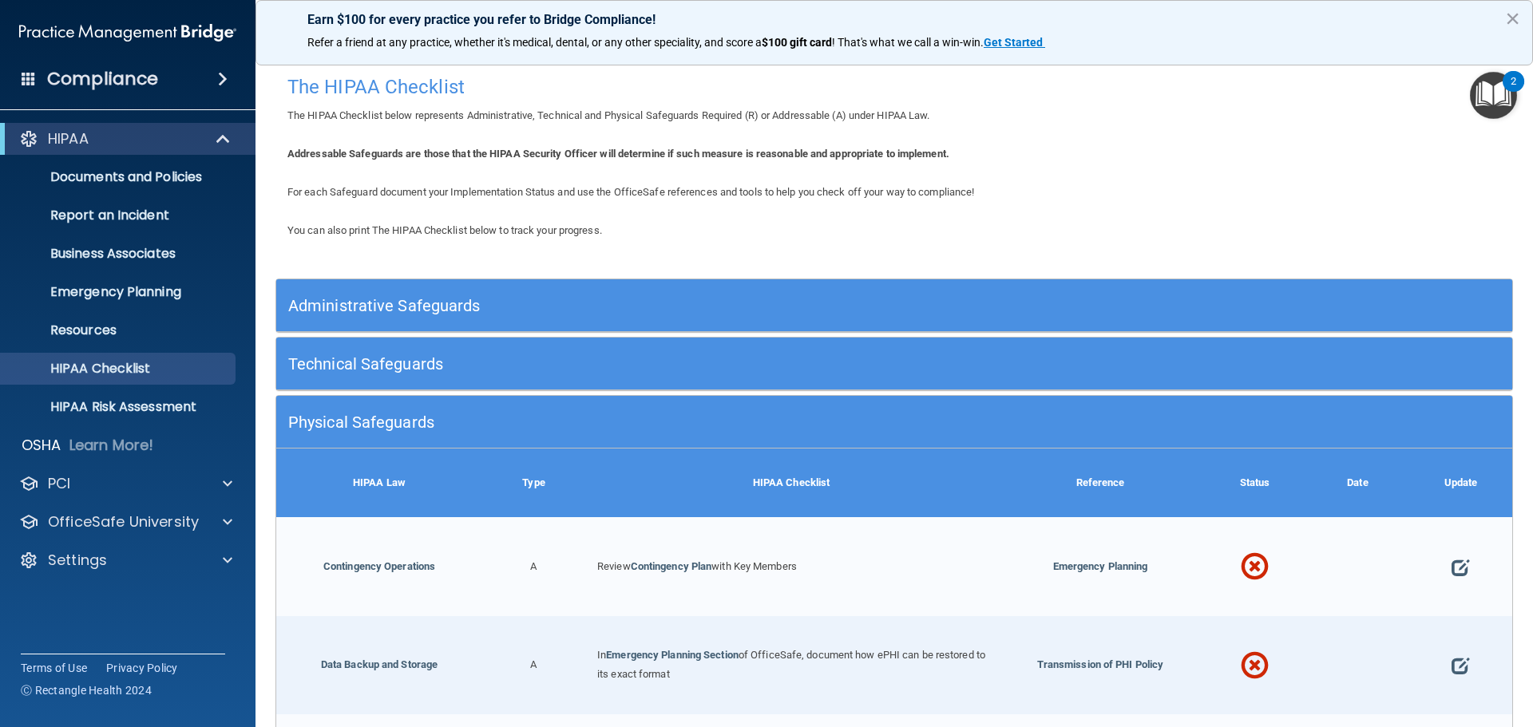
click at [411, 416] on h5 "Physical Safeguards" at bounding box center [739, 423] width 903 height 18
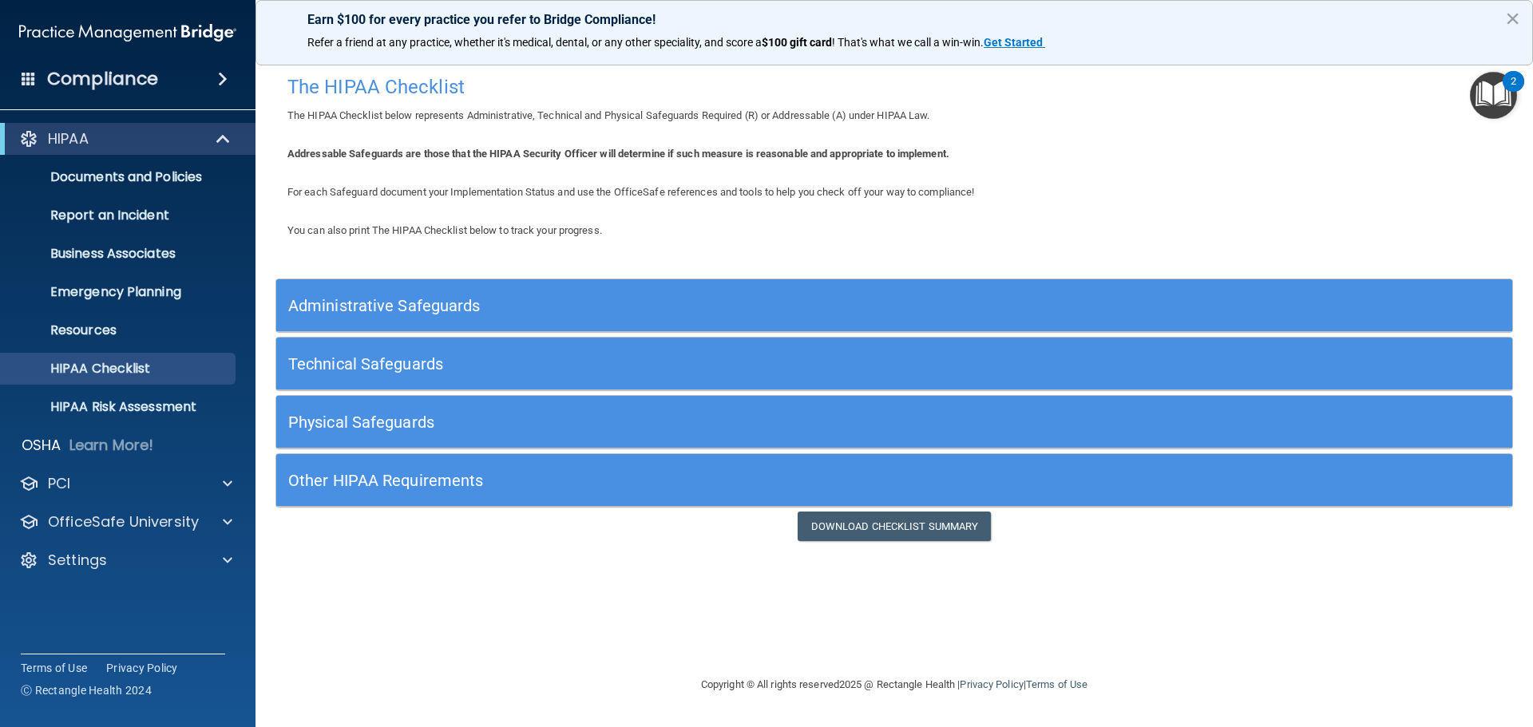
click at [393, 463] on div "Other HIPAA Requirements" at bounding box center [739, 480] width 927 height 36
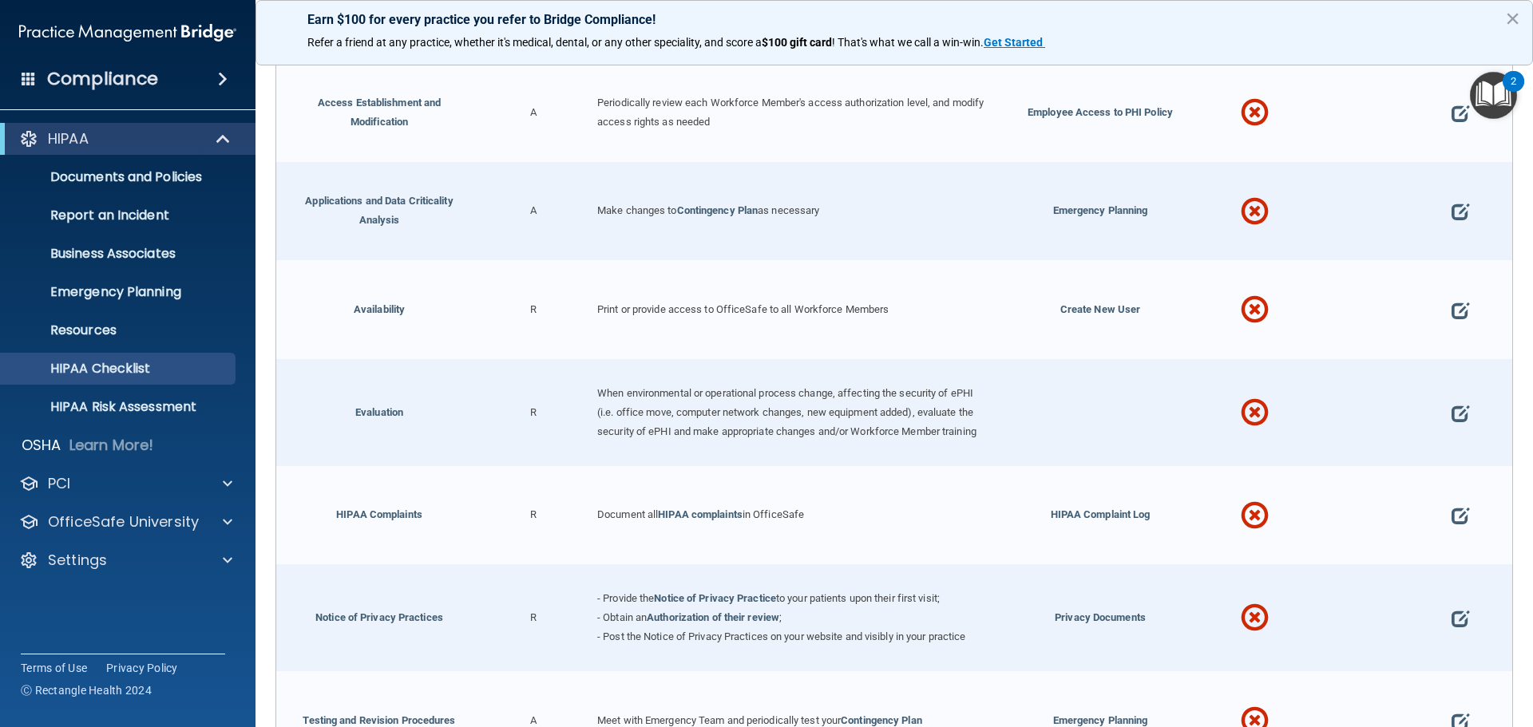
scroll to position [240, 0]
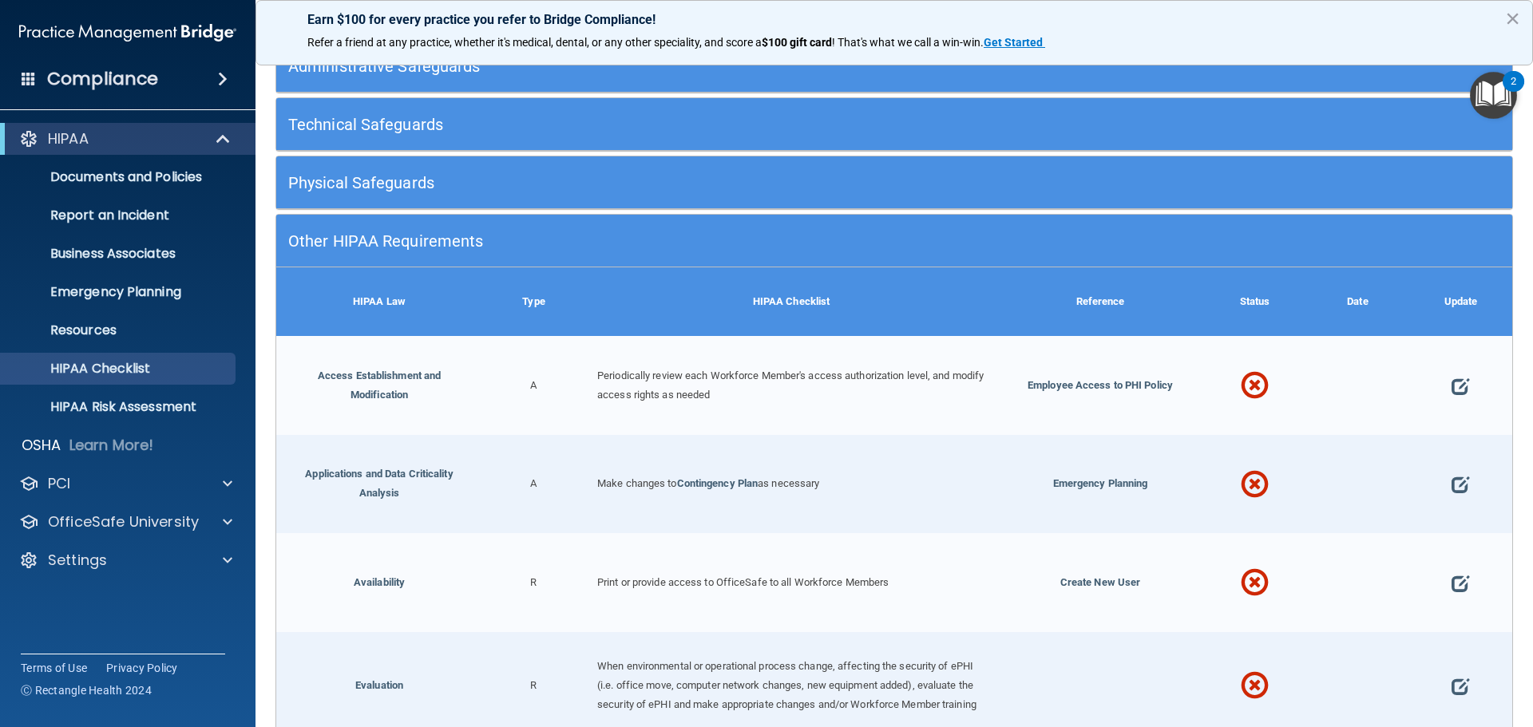
click at [451, 235] on h5 "Other HIPAA Requirements" at bounding box center [739, 241] width 903 height 18
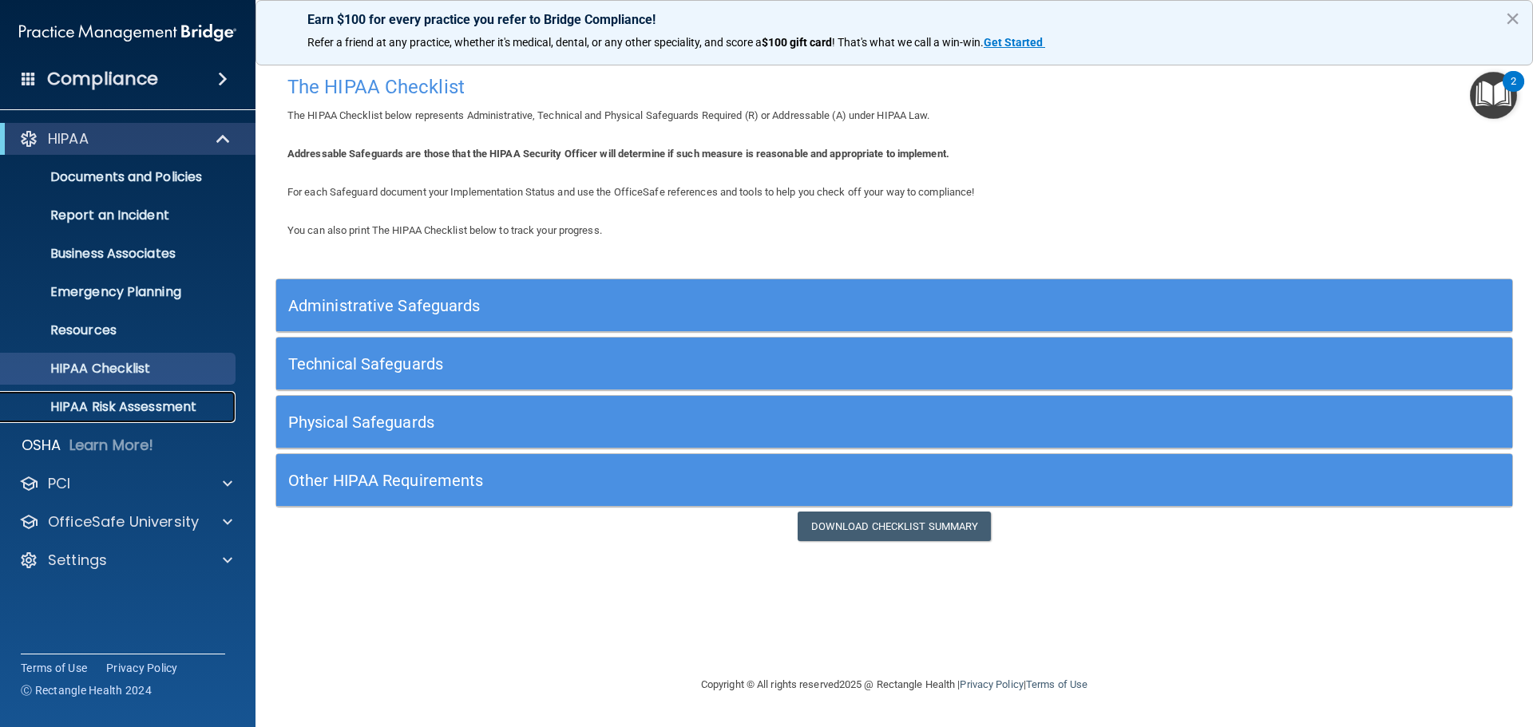
click at [192, 402] on p "HIPAA Risk Assessment" at bounding box center [119, 407] width 218 height 16
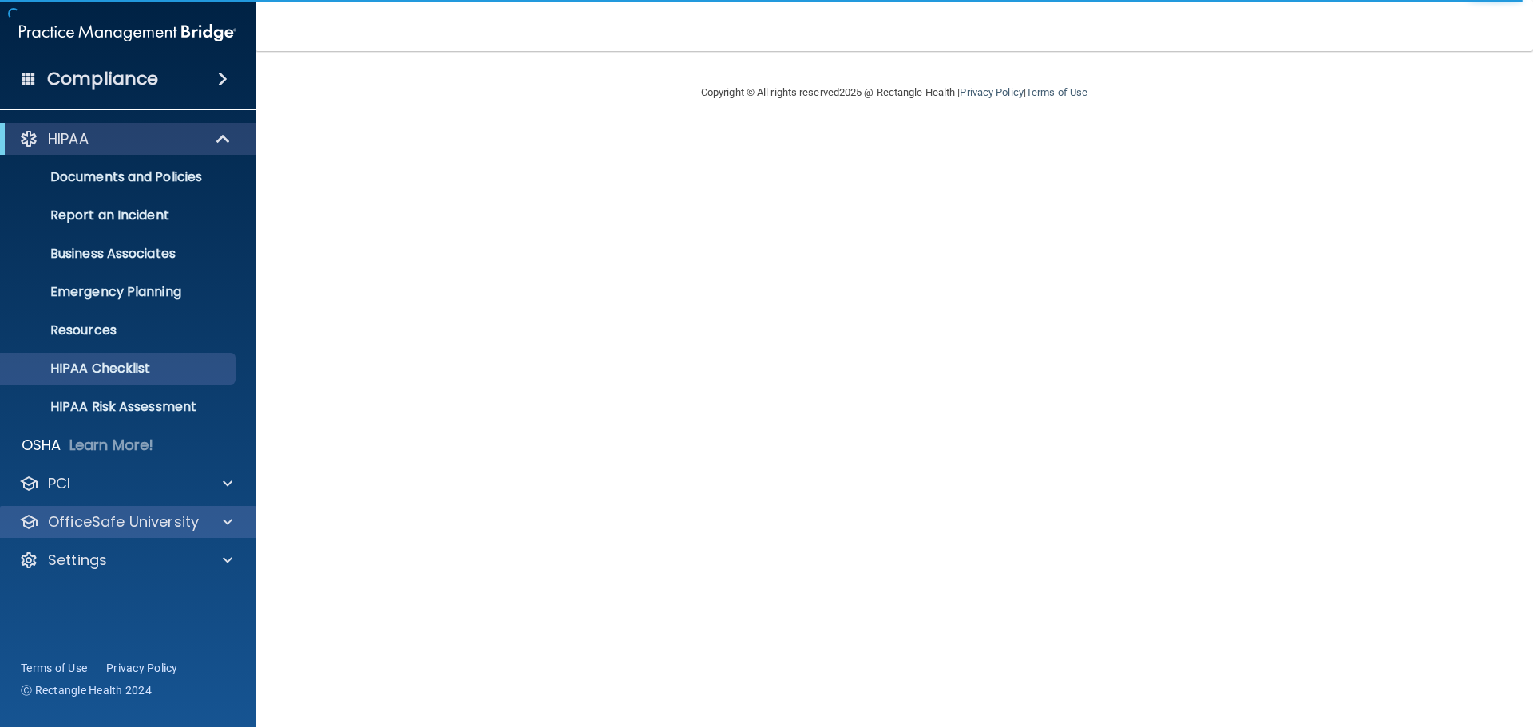
click at [121, 532] on div "OfficeSafe University" at bounding box center [128, 522] width 256 height 32
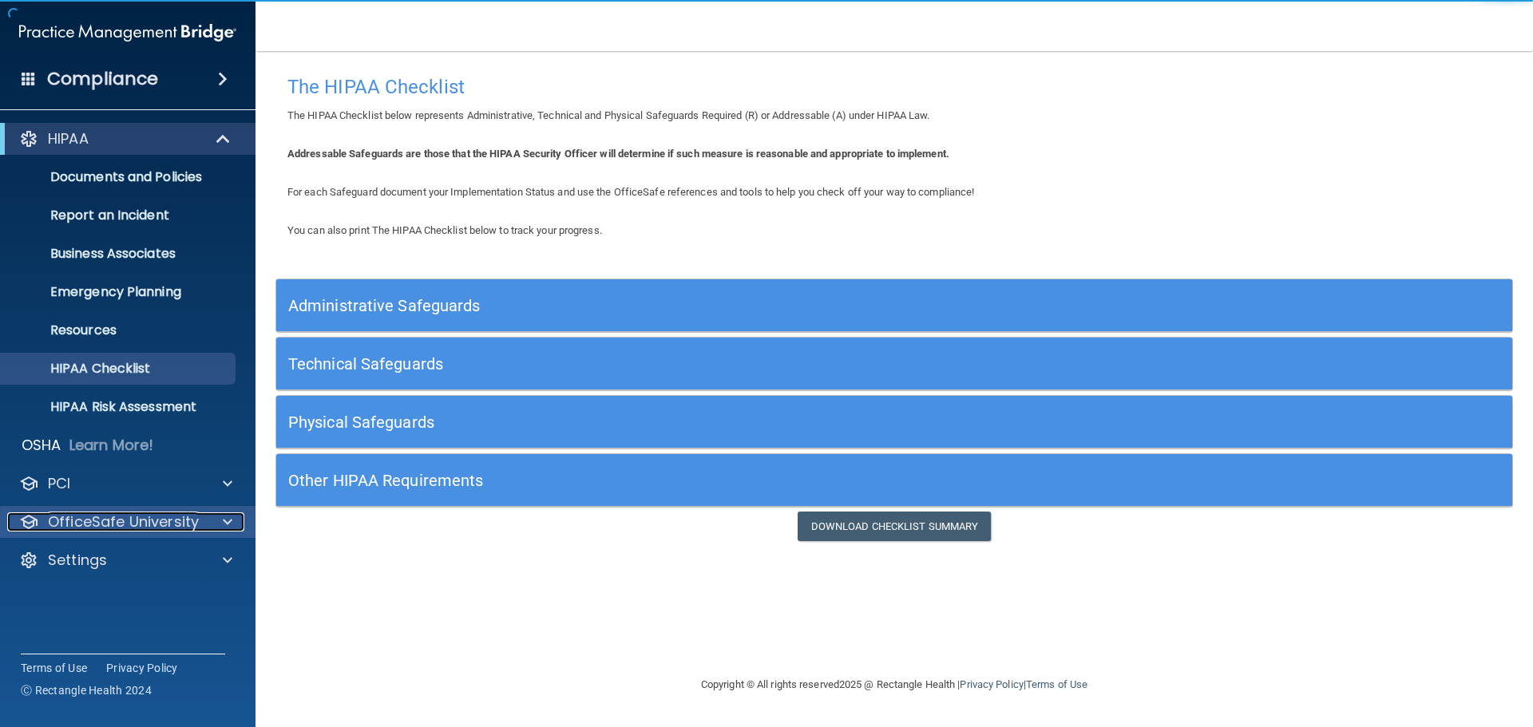
click at [148, 529] on p "OfficeSafe University" at bounding box center [123, 522] width 151 height 19
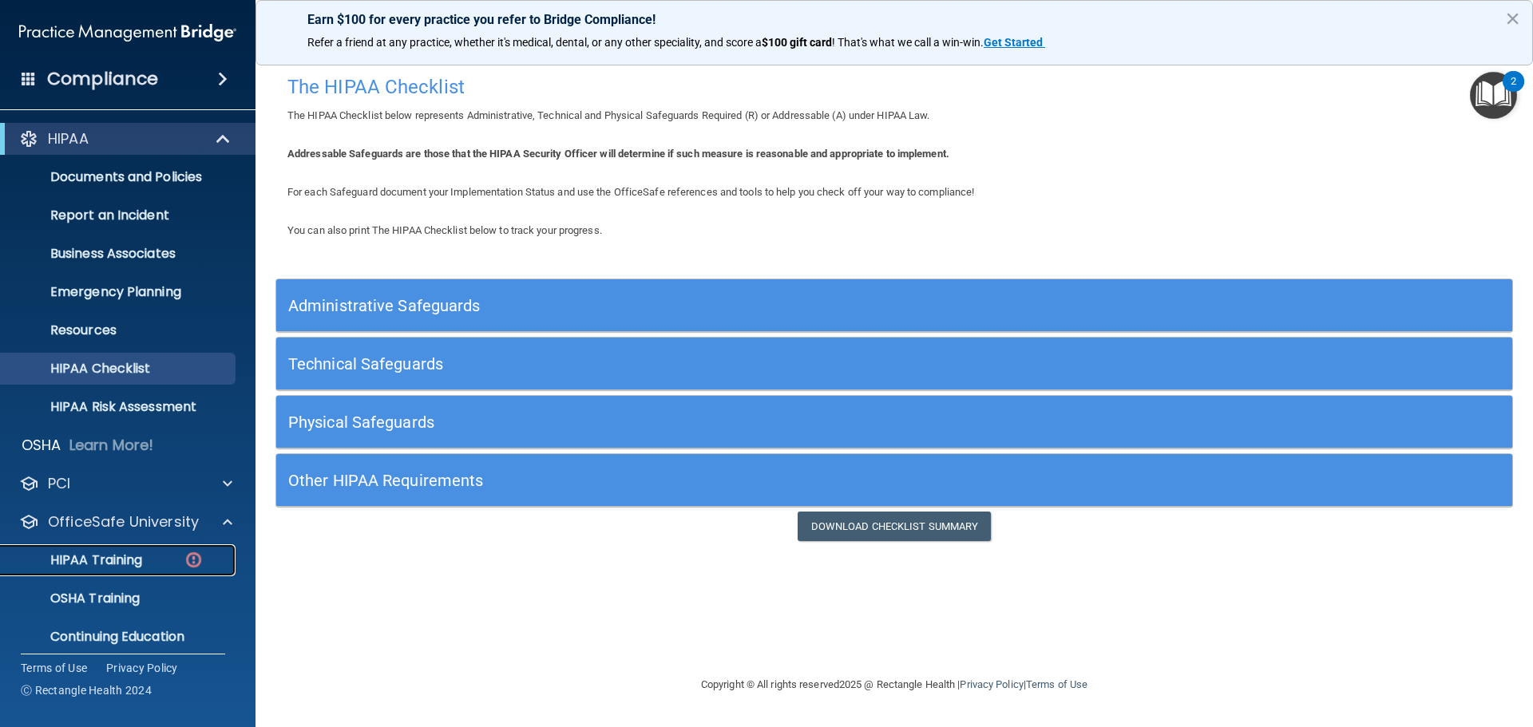
click at [113, 555] on p "HIPAA Training" at bounding box center [76, 561] width 132 height 16
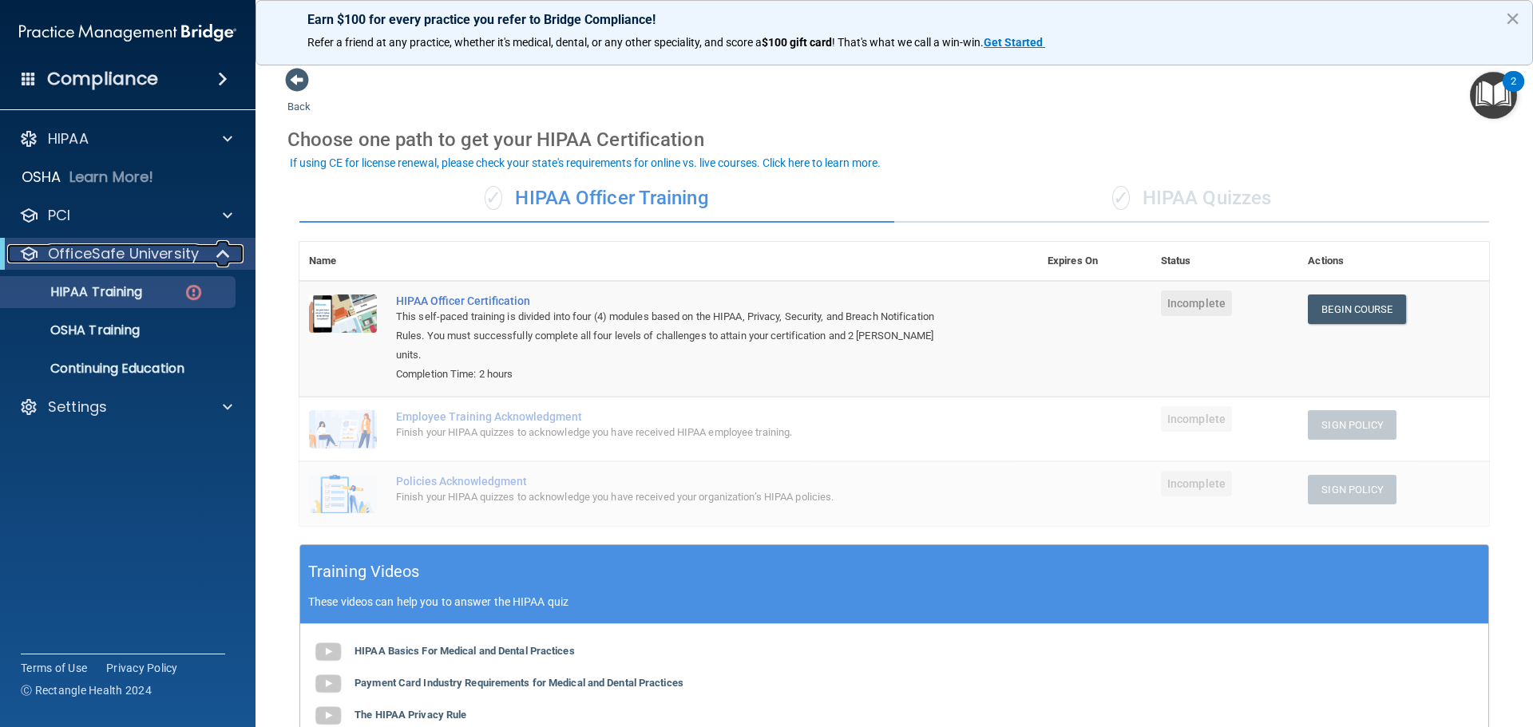
click at [125, 260] on p "OfficeSafe University" at bounding box center [123, 253] width 151 height 19
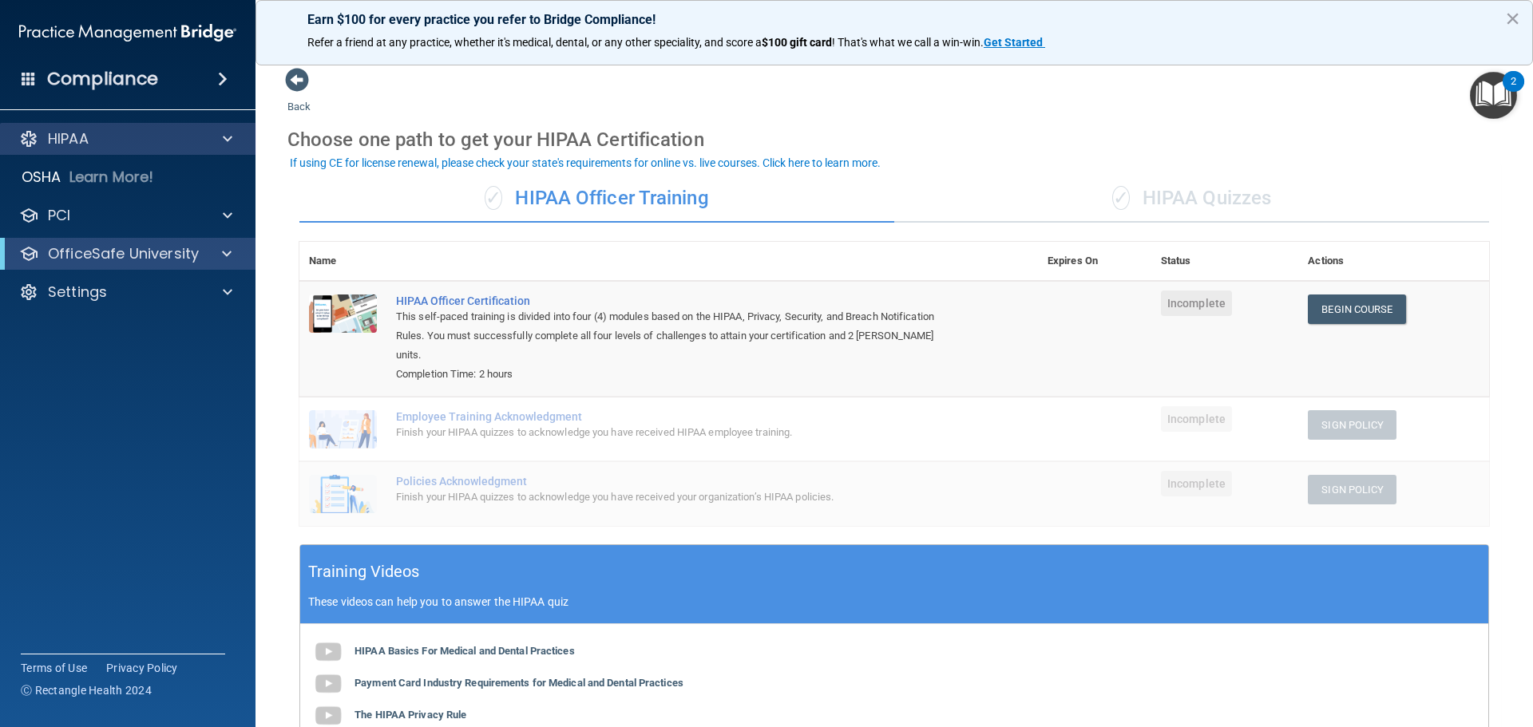
click at [97, 153] on div "HIPAA" at bounding box center [128, 139] width 256 height 32
click at [81, 131] on p "HIPAA" at bounding box center [68, 138] width 41 height 19
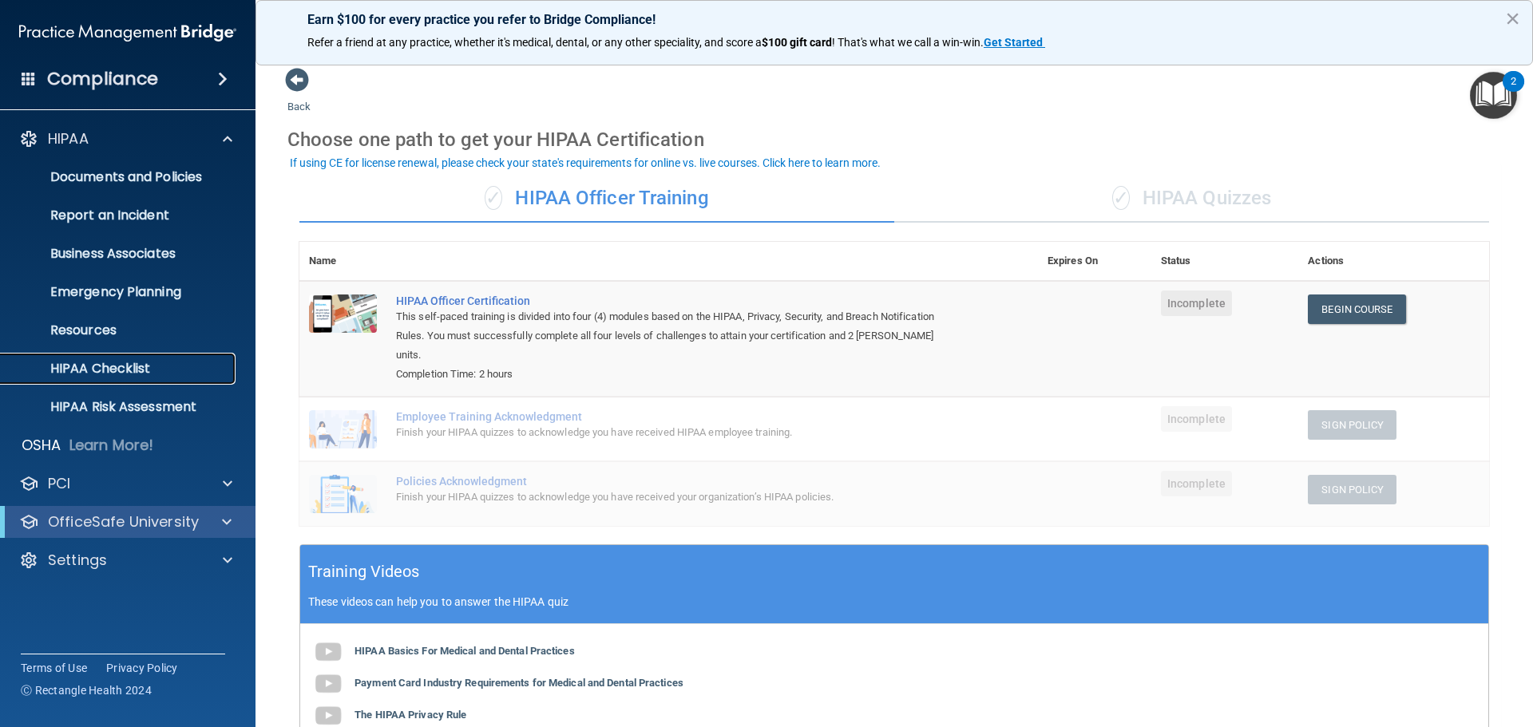
click at [124, 374] on p "HIPAA Checklist" at bounding box center [119, 369] width 218 height 16
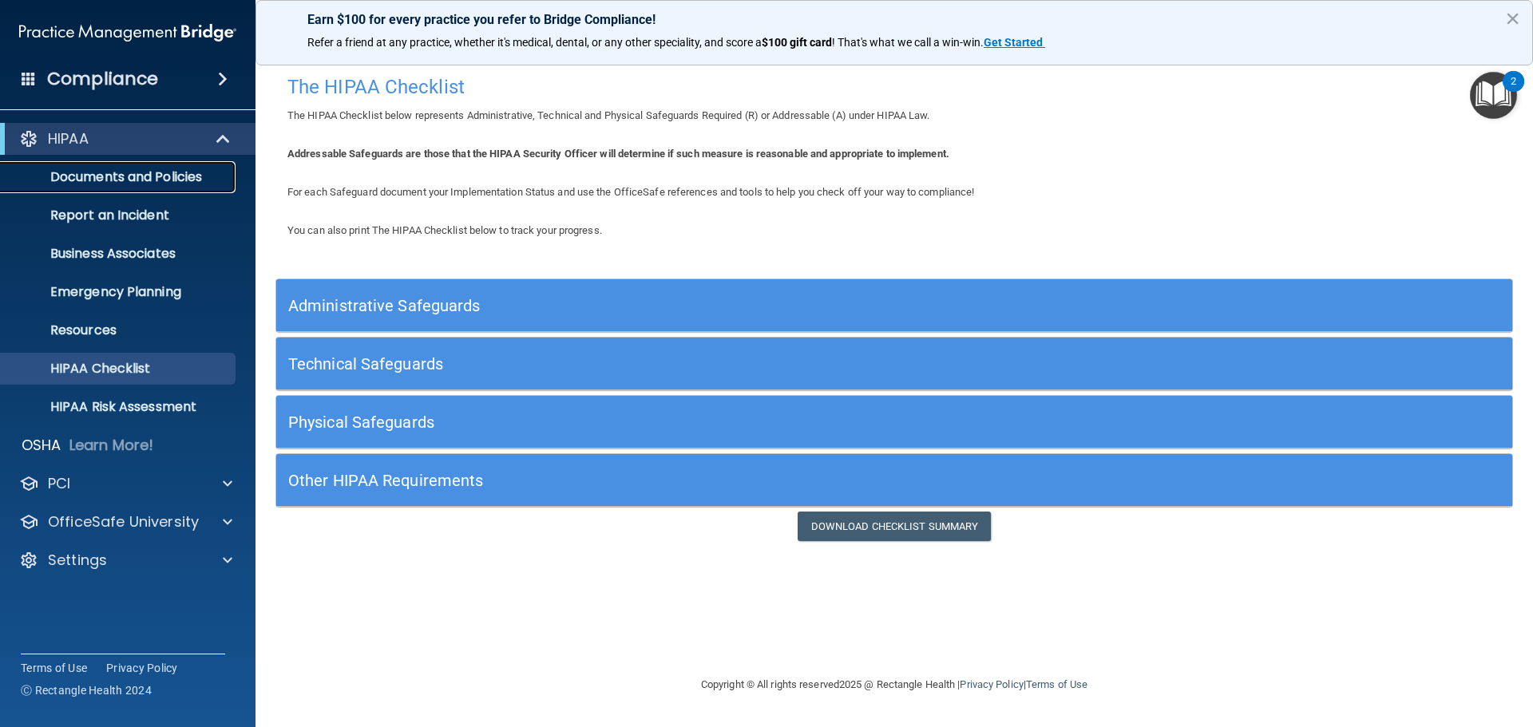
click at [136, 178] on p "Documents and Policies" at bounding box center [119, 177] width 218 height 16
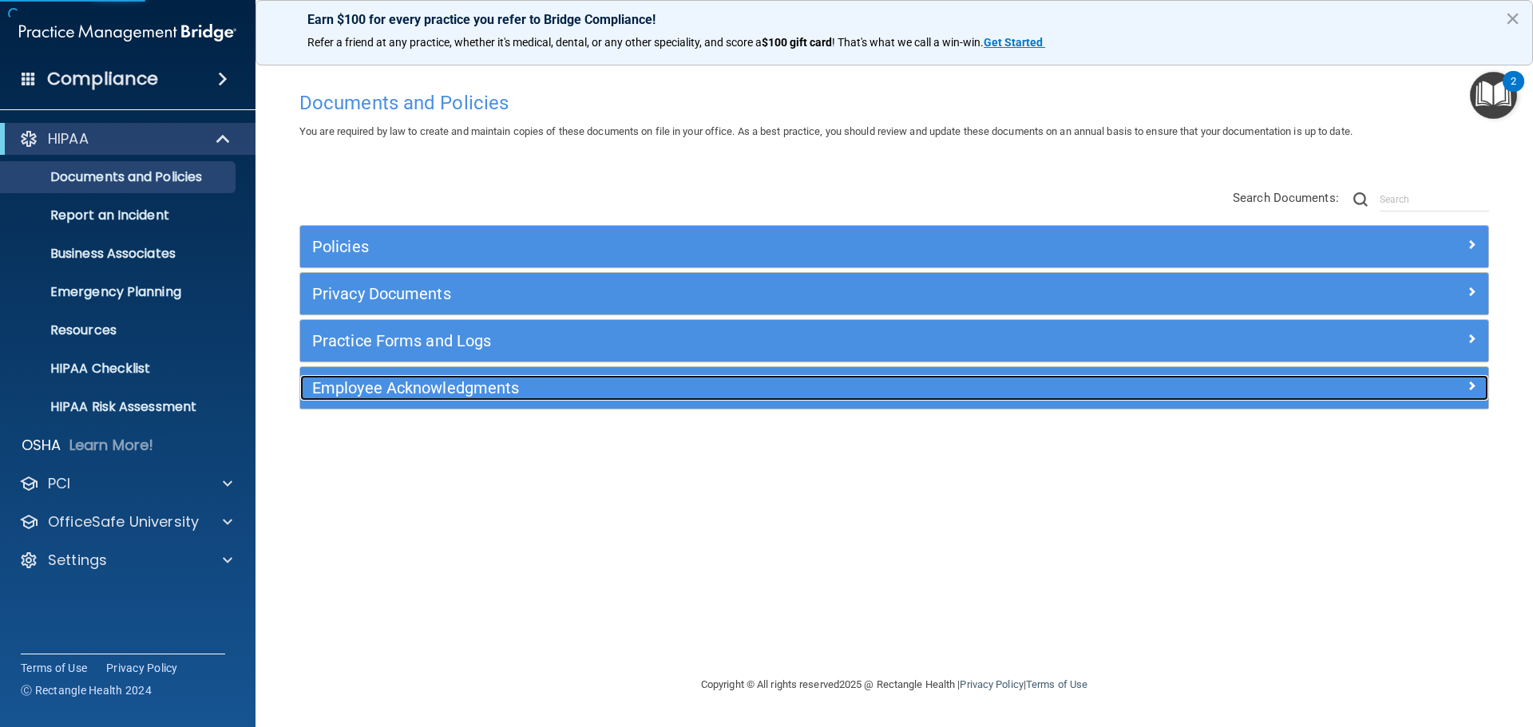
click at [484, 382] on h5 "Employee Acknowledgments" at bounding box center [745, 388] width 867 height 18
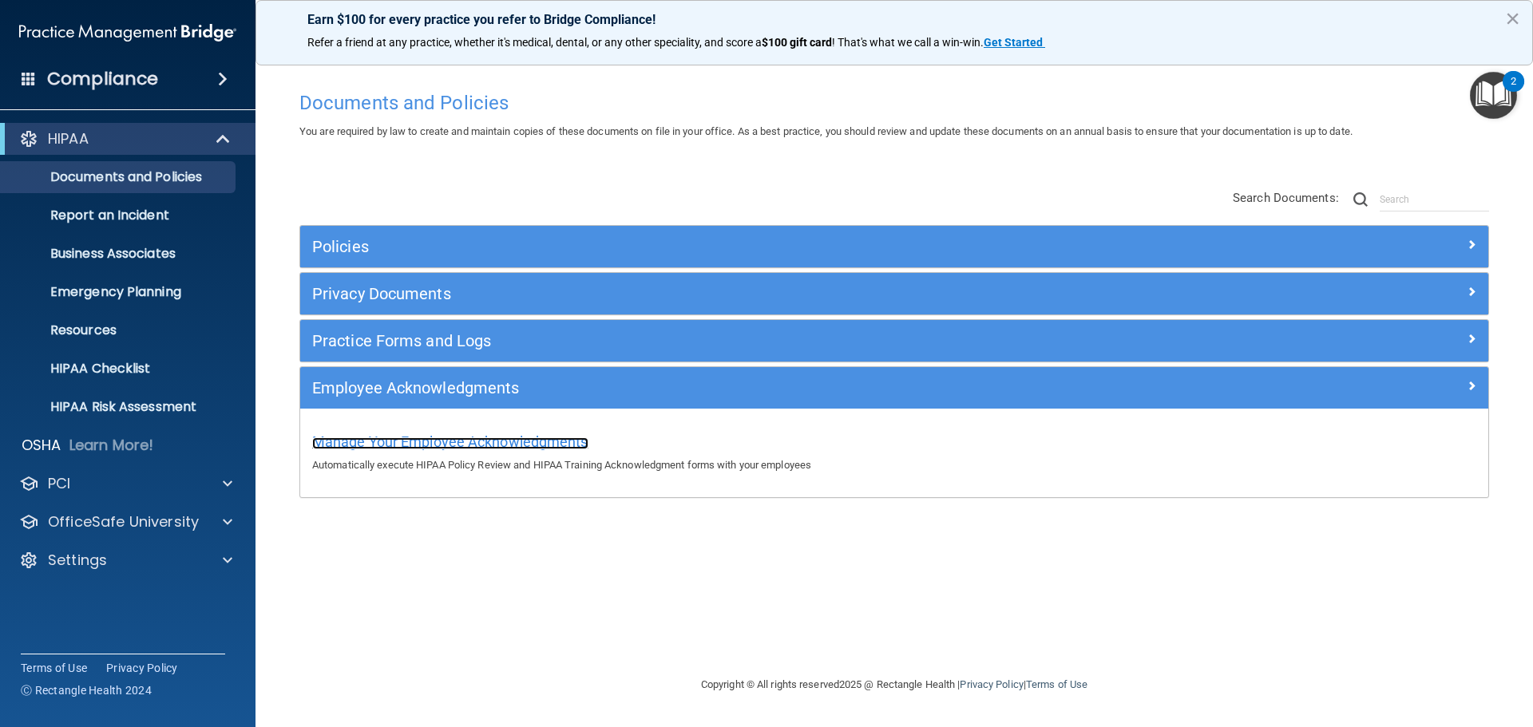
click at [516, 435] on span "Manage Your Employee Acknowledgments" at bounding box center [450, 442] width 276 height 17
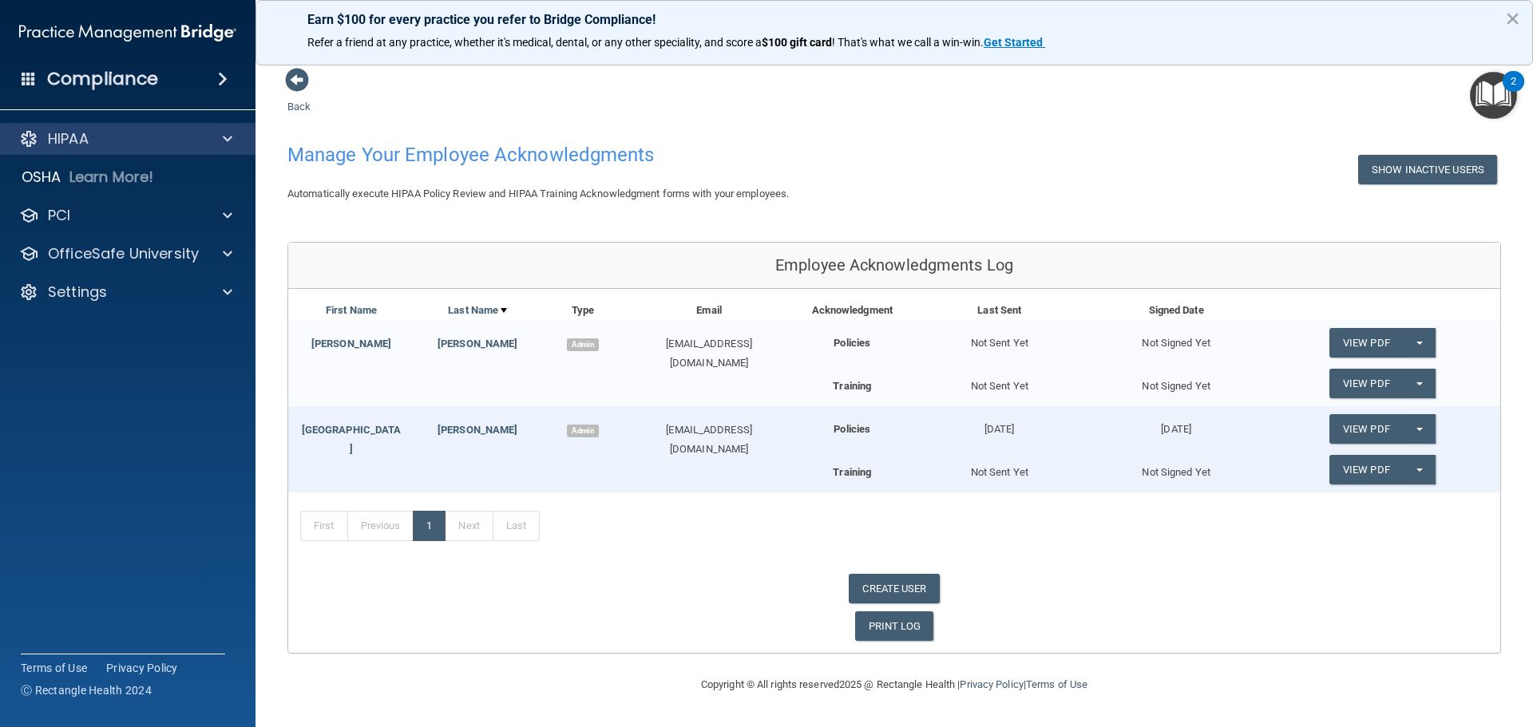
click at [133, 129] on div "HIPAA" at bounding box center [128, 139] width 256 height 32
click at [157, 141] on div "HIPAA" at bounding box center [106, 138] width 198 height 19
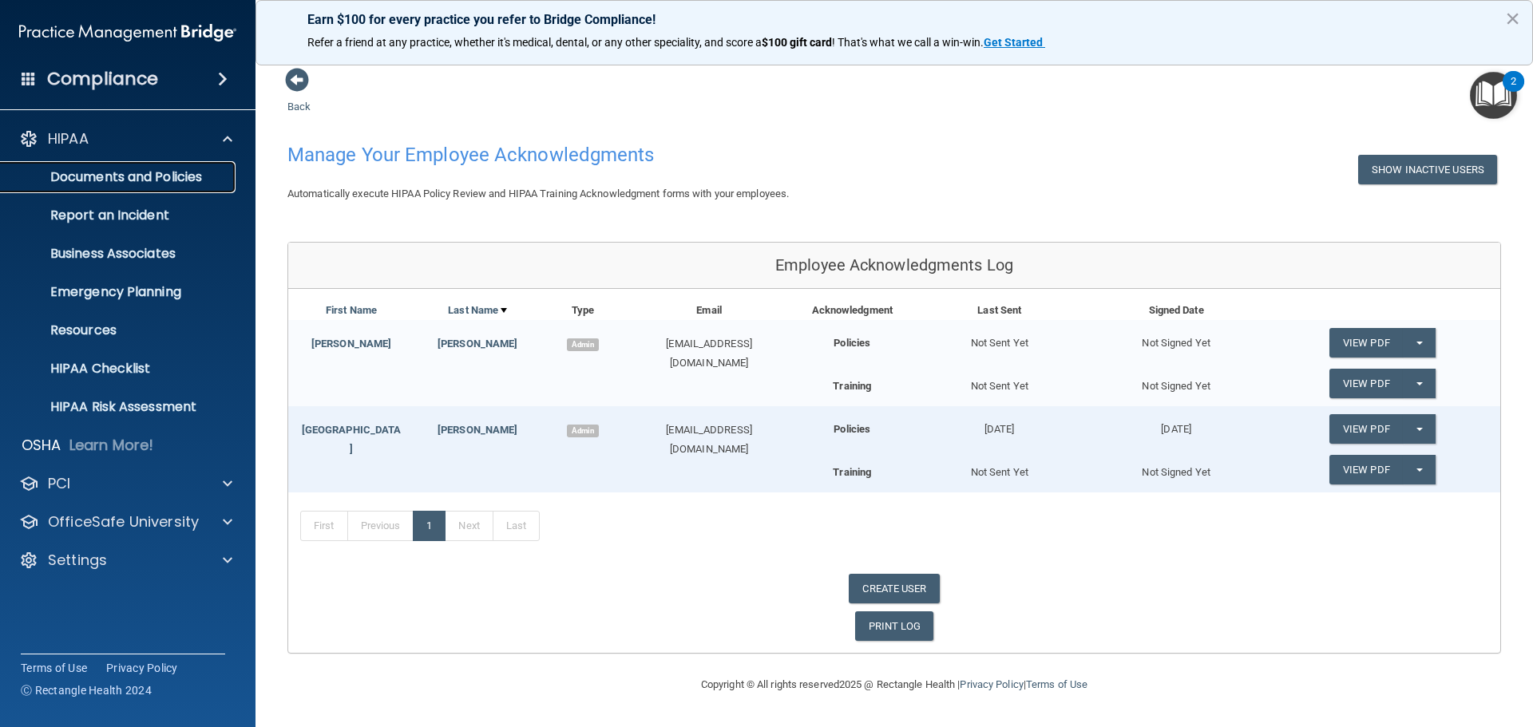
click at [141, 173] on p "Documents and Policies" at bounding box center [119, 177] width 218 height 16
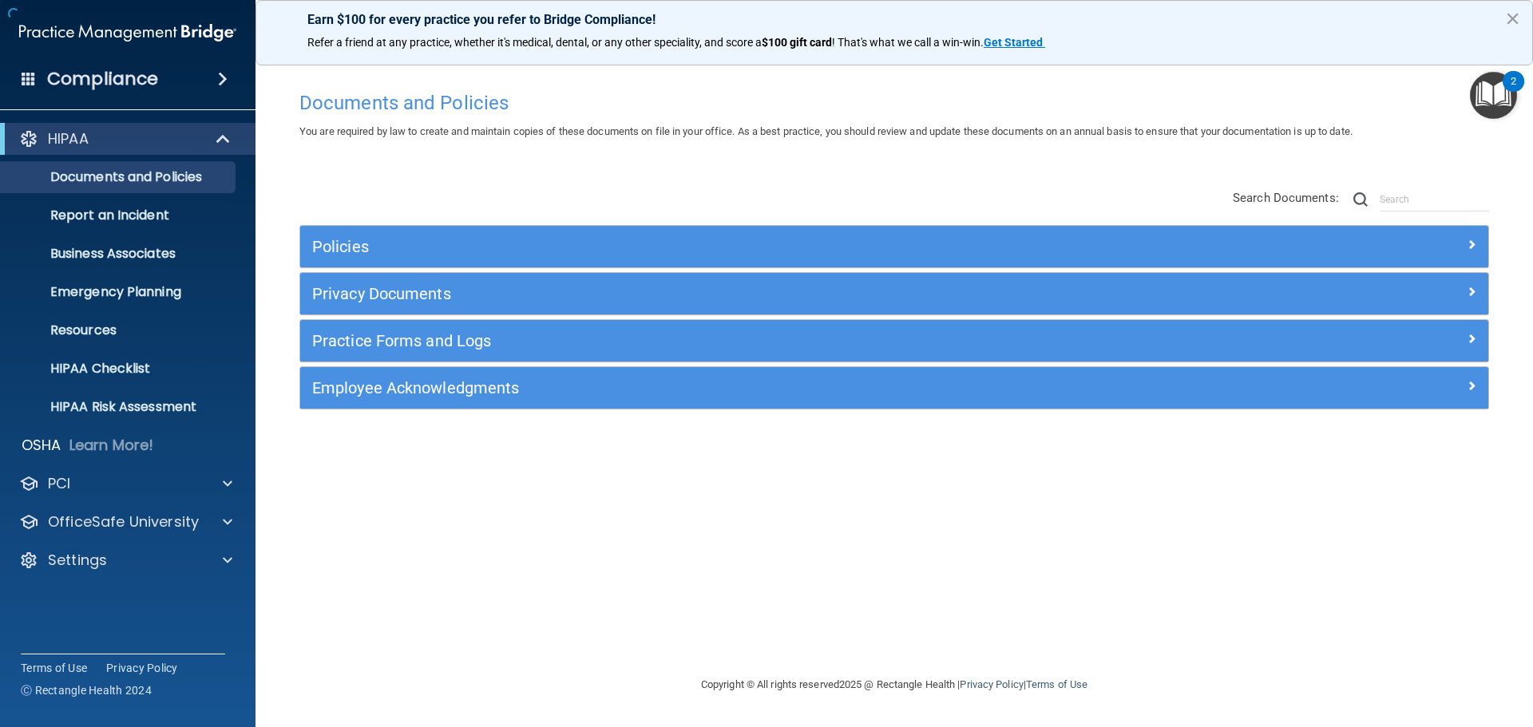
click at [294, 80] on div "Documents and Policies You are required by law to create and maintain copies of…" at bounding box center [894, 363] width 1214 height 593
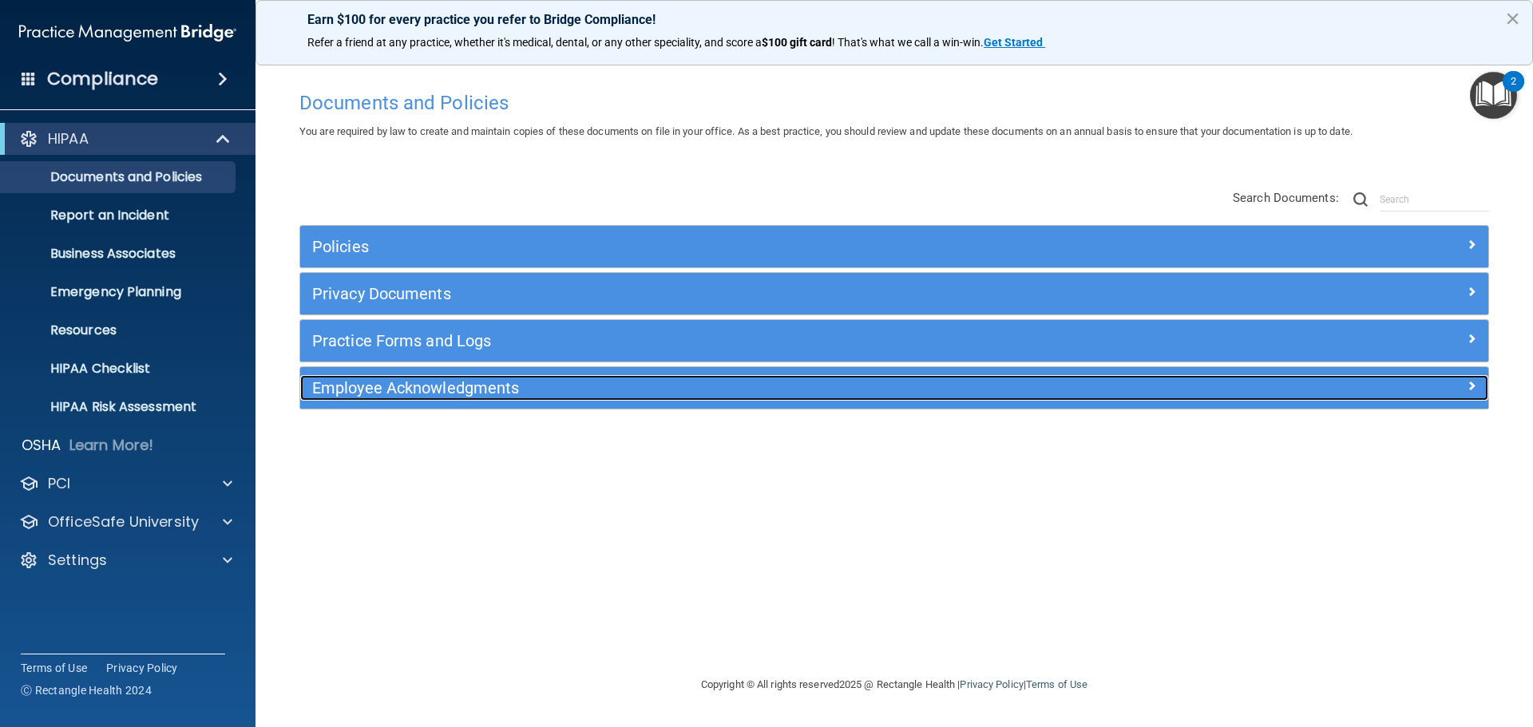
click at [1439, 396] on div "Employee Acknowledgments" at bounding box center [894, 388] width 1188 height 26
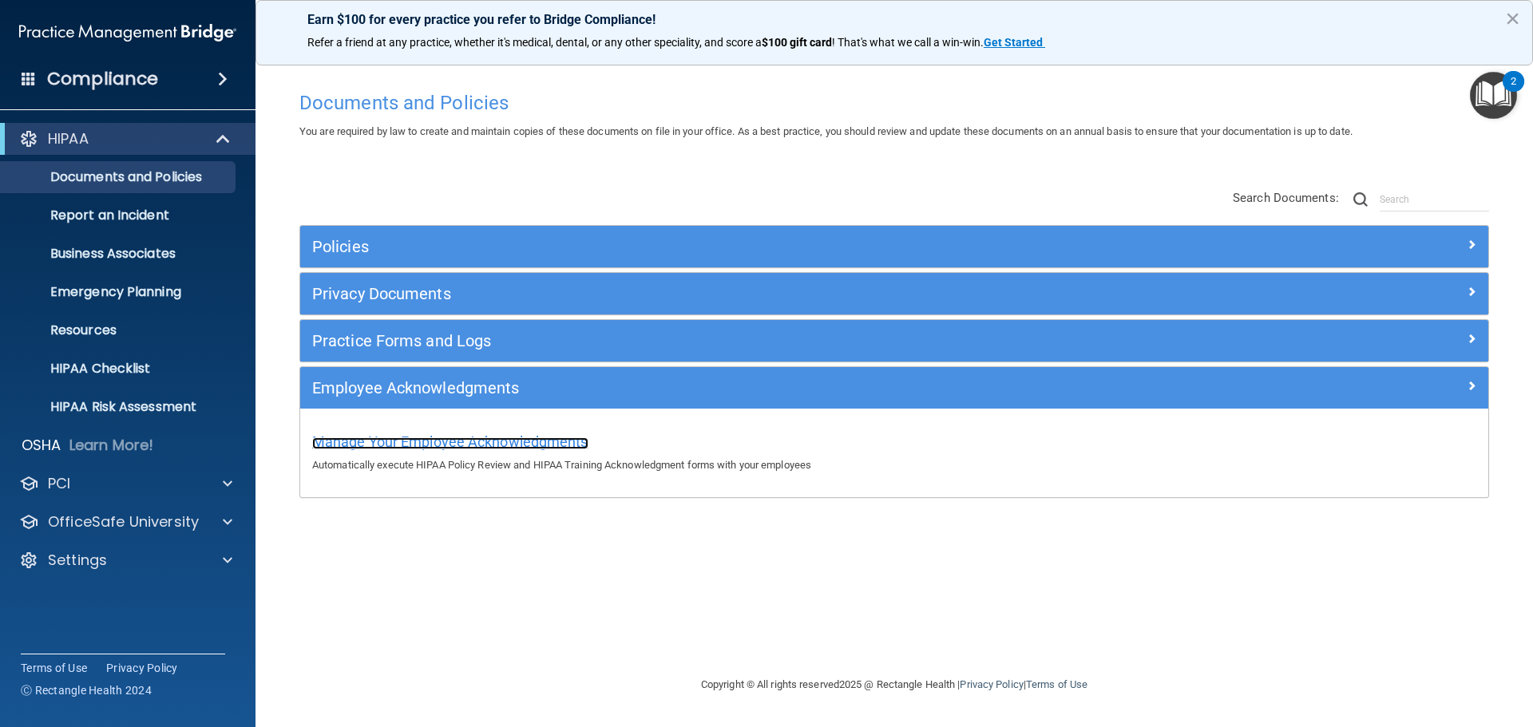
click at [453, 447] on span "Manage Your Employee Acknowledgments" at bounding box center [450, 442] width 276 height 17
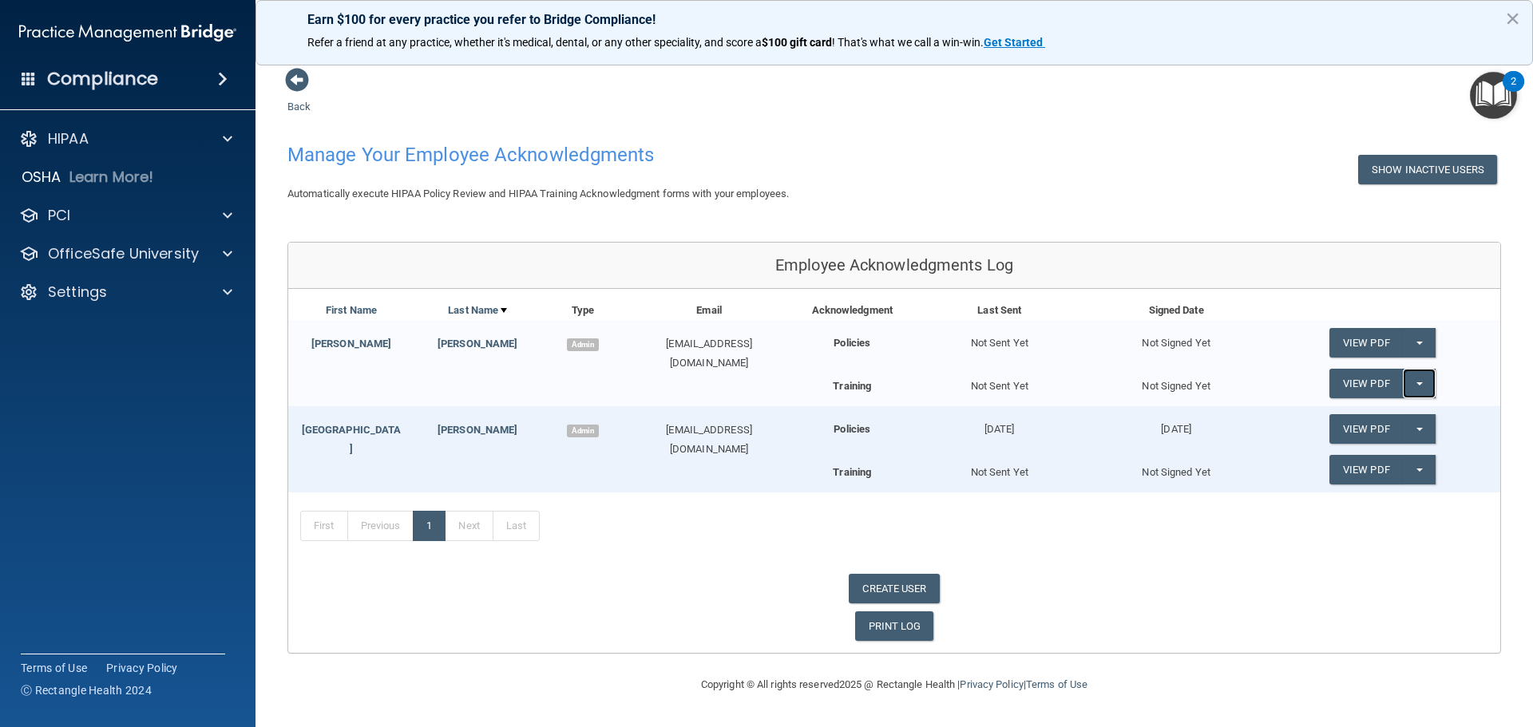
click at [1412, 383] on button "Split button!" at bounding box center [1419, 384] width 33 height 30
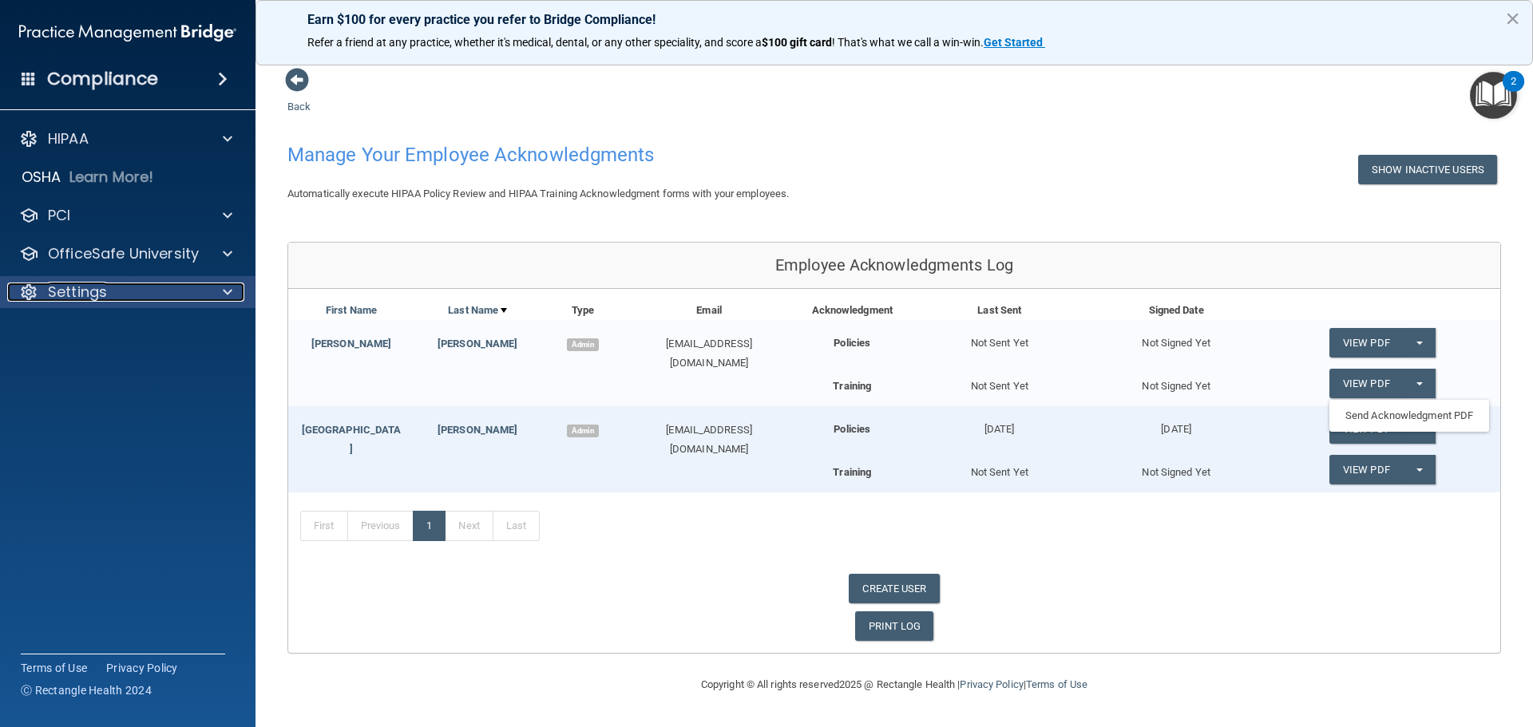
click at [164, 301] on div "Settings" at bounding box center [106, 292] width 198 height 19
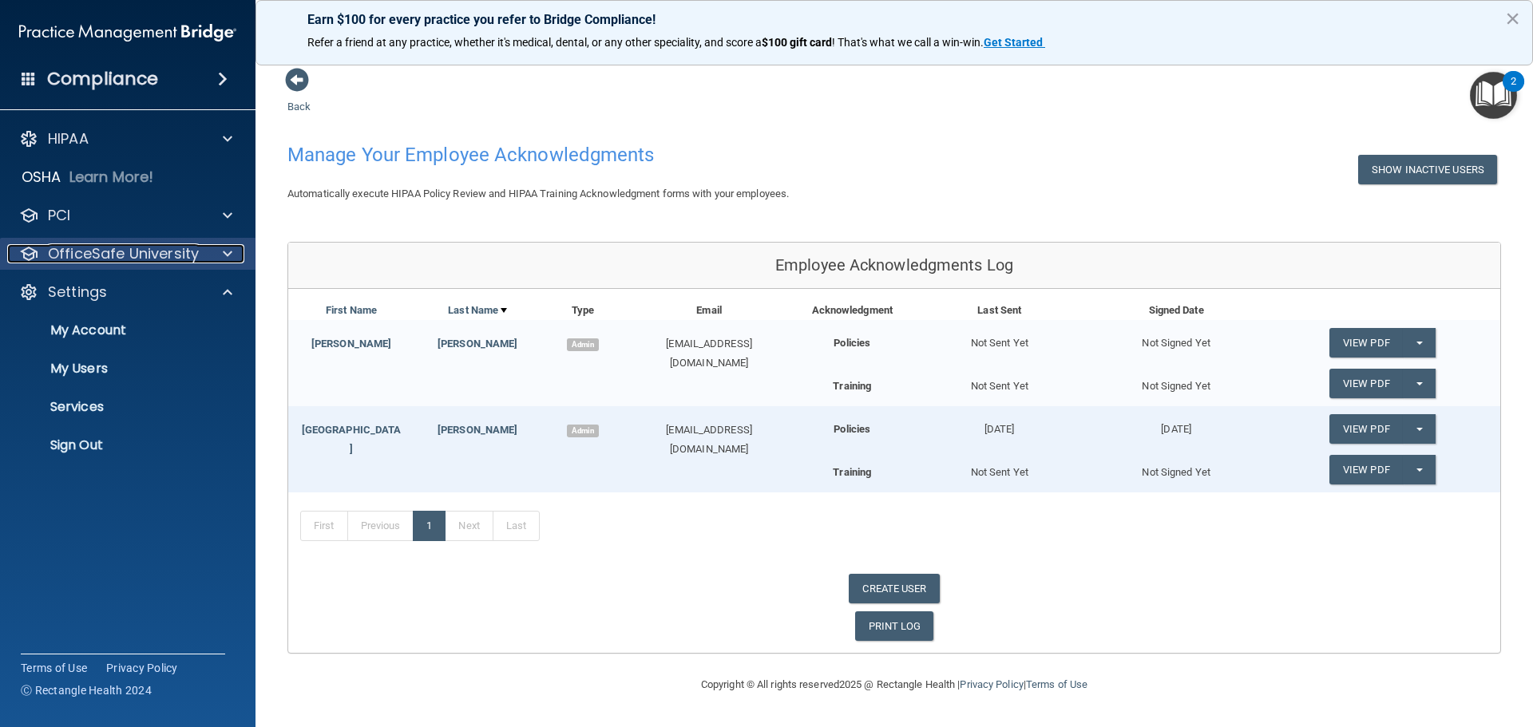
click at [165, 256] on p "OfficeSafe University" at bounding box center [123, 253] width 151 height 19
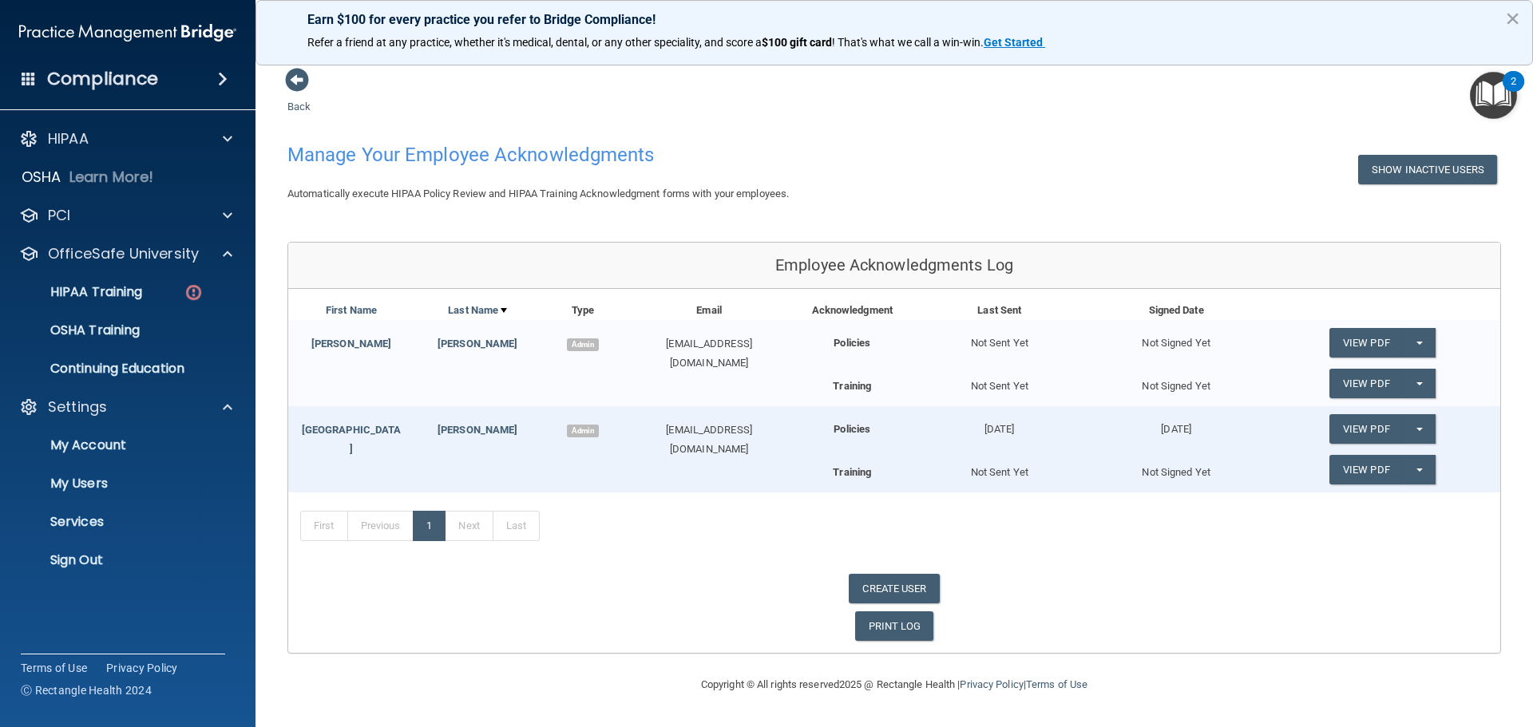
click at [197, 73] on div "Compliance" at bounding box center [128, 78] width 256 height 35
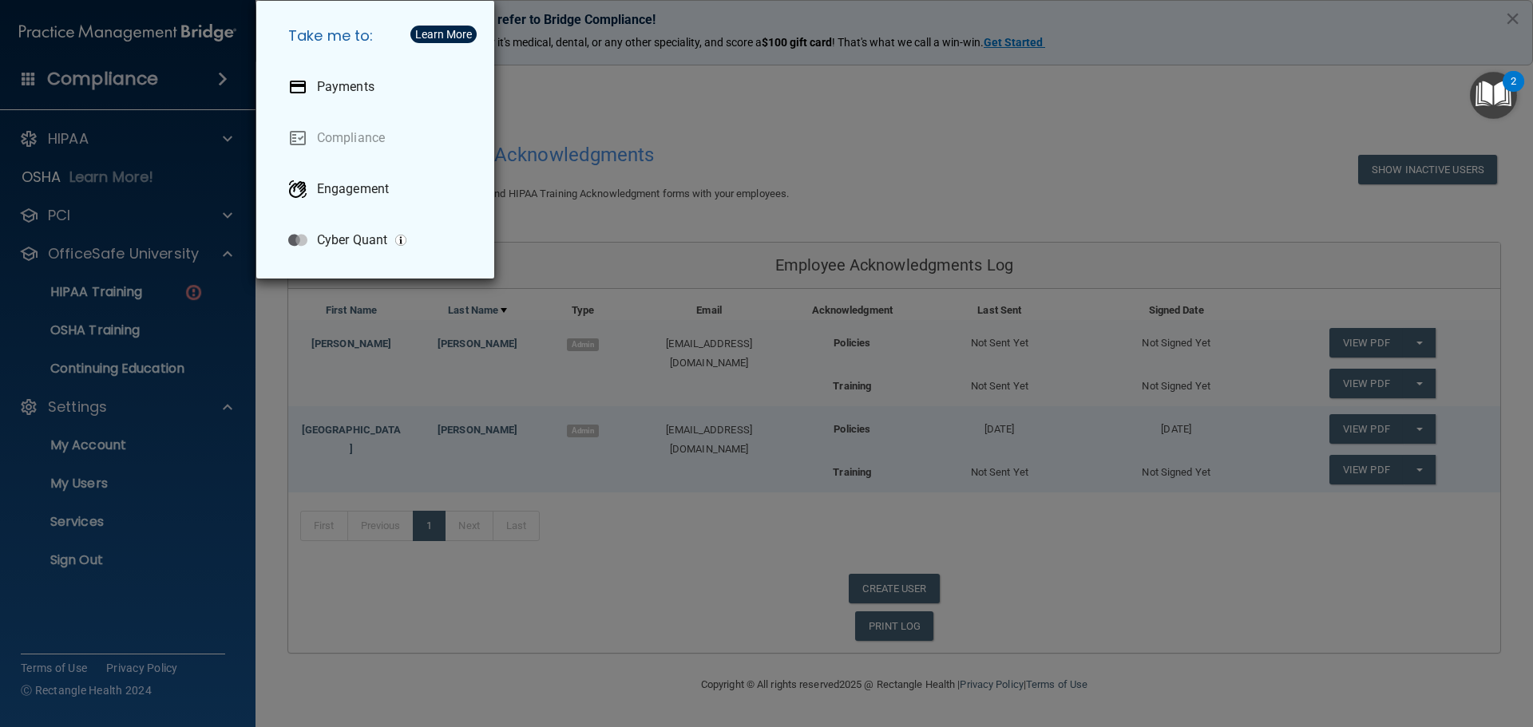
click at [159, 73] on div "Take me to: Payments Compliance Engagement Cyber Quant" at bounding box center [766, 363] width 1533 height 727
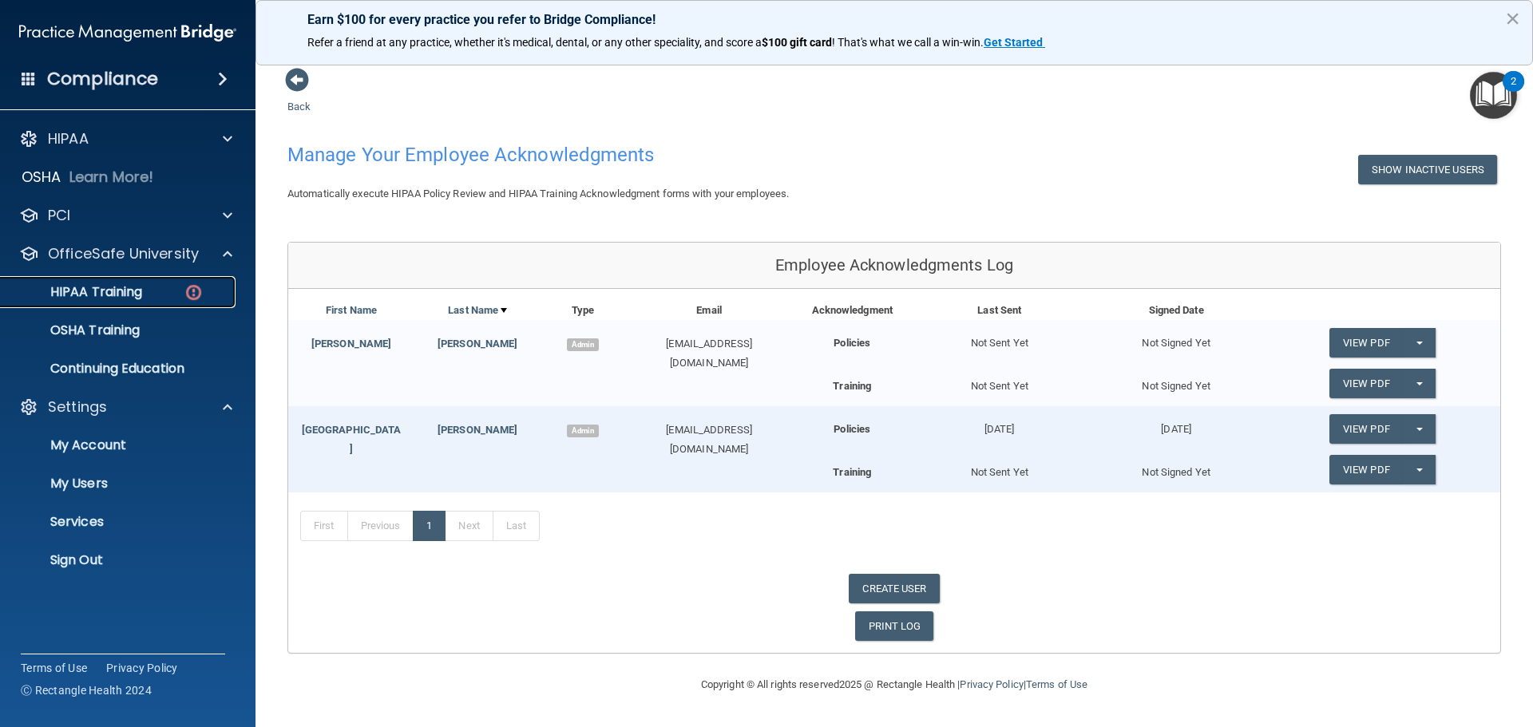
click at [139, 303] on link "HIPAA Training" at bounding box center [110, 292] width 252 height 32
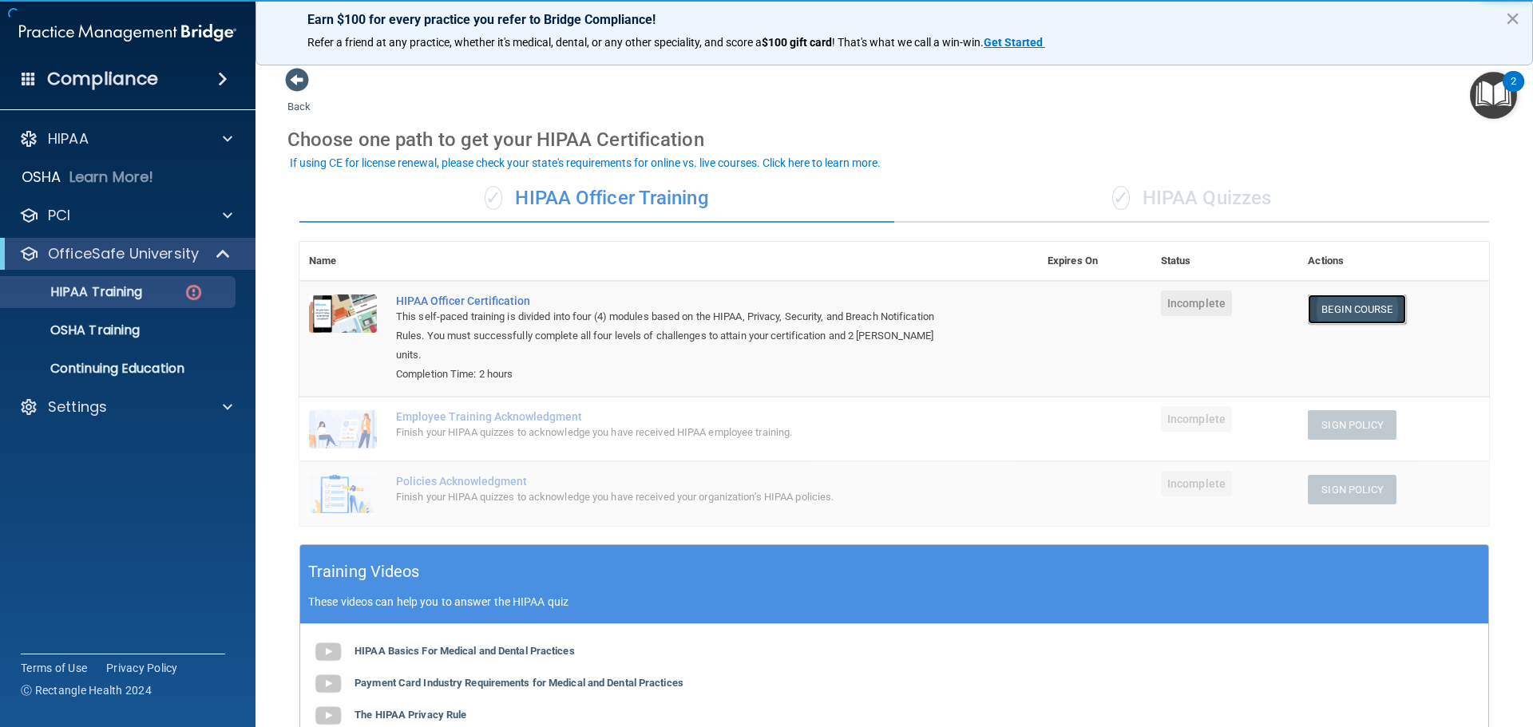
click at [1369, 307] on link "Begin Course" at bounding box center [1356, 310] width 97 height 30
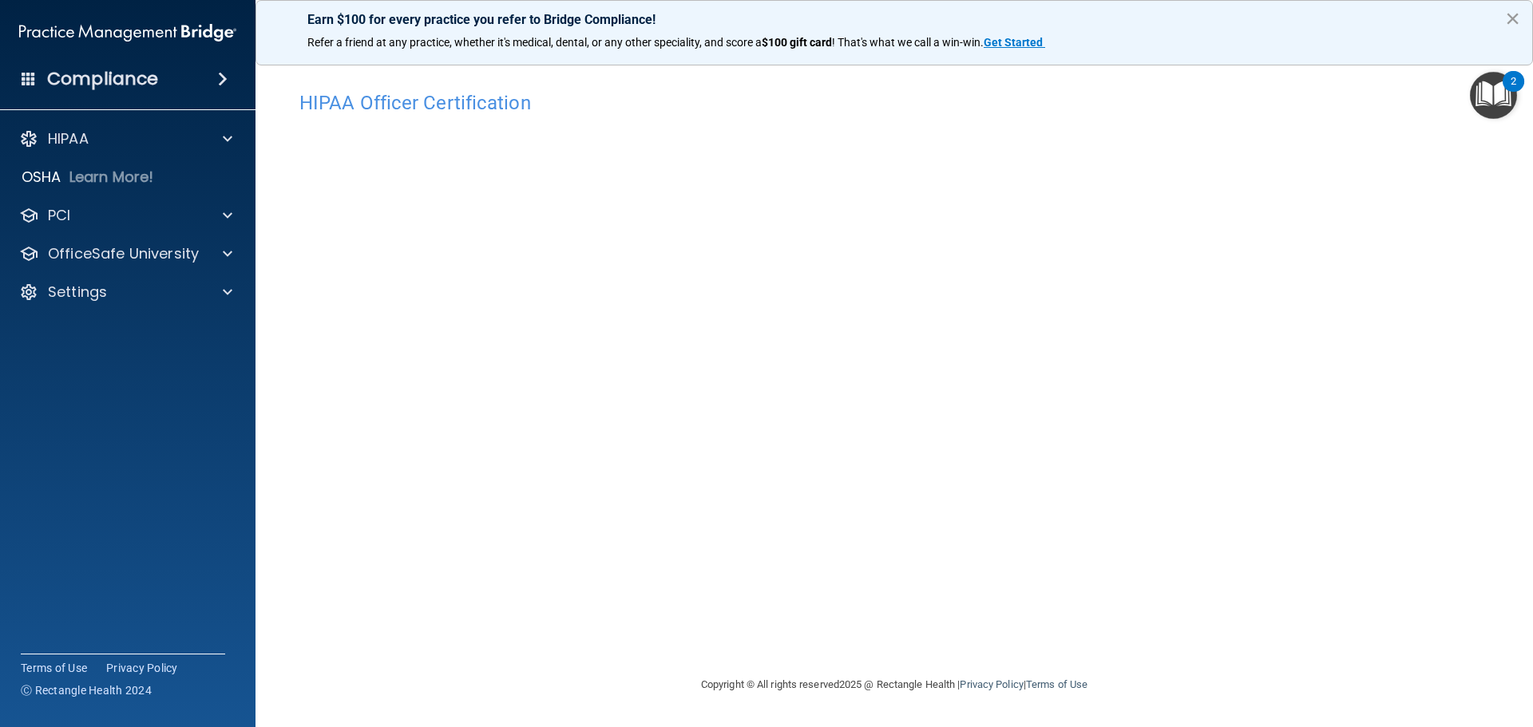
click at [1514, 19] on button "×" at bounding box center [1512, 19] width 15 height 26
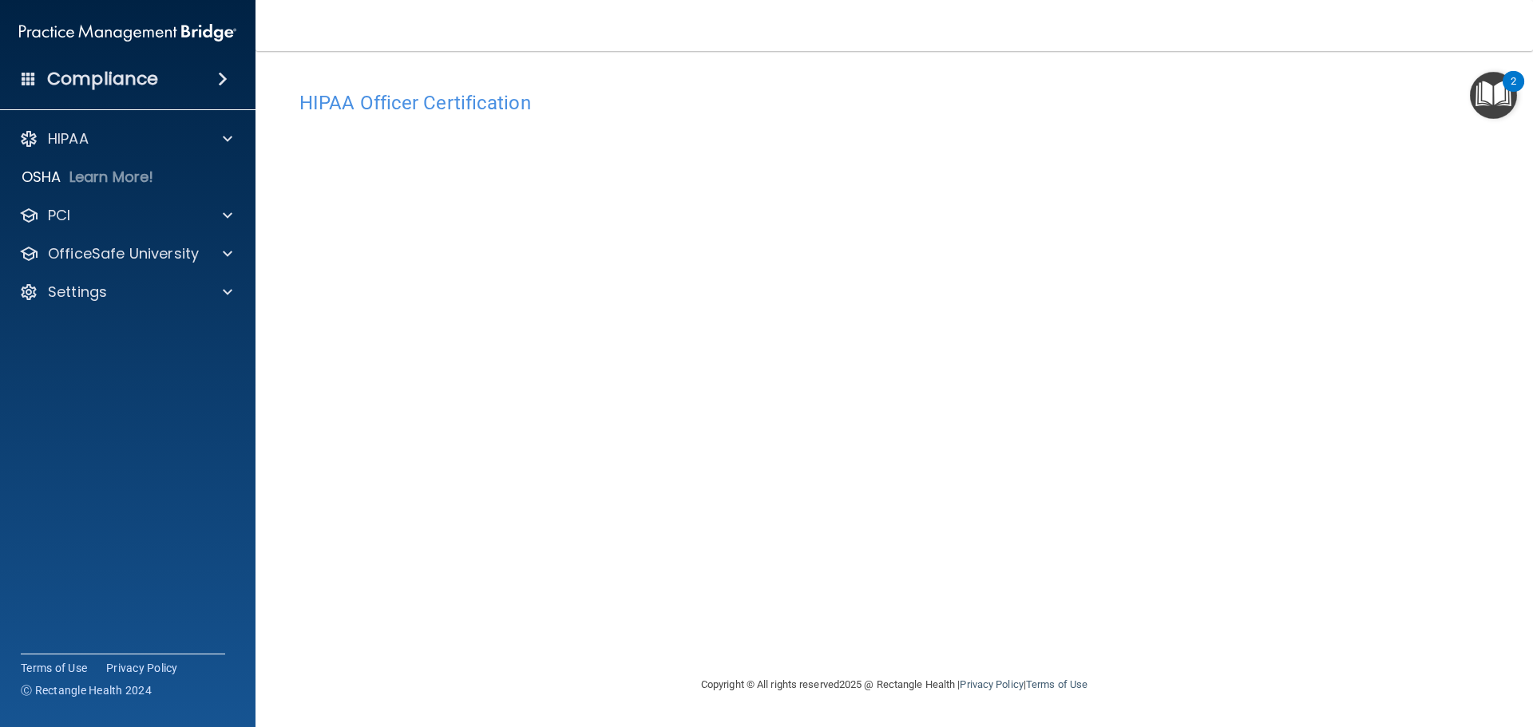
click at [97, 81] on h4 "Compliance" at bounding box center [102, 79] width 111 height 22
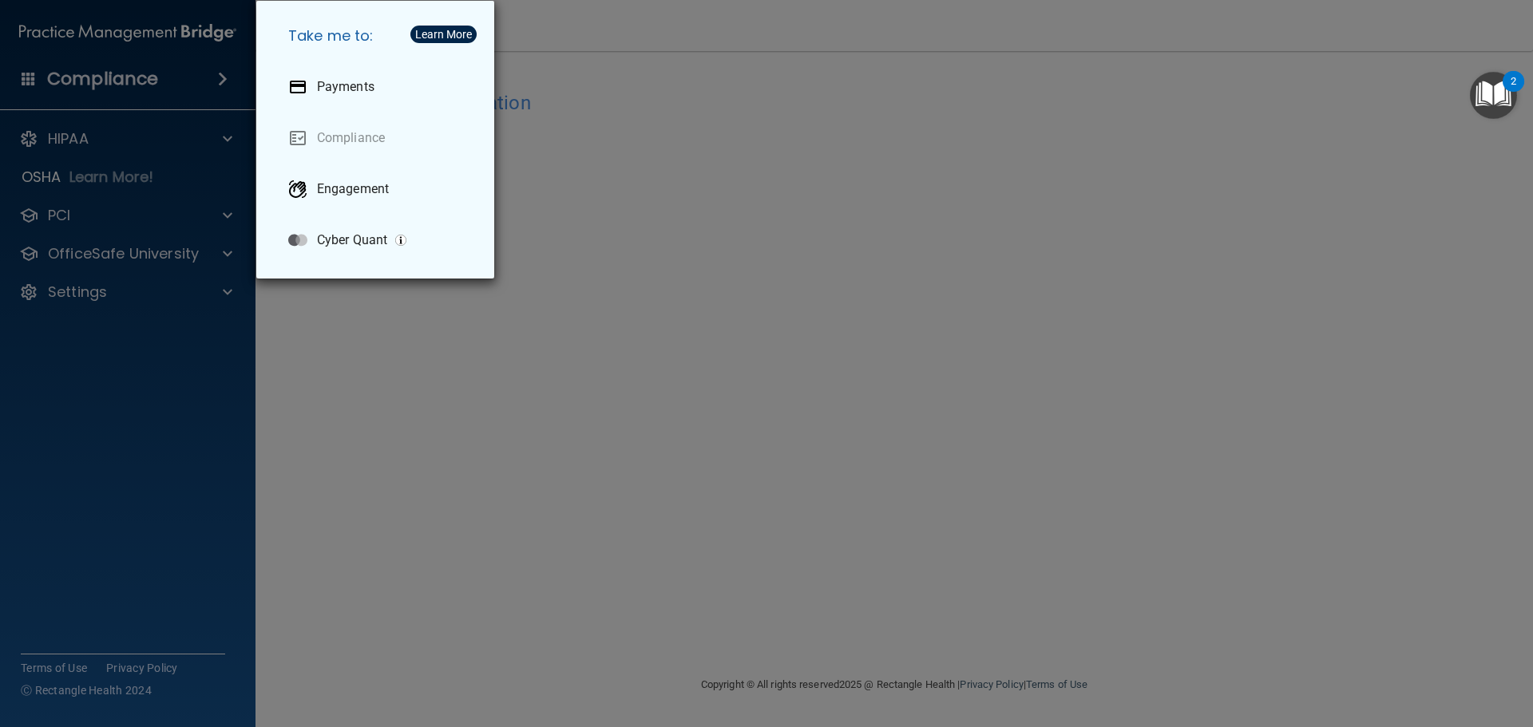
click at [611, 280] on div "Take me to: Payments Compliance Engagement Cyber Quant" at bounding box center [766, 363] width 1533 height 727
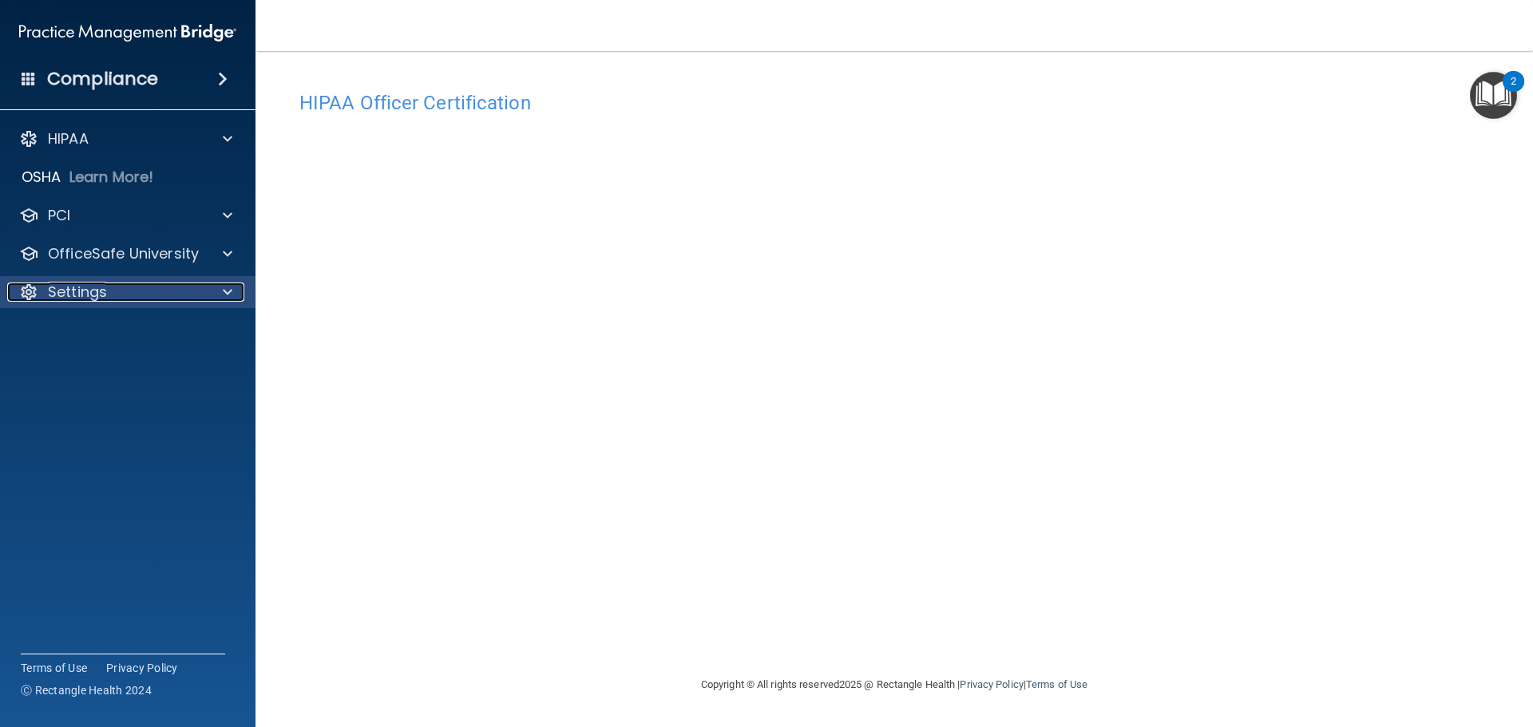
click at [200, 287] on div "Settings" at bounding box center [106, 292] width 198 height 19
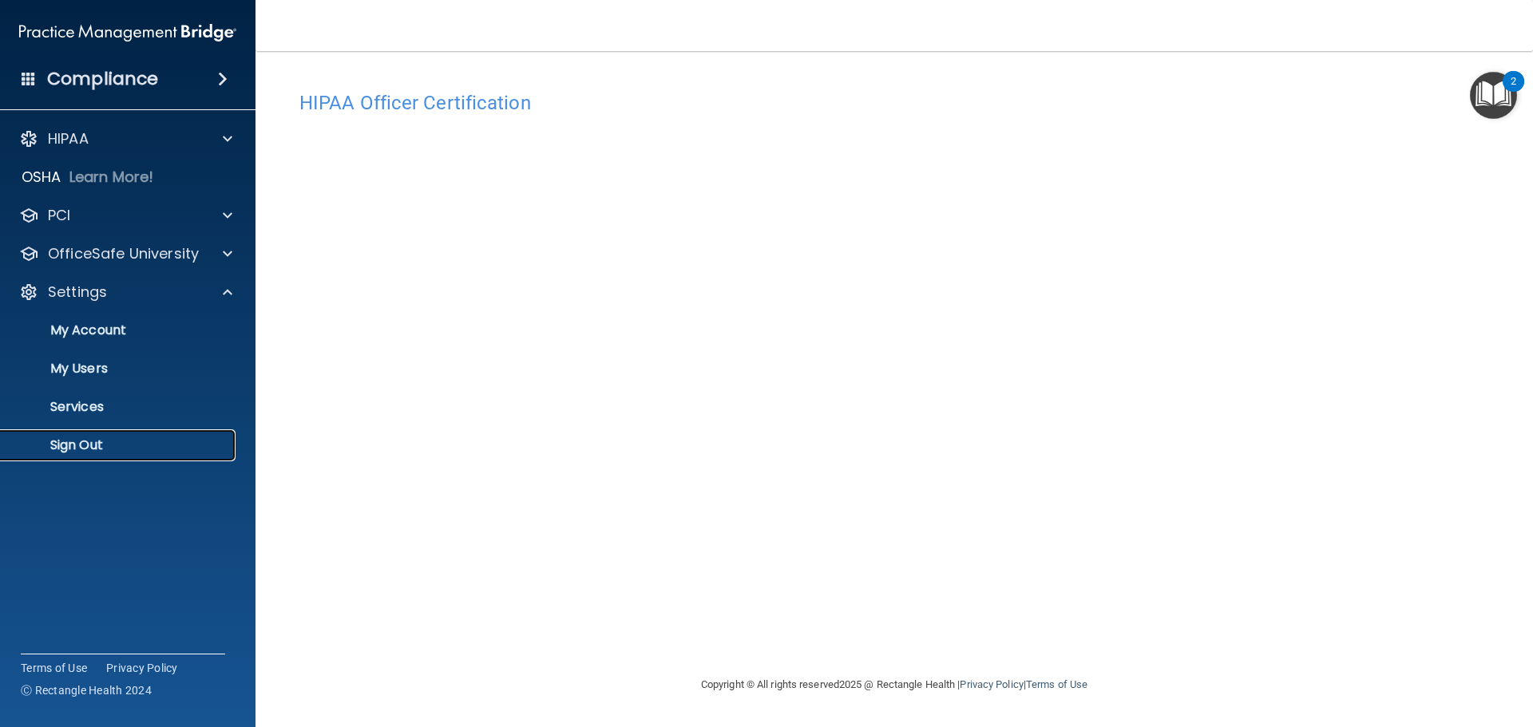
click at [85, 441] on p "Sign Out" at bounding box center [119, 446] width 218 height 16
